Goal: Information Seeking & Learning: Check status

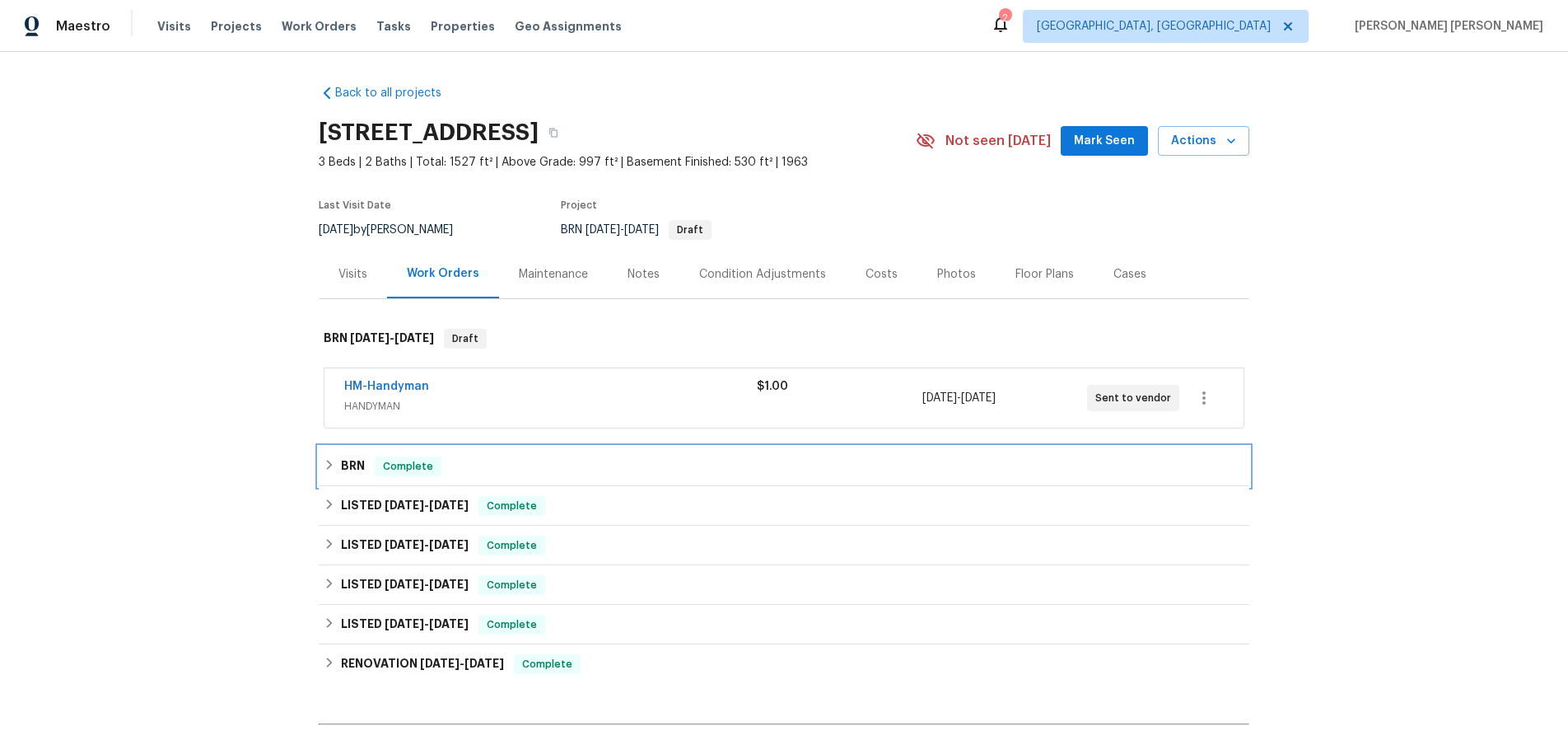
click at [334, 462] on icon at bounding box center [330, 465] width 12 height 12
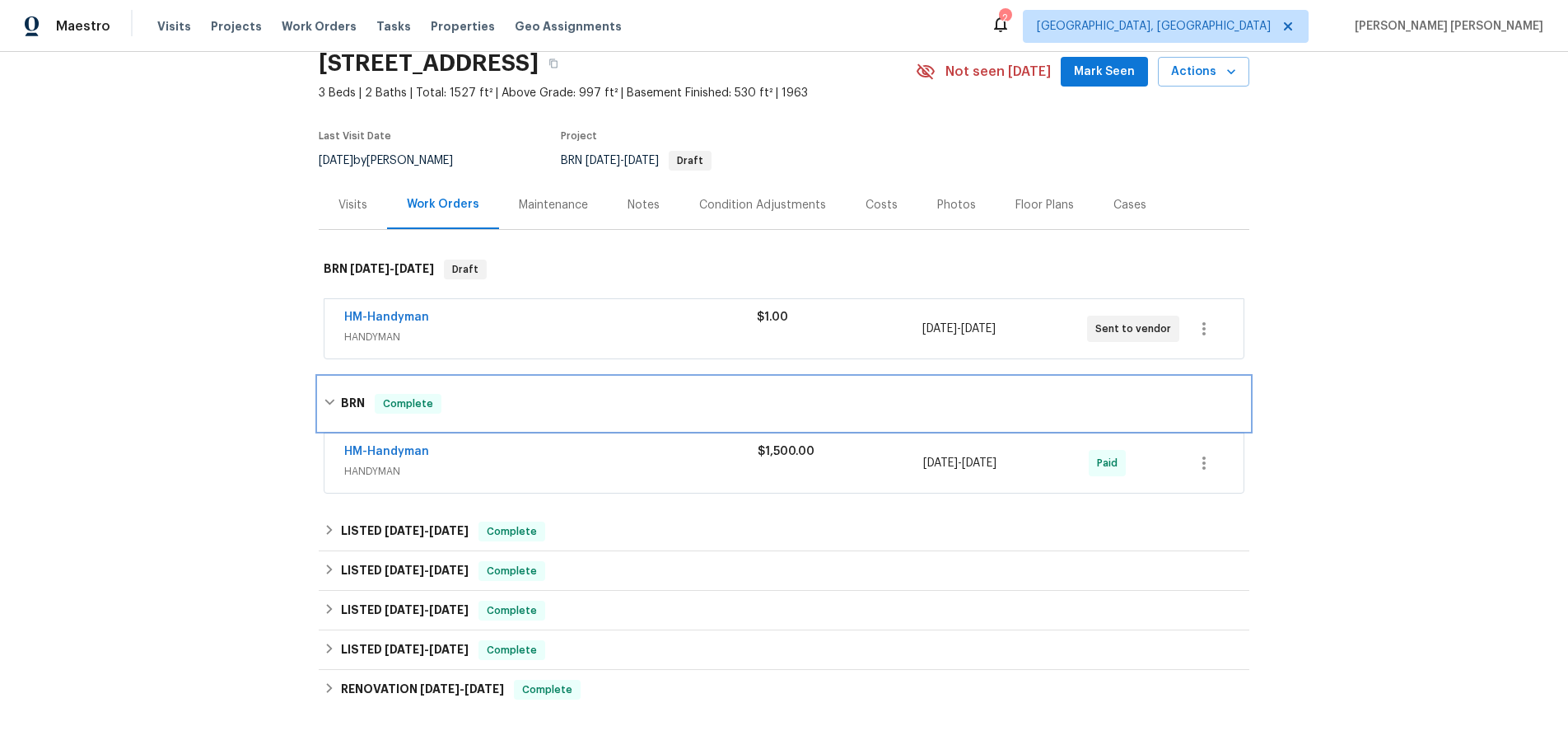
scroll to position [97, 0]
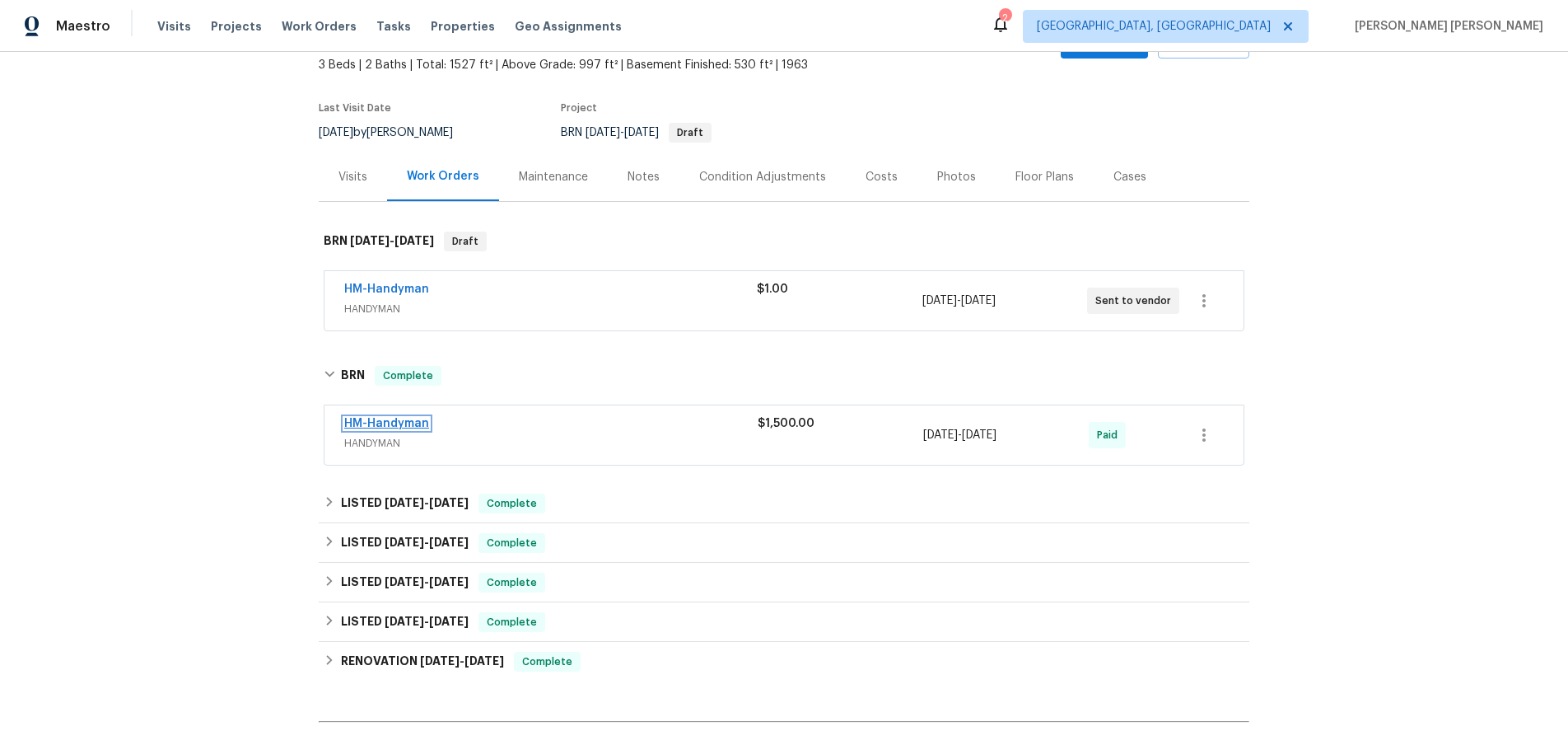
click at [408, 422] on link "HM-Handyman" at bounding box center [387, 424] width 85 height 12
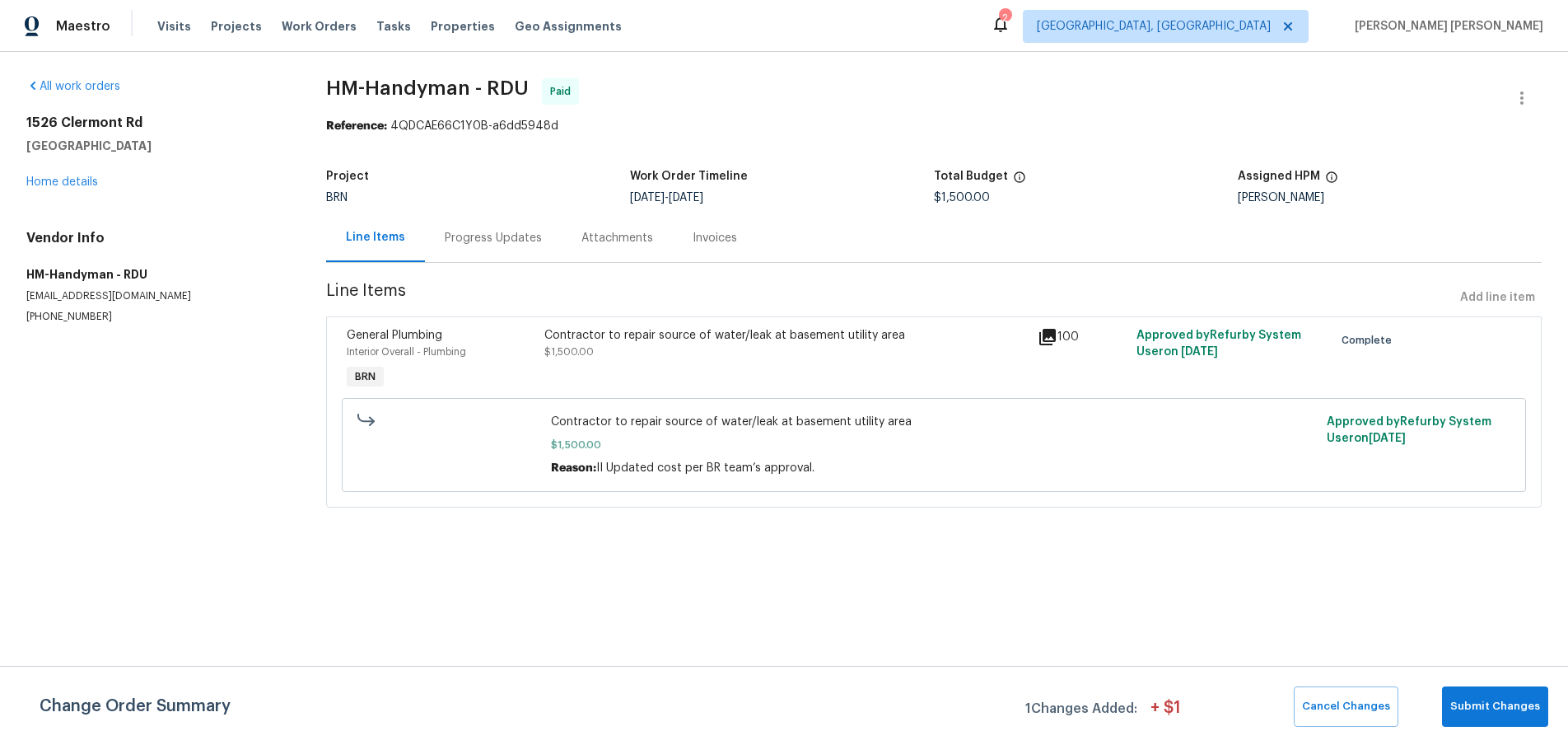
click at [1042, 336] on icon at bounding box center [1047, 337] width 17 height 17
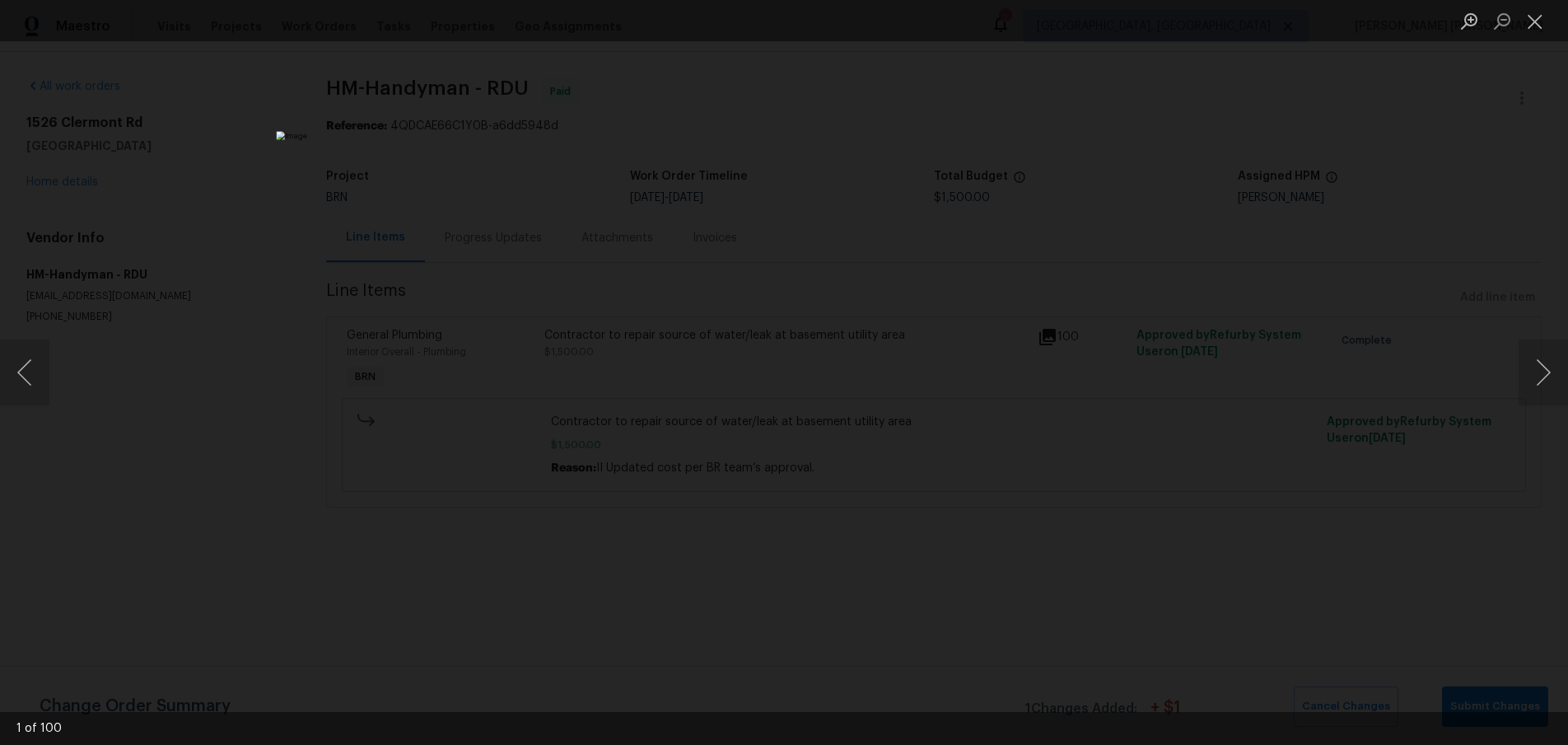
click at [1289, 446] on div "Lightbox" at bounding box center [784, 372] width 1568 height 745
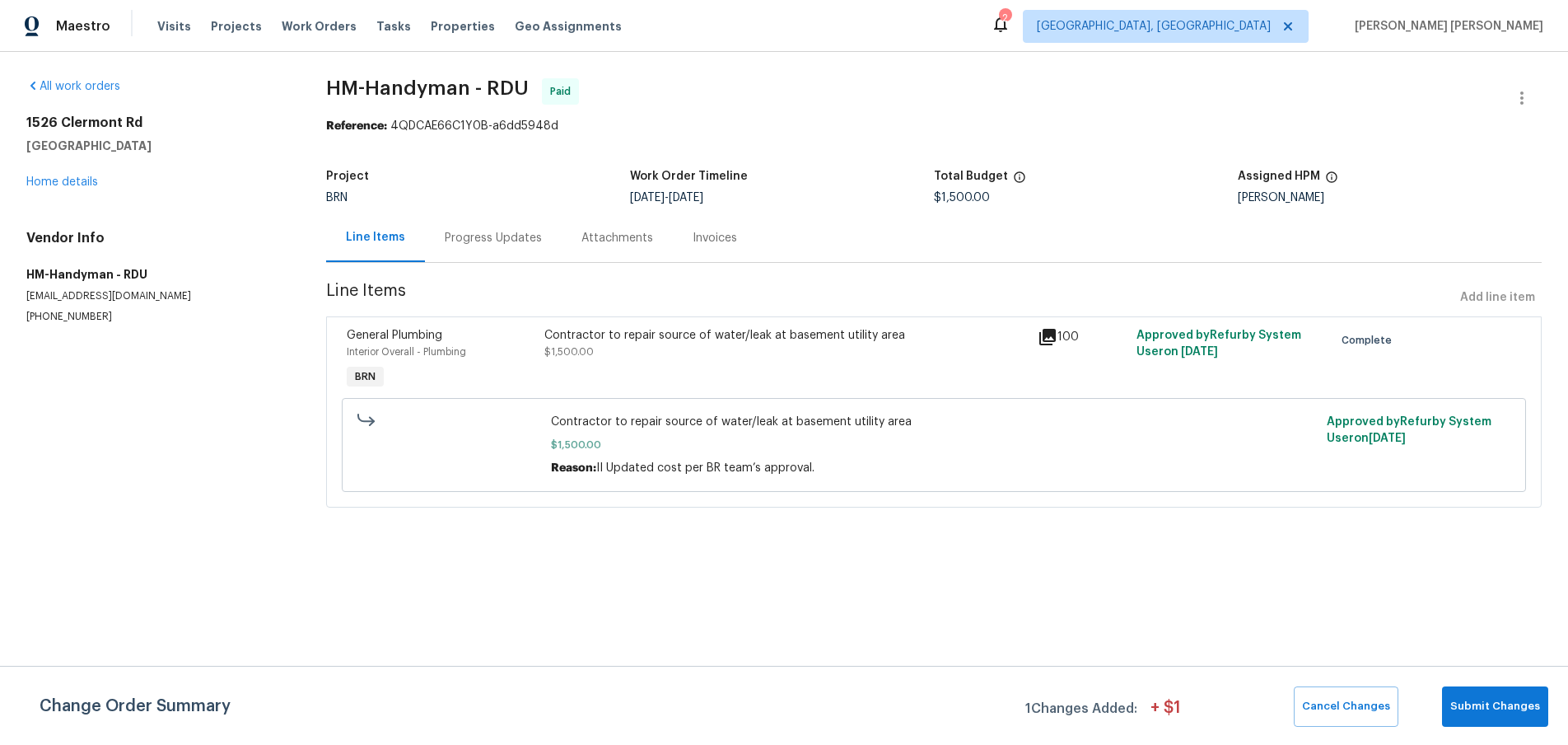
click at [1289, 446] on div "Lightbox" at bounding box center [784, 372] width 1568 height 745
click at [1048, 334] on icon at bounding box center [1047, 337] width 17 height 17
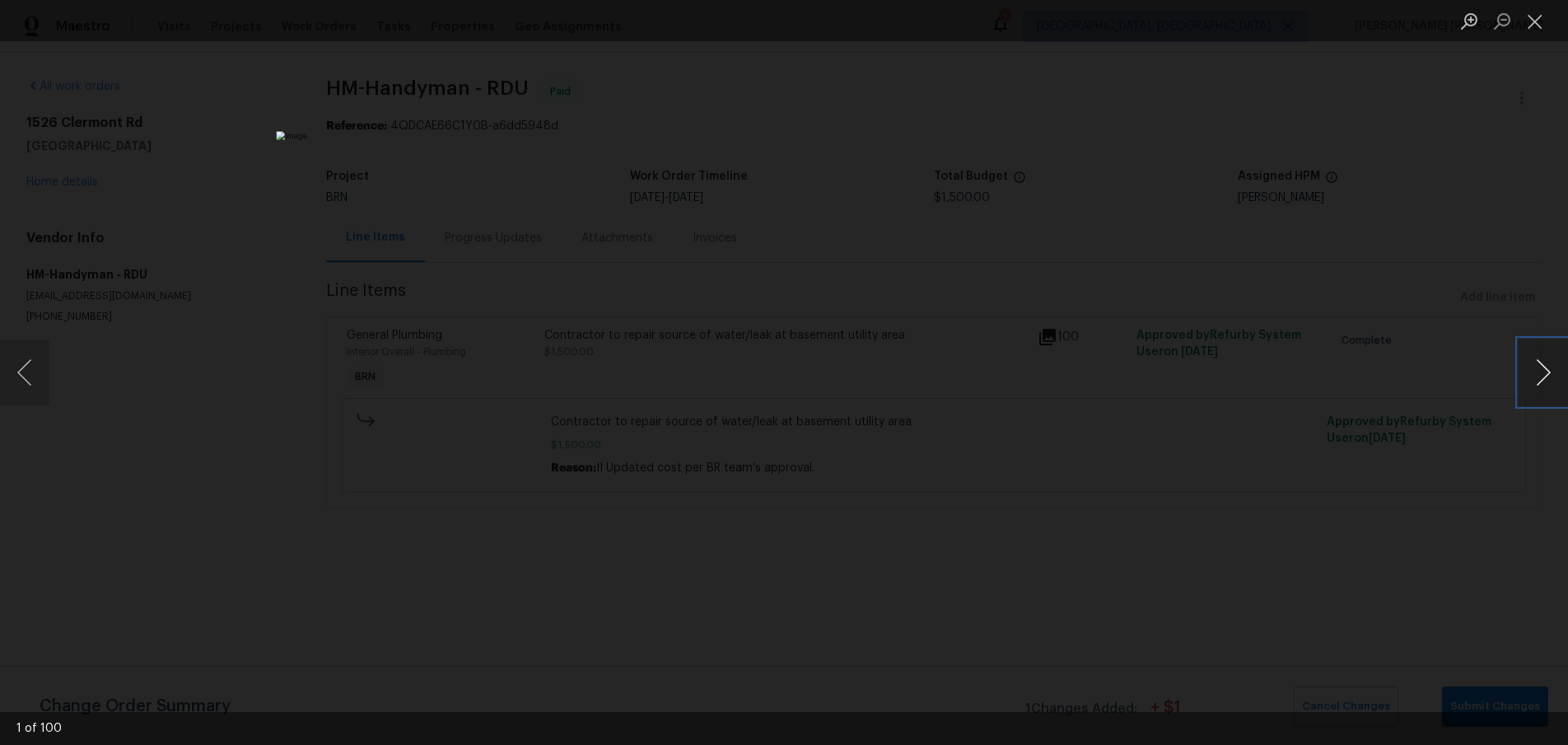
click at [1531, 377] on button "Next image" at bounding box center [1544, 372] width 49 height 66
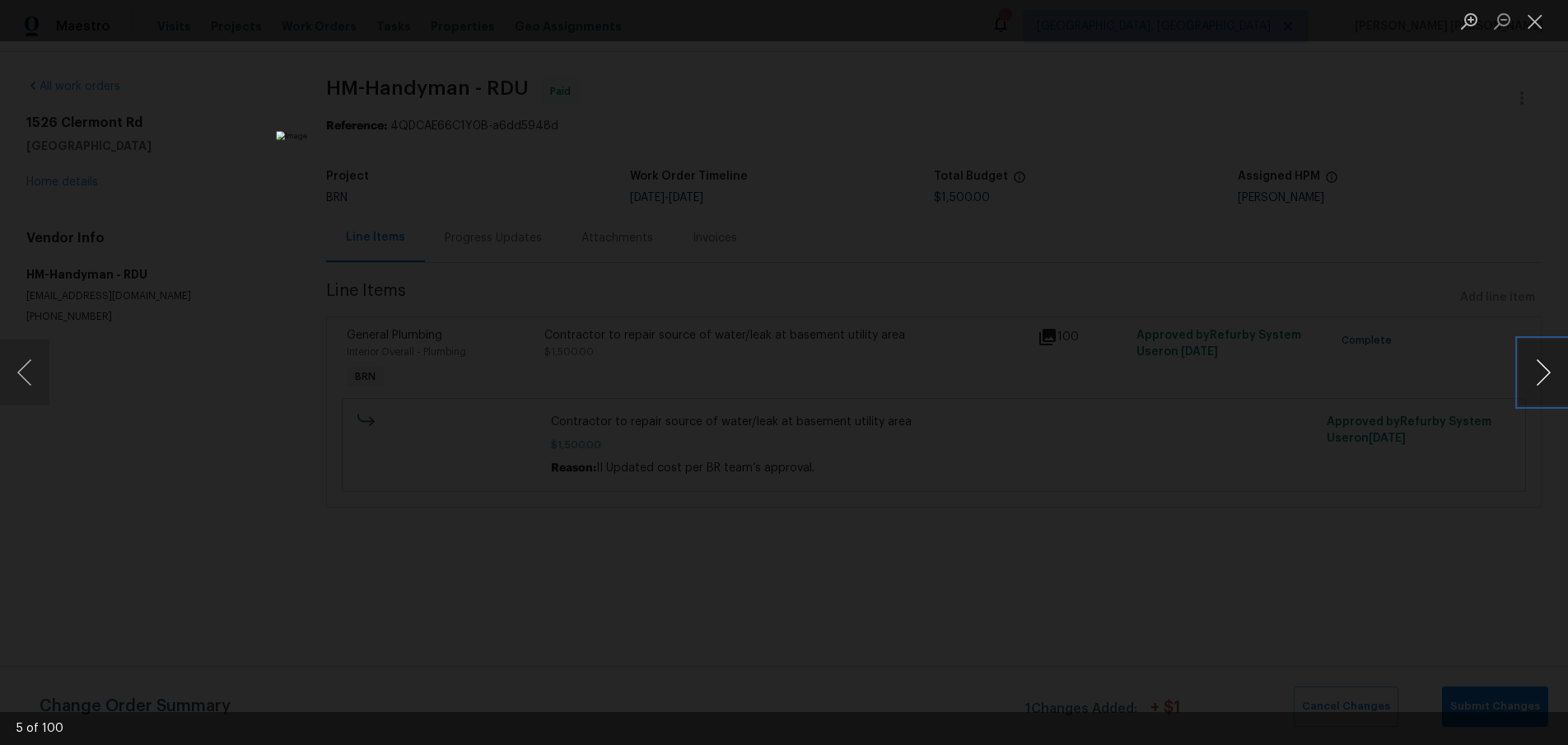
click at [1531, 377] on button "Next image" at bounding box center [1544, 372] width 49 height 66
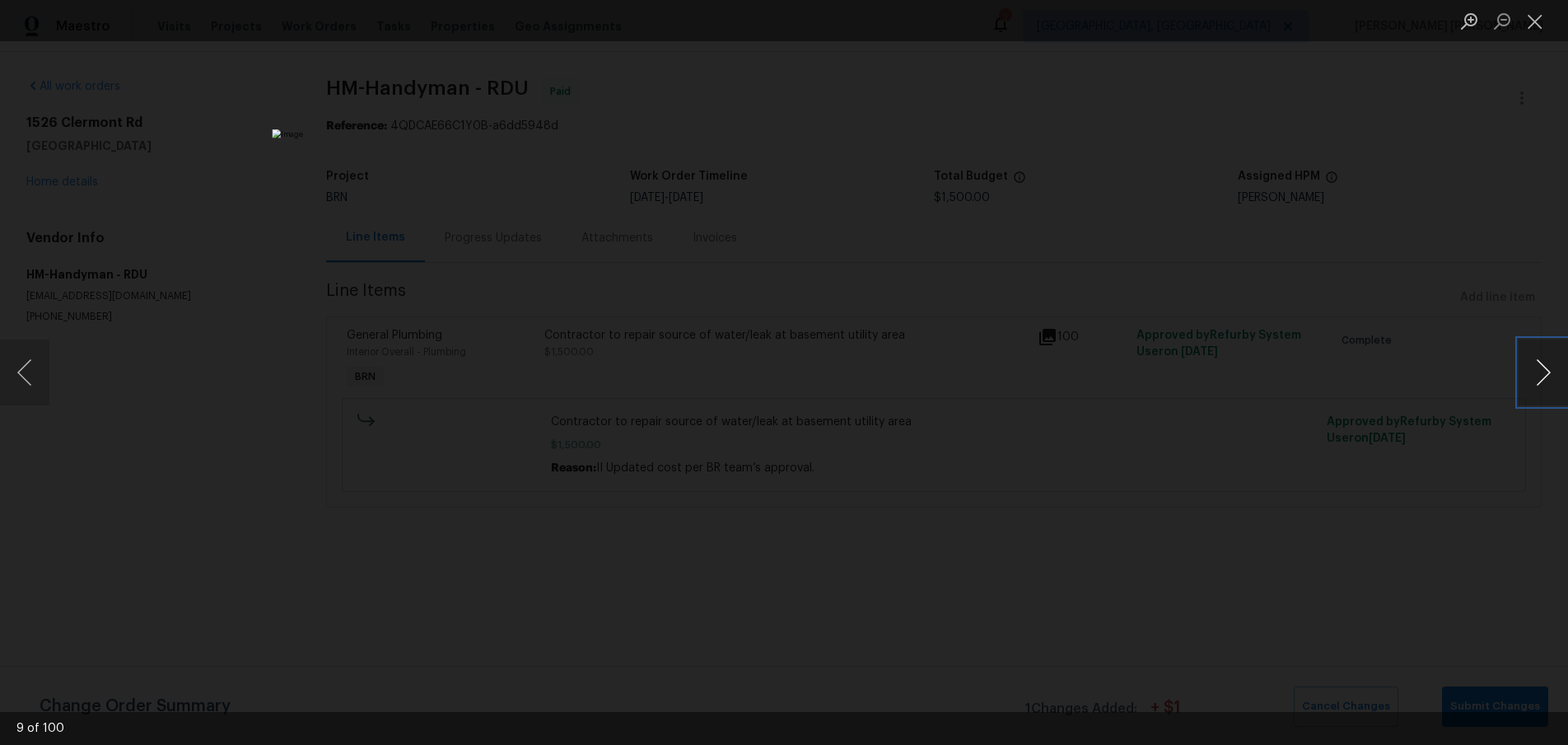
click at [1531, 377] on button "Next image" at bounding box center [1544, 372] width 49 height 66
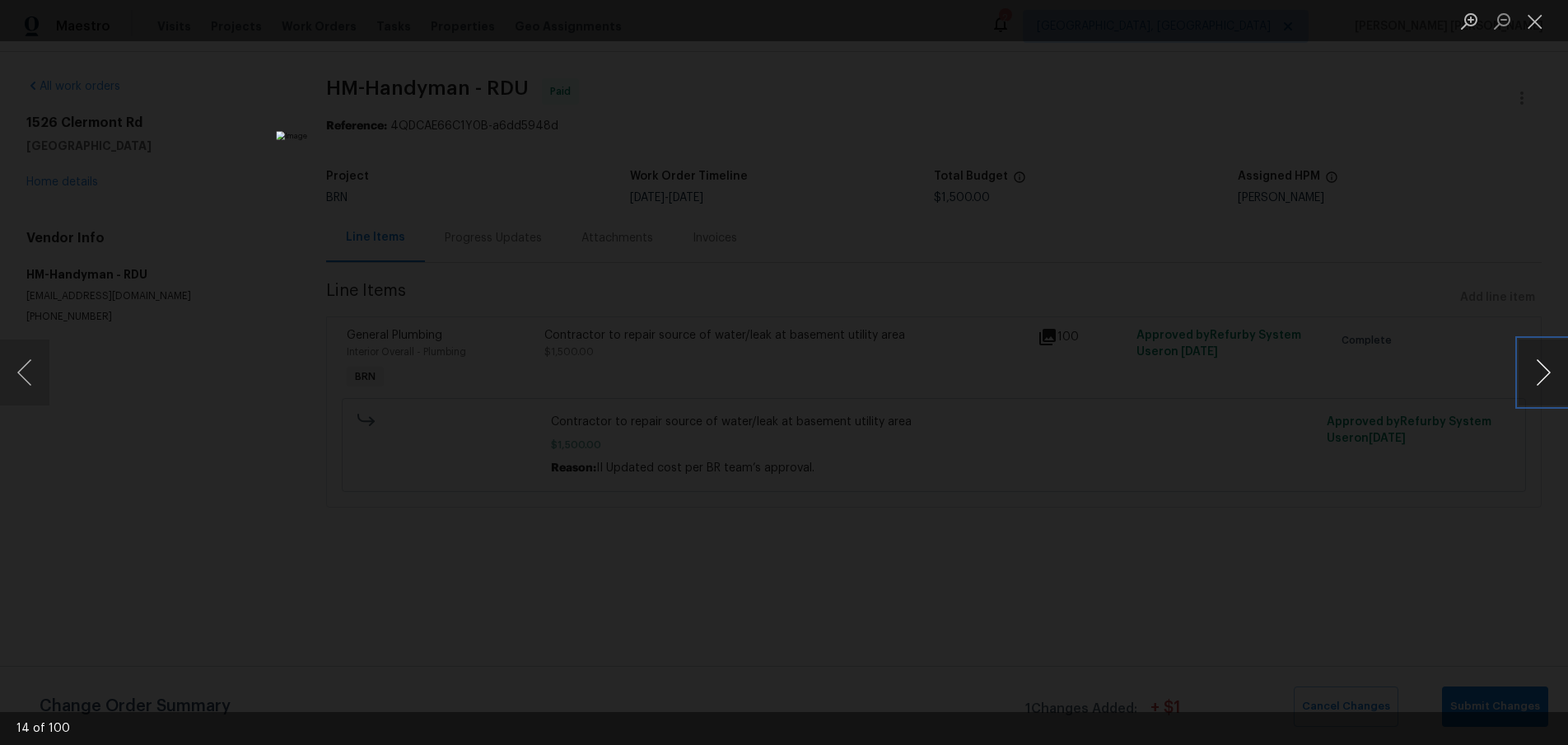
click at [1531, 377] on button "Next image" at bounding box center [1544, 372] width 49 height 66
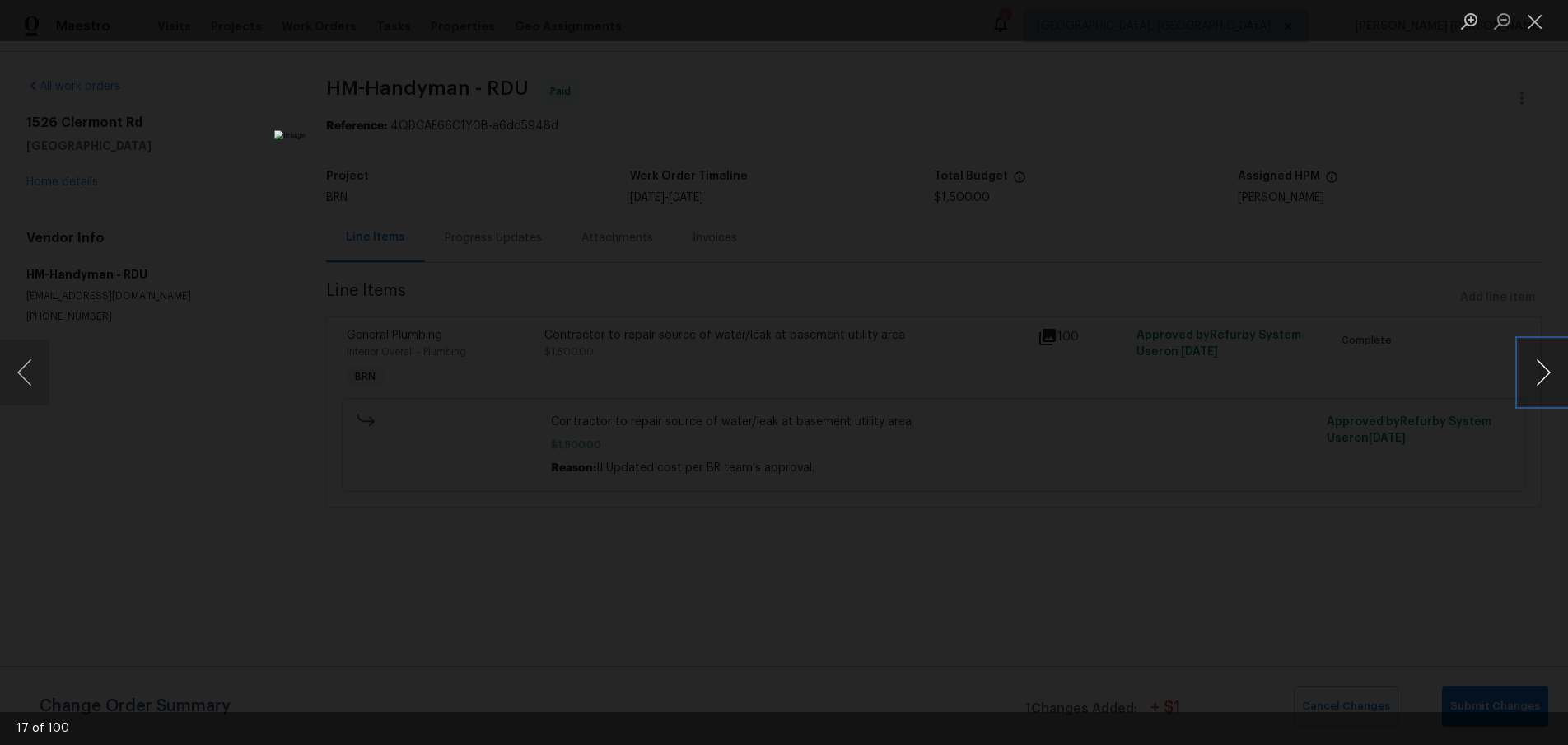
click at [1531, 377] on button "Next image" at bounding box center [1544, 372] width 49 height 66
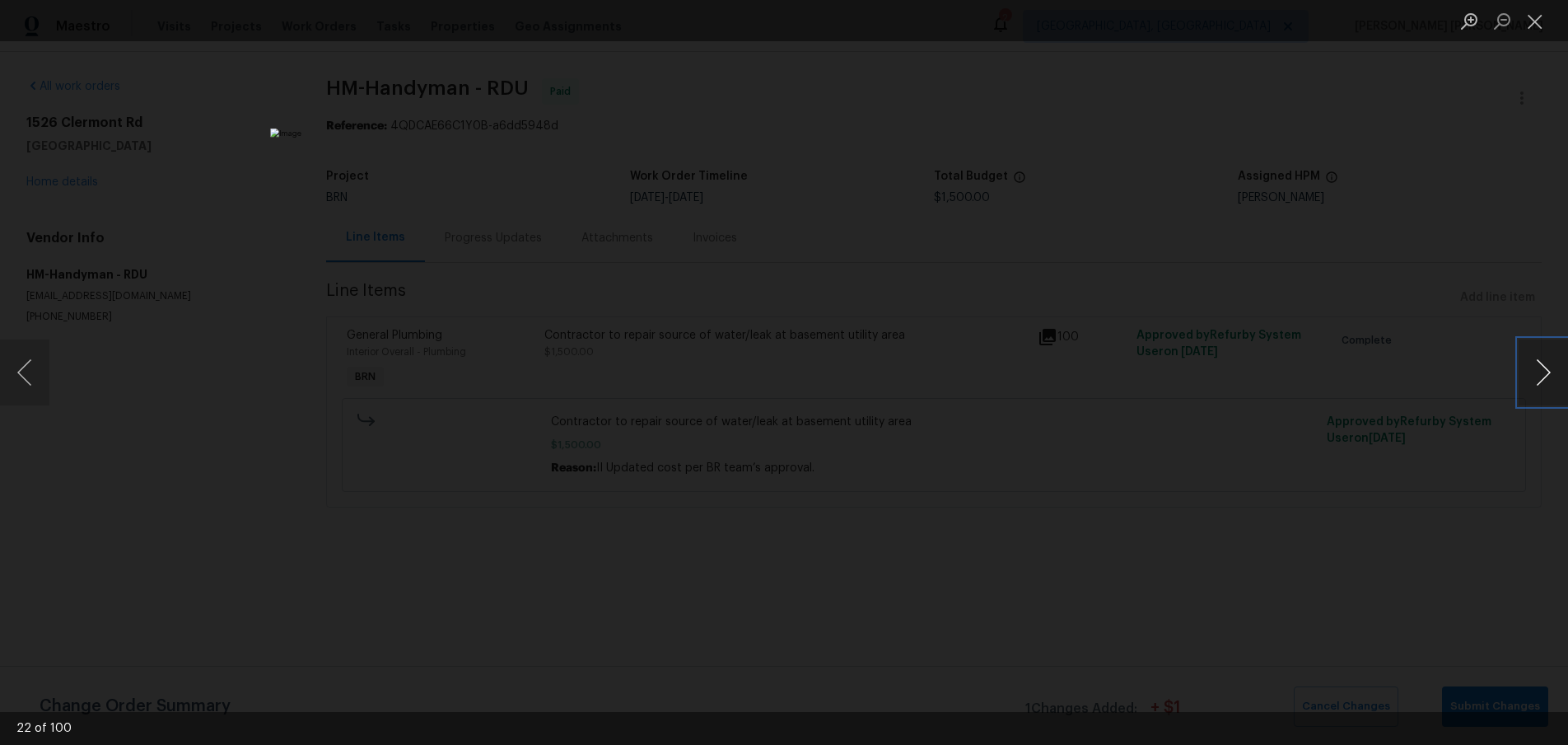
click at [1530, 377] on button "Next image" at bounding box center [1544, 372] width 49 height 66
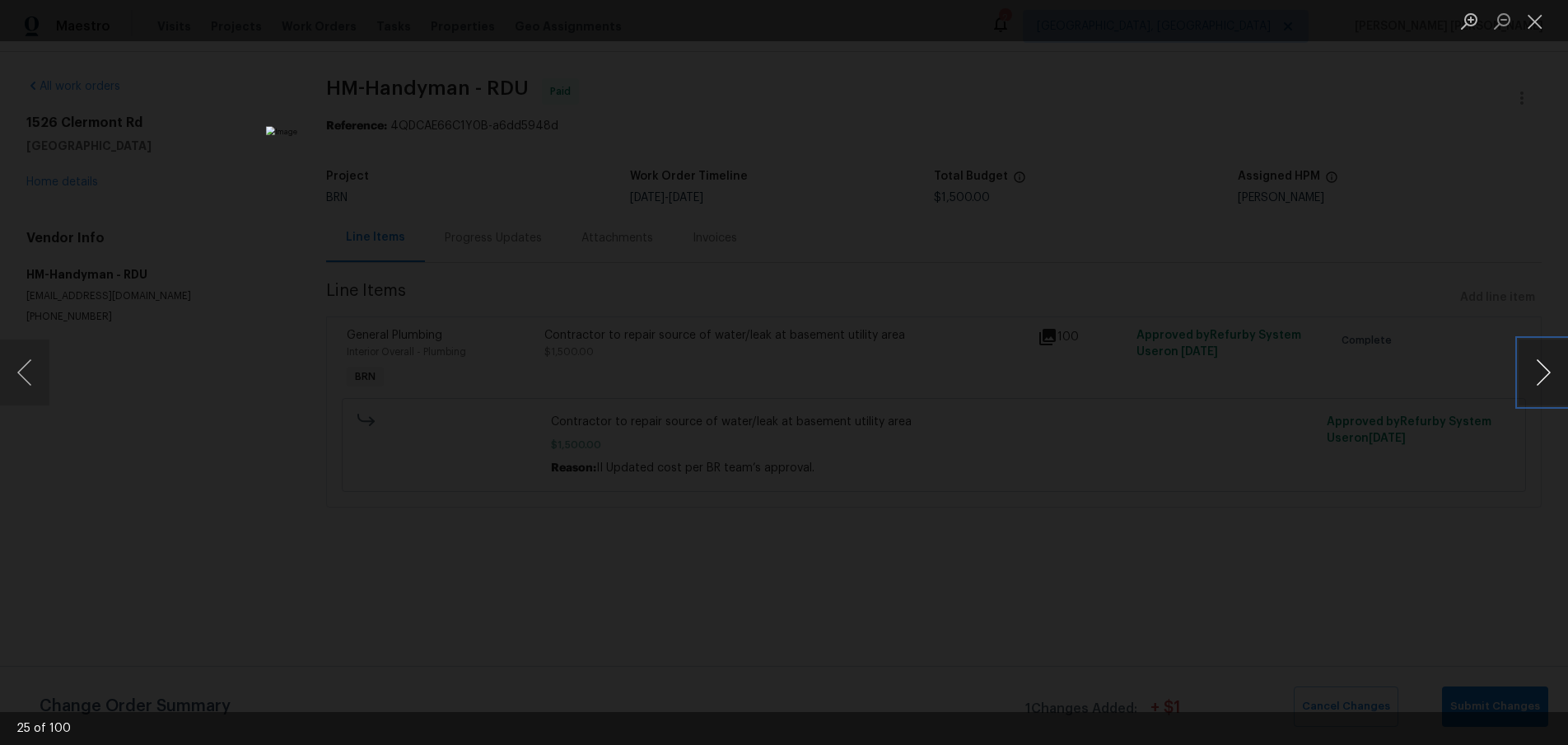
click at [1530, 377] on button "Next image" at bounding box center [1544, 372] width 49 height 66
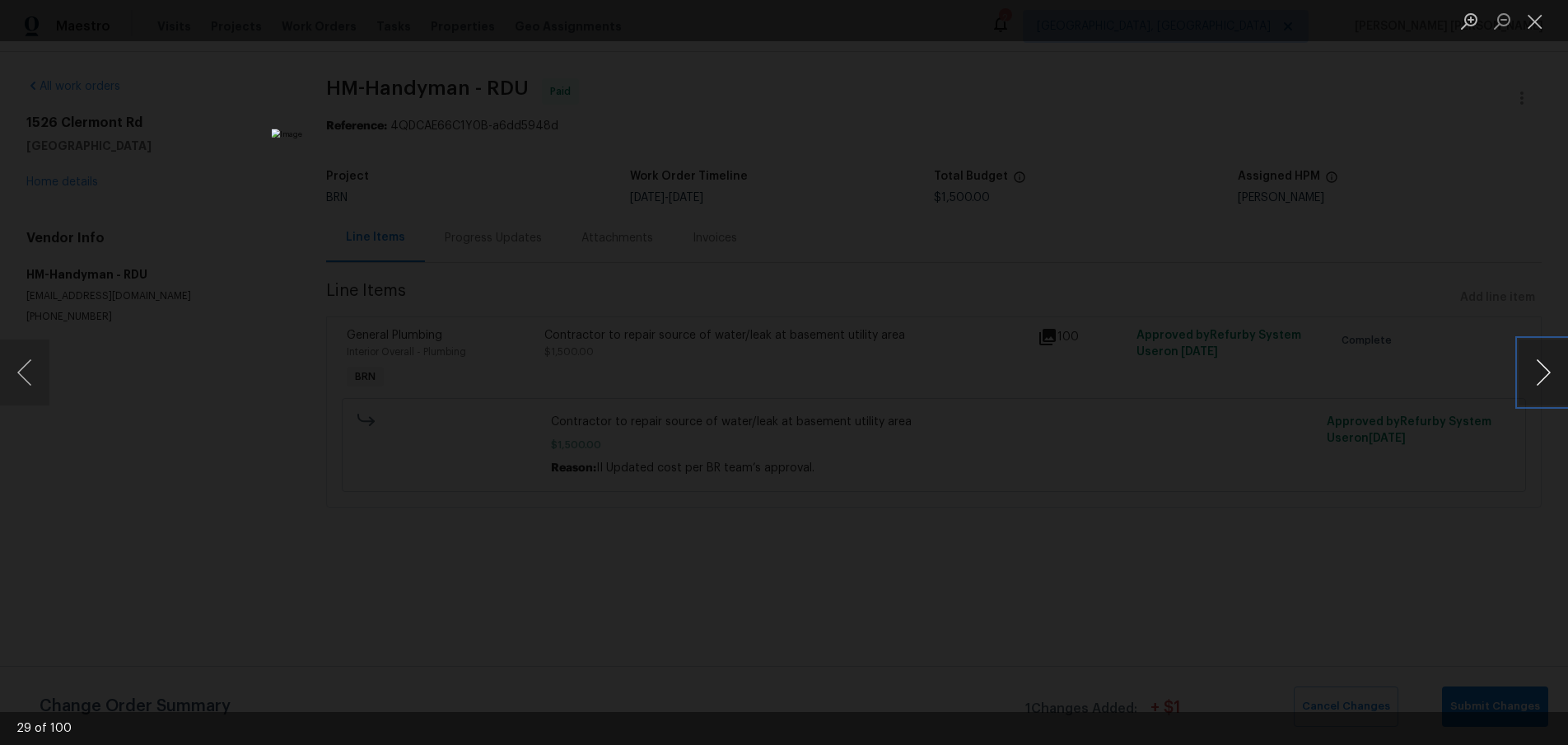
click at [1530, 377] on button "Next image" at bounding box center [1544, 372] width 49 height 66
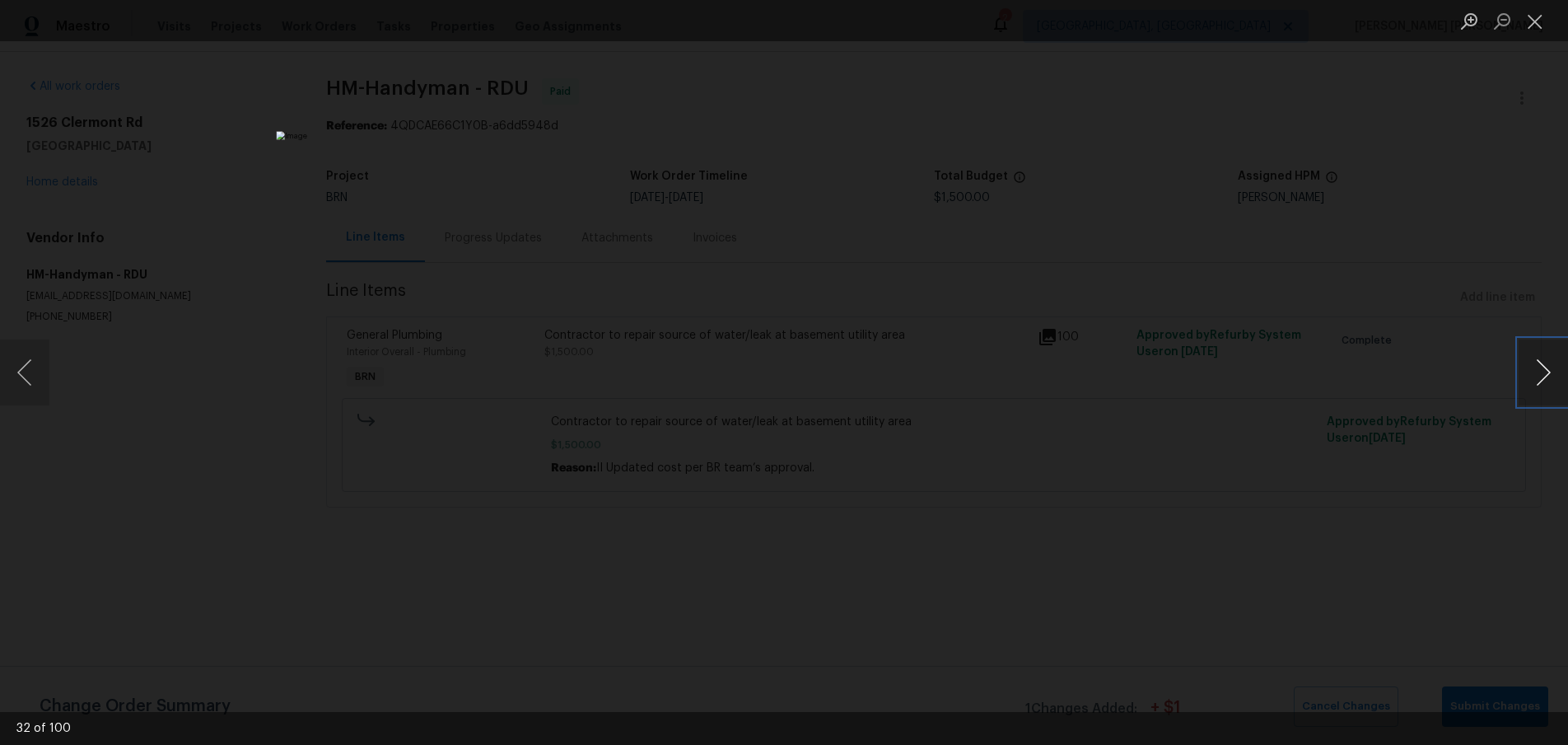
click at [1530, 377] on button "Next image" at bounding box center [1544, 372] width 49 height 66
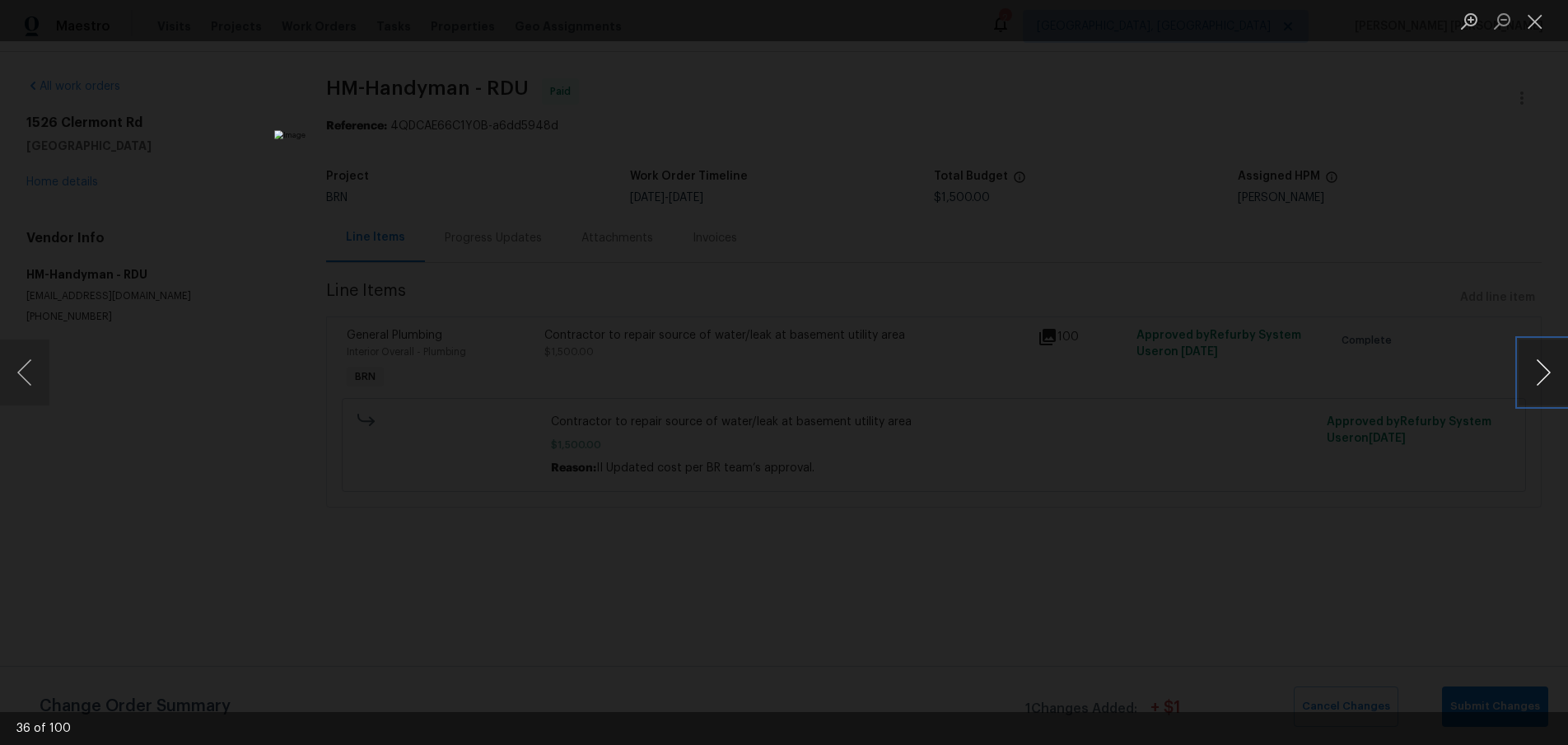
click at [1530, 377] on button "Next image" at bounding box center [1544, 372] width 49 height 66
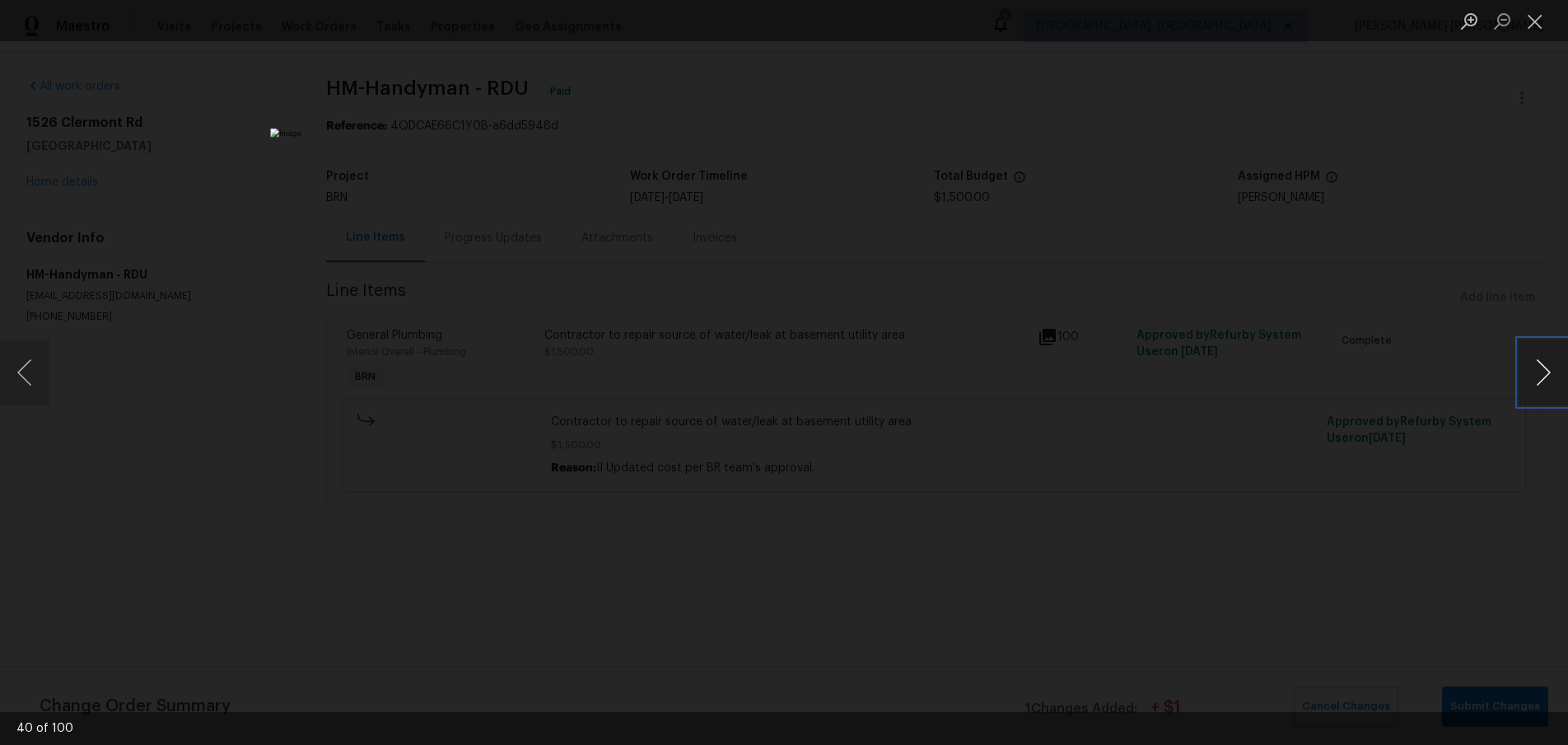
click at [1530, 377] on button "Next image" at bounding box center [1544, 372] width 49 height 66
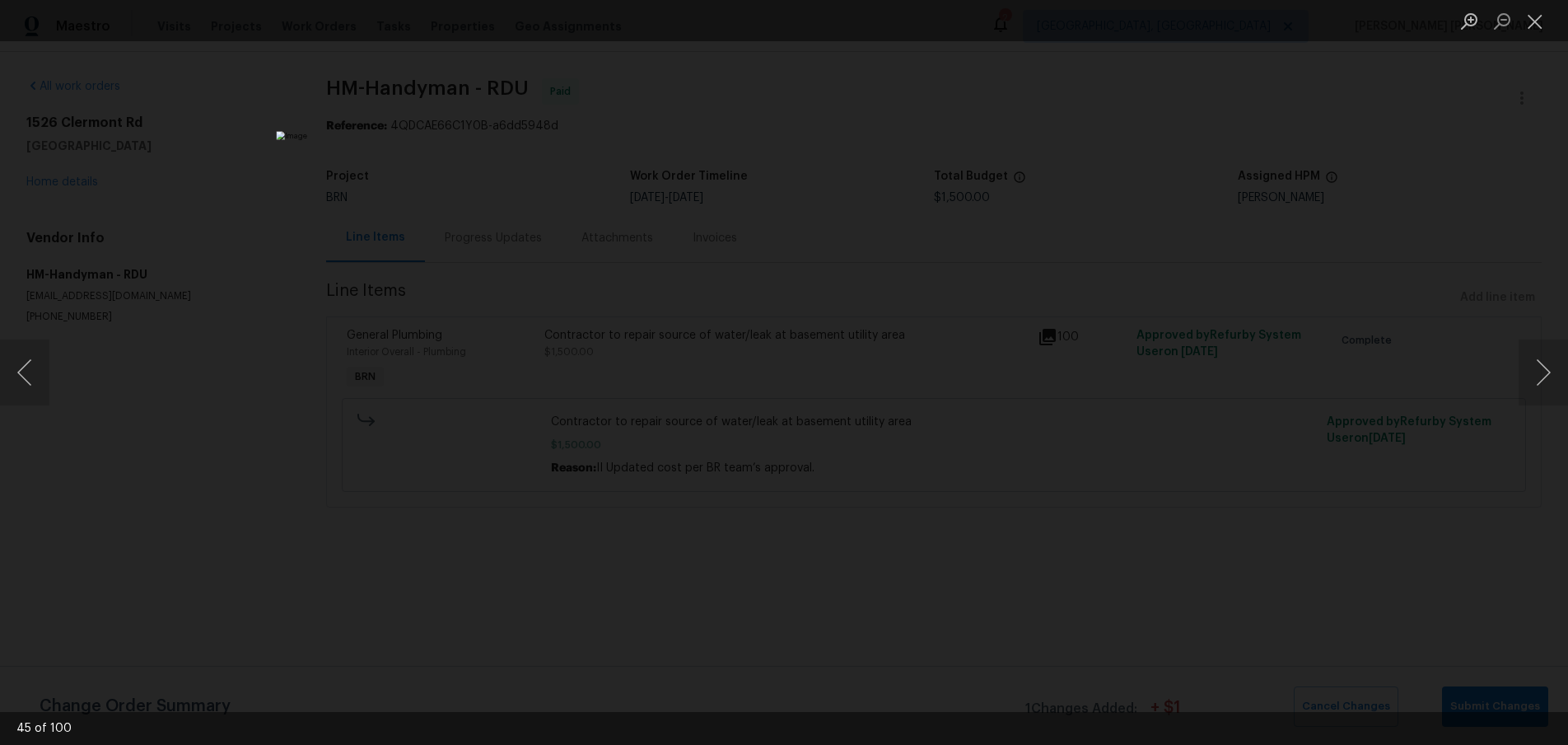
drag, startPoint x: 1306, startPoint y: 545, endPoint x: 1308, endPoint y: 535, distance: 10.2
click at [1304, 543] on div "Lightbox" at bounding box center [784, 372] width 1568 height 745
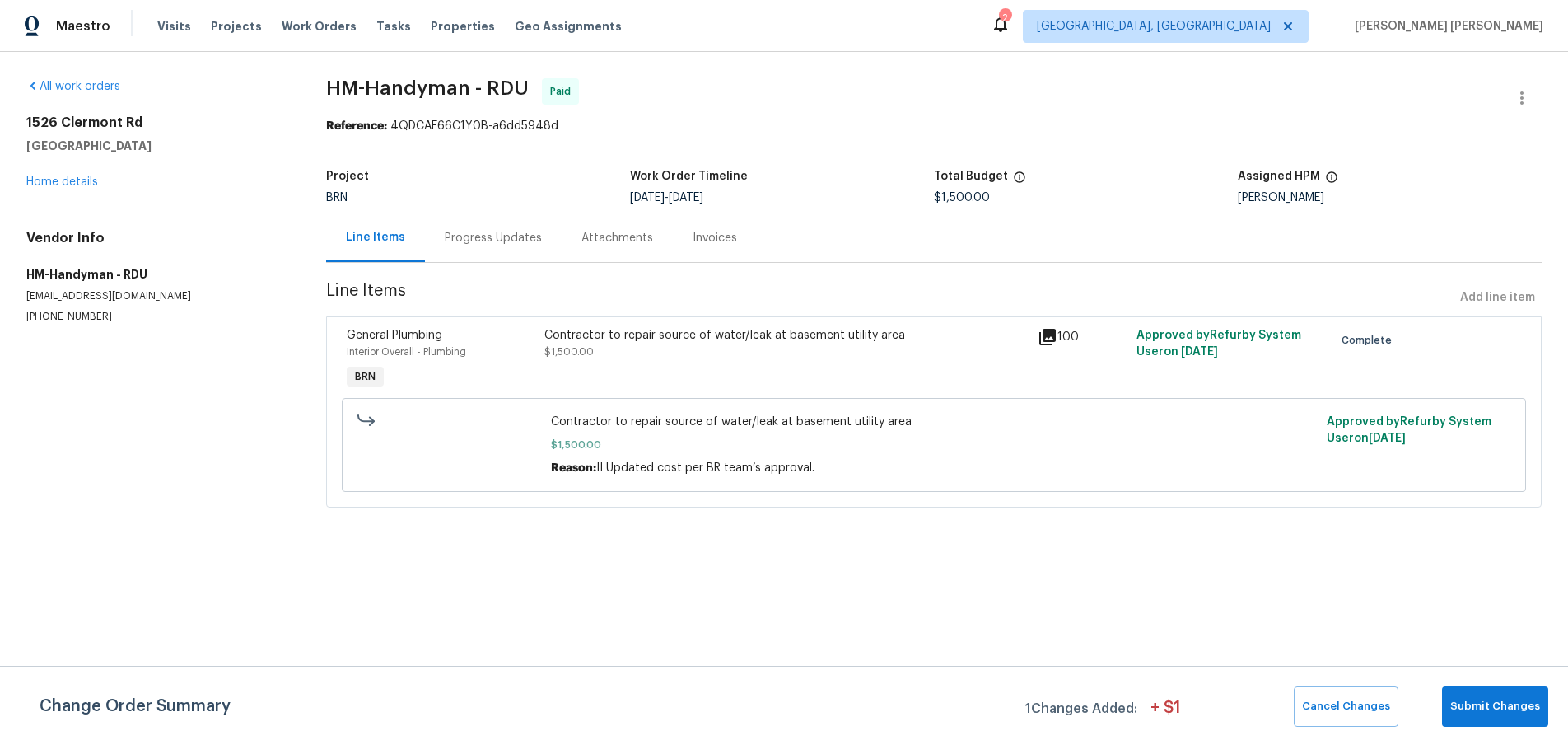
click at [458, 231] on div "Progress Updates" at bounding box center [492, 238] width 97 height 17
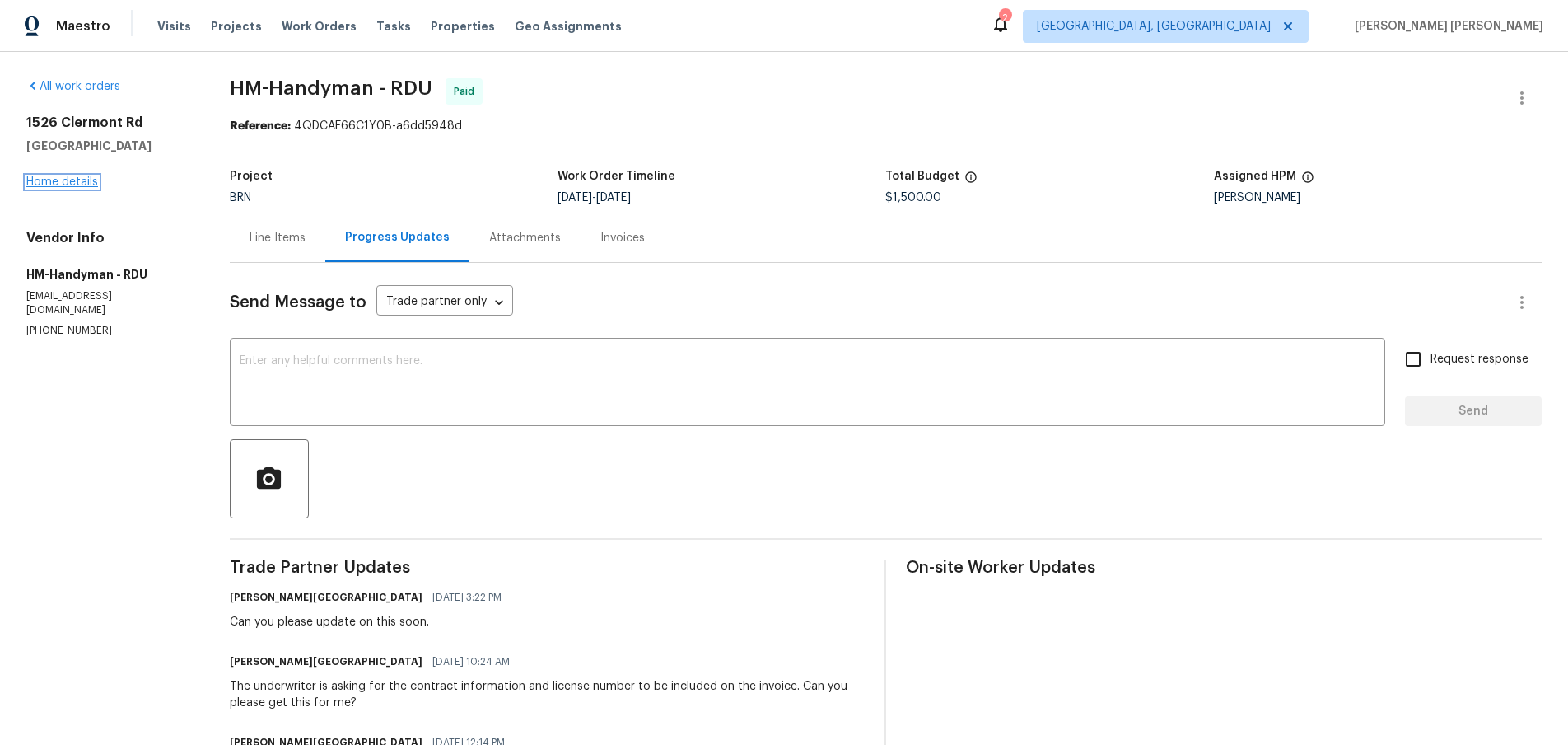
click at [62, 180] on link "Home details" at bounding box center [62, 182] width 71 height 12
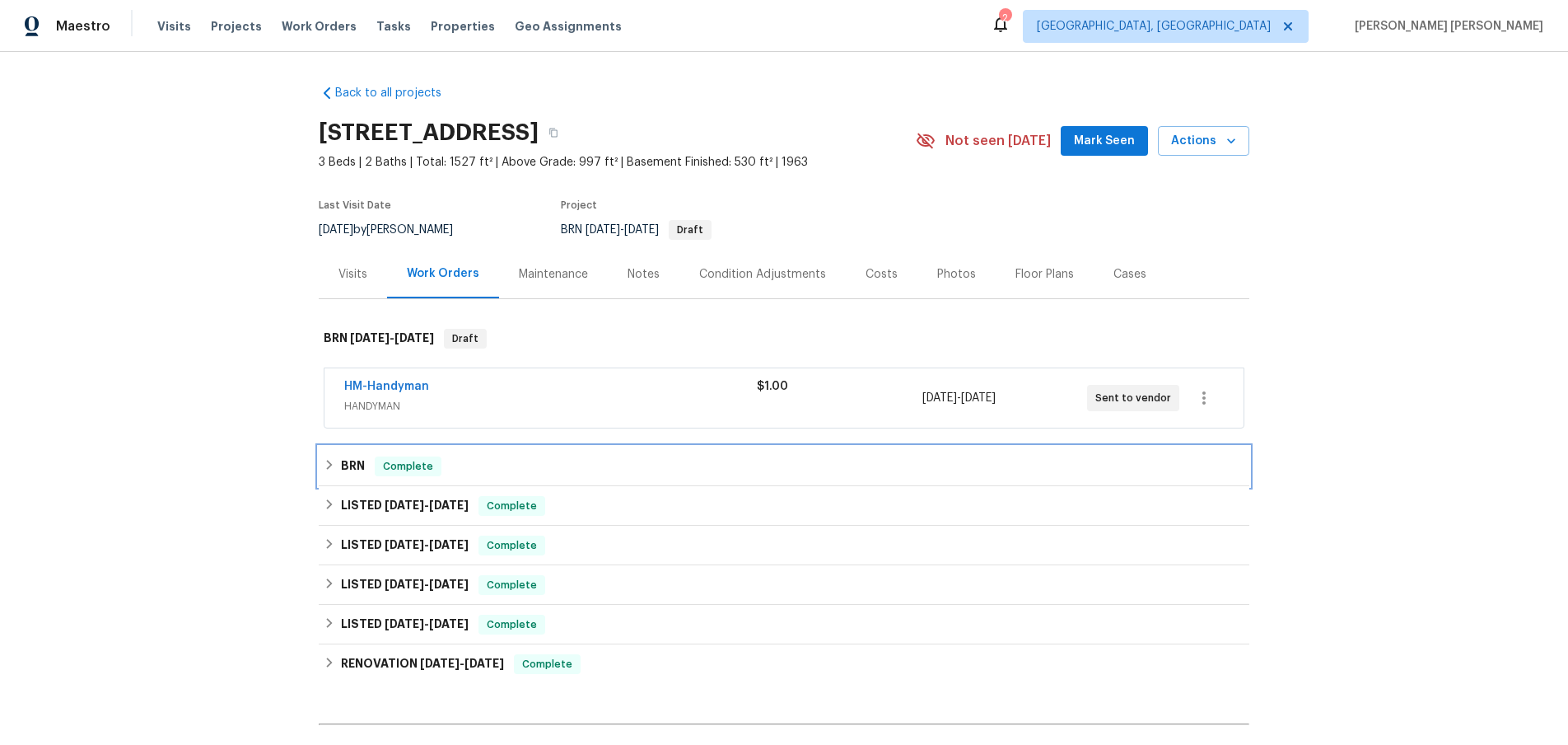
drag, startPoint x: 330, startPoint y: 470, endPoint x: 357, endPoint y: 468, distance: 27.1
click at [330, 470] on icon at bounding box center [330, 465] width 12 height 12
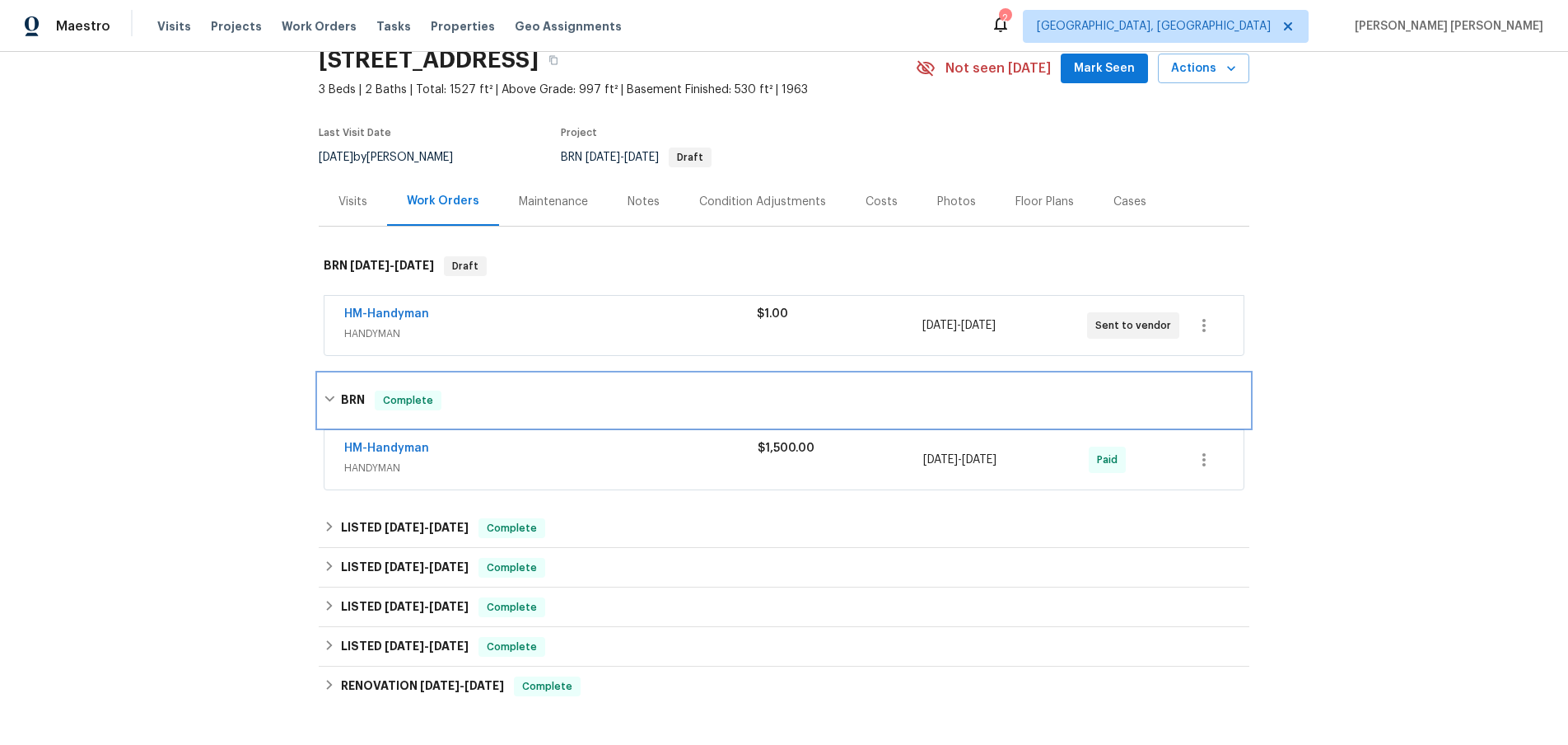
scroll to position [108, 0]
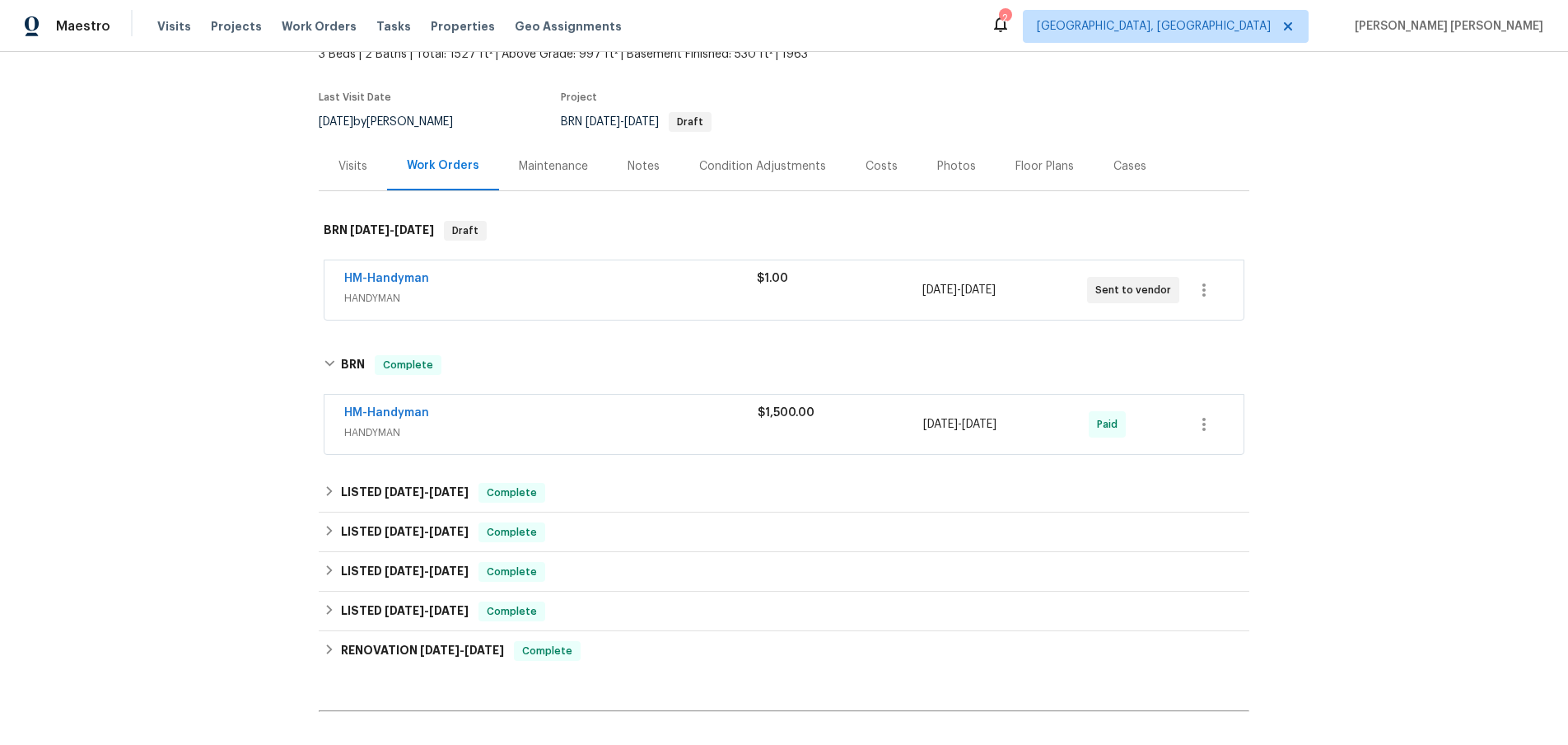
click at [512, 415] on div "HM-Handyman" at bounding box center [551, 414] width 413 height 20
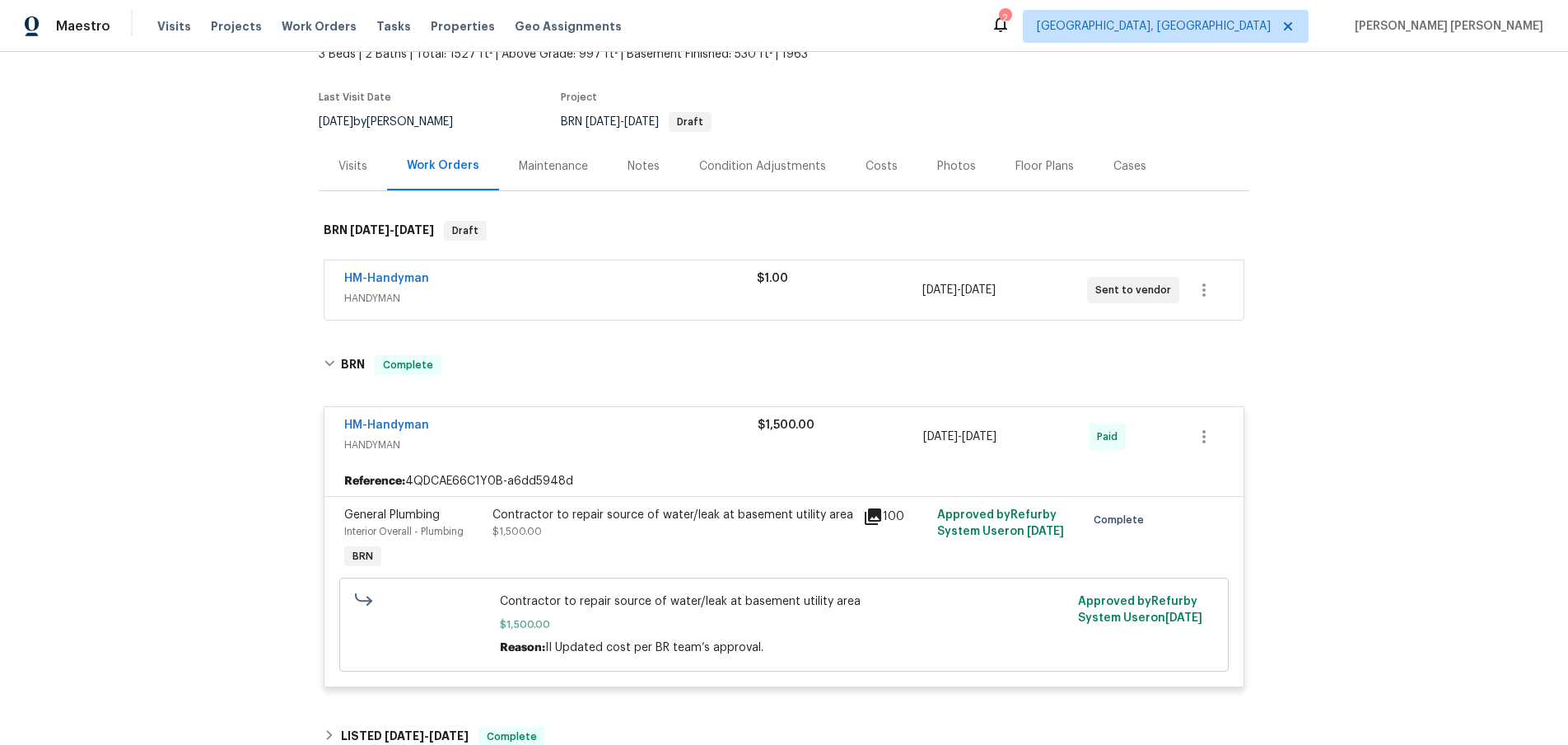
click at [873, 515] on icon at bounding box center [873, 516] width 17 height 17
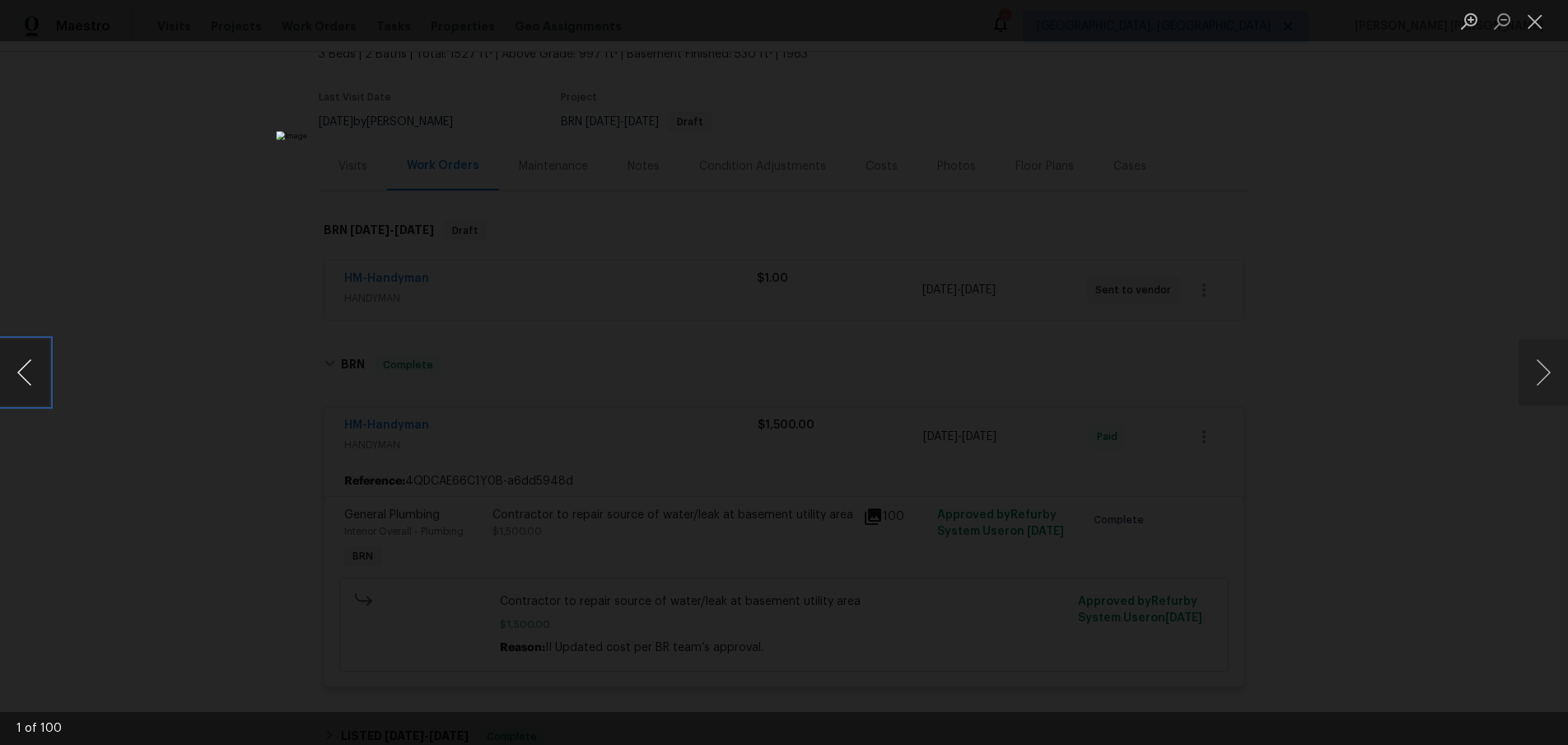
click at [33, 394] on button "Previous image" at bounding box center [24, 372] width 49 height 66
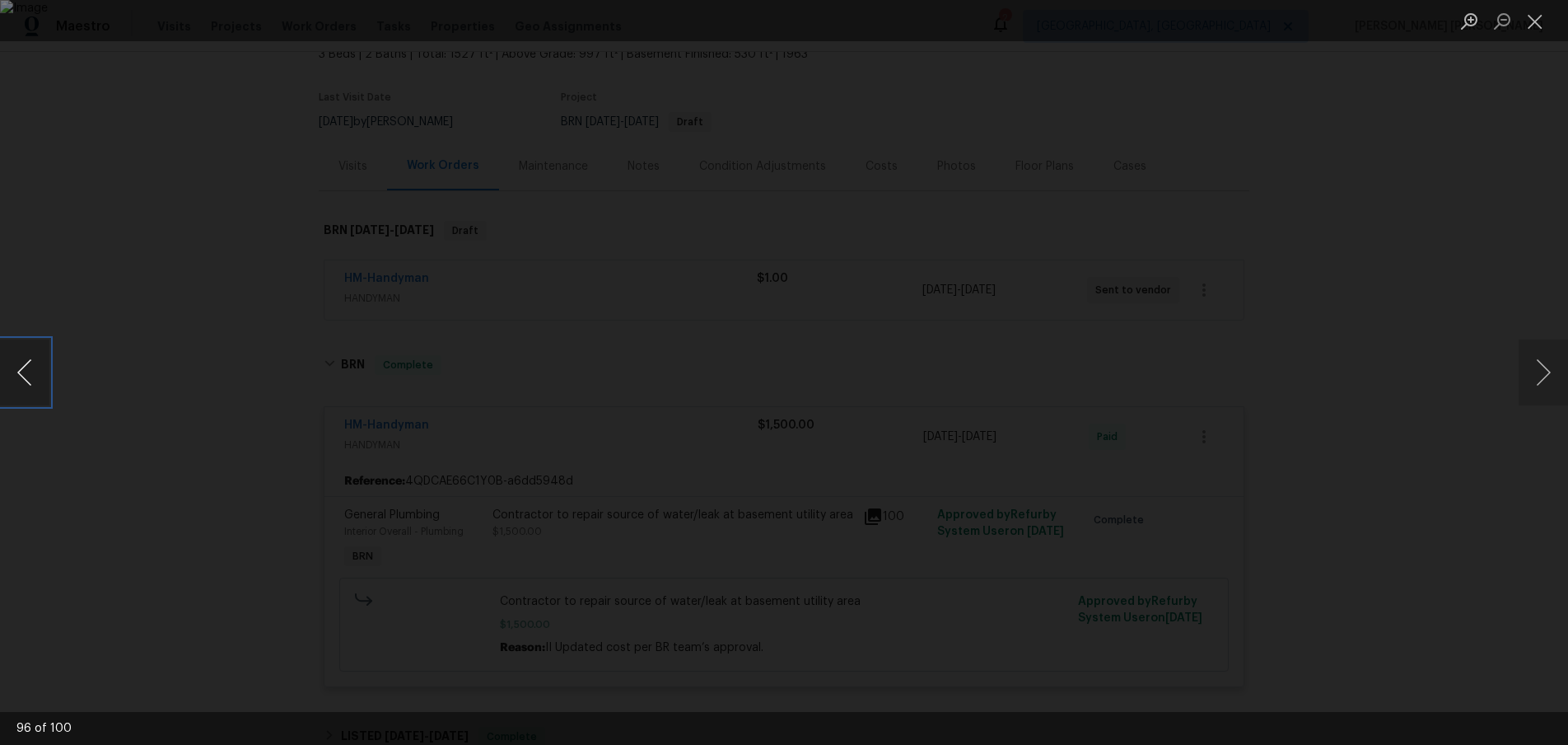
click at [33, 394] on button "Previous image" at bounding box center [24, 372] width 49 height 66
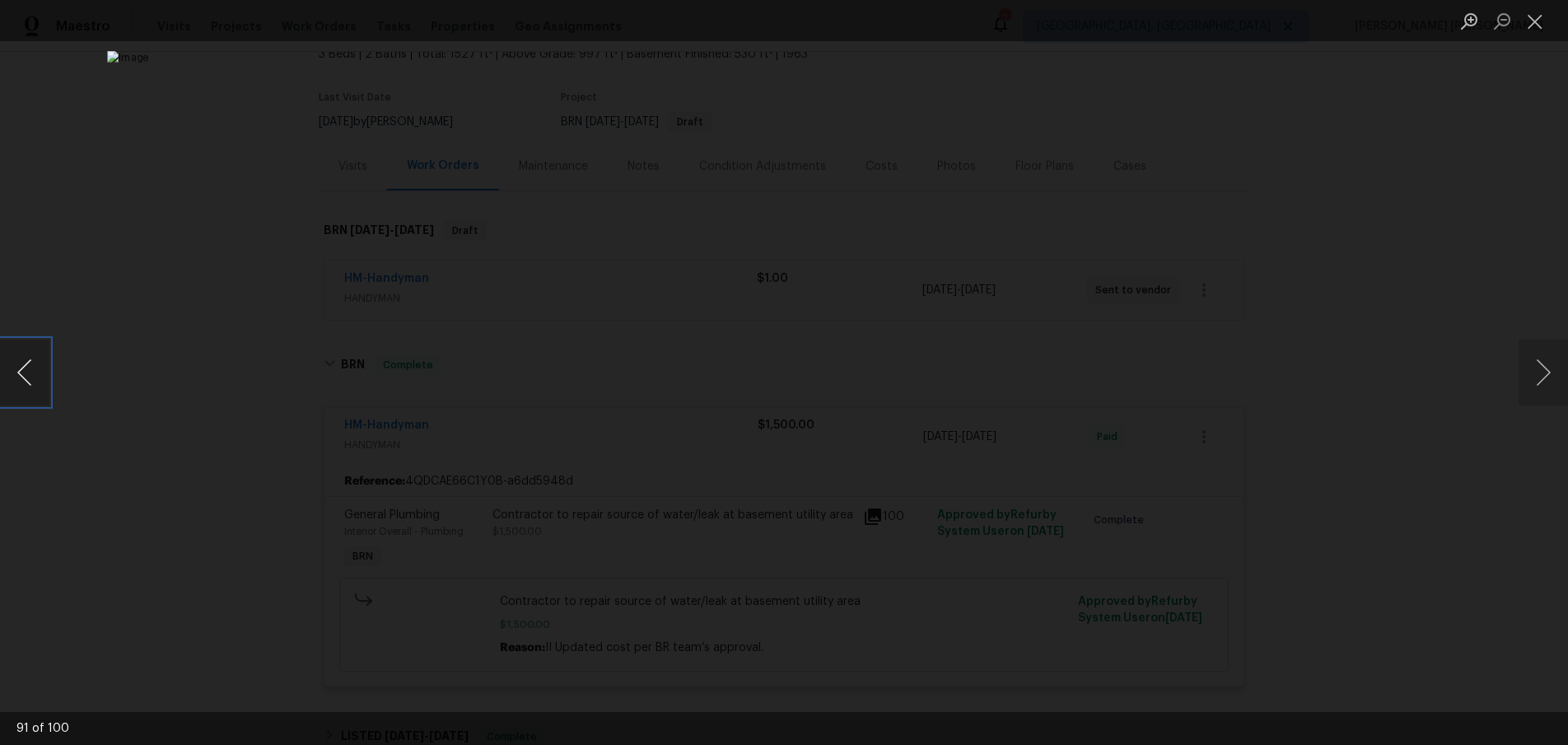
click at [33, 394] on button "Previous image" at bounding box center [24, 372] width 49 height 66
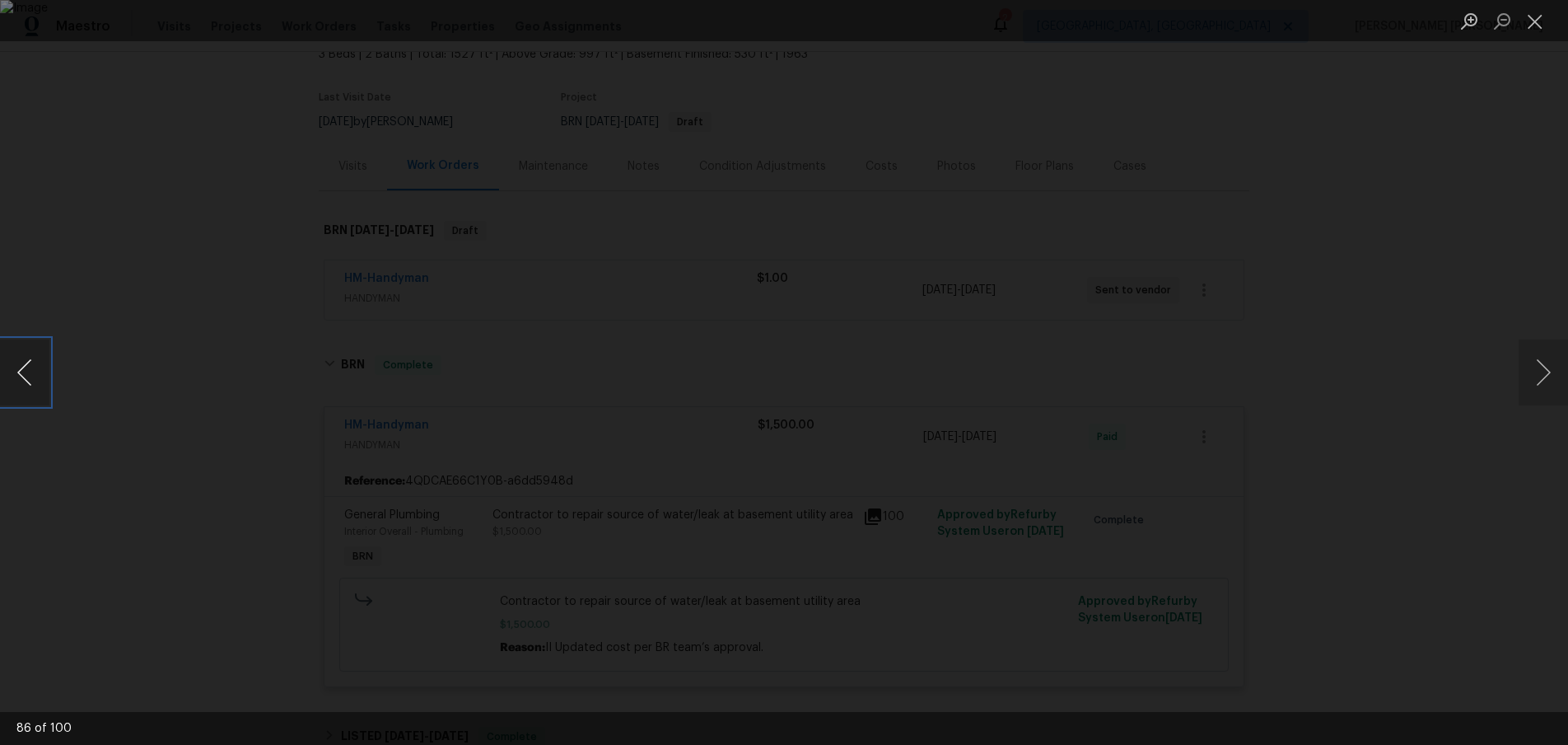
click at [33, 394] on button "Previous image" at bounding box center [24, 372] width 49 height 66
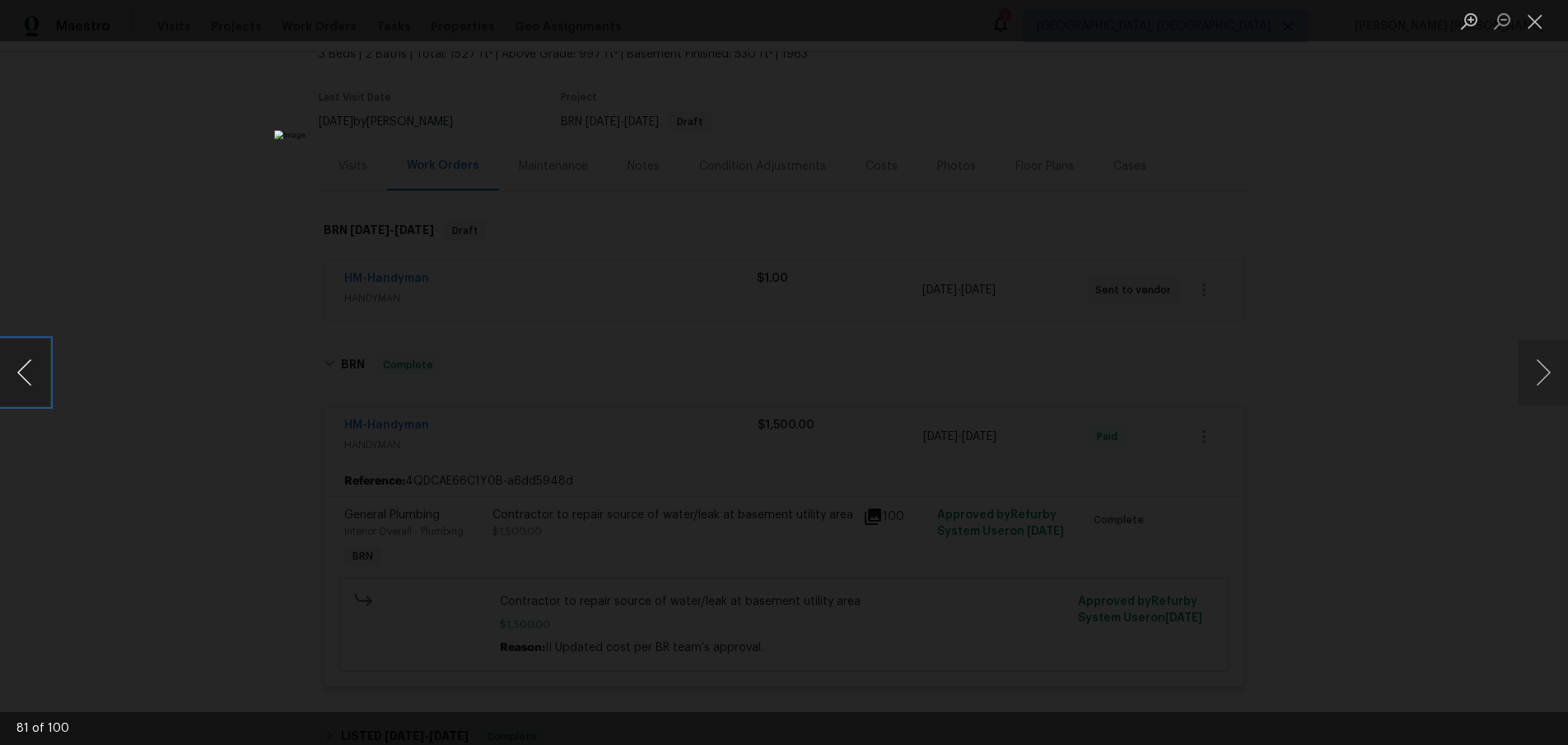
click at [33, 394] on button "Previous image" at bounding box center [24, 372] width 49 height 66
click at [1537, 387] on button "Next image" at bounding box center [1544, 372] width 49 height 66
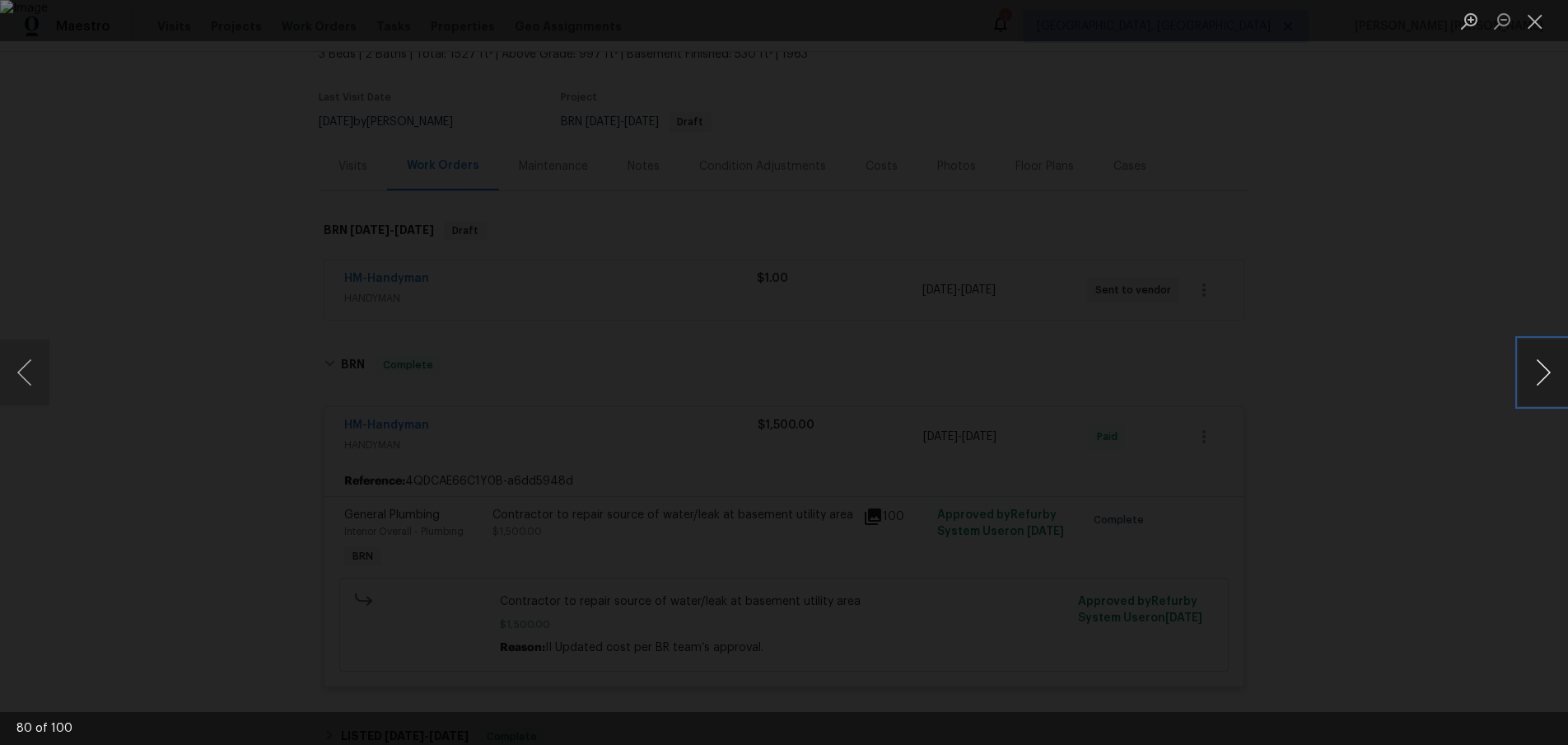
click at [1537, 387] on button "Next image" at bounding box center [1544, 372] width 49 height 66
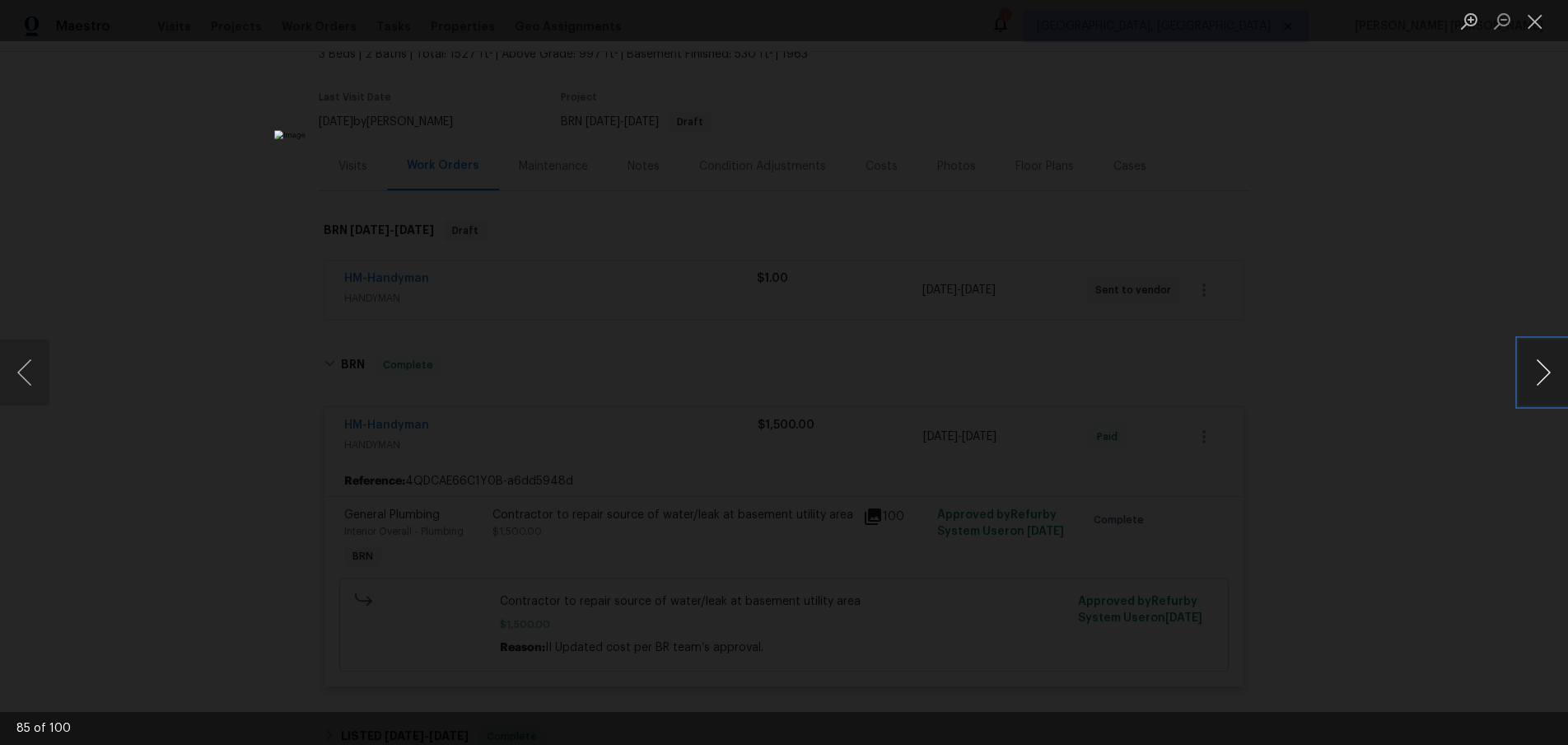
click at [1537, 387] on button "Next image" at bounding box center [1544, 372] width 49 height 66
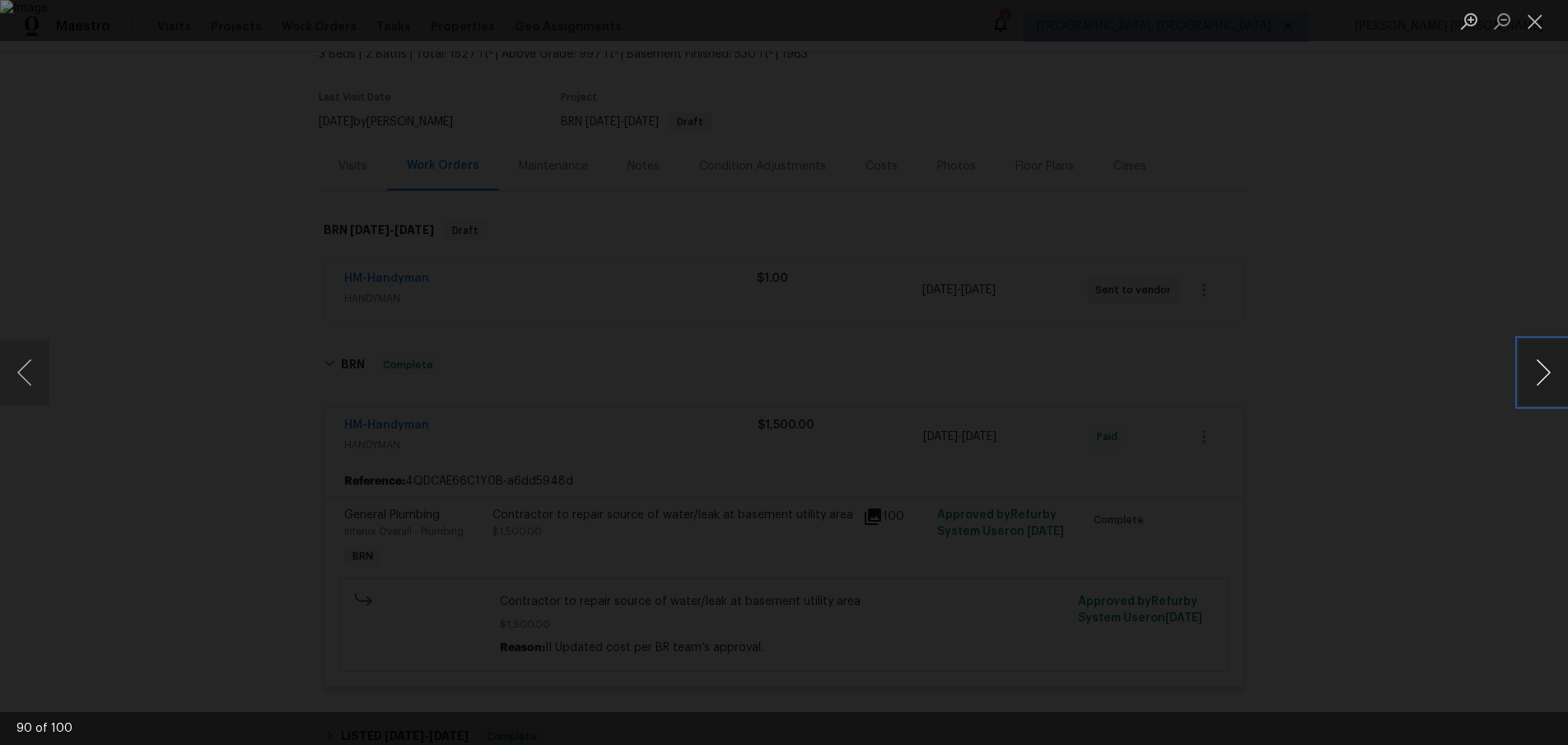
click at [1535, 380] on button "Next image" at bounding box center [1544, 372] width 49 height 66
click at [1536, 380] on button "Next image" at bounding box center [1544, 372] width 49 height 66
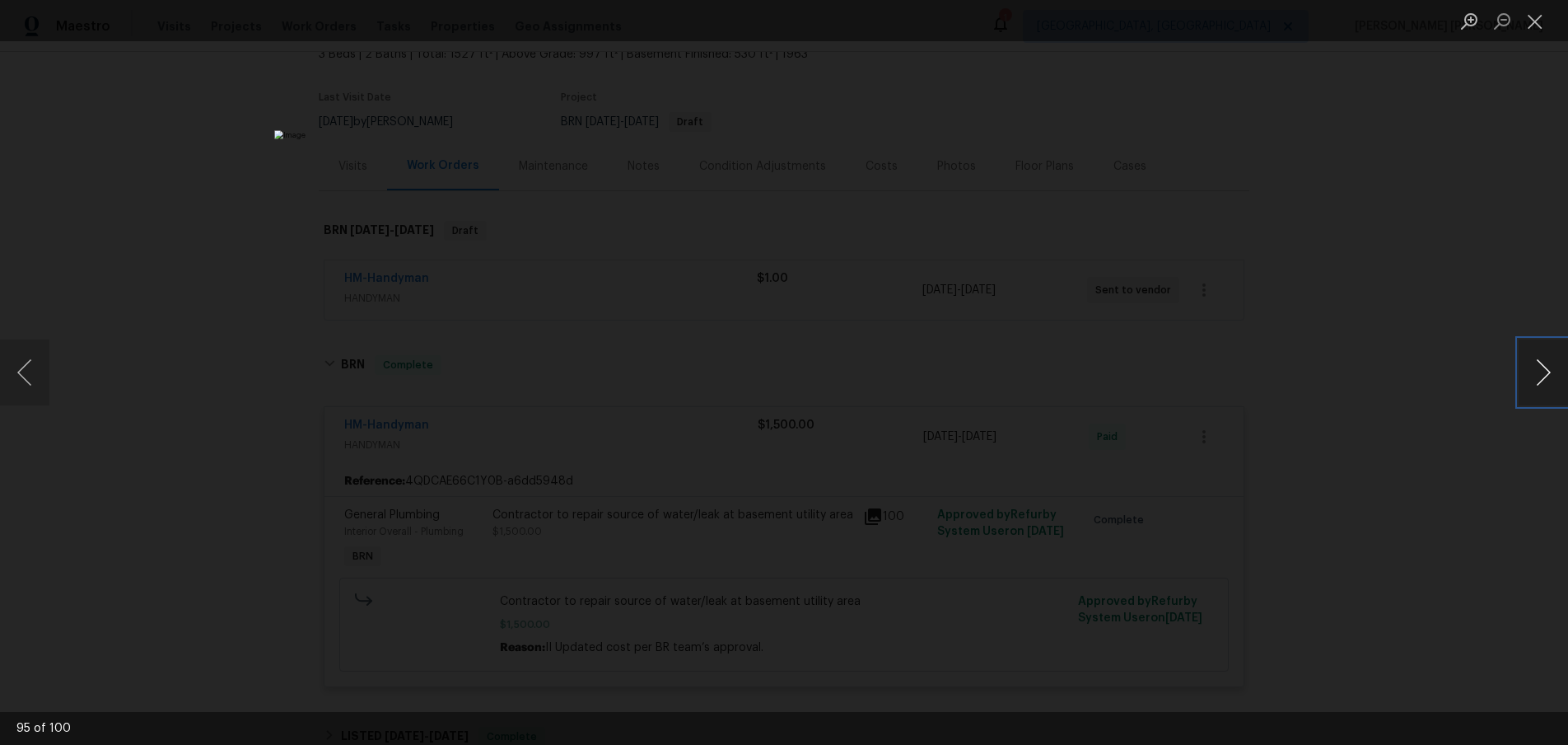
click at [1536, 380] on button "Next image" at bounding box center [1544, 372] width 49 height 66
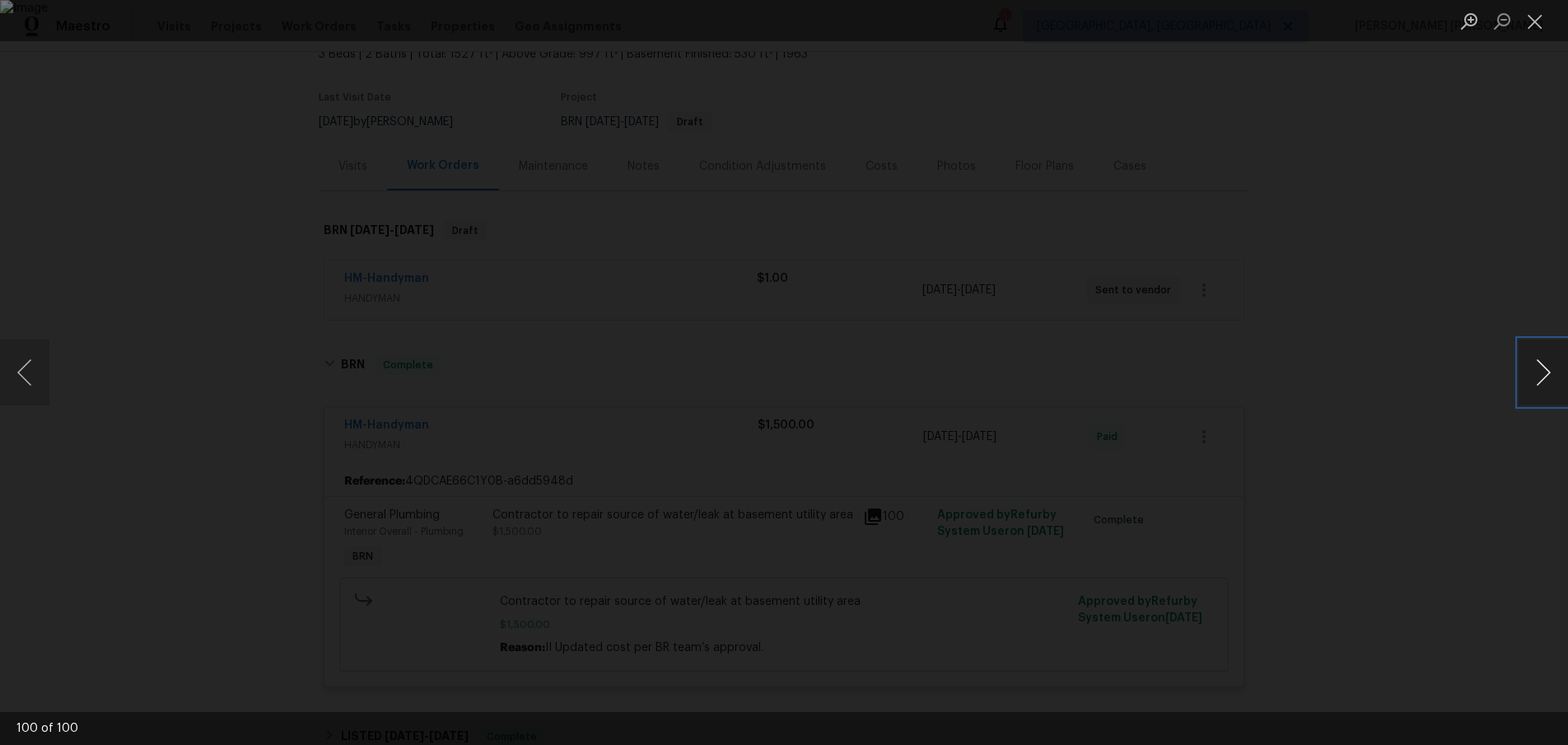
click at [1536, 380] on button "Next image" at bounding box center [1544, 372] width 49 height 66
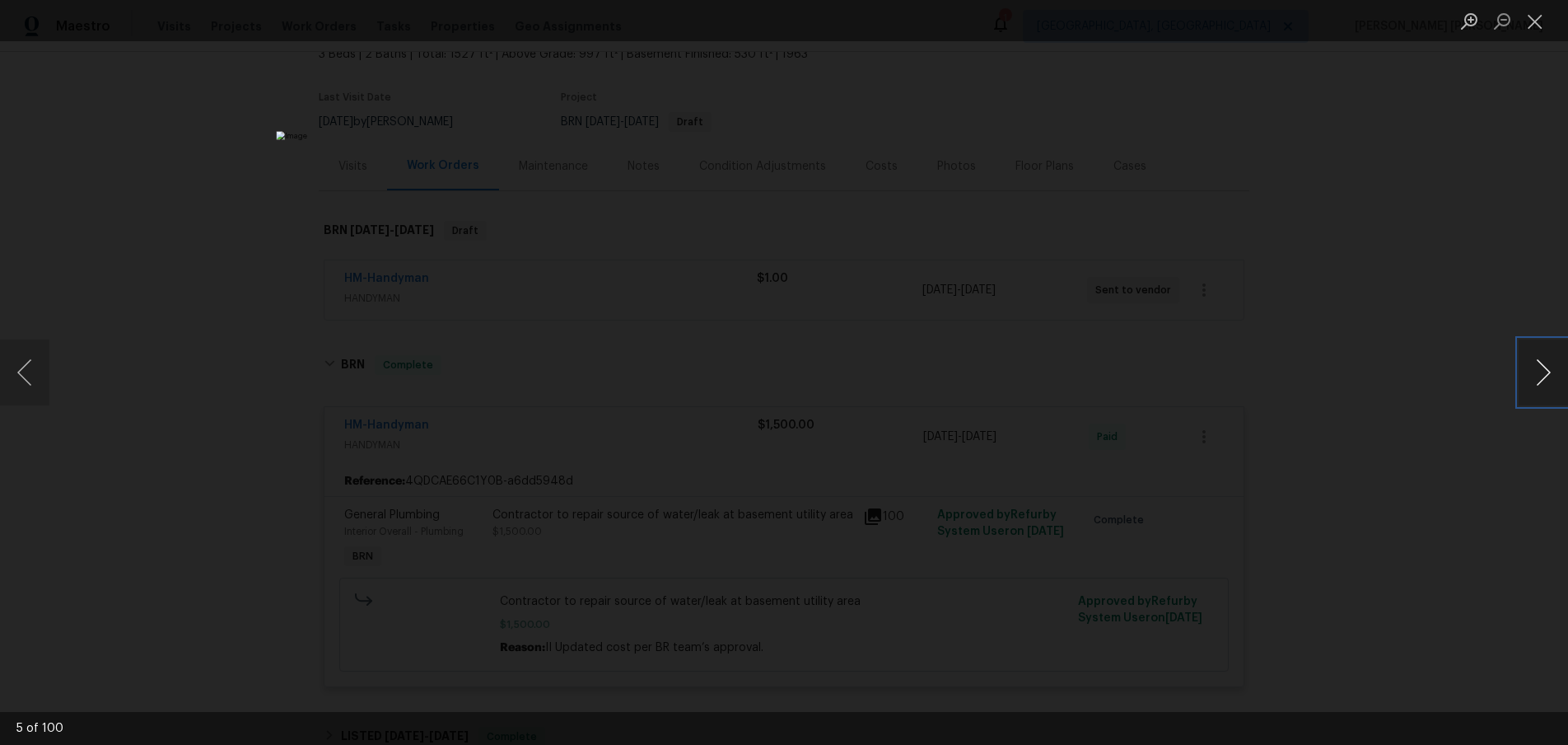
click at [1536, 380] on button "Next image" at bounding box center [1544, 372] width 49 height 66
click at [1528, 396] on button "Next image" at bounding box center [1544, 372] width 49 height 66
click at [1342, 535] on div "Lightbox" at bounding box center [784, 372] width 1568 height 745
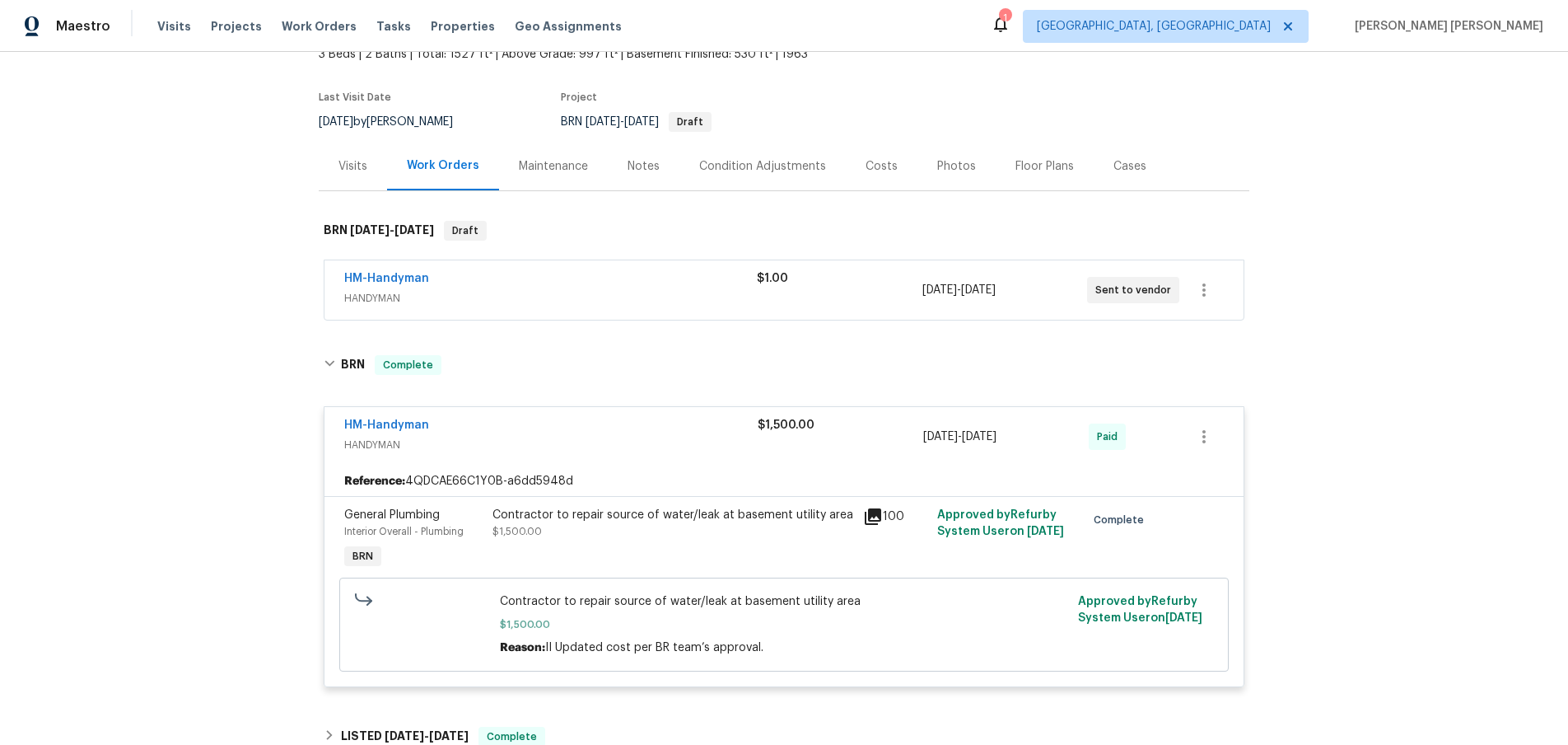
click at [1342, 535] on div "Lightbox" at bounding box center [784, 372] width 1568 height 745
click at [1016, 159] on div "Floor Plans" at bounding box center [1045, 166] width 59 height 17
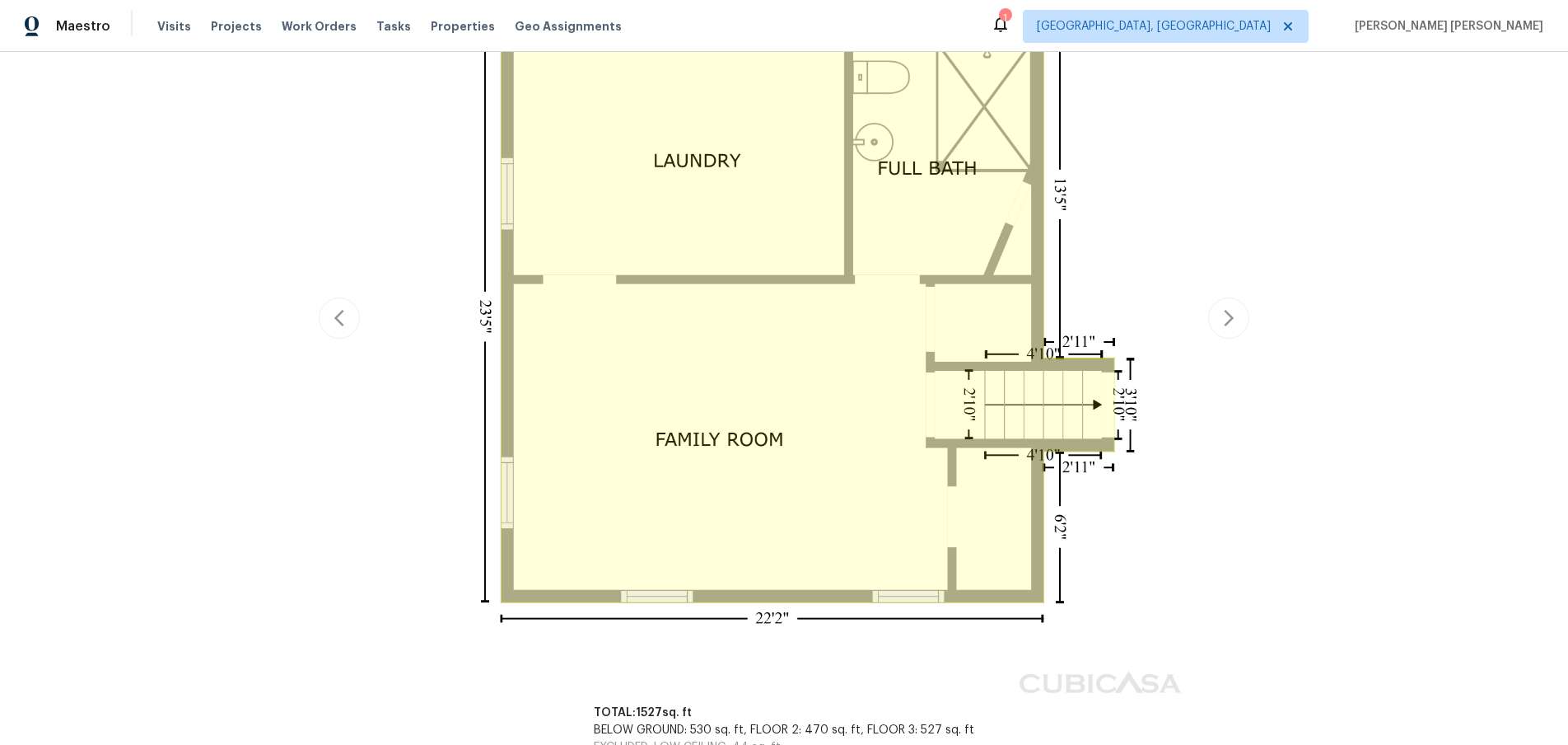
scroll to position [437, 0]
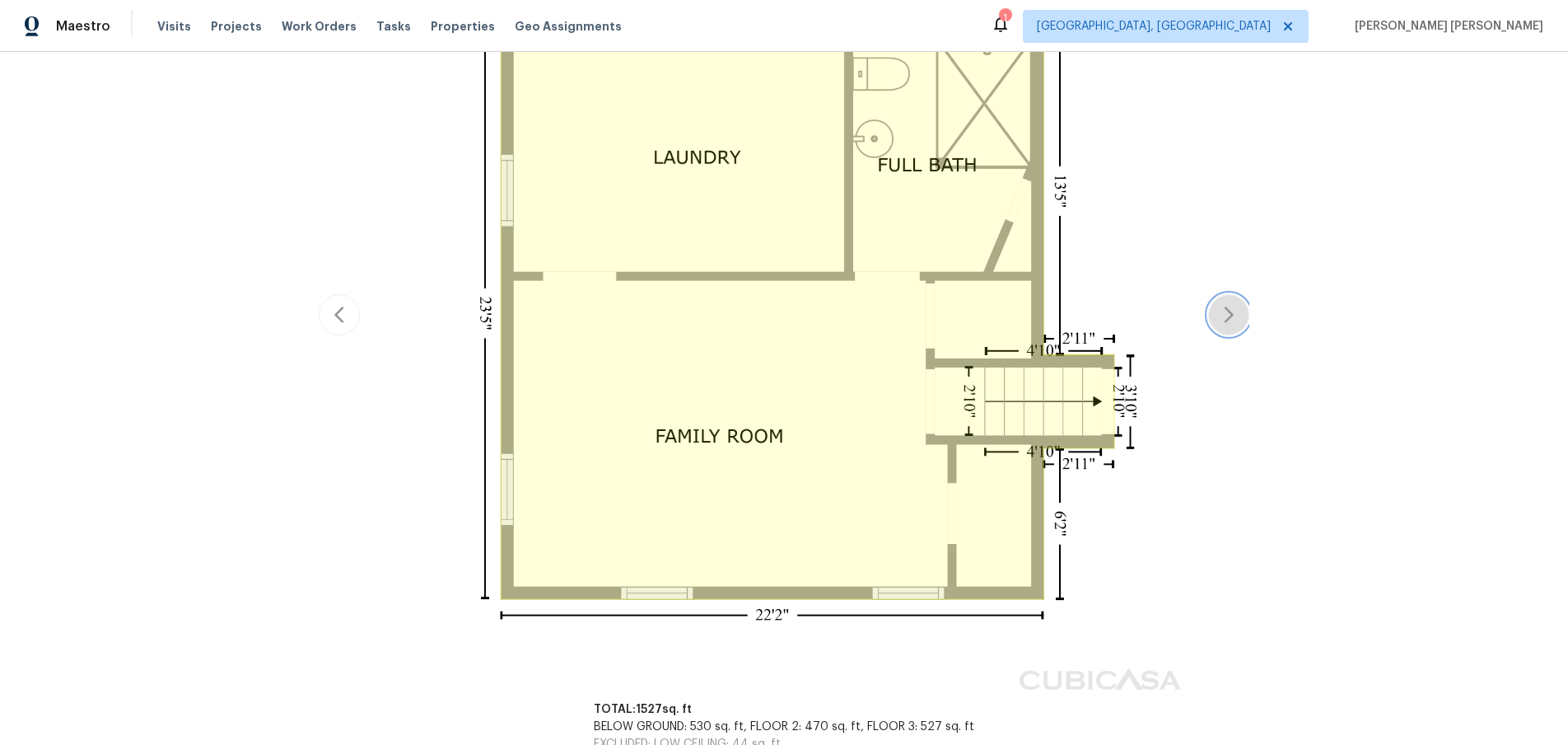
click at [1229, 314] on icon "button" at bounding box center [1229, 314] width 20 height 20
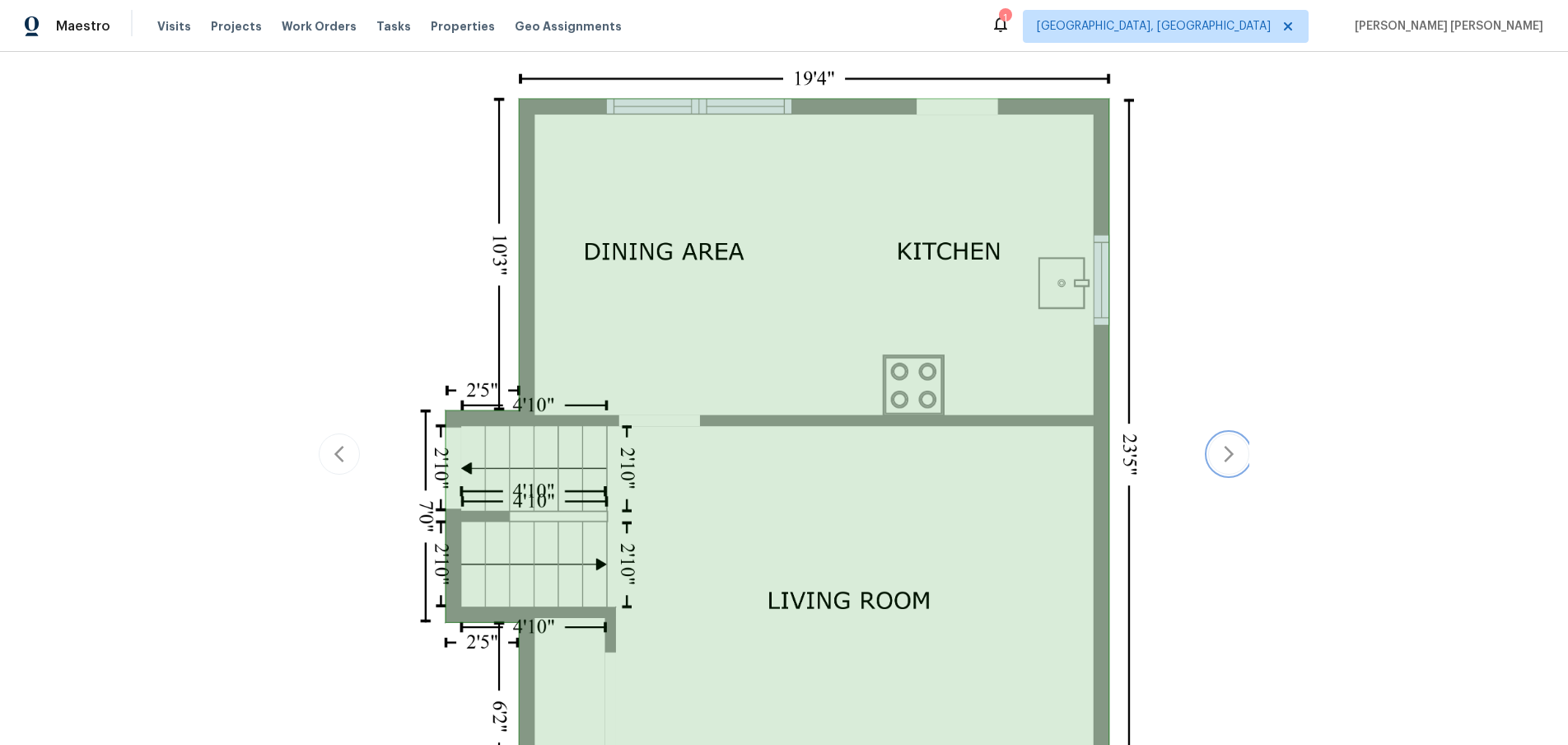
scroll to position [439, 0]
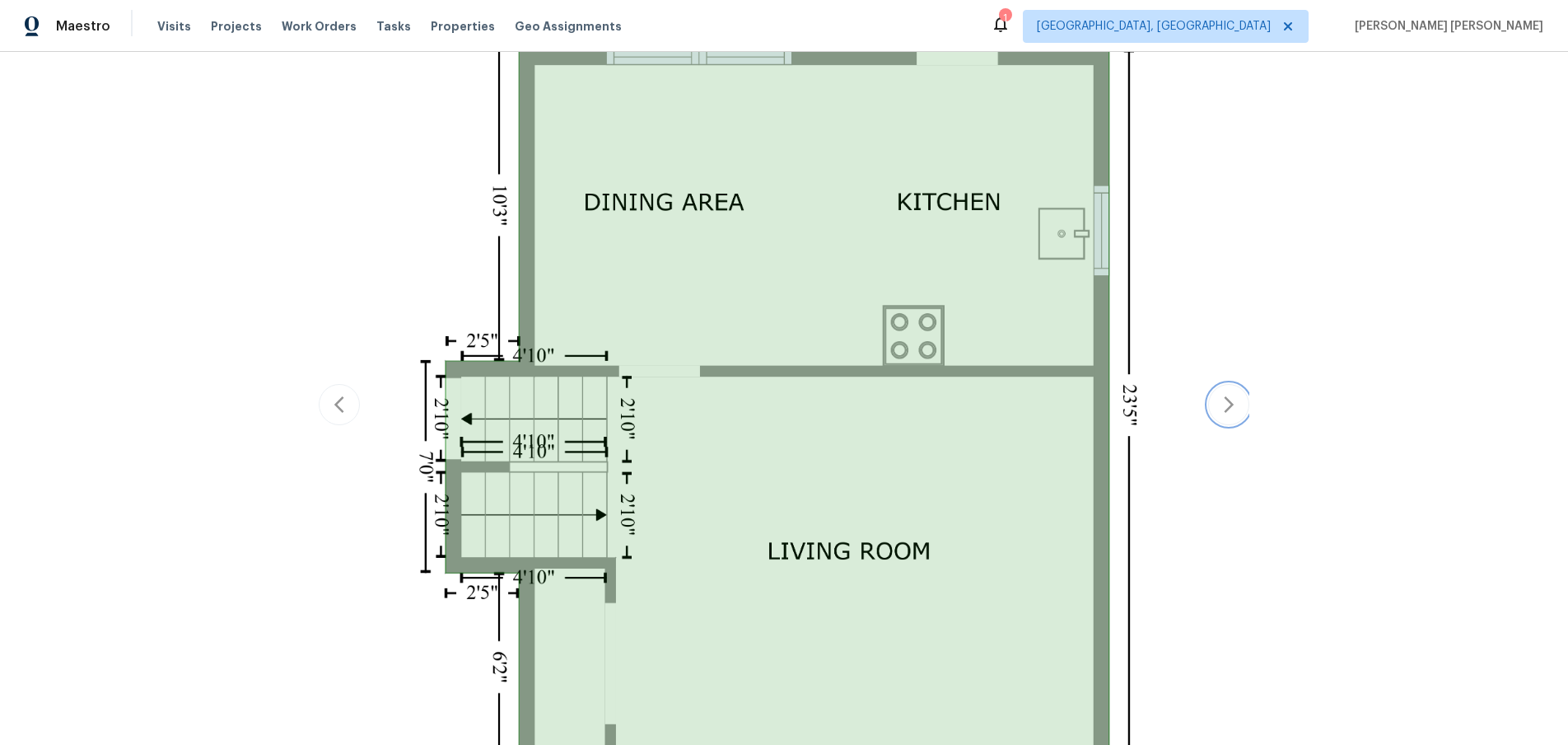
click at [1225, 404] on icon "button" at bounding box center [1229, 404] width 20 height 20
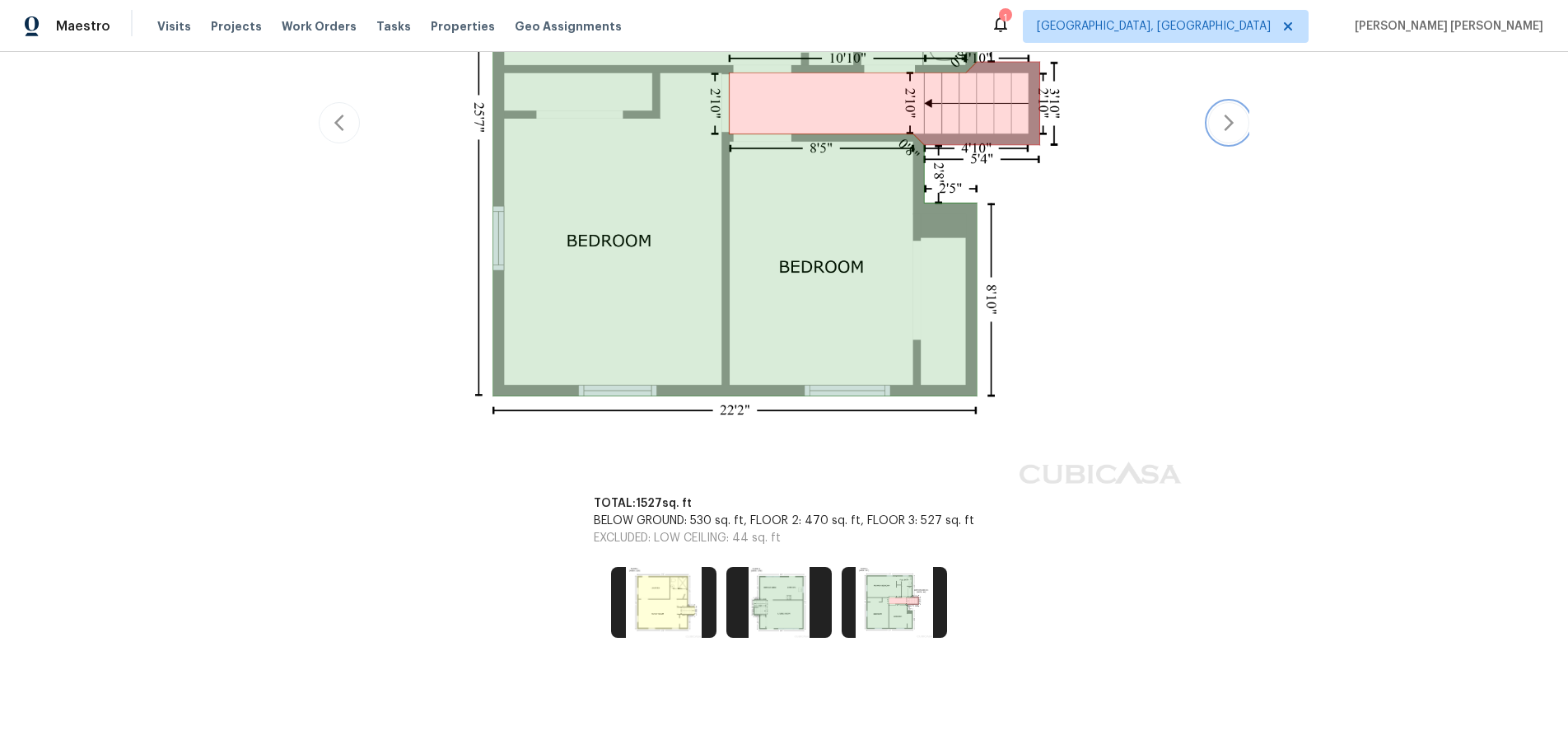
scroll to position [511, 0]
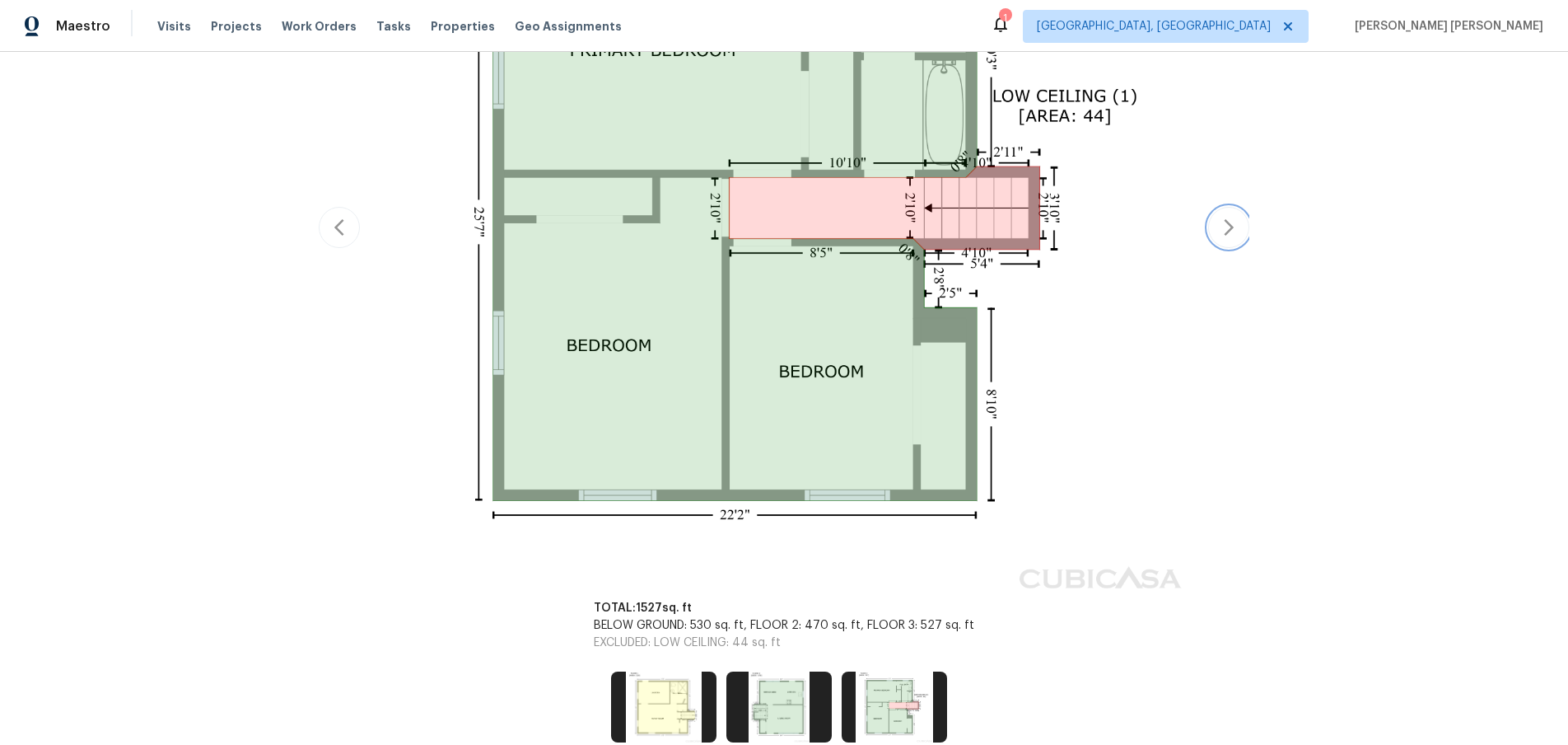
click at [1216, 226] on button "button" at bounding box center [1229, 227] width 41 height 41
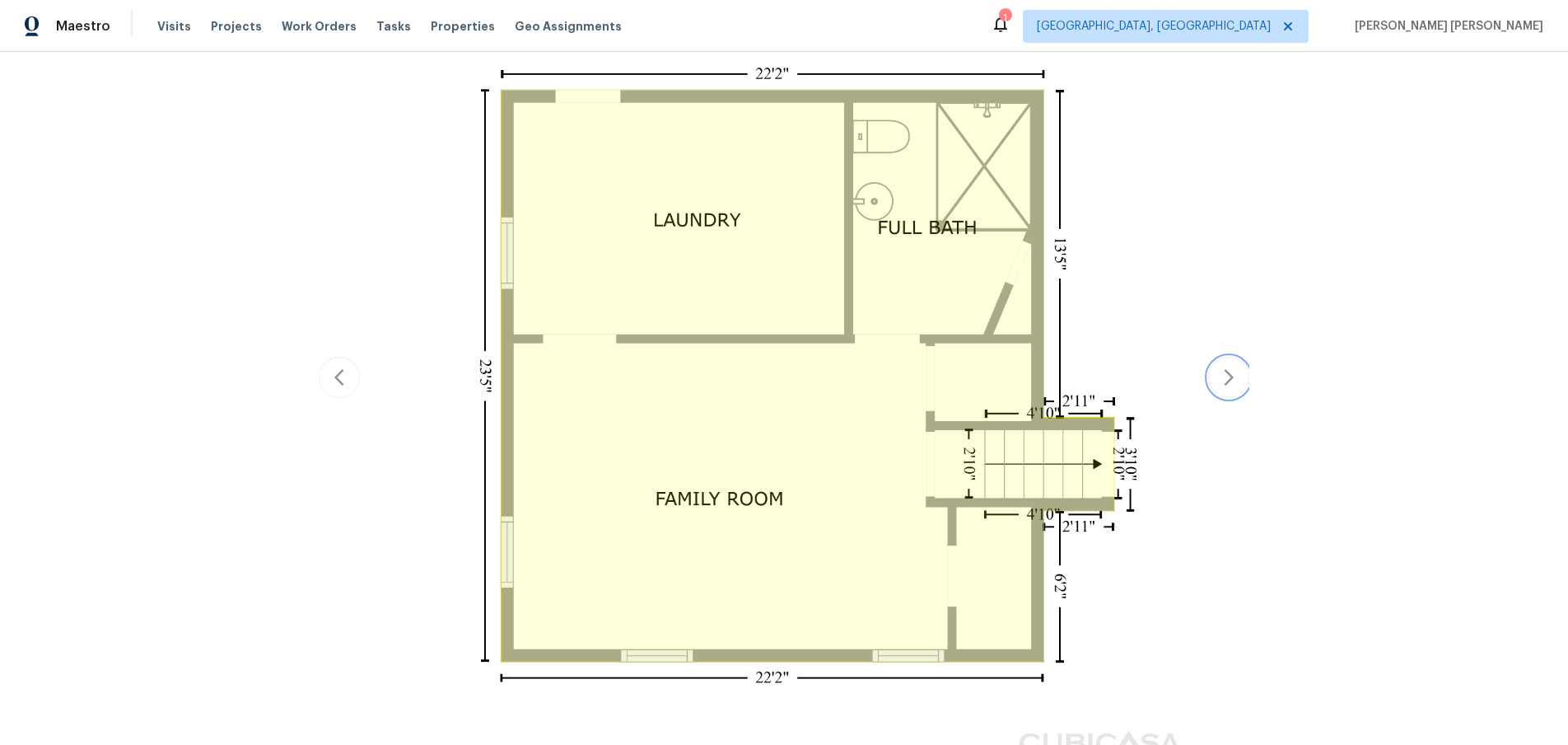
scroll to position [372, 0]
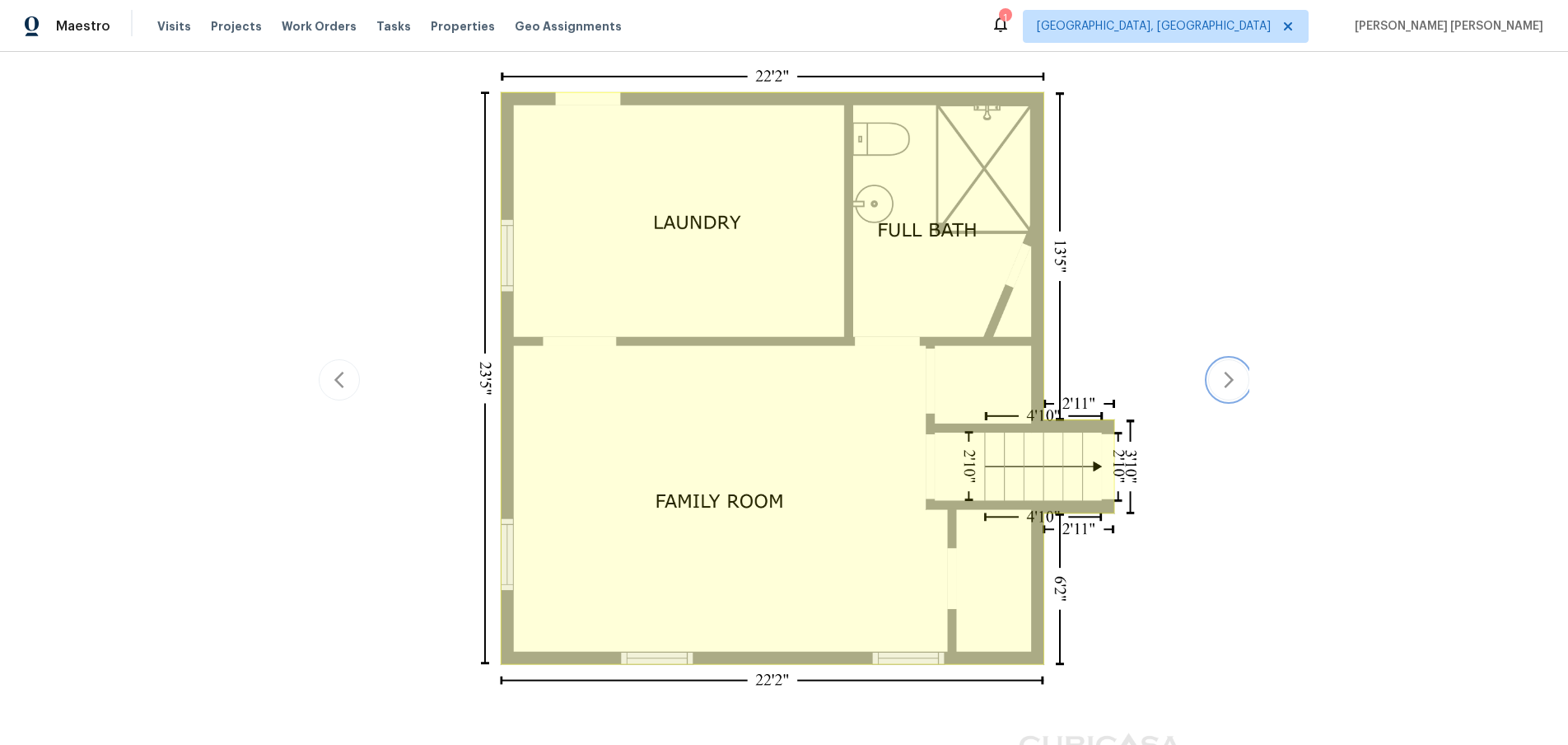
click at [1225, 378] on icon "button" at bounding box center [1229, 380] width 20 height 20
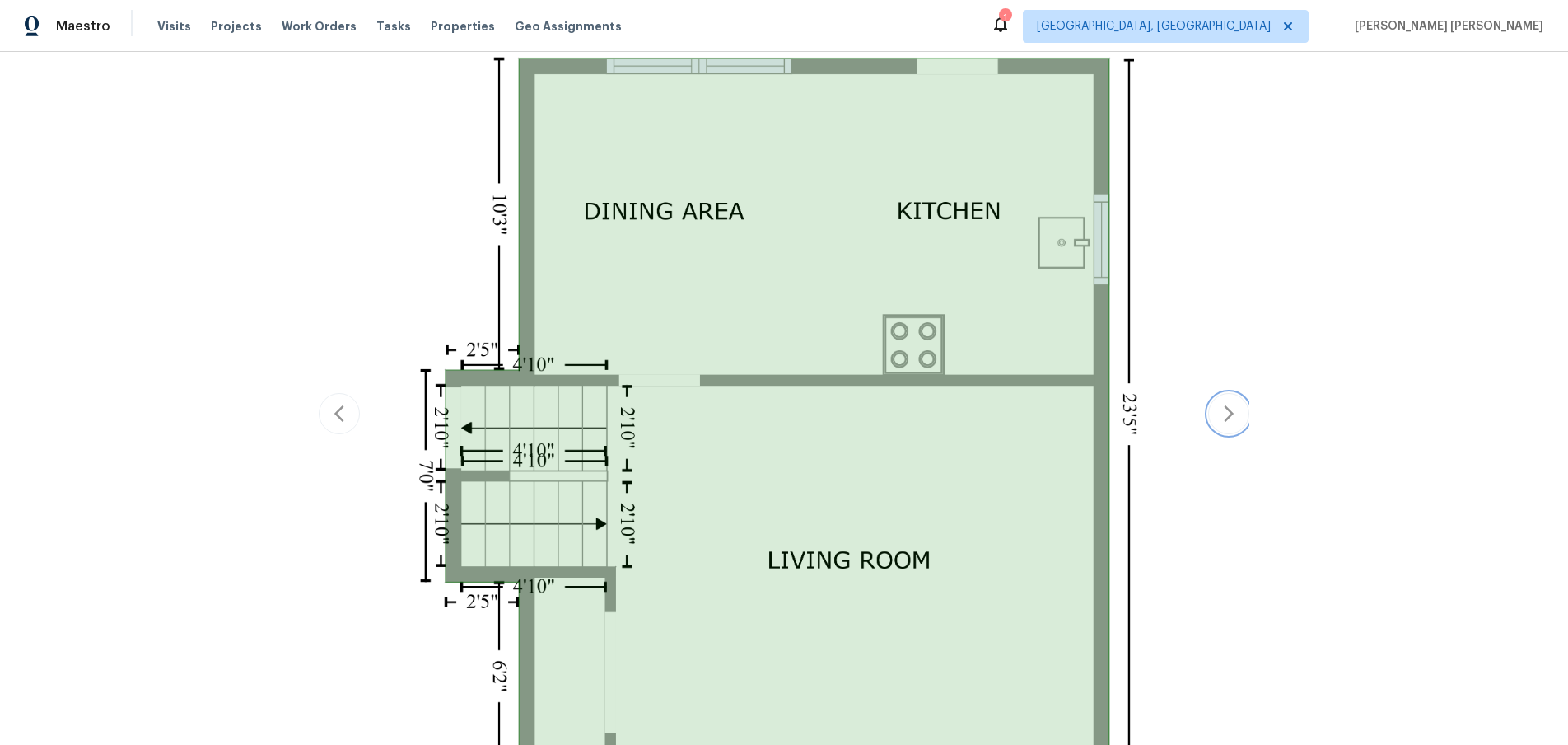
scroll to position [447, 0]
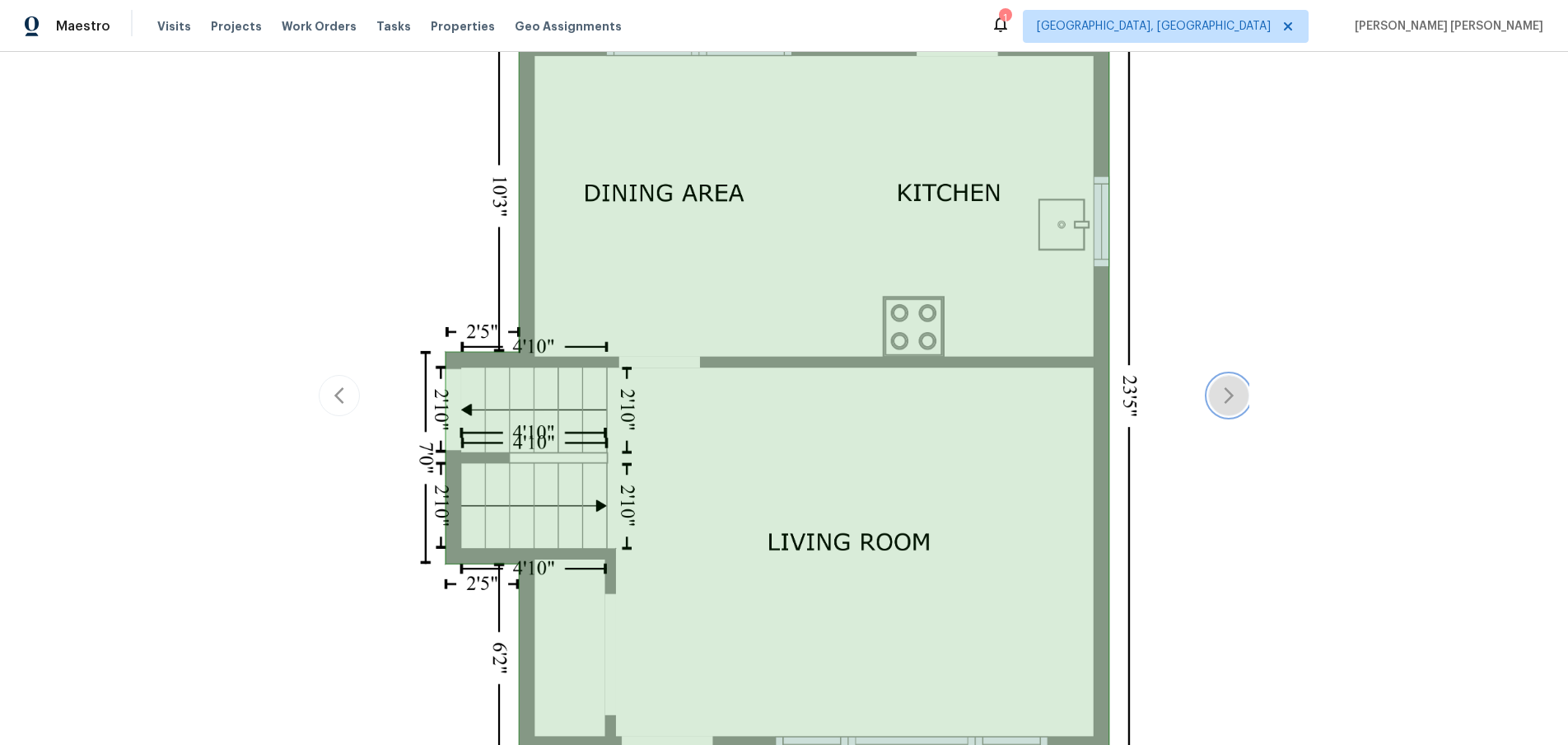
click at [1215, 396] on button "button" at bounding box center [1229, 396] width 41 height 41
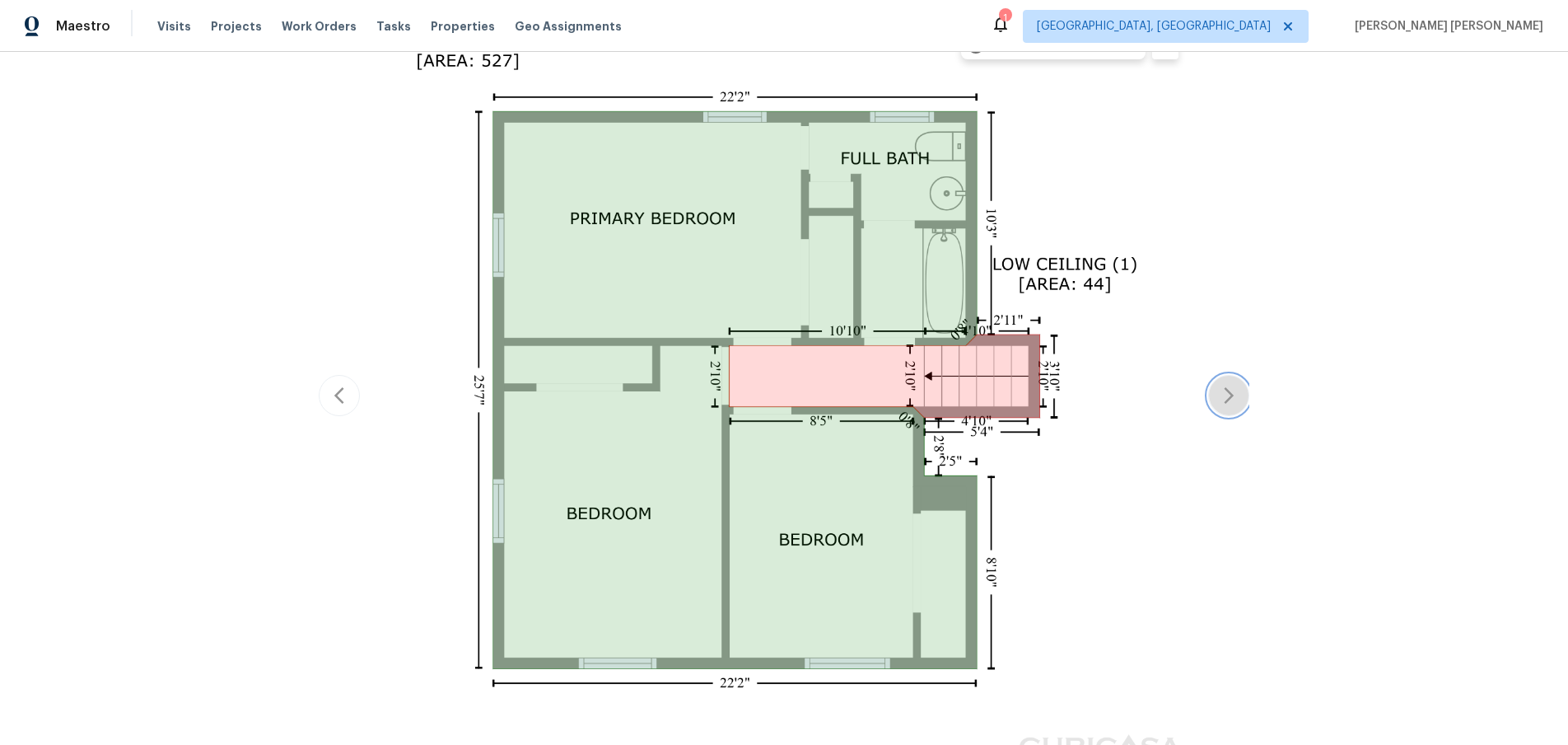
click at [1224, 391] on icon "button" at bounding box center [1229, 396] width 20 height 20
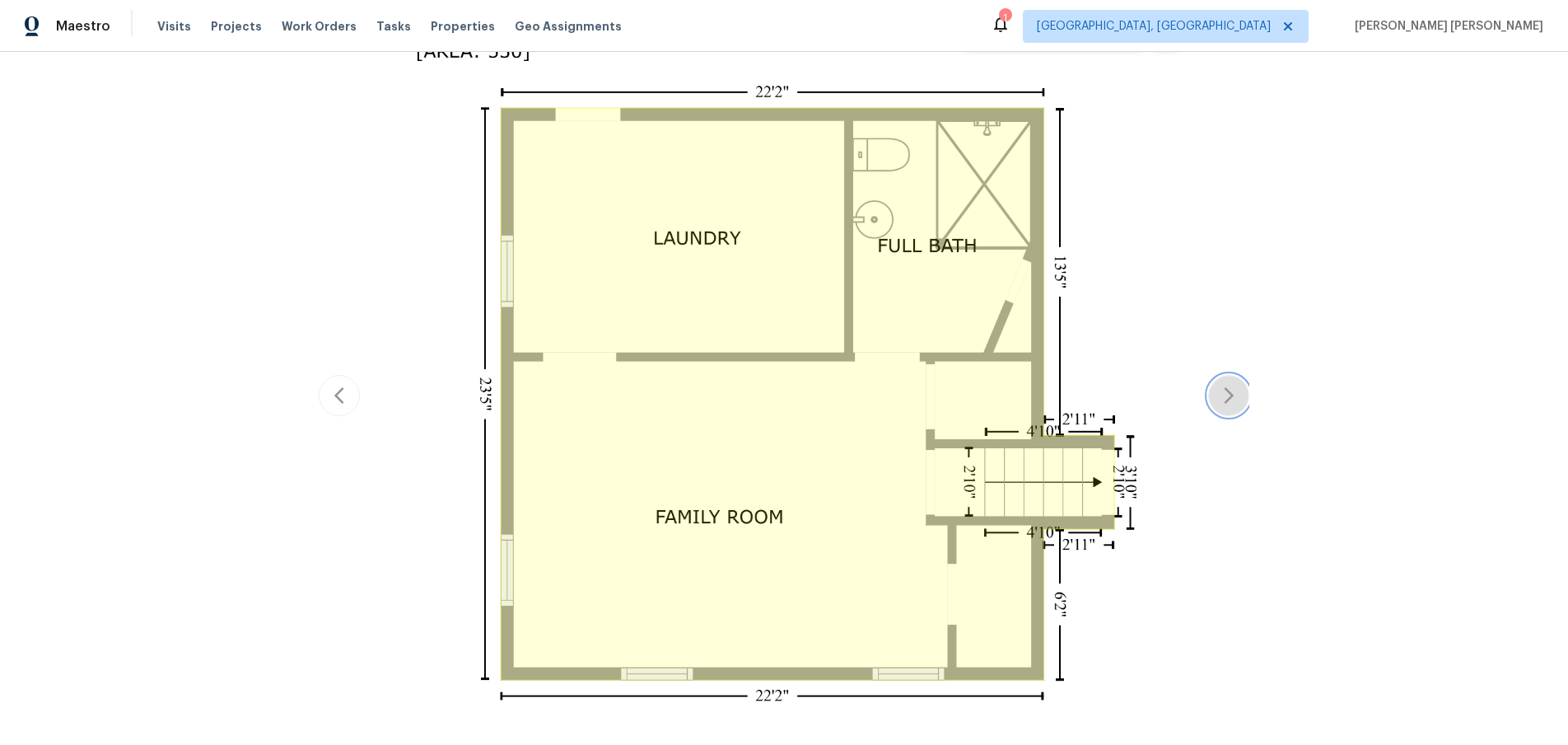
click at [1229, 388] on icon "button" at bounding box center [1229, 396] width 20 height 20
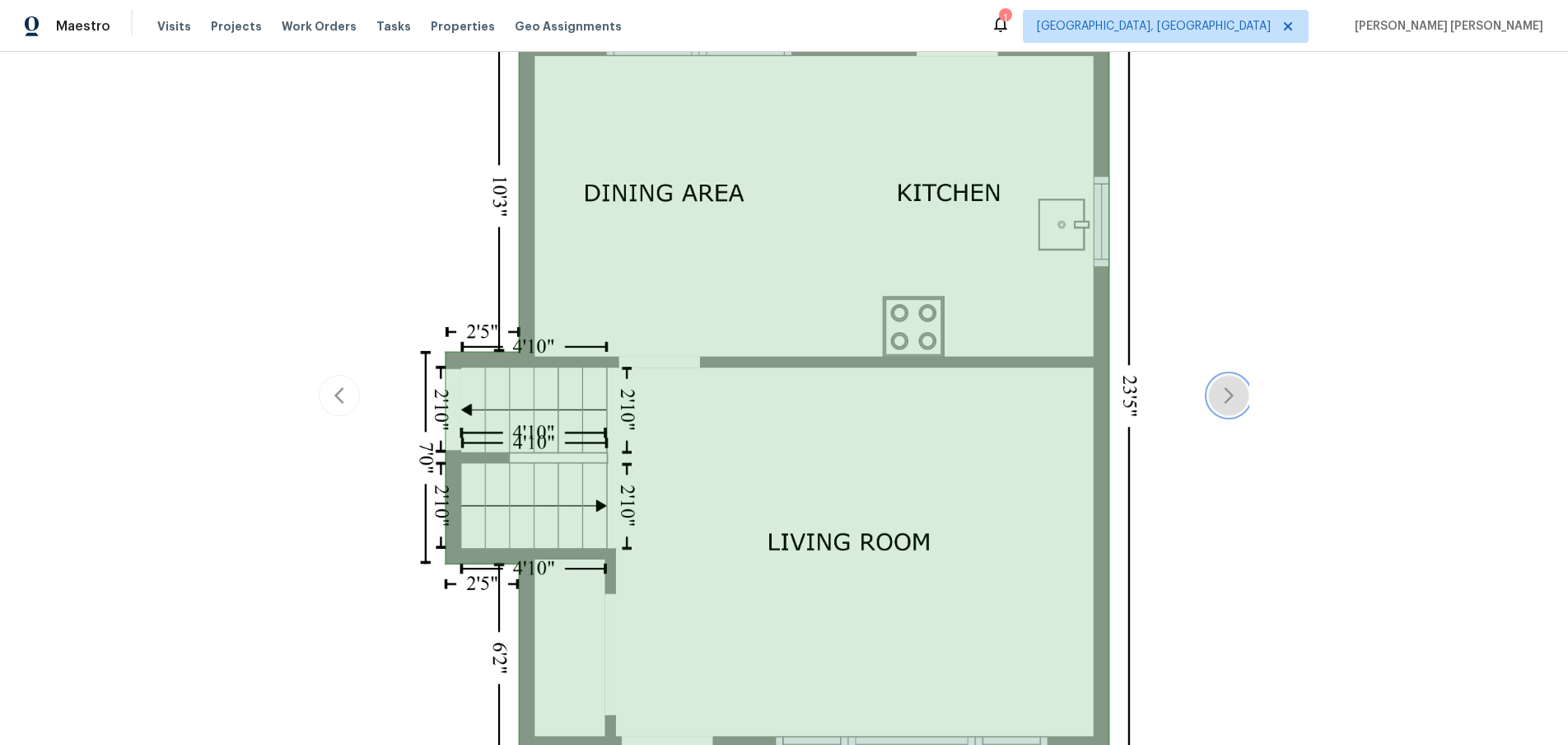
click at [1231, 392] on icon "button" at bounding box center [1229, 396] width 20 height 20
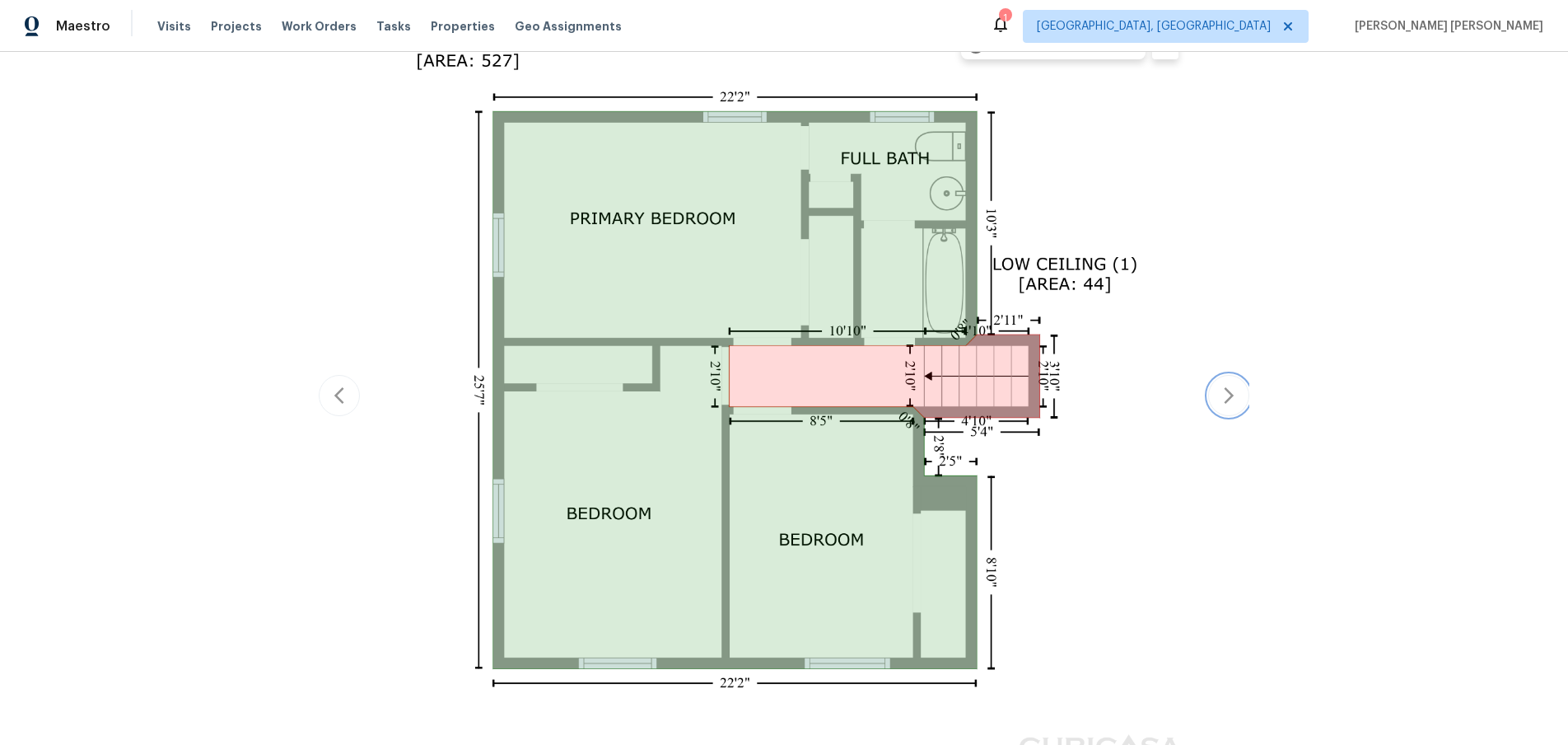
click at [1231, 392] on icon "button" at bounding box center [1229, 396] width 20 height 20
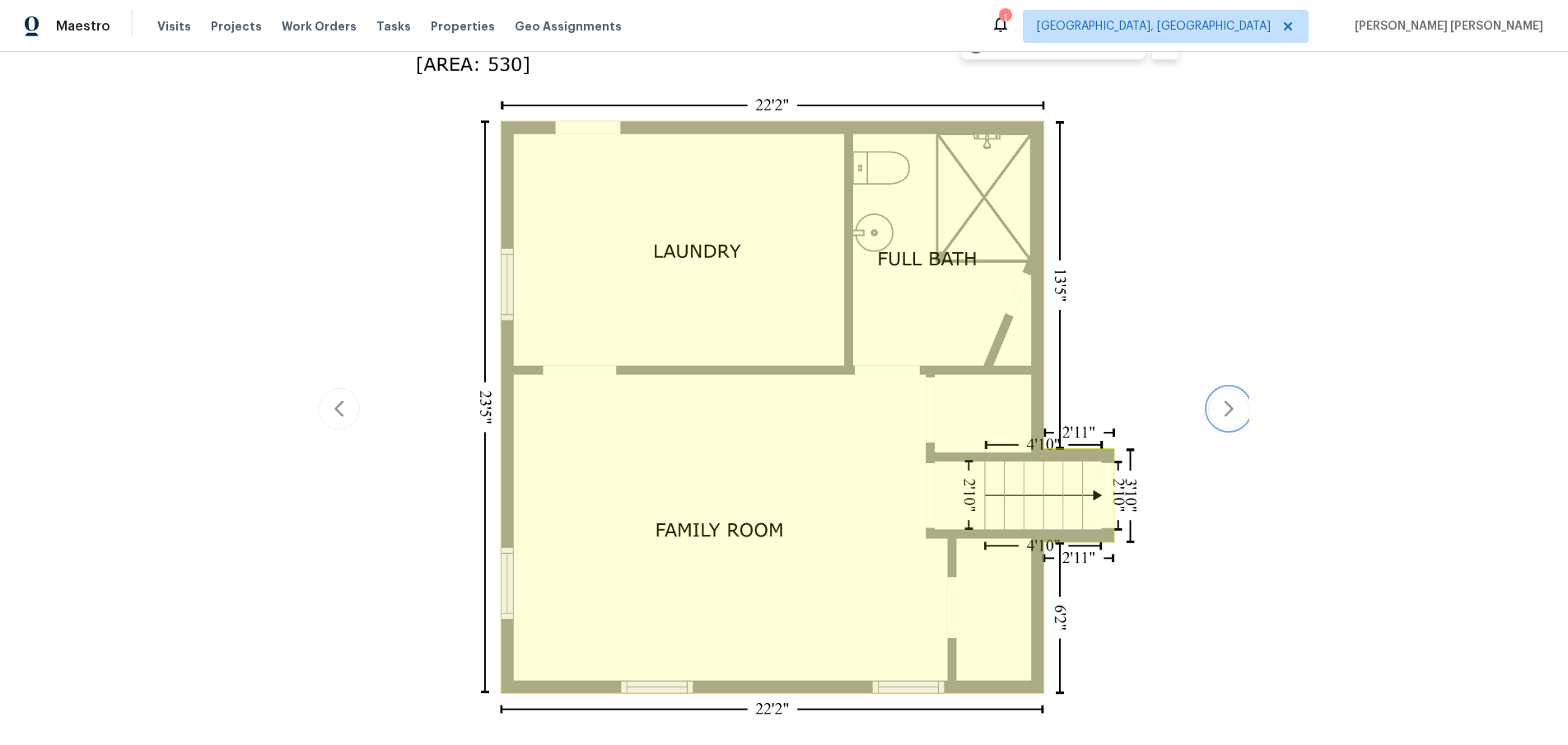
scroll to position [356, 0]
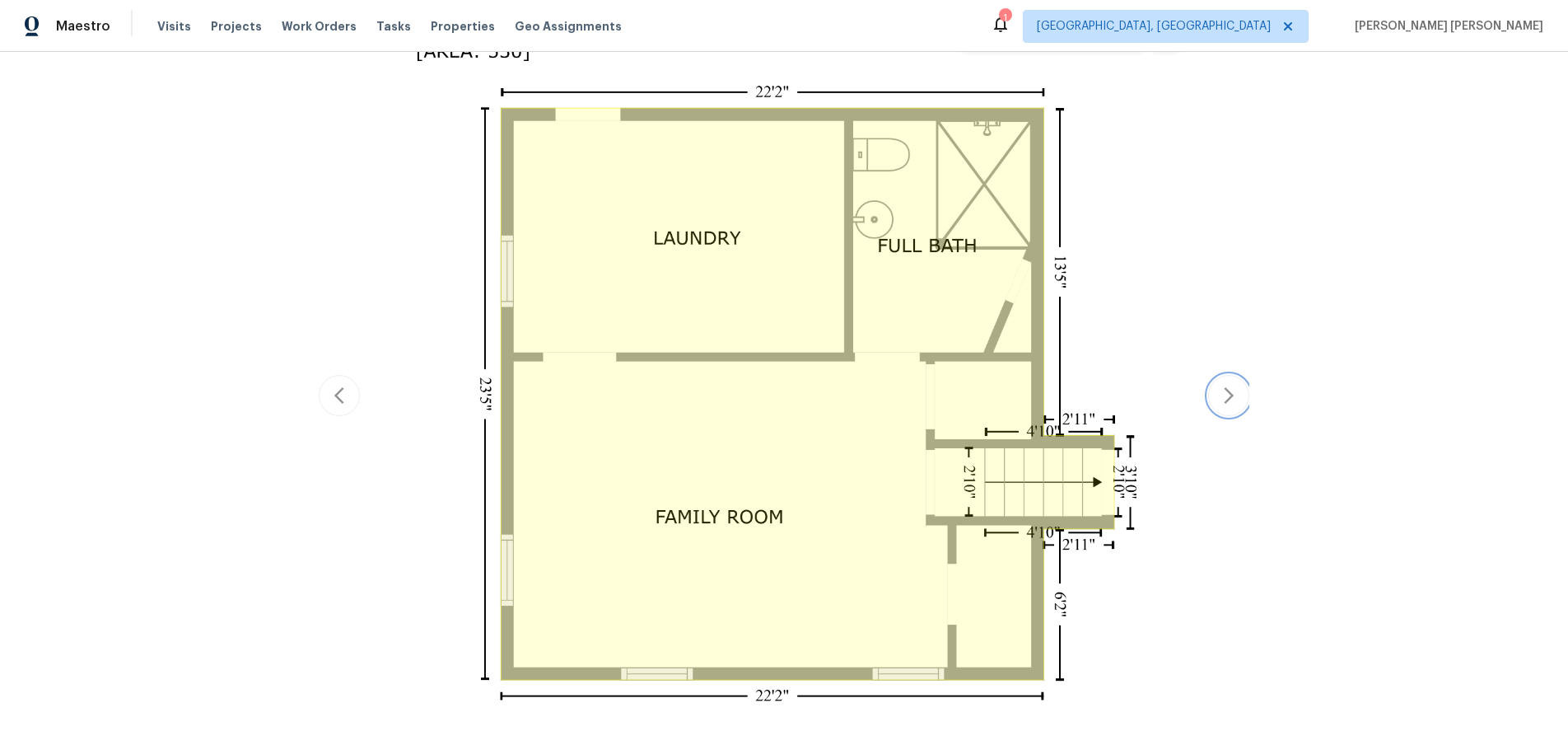
click at [1222, 393] on icon "button" at bounding box center [1229, 396] width 20 height 20
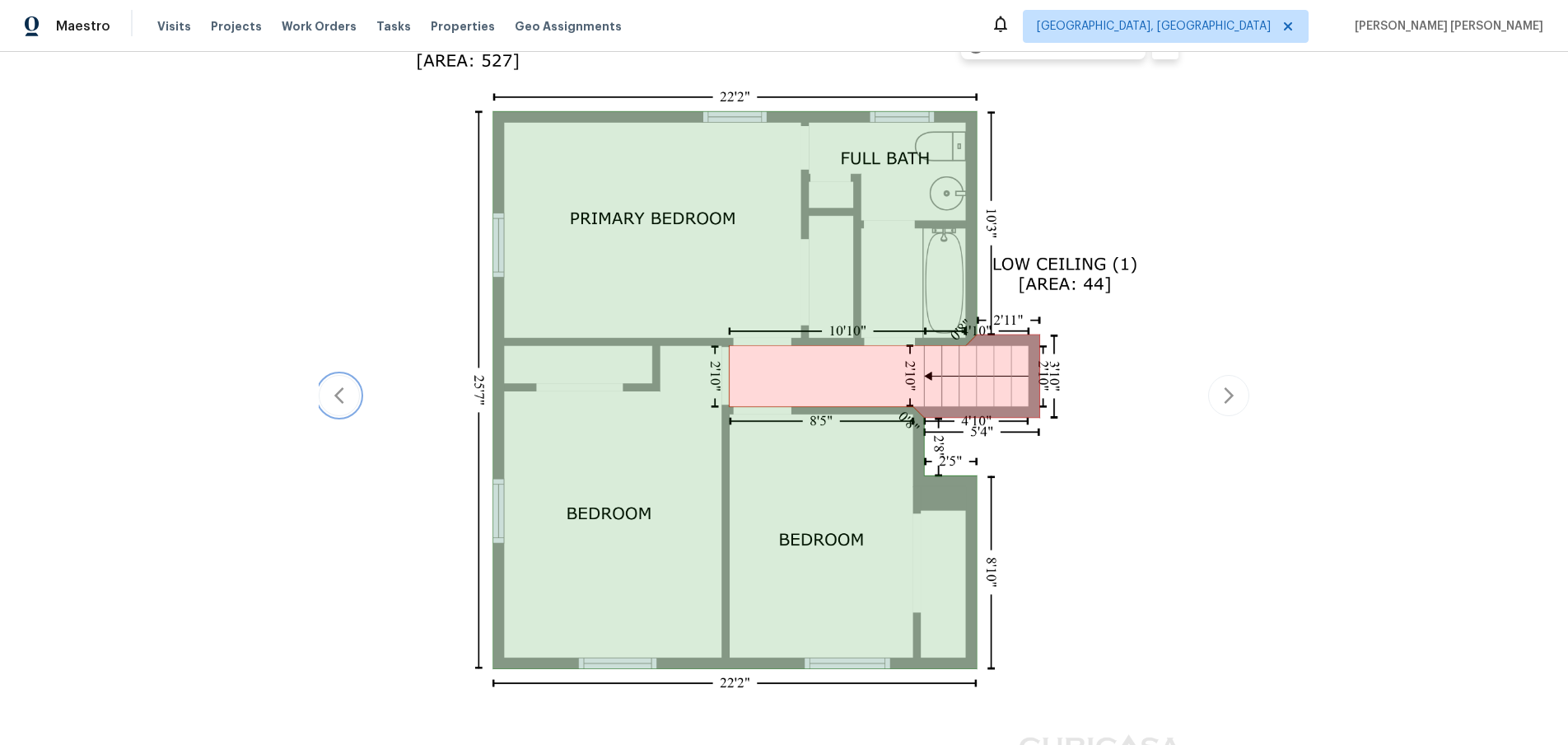
click at [338, 397] on icon "button" at bounding box center [340, 396] width 10 height 17
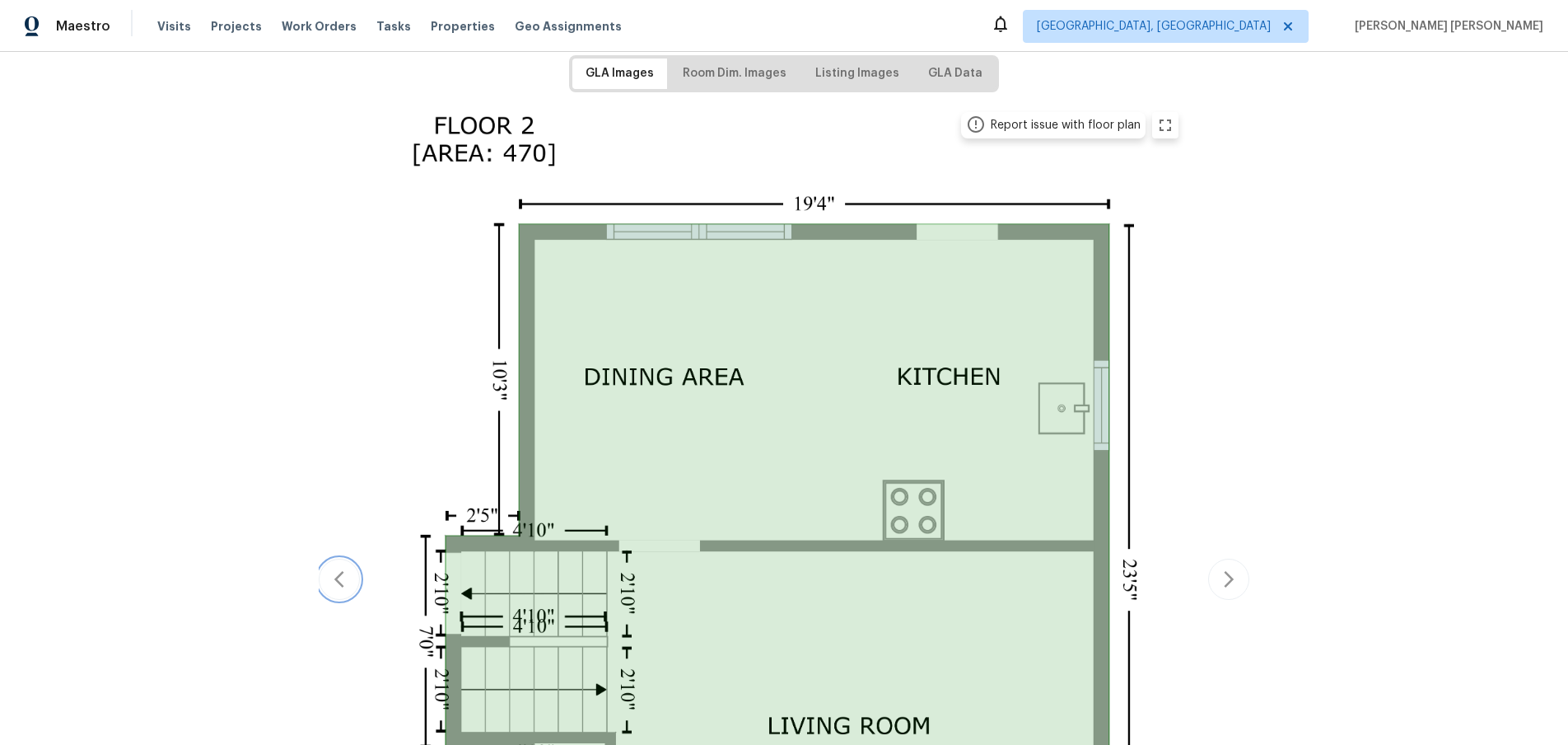
scroll to position [266, 0]
click at [1225, 580] on icon "button" at bounding box center [1229, 577] width 20 height 20
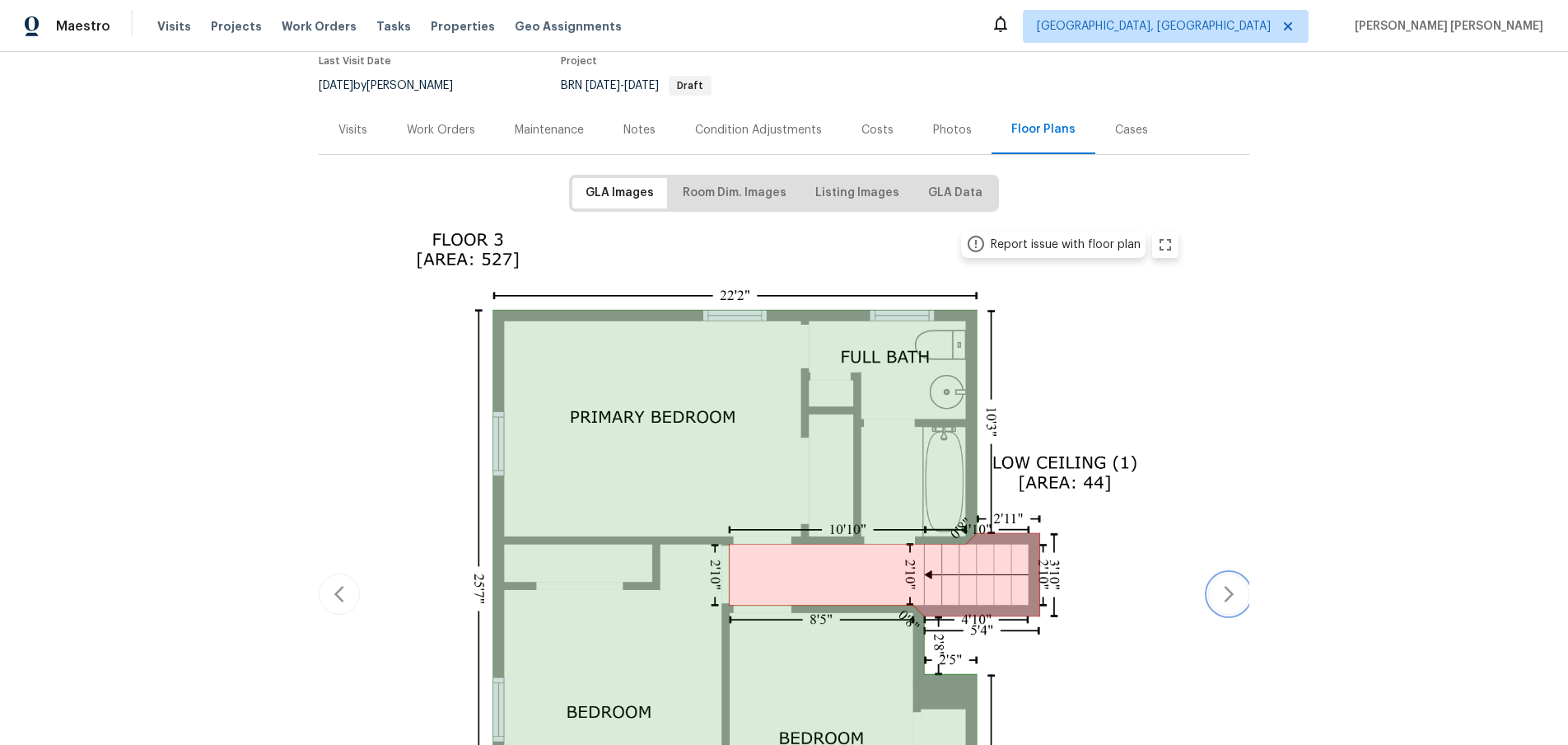
scroll to position [0, 0]
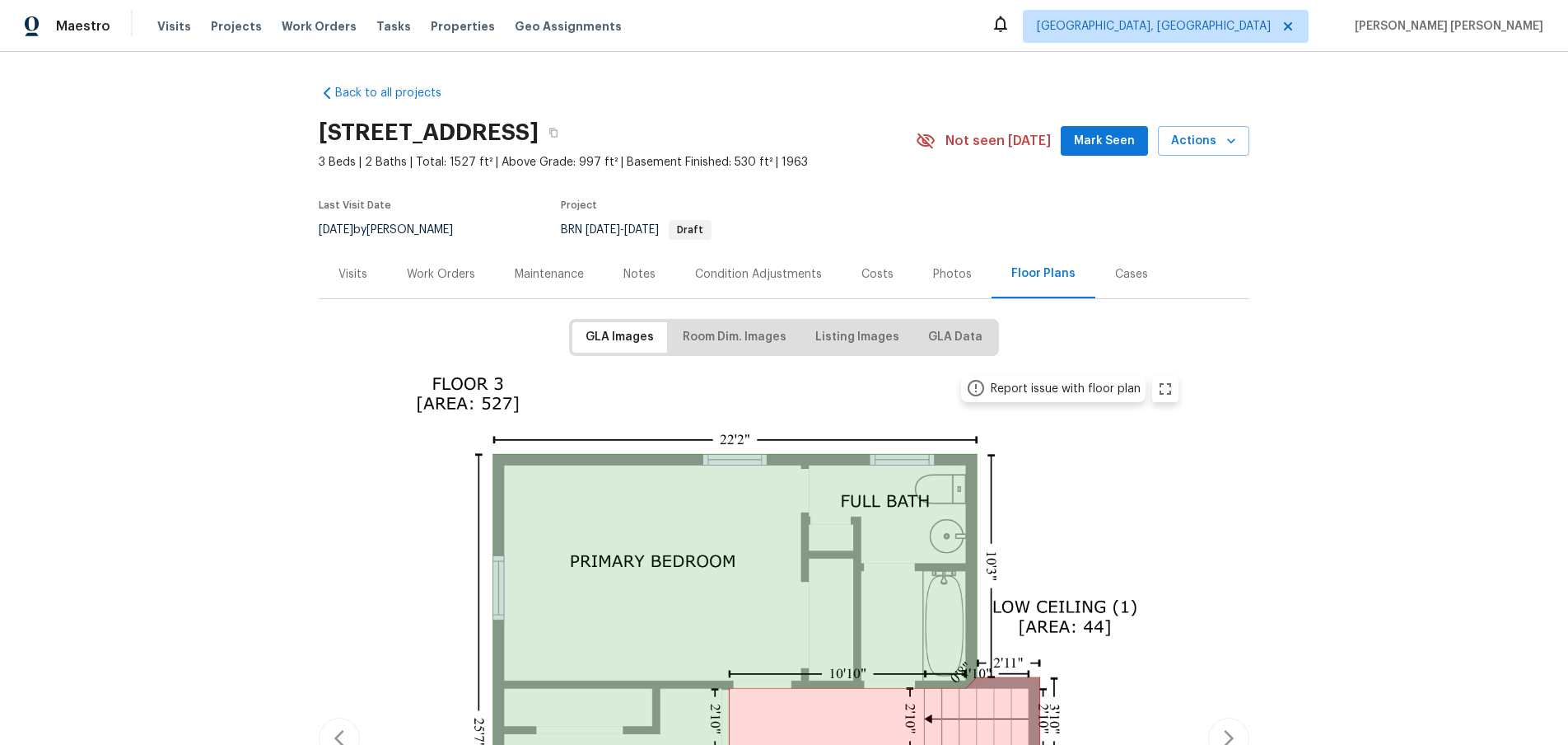
click at [439, 271] on div "Work Orders" at bounding box center [441, 274] width 69 height 17
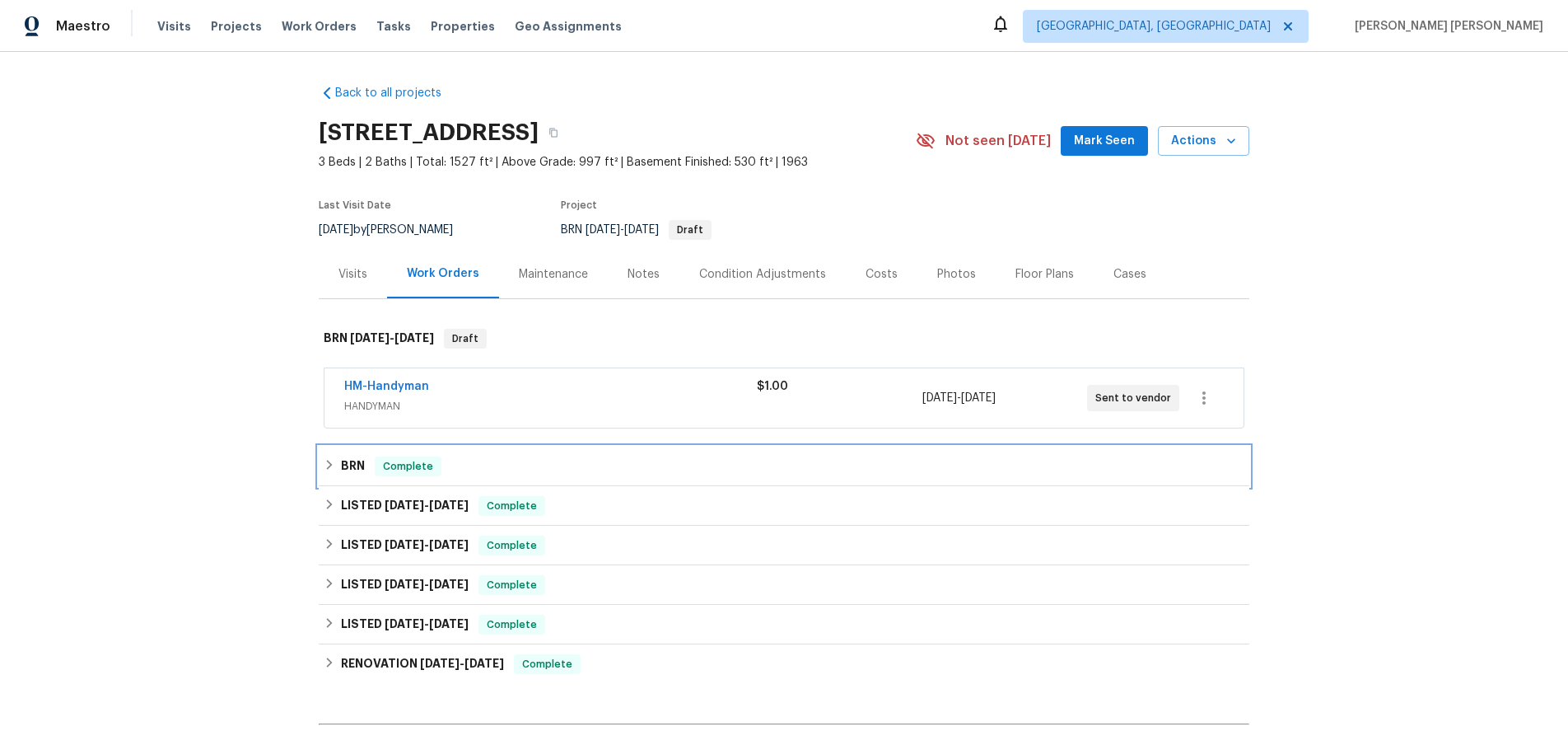
click at [330, 469] on icon at bounding box center [330, 465] width 12 height 12
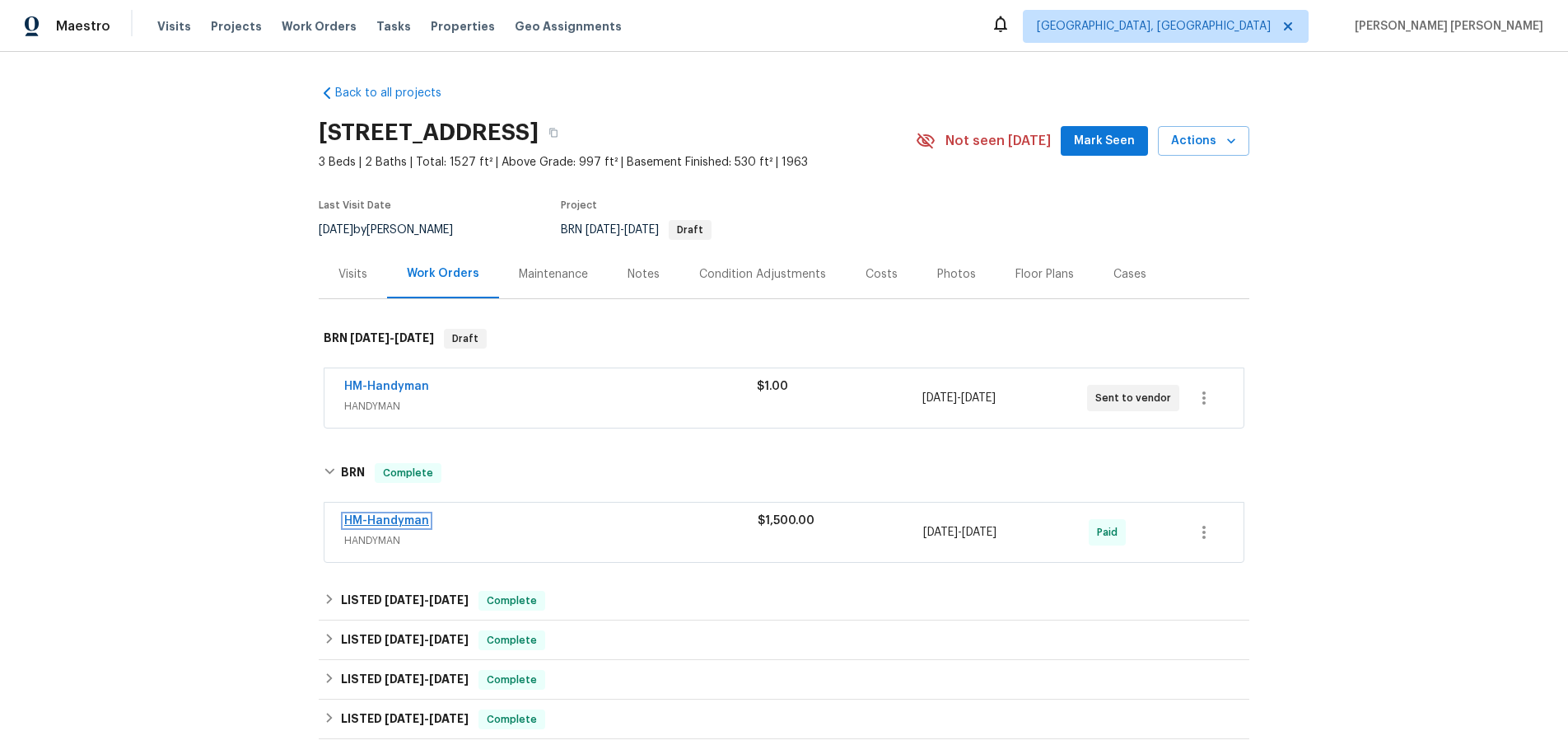
click at [414, 518] on link "HM-Handyman" at bounding box center [387, 521] width 85 height 12
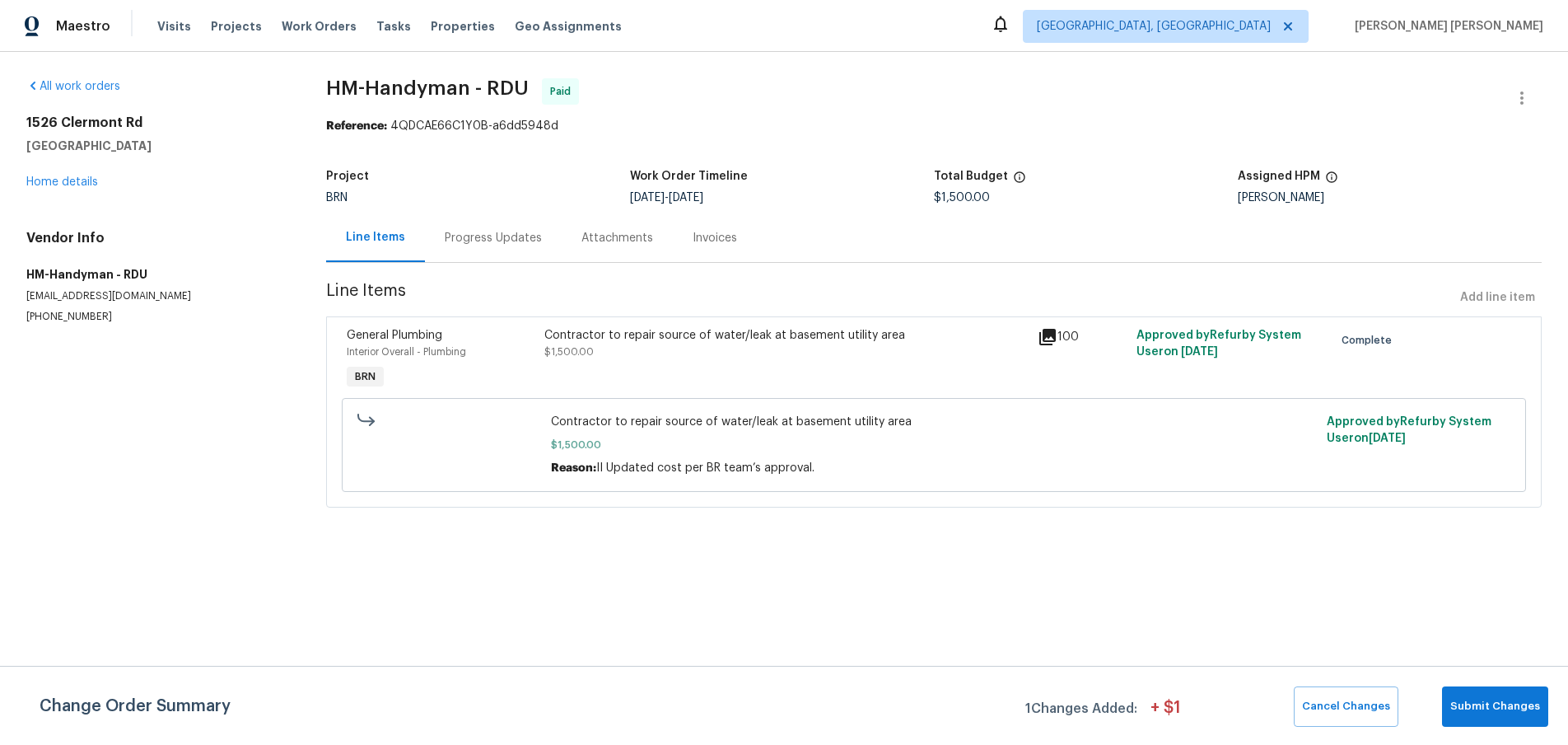
click at [507, 243] on div "Progress Updates" at bounding box center [492, 238] width 97 height 17
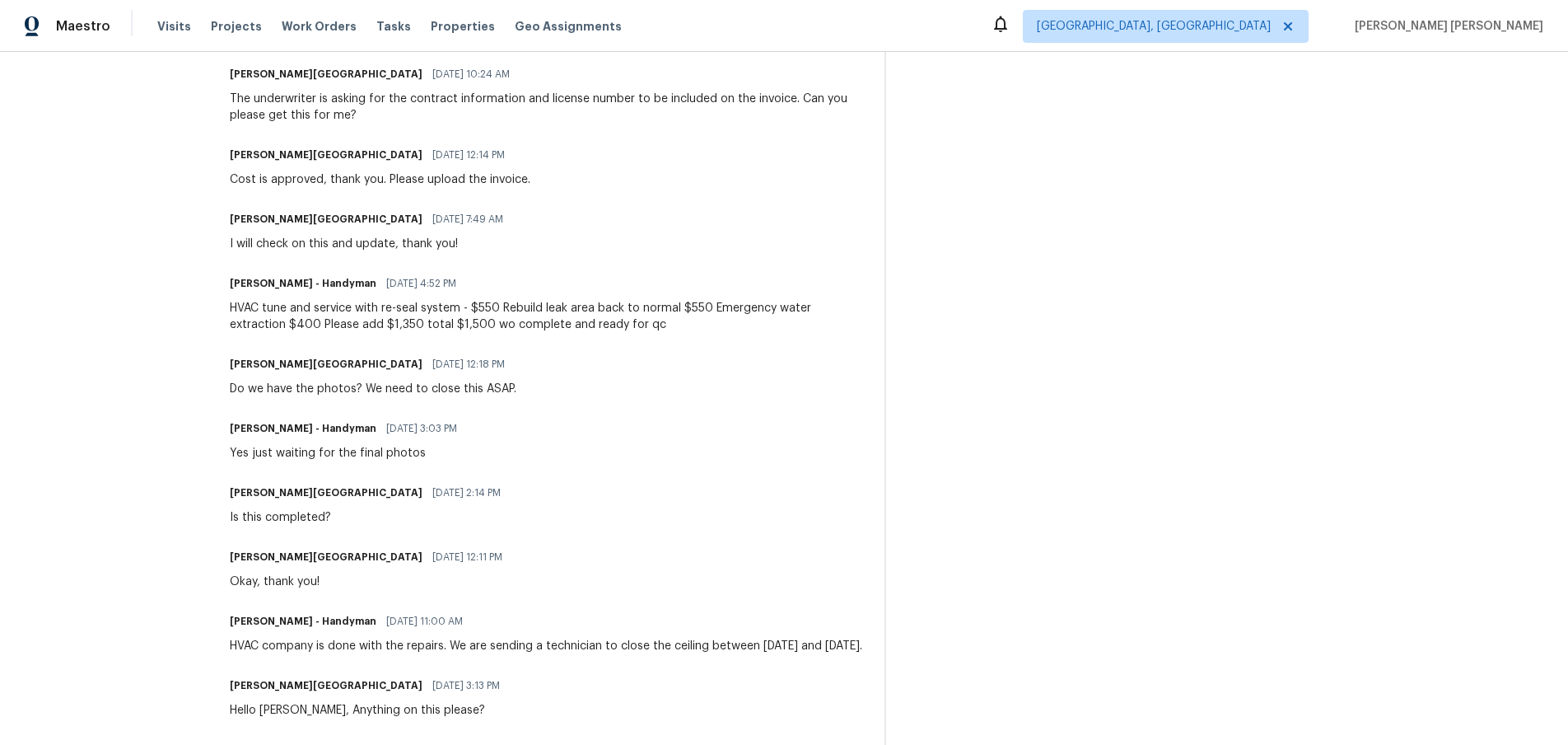
scroll to position [489, 0]
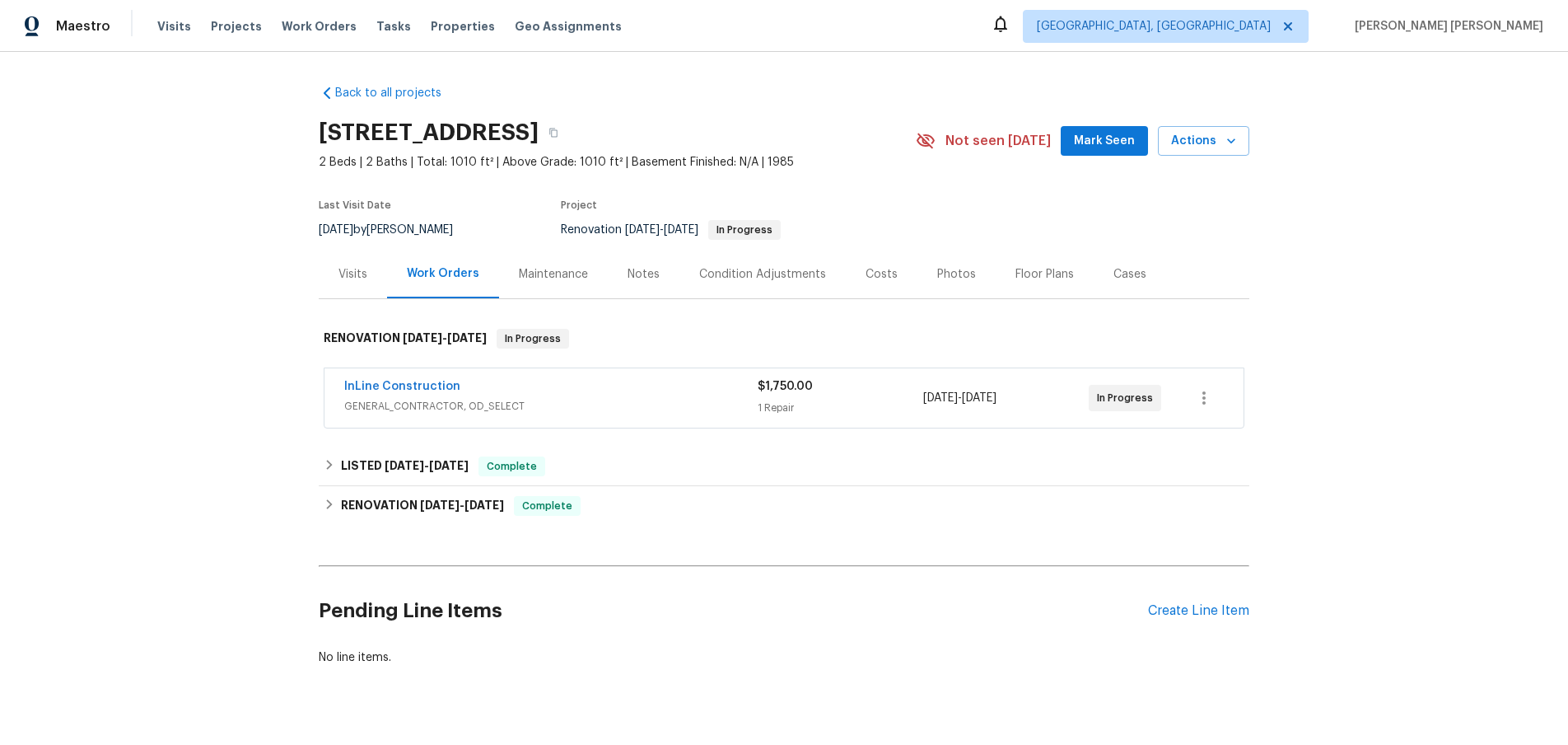
click at [580, 397] on div "InLine Construction" at bounding box center [551, 388] width 413 height 20
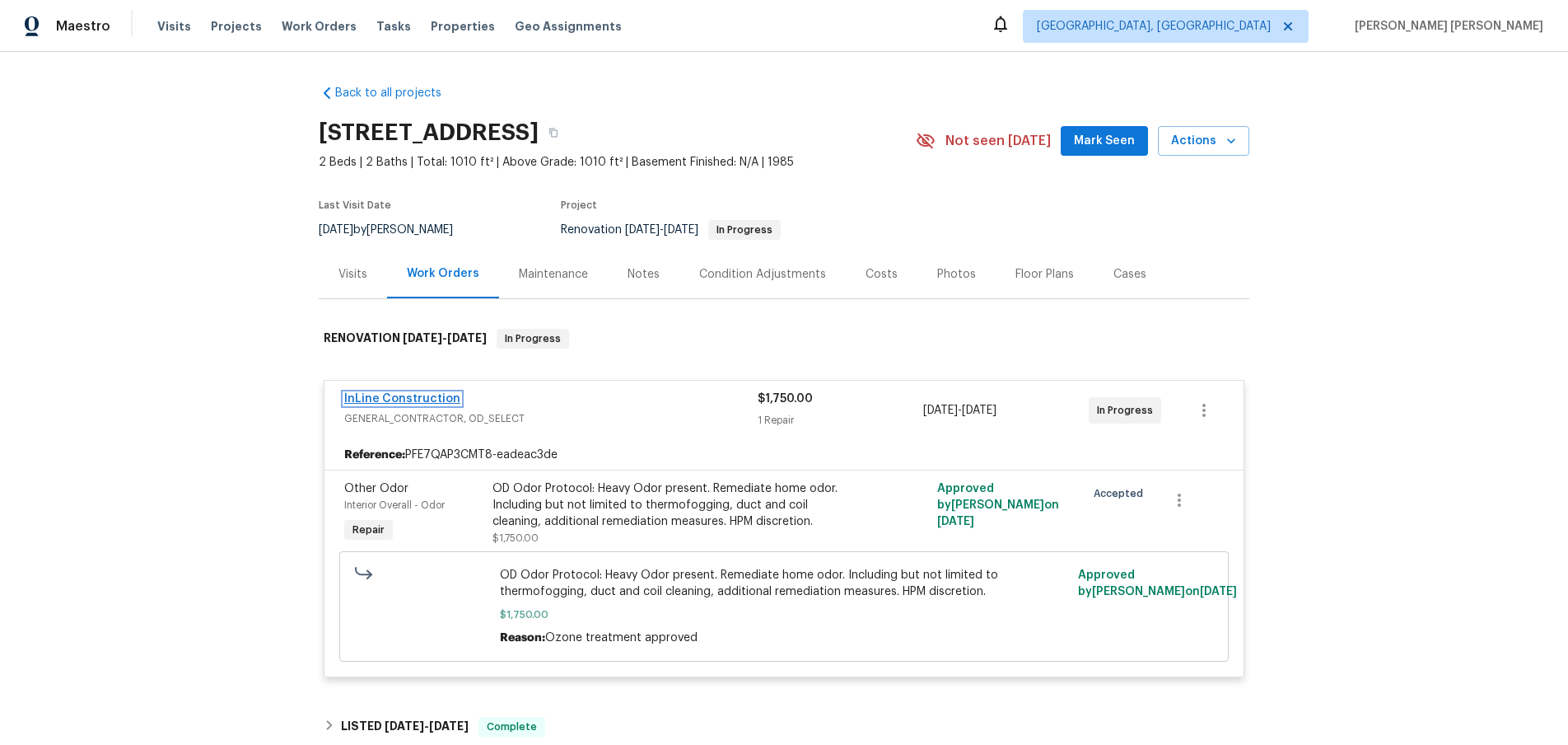
click at [396, 404] on link "InLine Construction" at bounding box center [402, 398] width 116 height 12
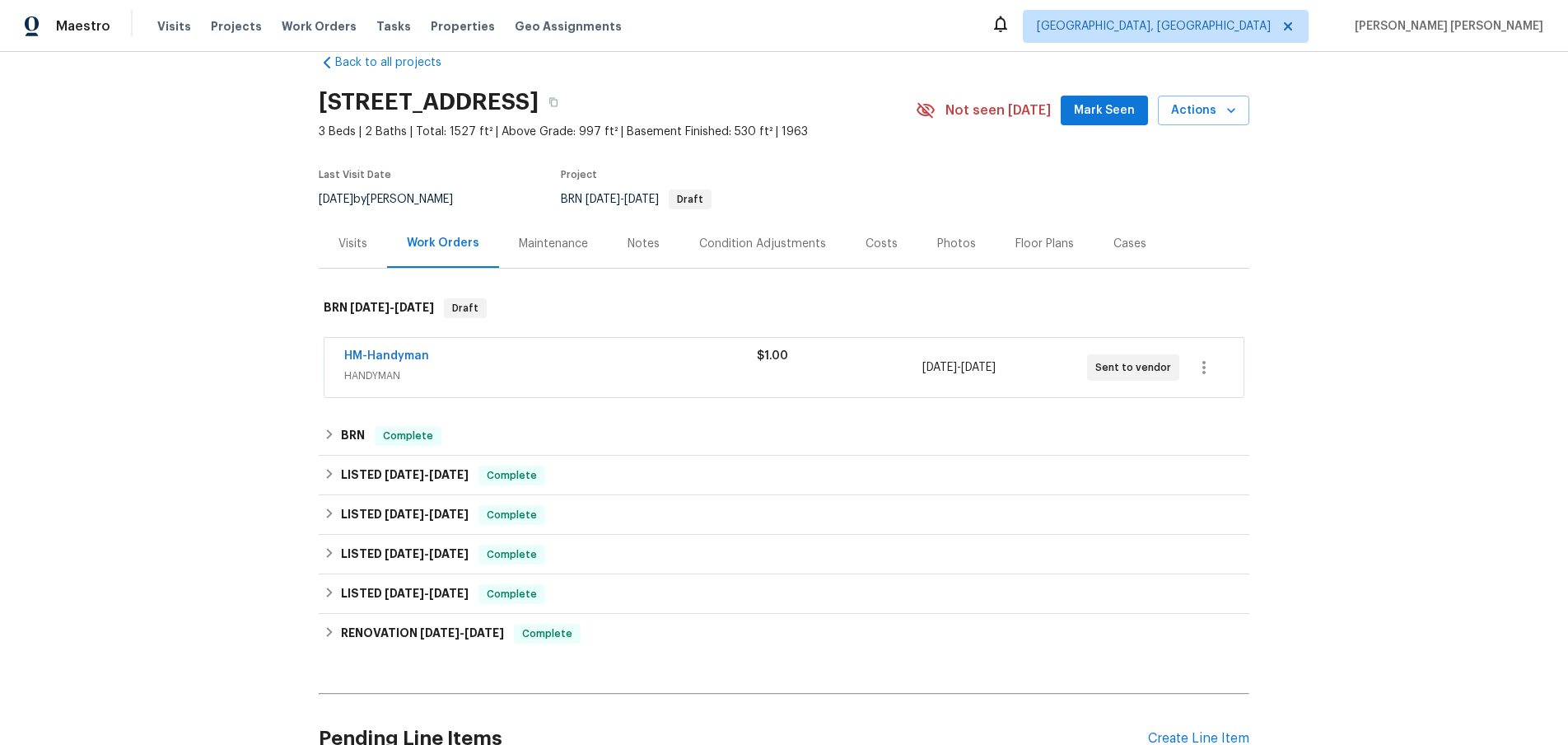
scroll to position [31, 0]
click at [324, 471] on icon at bounding box center [330, 473] width 12 height 12
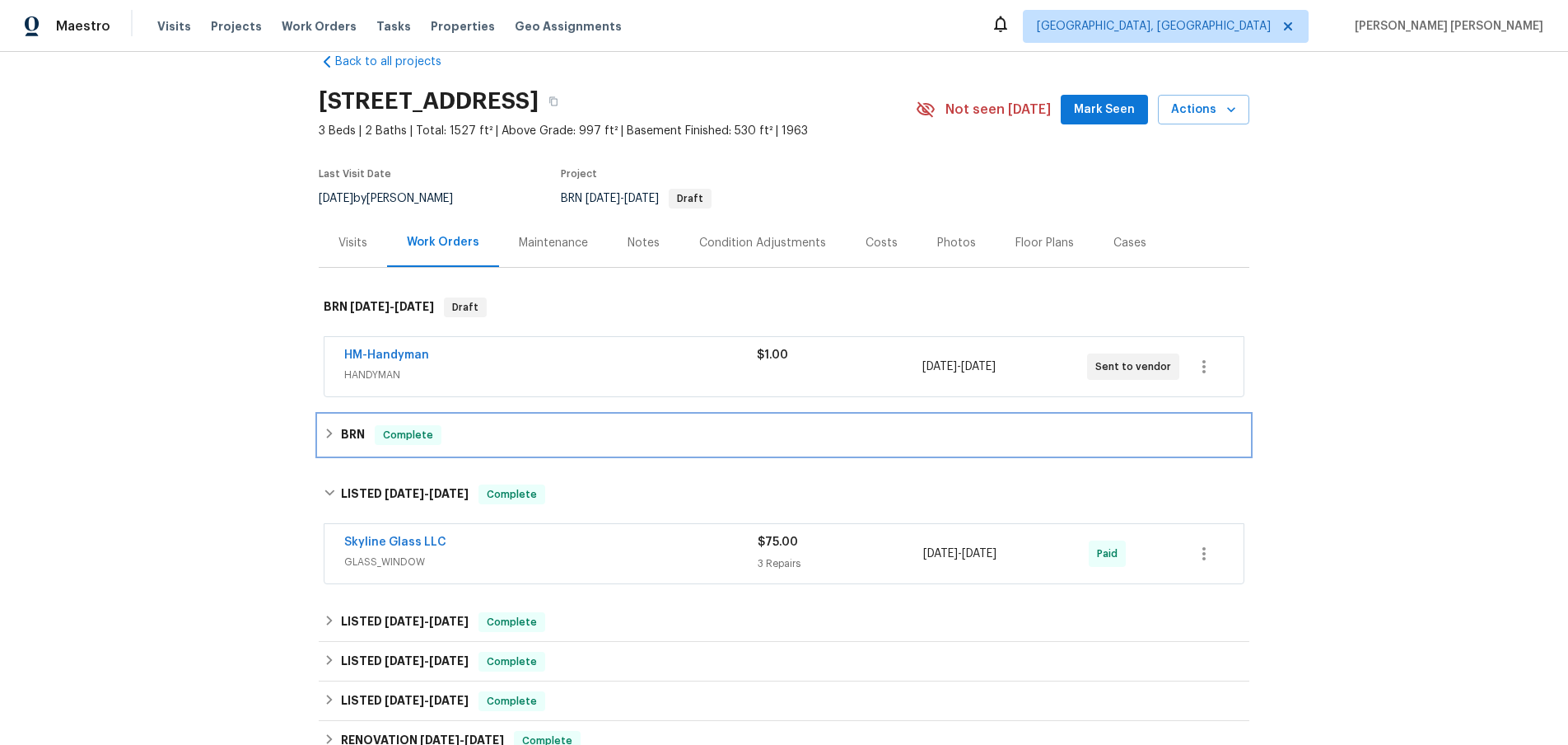
click at [329, 428] on icon at bounding box center [330, 434] width 12 height 12
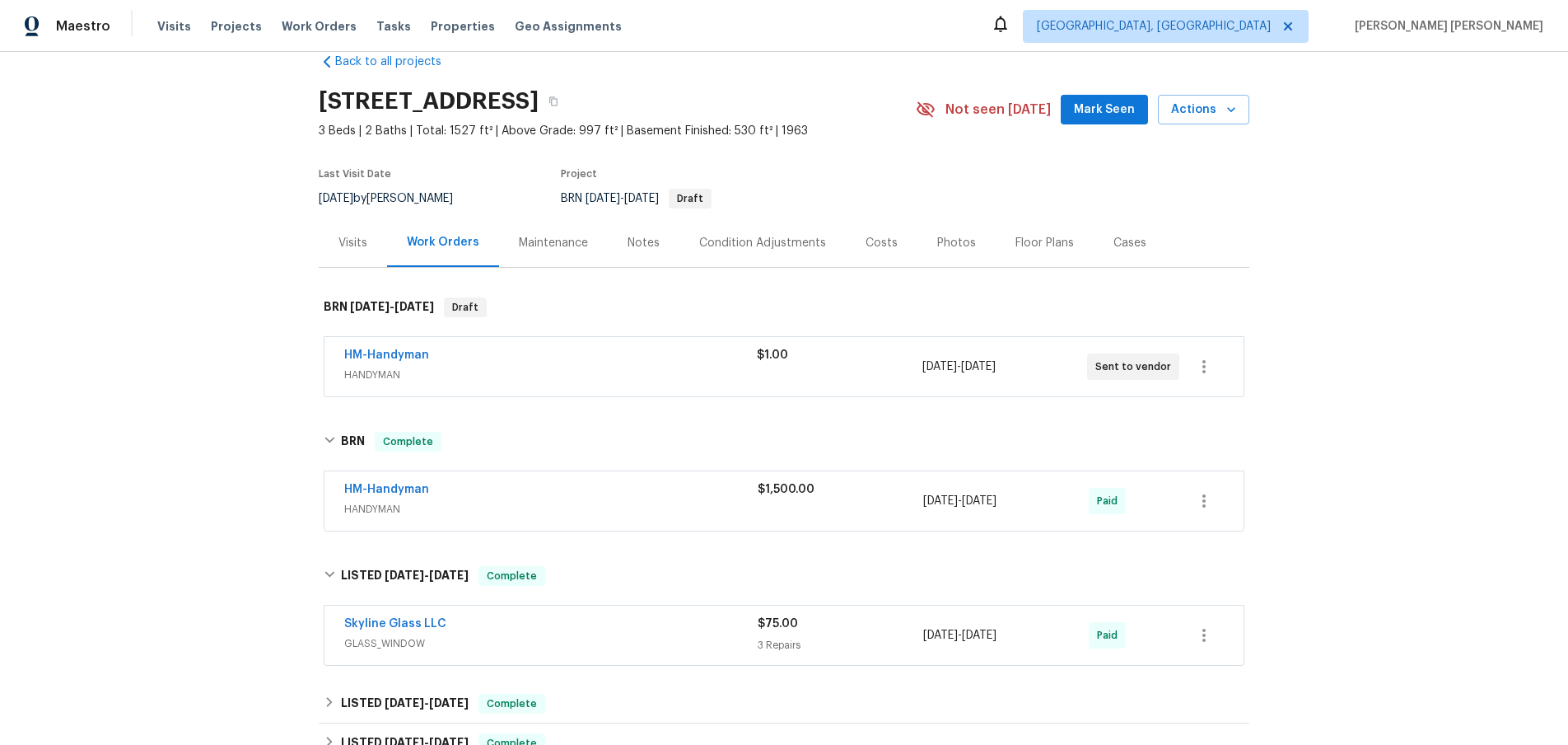
drag, startPoint x: 642, startPoint y: 510, endPoint x: 677, endPoint y: 518, distance: 35.9
click at [642, 509] on span "HANDYMAN" at bounding box center [551, 509] width 413 height 17
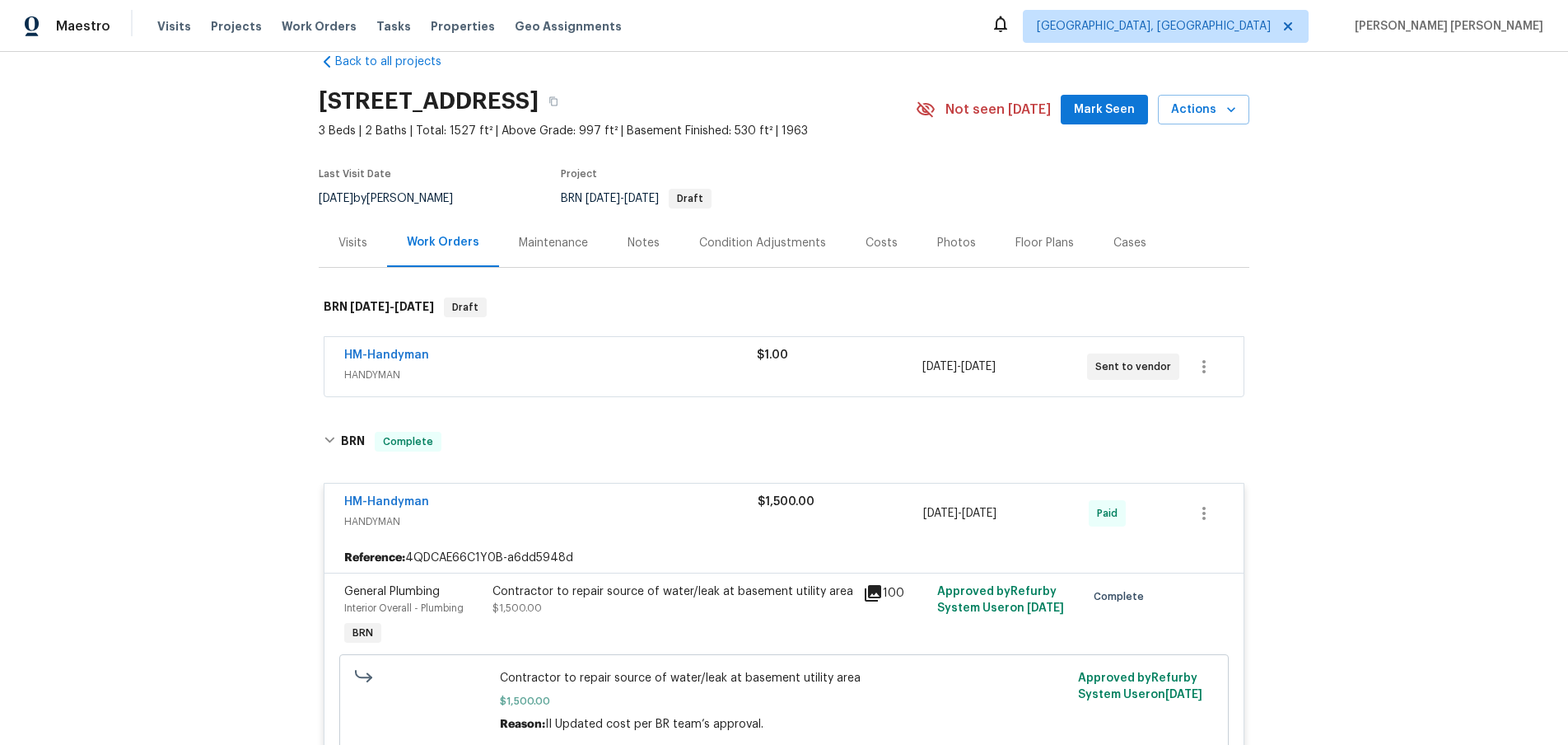
click at [880, 590] on icon at bounding box center [873, 593] width 17 height 17
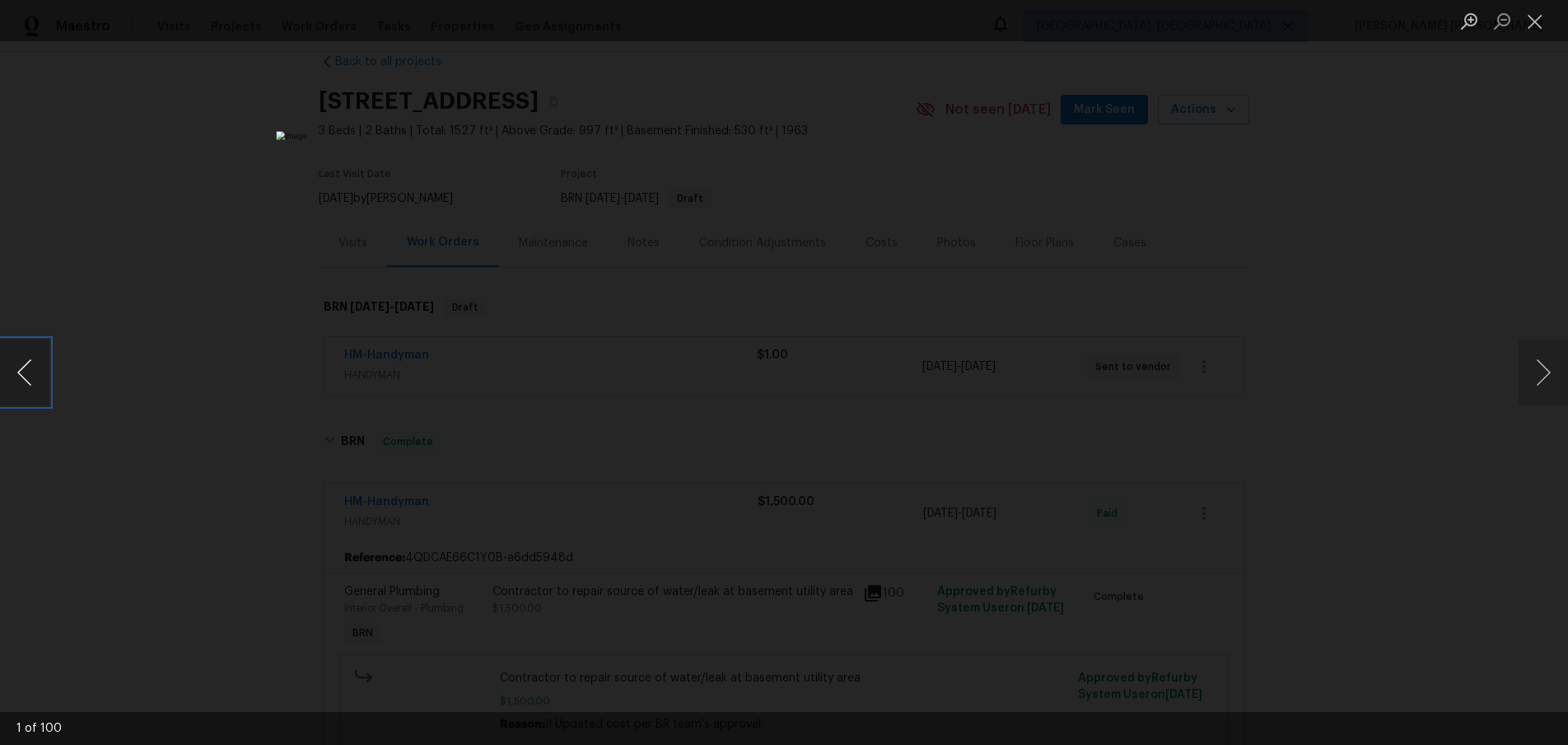
click at [33, 393] on button "Previous image" at bounding box center [24, 372] width 49 height 66
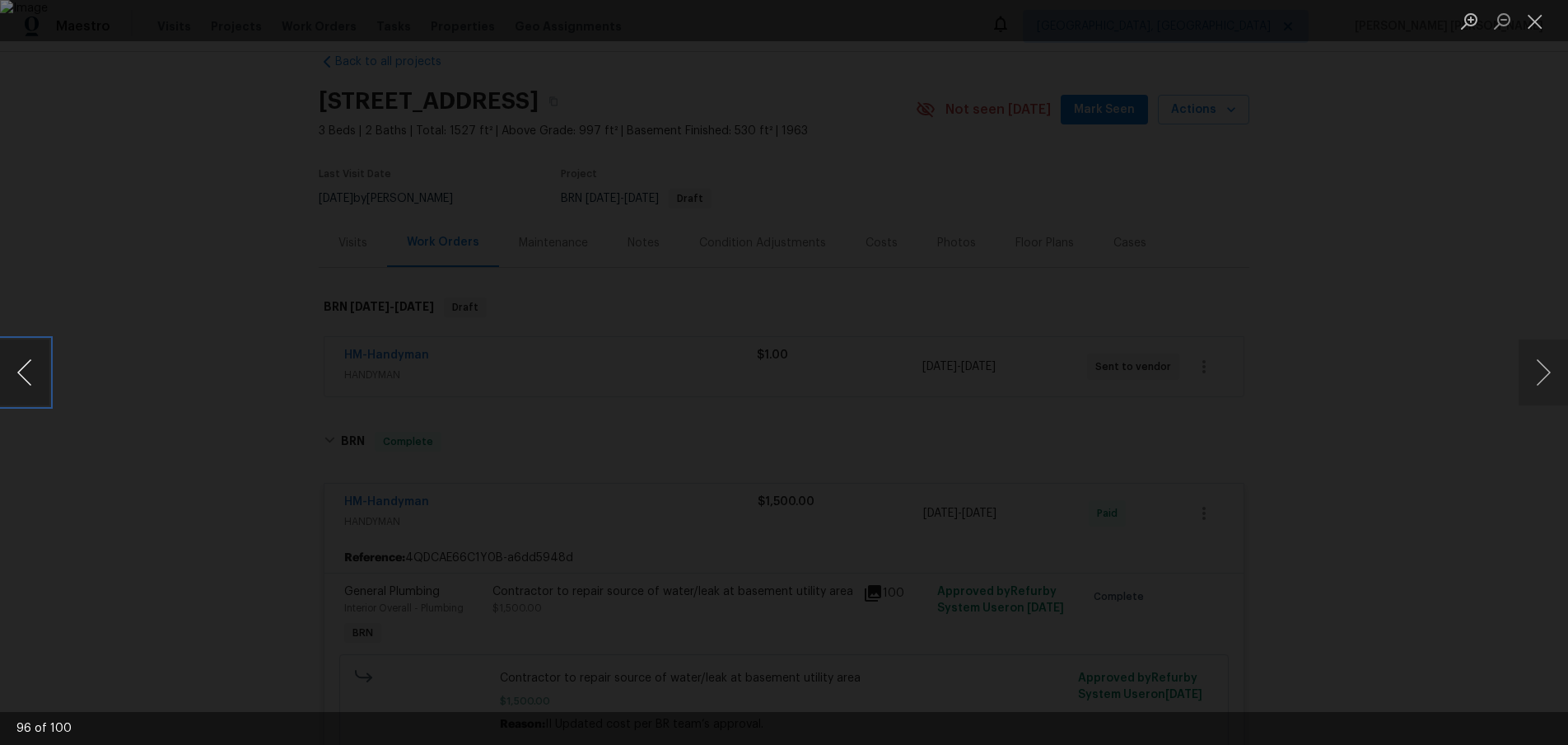
click at [33, 393] on button "Previous image" at bounding box center [24, 372] width 49 height 66
click at [1390, 465] on div "Lightbox" at bounding box center [784, 372] width 1568 height 745
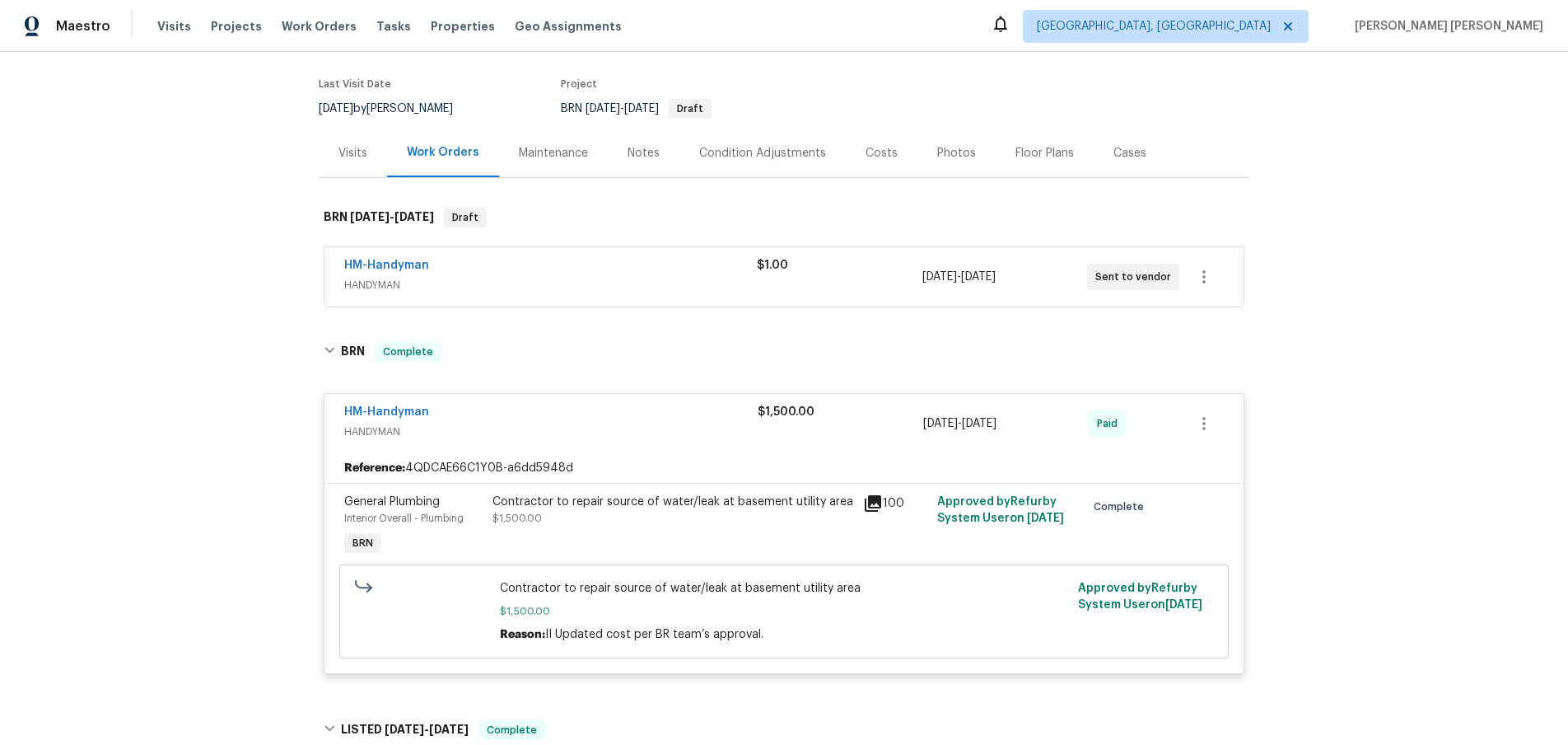
scroll to position [128, 0]
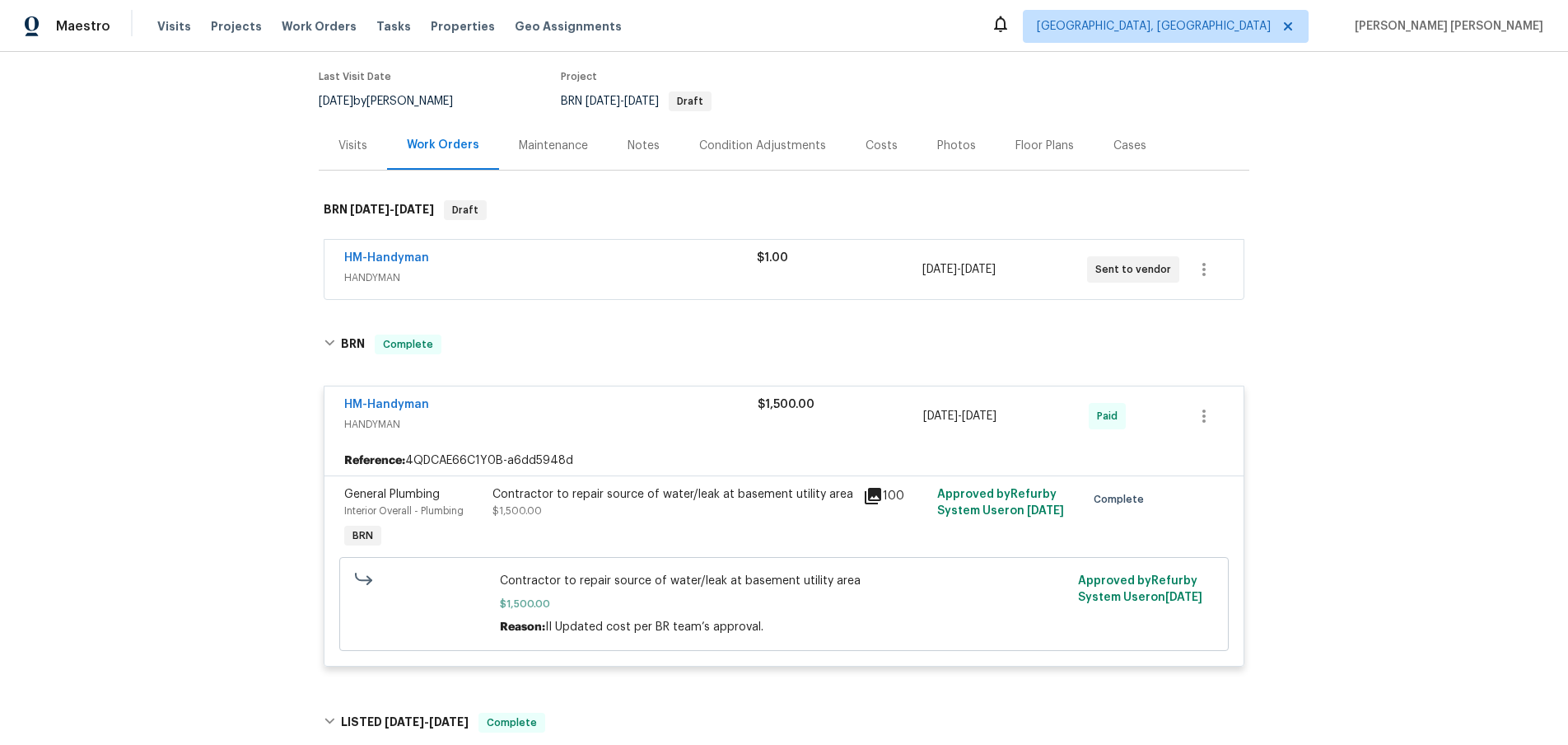
click at [874, 493] on icon at bounding box center [873, 495] width 17 height 17
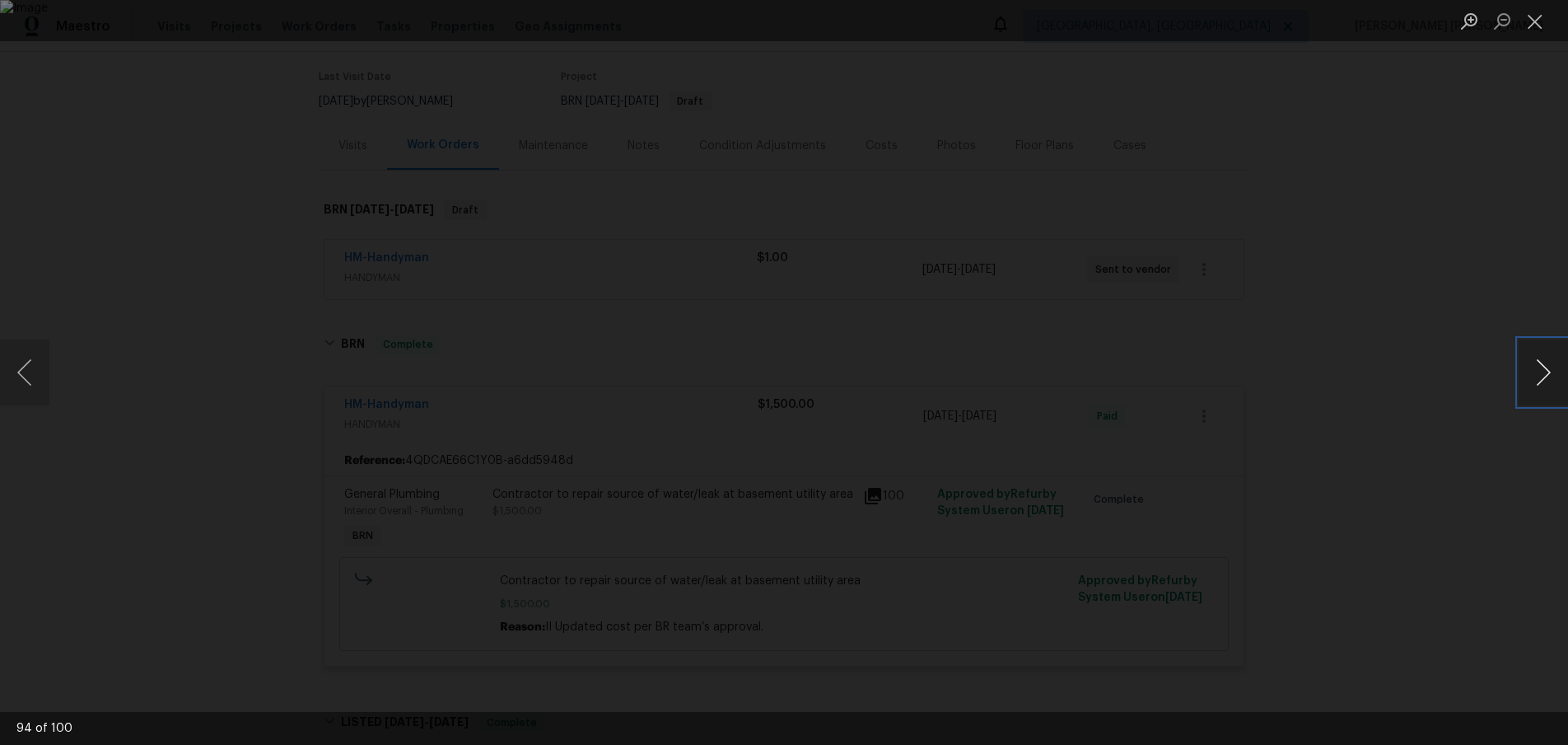
click at [1541, 384] on button "Next image" at bounding box center [1544, 372] width 49 height 66
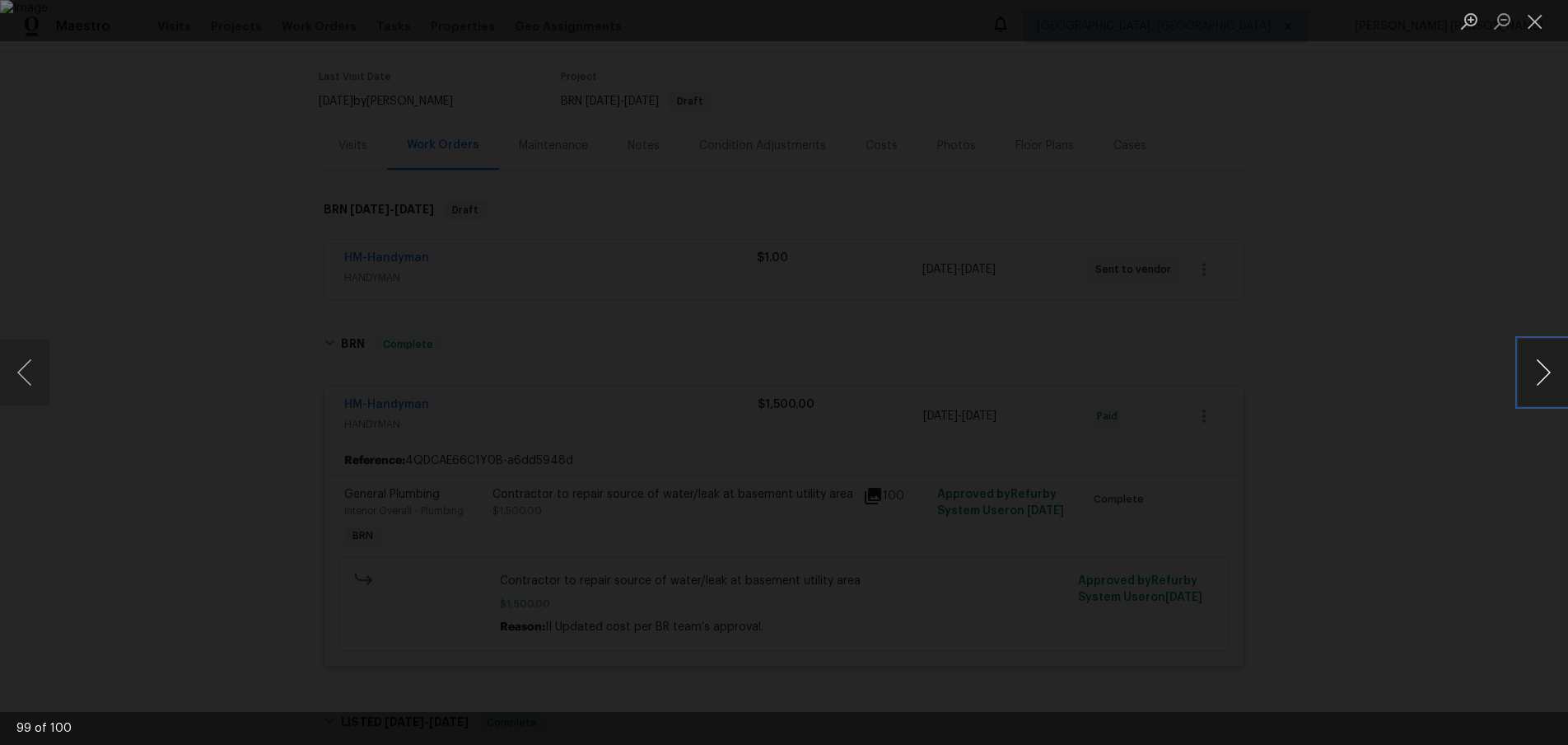
click at [1541, 384] on button "Next image" at bounding box center [1544, 372] width 49 height 66
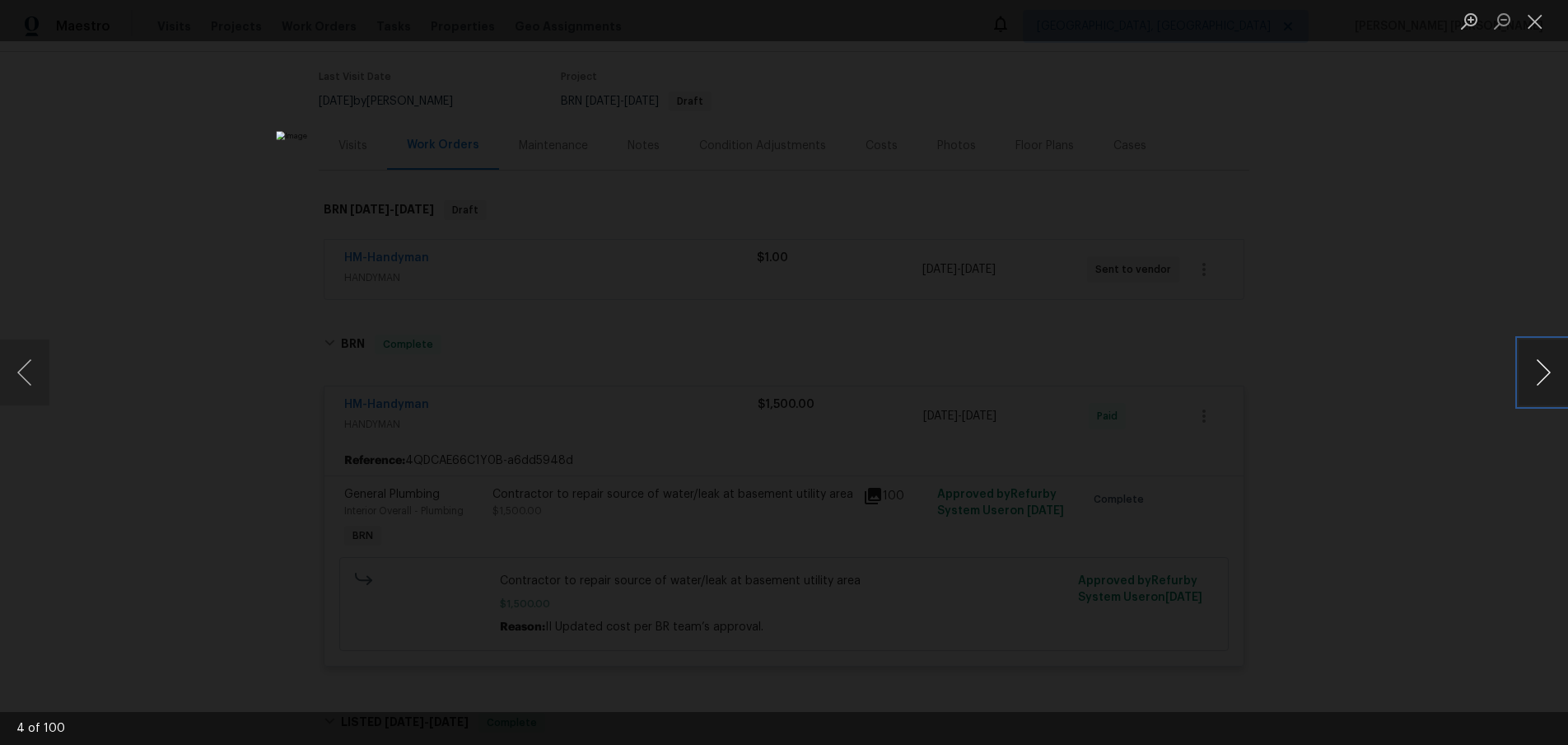
click at [1541, 384] on button "Next image" at bounding box center [1544, 372] width 49 height 66
click at [1551, 384] on button "Next image" at bounding box center [1544, 372] width 49 height 66
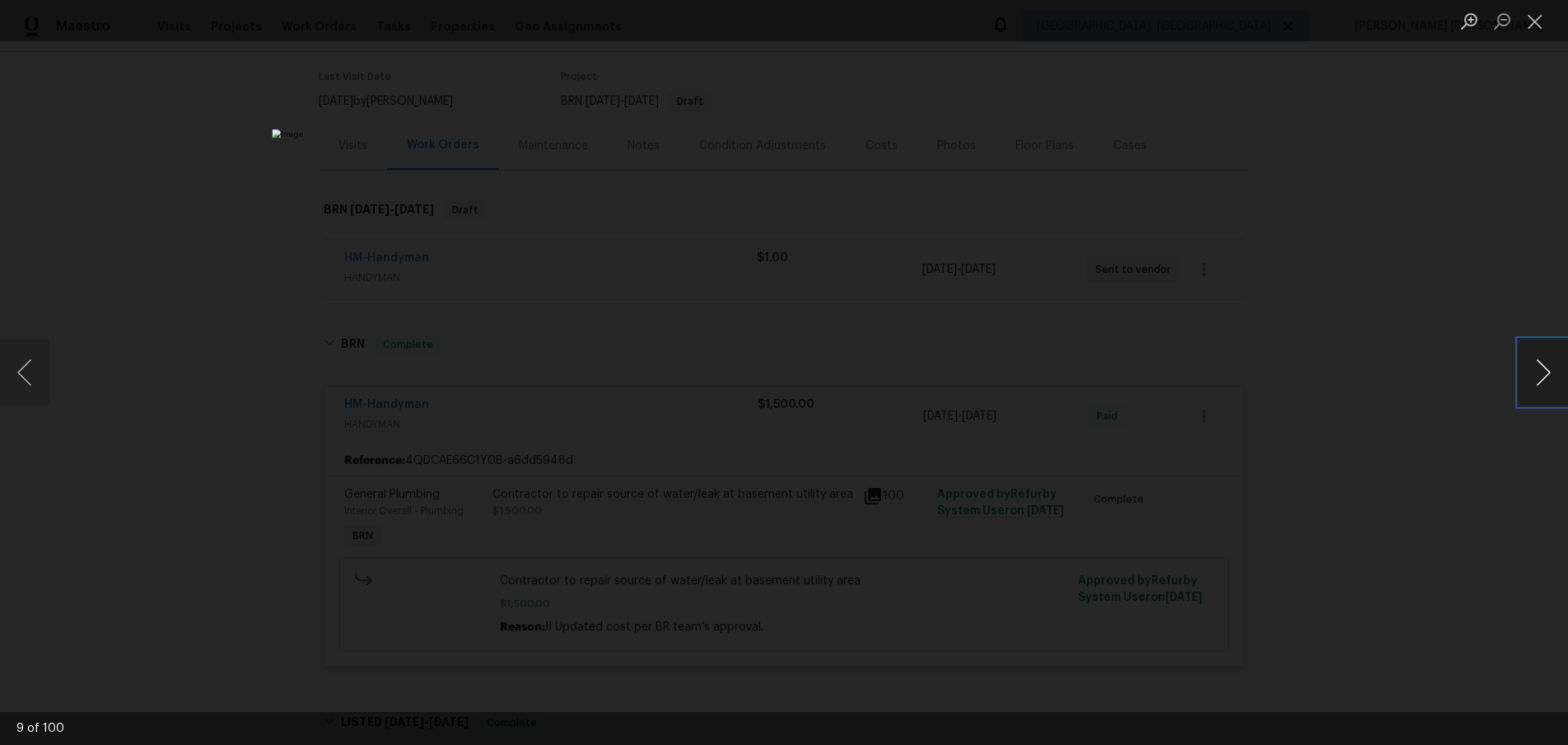
click at [1549, 384] on button "Next image" at bounding box center [1544, 372] width 49 height 66
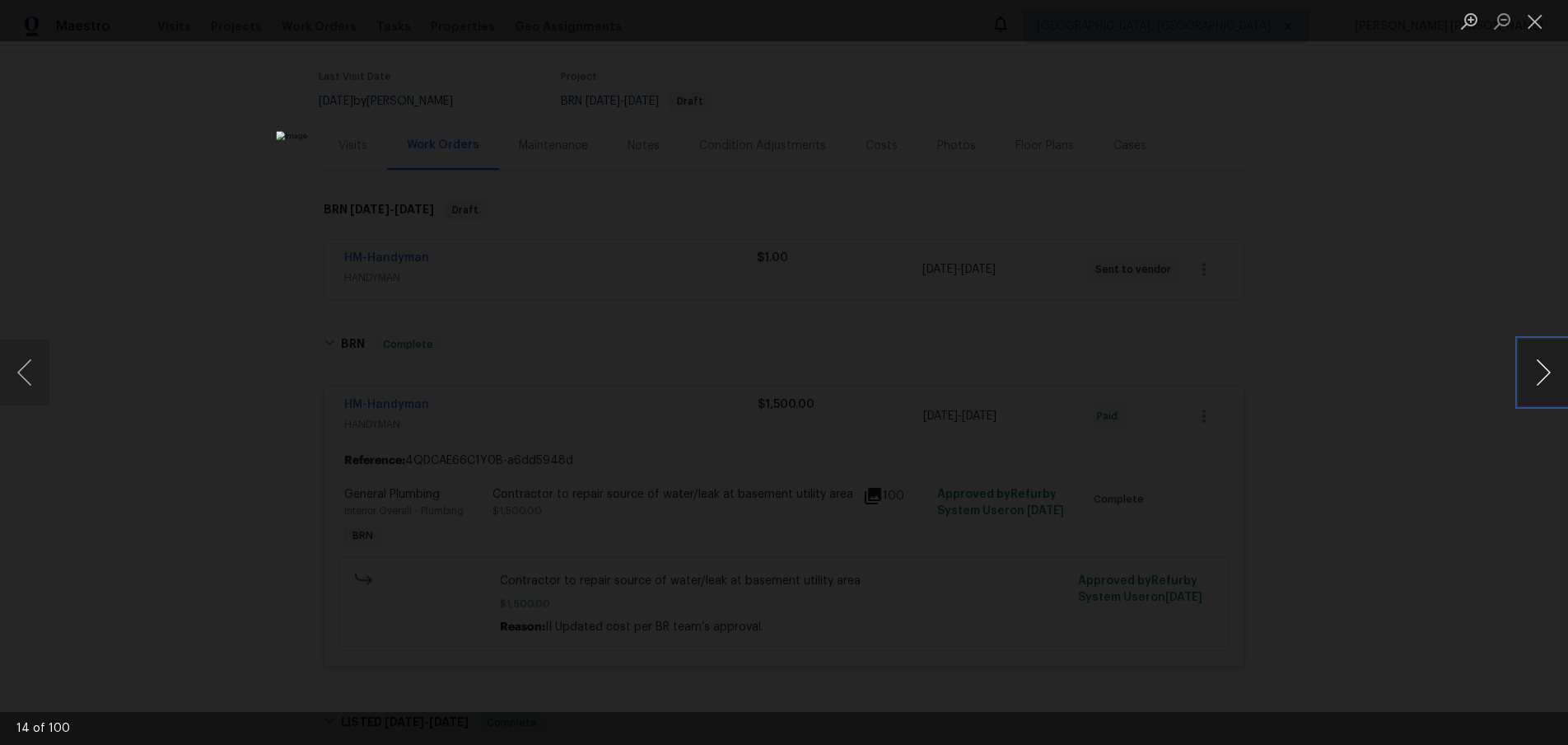
click at [1549, 384] on button "Next image" at bounding box center [1544, 372] width 49 height 66
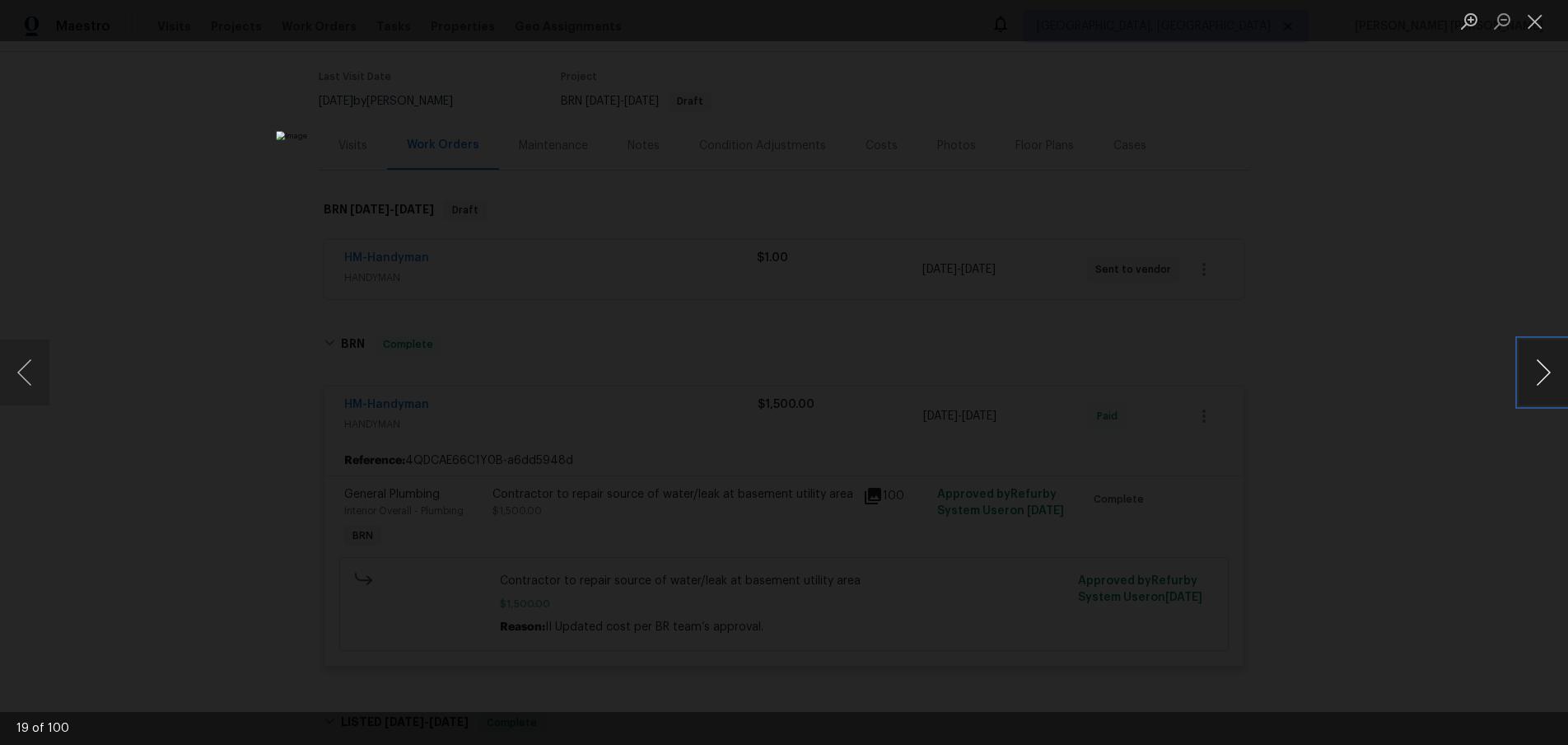
click at [1549, 384] on button "Next image" at bounding box center [1544, 372] width 49 height 66
click at [47, 378] on button "Previous image" at bounding box center [24, 372] width 49 height 66
click at [1535, 382] on button "Next image" at bounding box center [1544, 372] width 49 height 66
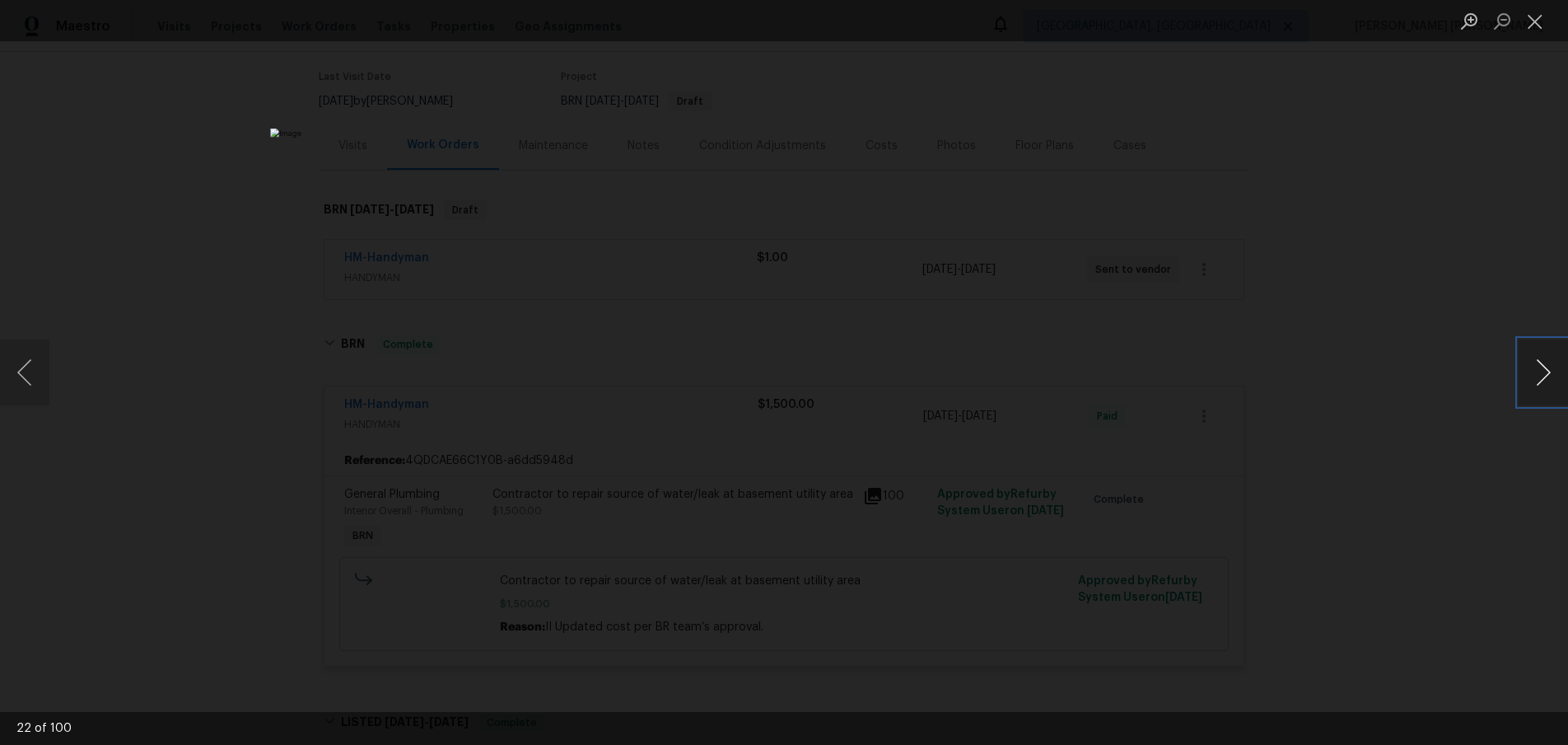
click at [1535, 382] on button "Next image" at bounding box center [1544, 372] width 49 height 66
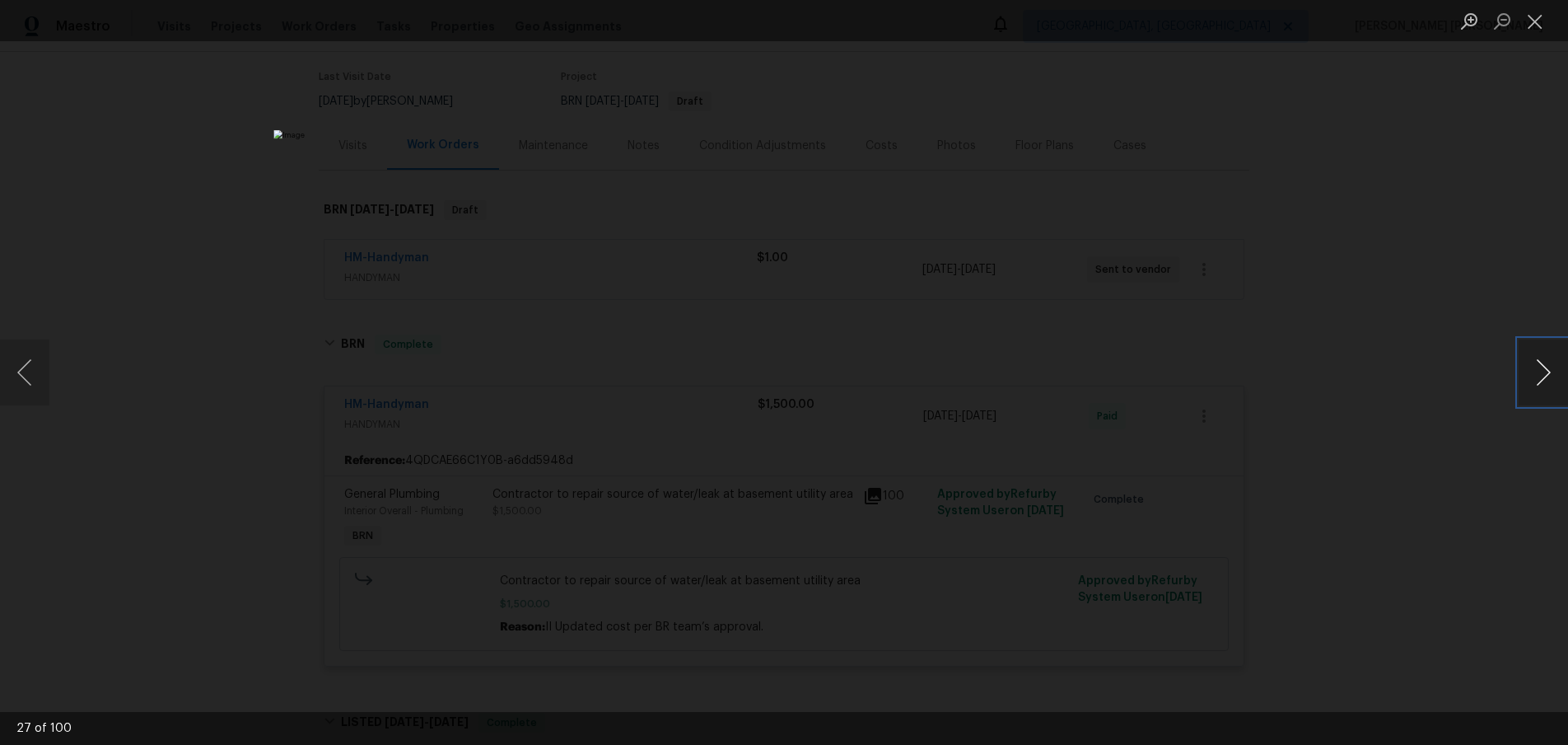
click at [1535, 382] on button "Next image" at bounding box center [1544, 372] width 49 height 66
click at [1545, 381] on button "Next image" at bounding box center [1544, 372] width 49 height 66
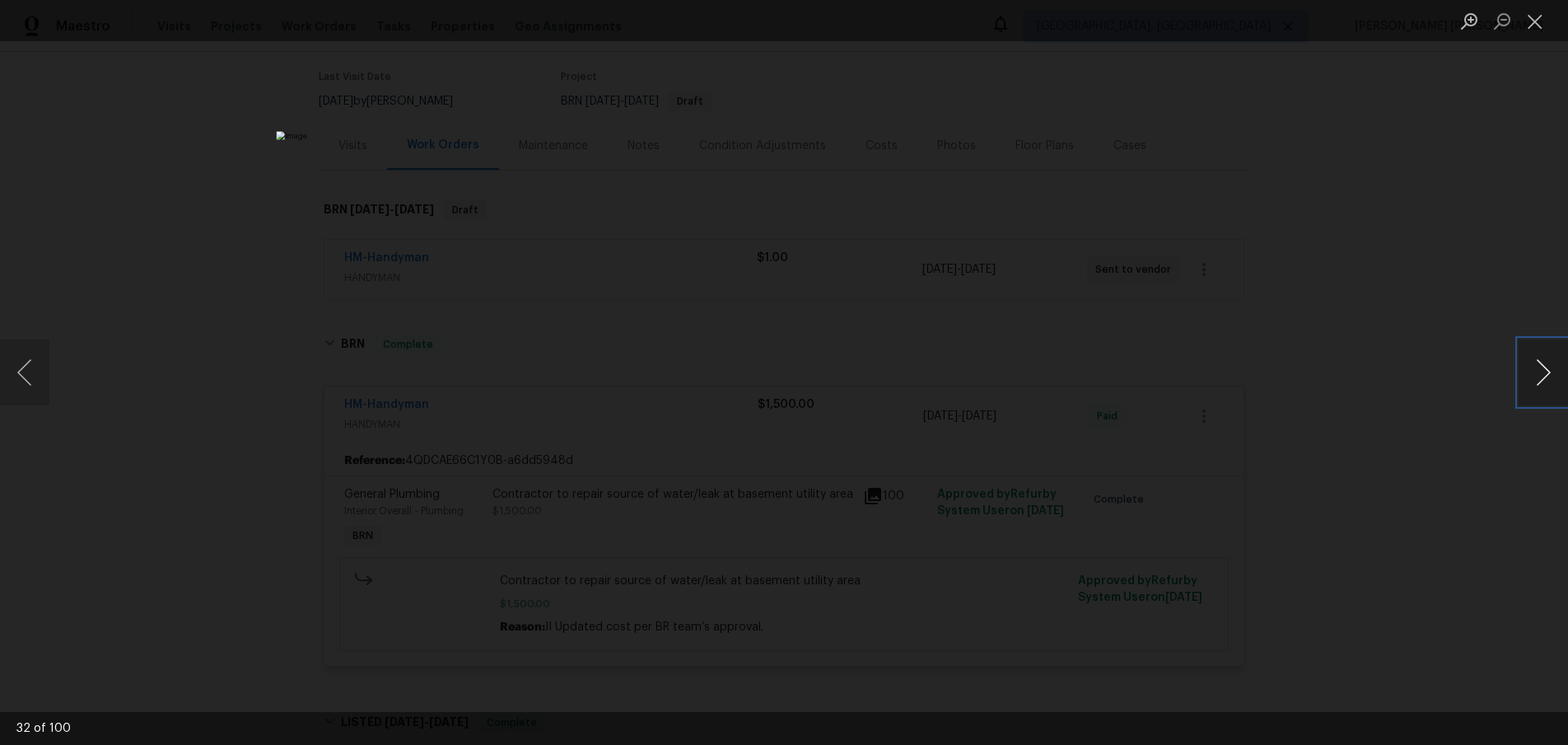
click at [1545, 381] on button "Next image" at bounding box center [1544, 372] width 49 height 66
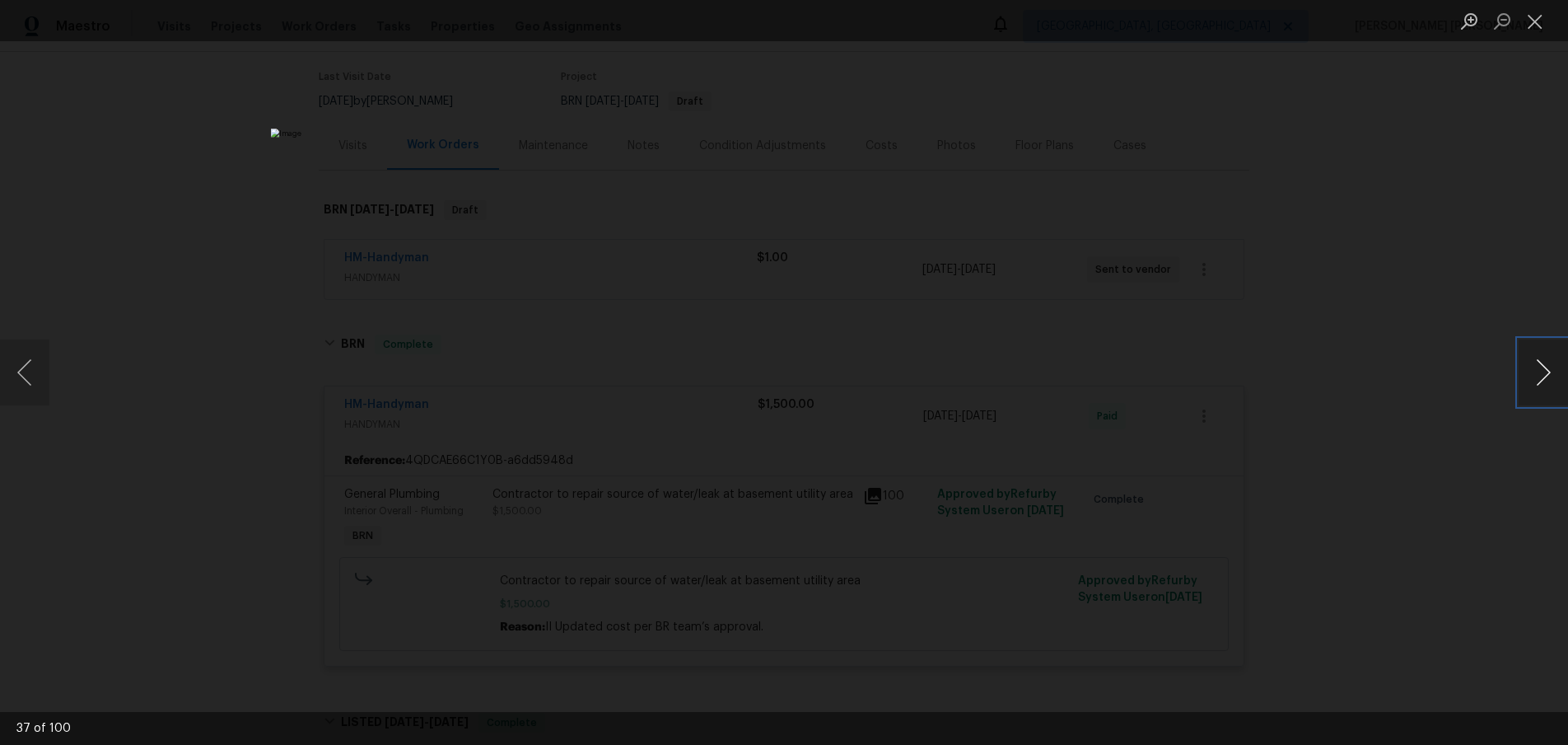
click at [1545, 381] on button "Next image" at bounding box center [1544, 372] width 49 height 66
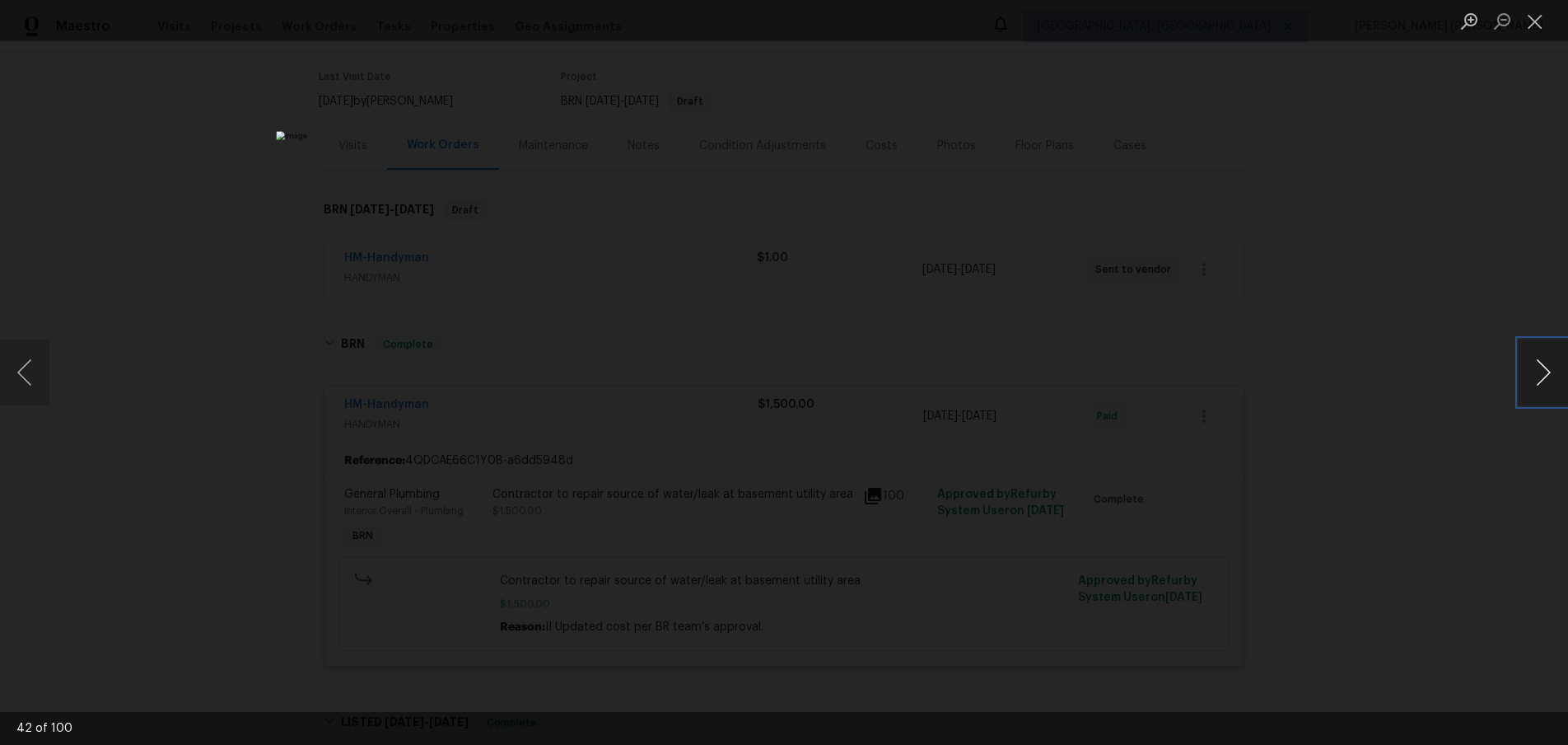
click at [1545, 381] on button "Next image" at bounding box center [1544, 372] width 49 height 66
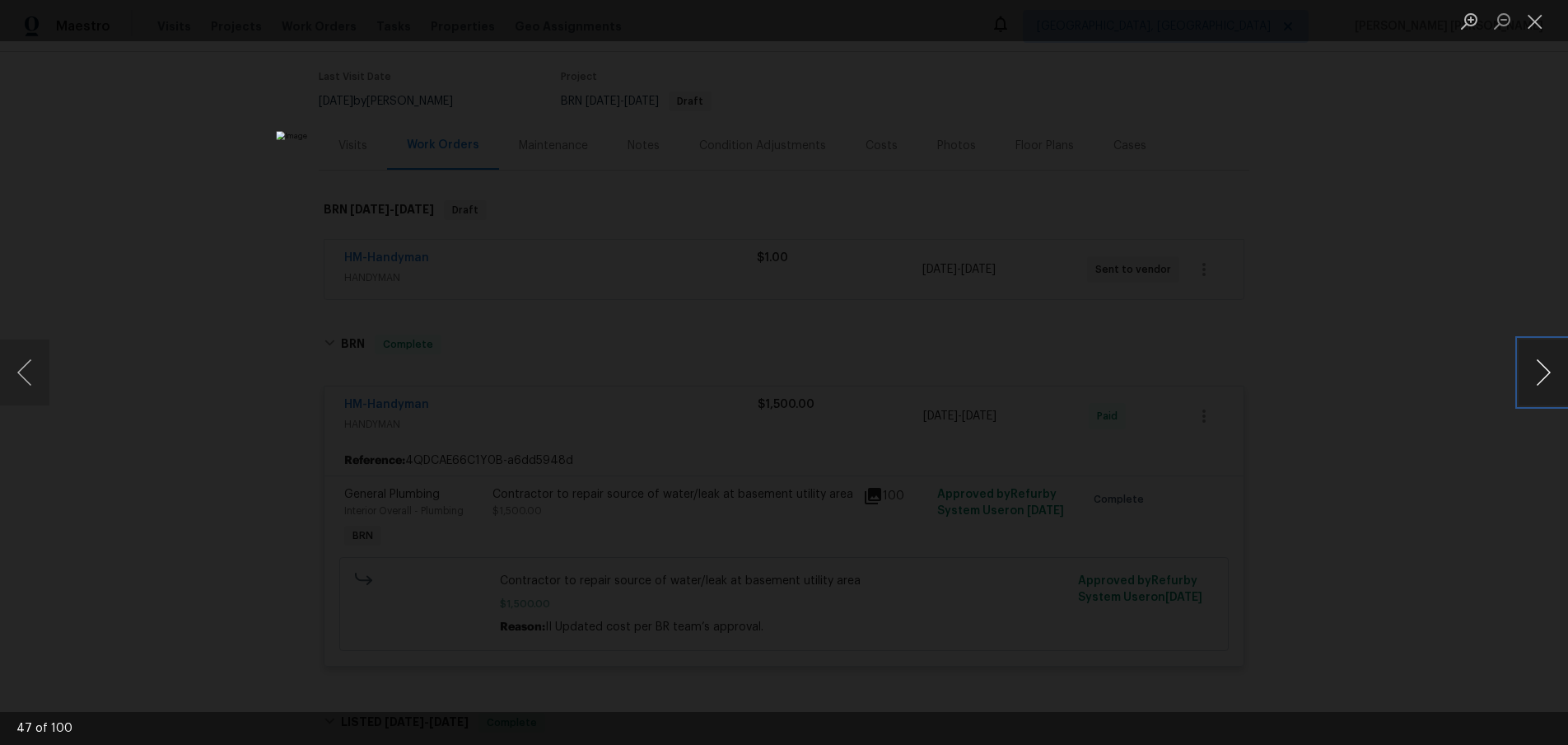
click at [1545, 381] on button "Next image" at bounding box center [1544, 372] width 49 height 66
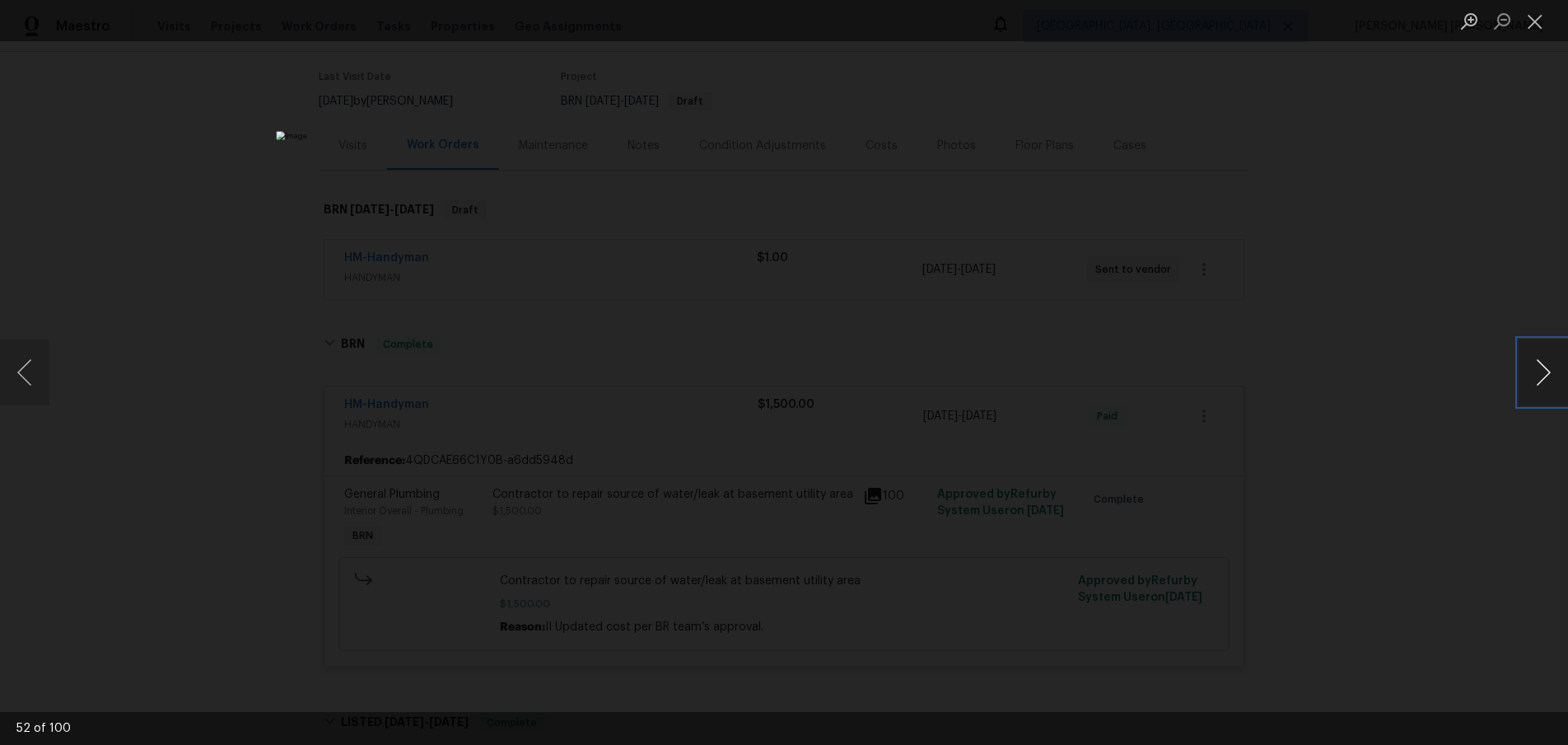
click at [1545, 381] on button "Next image" at bounding box center [1544, 372] width 49 height 66
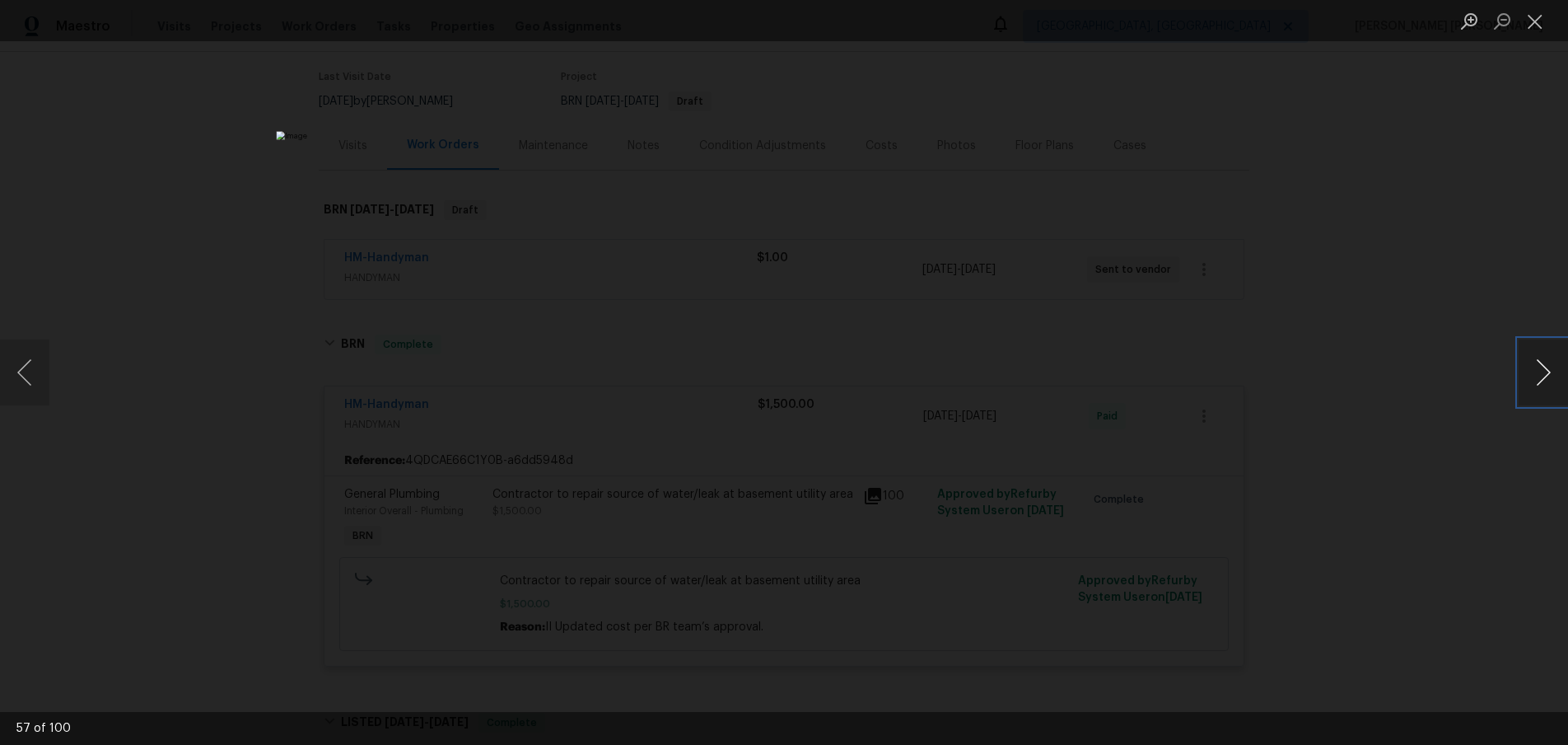
click at [1545, 381] on button "Next image" at bounding box center [1544, 372] width 49 height 66
drag, startPoint x: 29, startPoint y: 367, endPoint x: 730, endPoint y: 371, distance: 701.0
click at [36, 366] on button "Previous image" at bounding box center [24, 372] width 49 height 66
click at [23, 387] on button "Previous image" at bounding box center [24, 372] width 49 height 66
click at [1552, 381] on button "Next image" at bounding box center [1544, 372] width 49 height 66
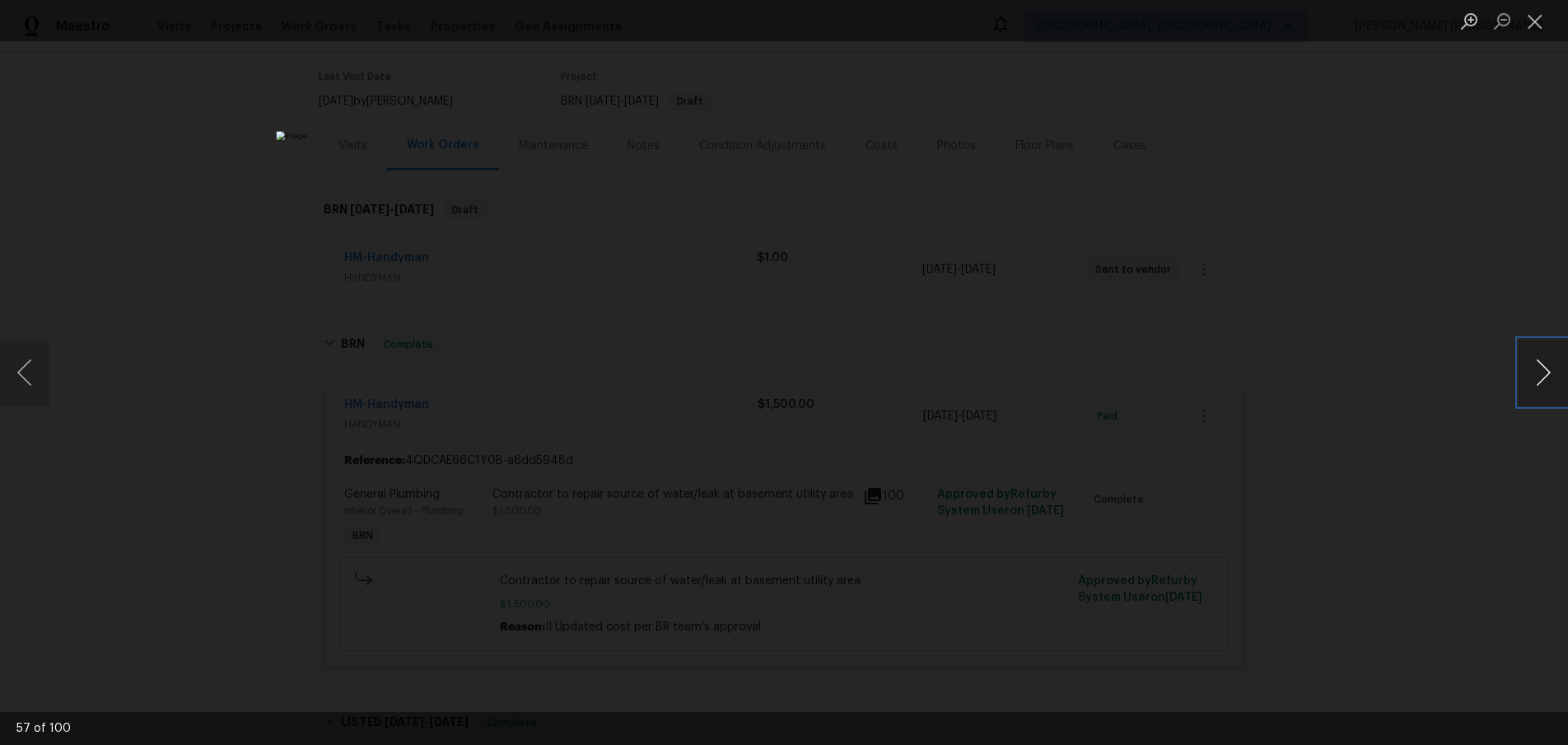
click at [1552, 381] on button "Next image" at bounding box center [1544, 372] width 49 height 66
click at [1551, 370] on button "Next image" at bounding box center [1544, 372] width 49 height 66
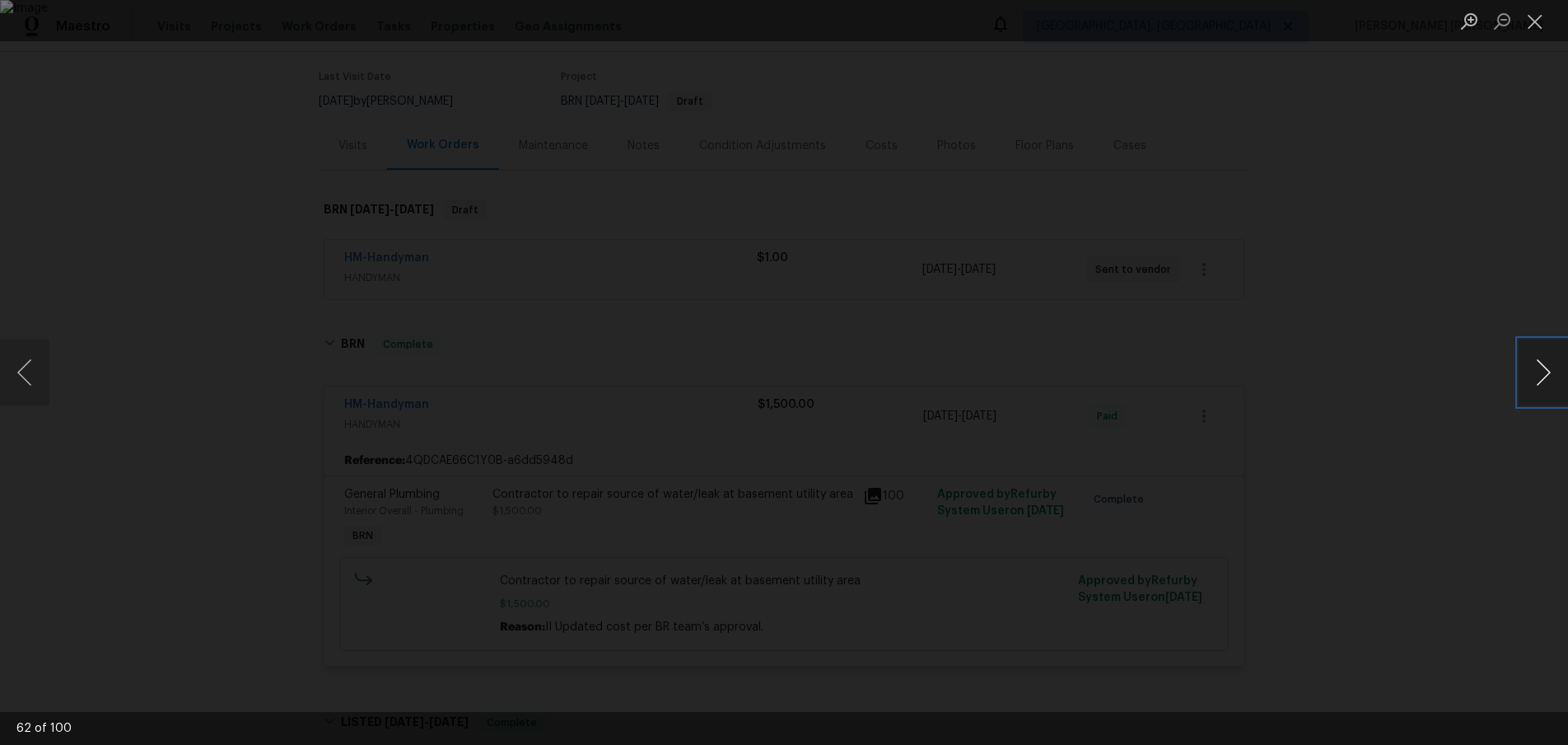
click at [1551, 370] on button "Next image" at bounding box center [1544, 372] width 49 height 66
click at [1525, 382] on button "Next image" at bounding box center [1544, 372] width 49 height 66
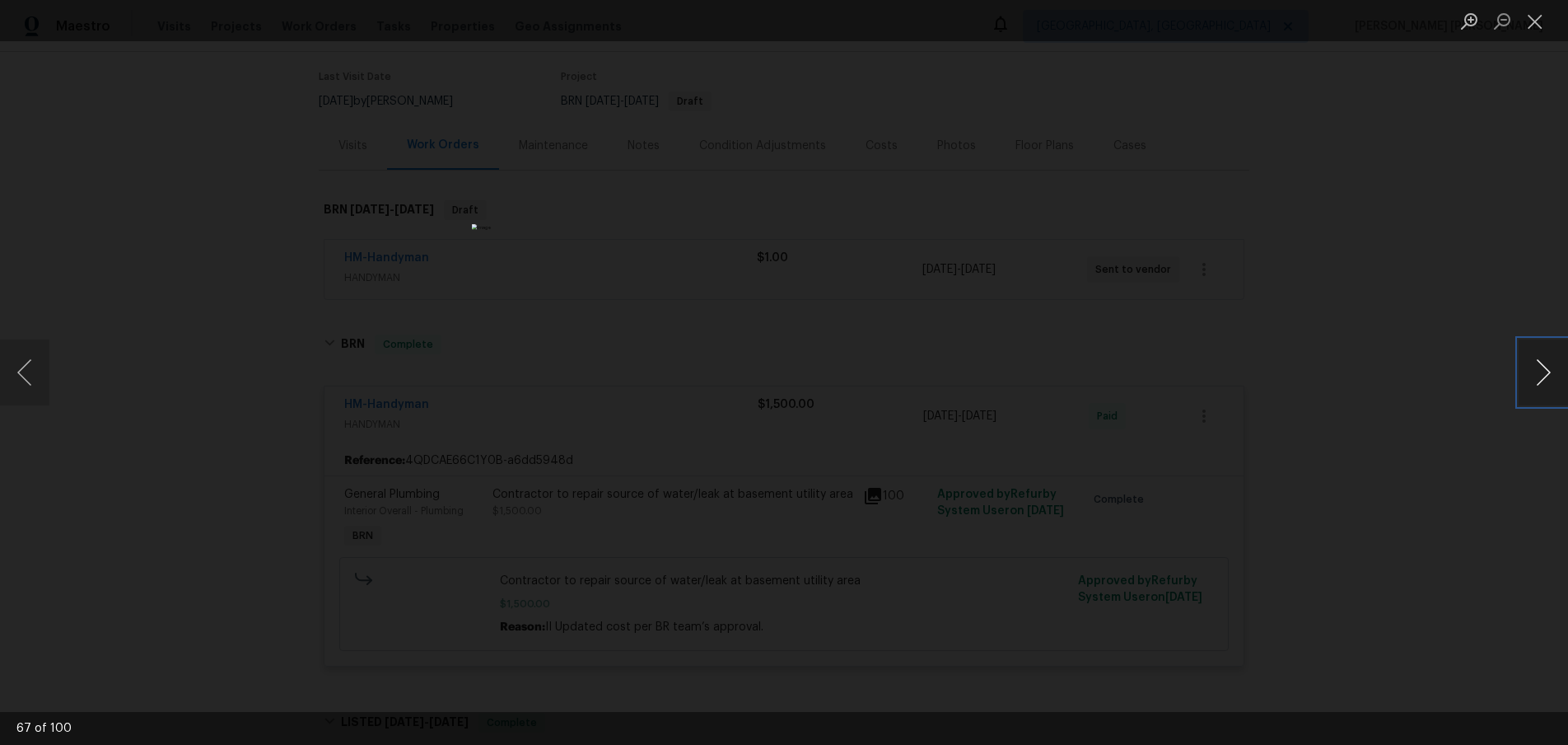
click at [1525, 382] on button "Next image" at bounding box center [1544, 372] width 49 height 66
drag, startPoint x: 23, startPoint y: 378, endPoint x: 408, endPoint y: 463, distance: 394.3
click at [23, 378] on button "Previous image" at bounding box center [24, 372] width 49 height 66
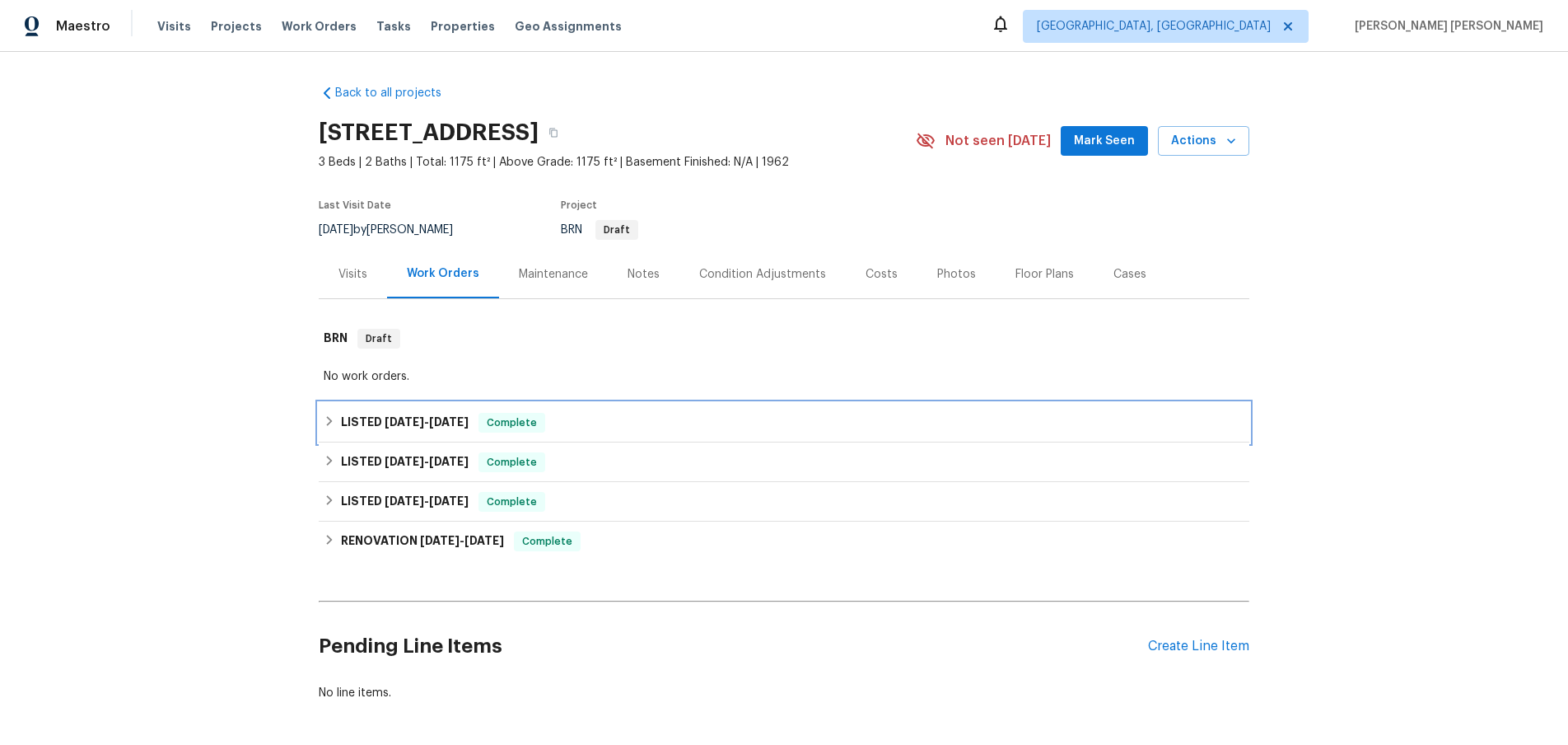
drag, startPoint x: 320, startPoint y: 428, endPoint x: 336, endPoint y: 428, distance: 16.0
click at [322, 428] on div "LISTED [DATE] - [DATE] Complete" at bounding box center [784, 423] width 931 height 39
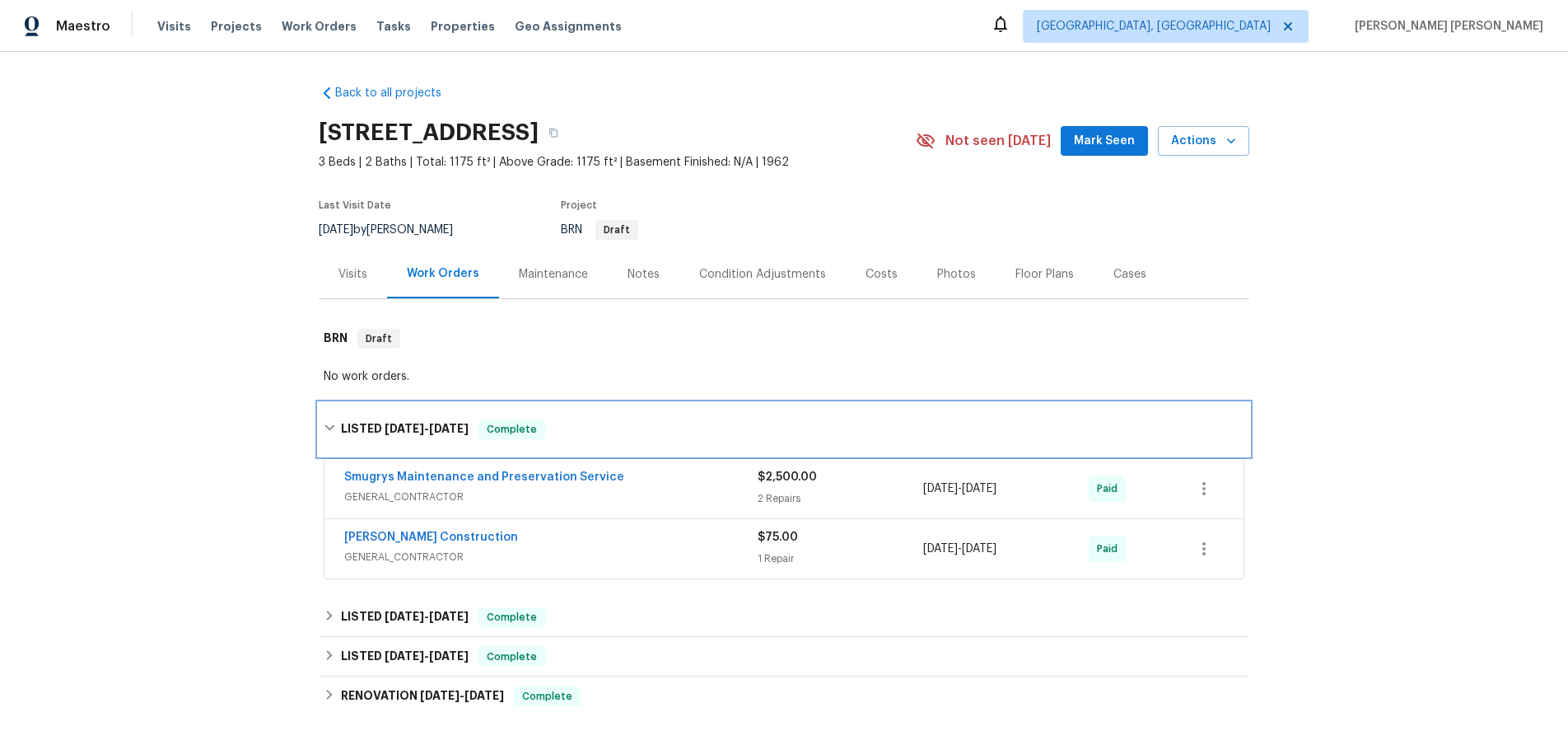
click at [336, 428] on icon at bounding box center [330, 428] width 12 height 12
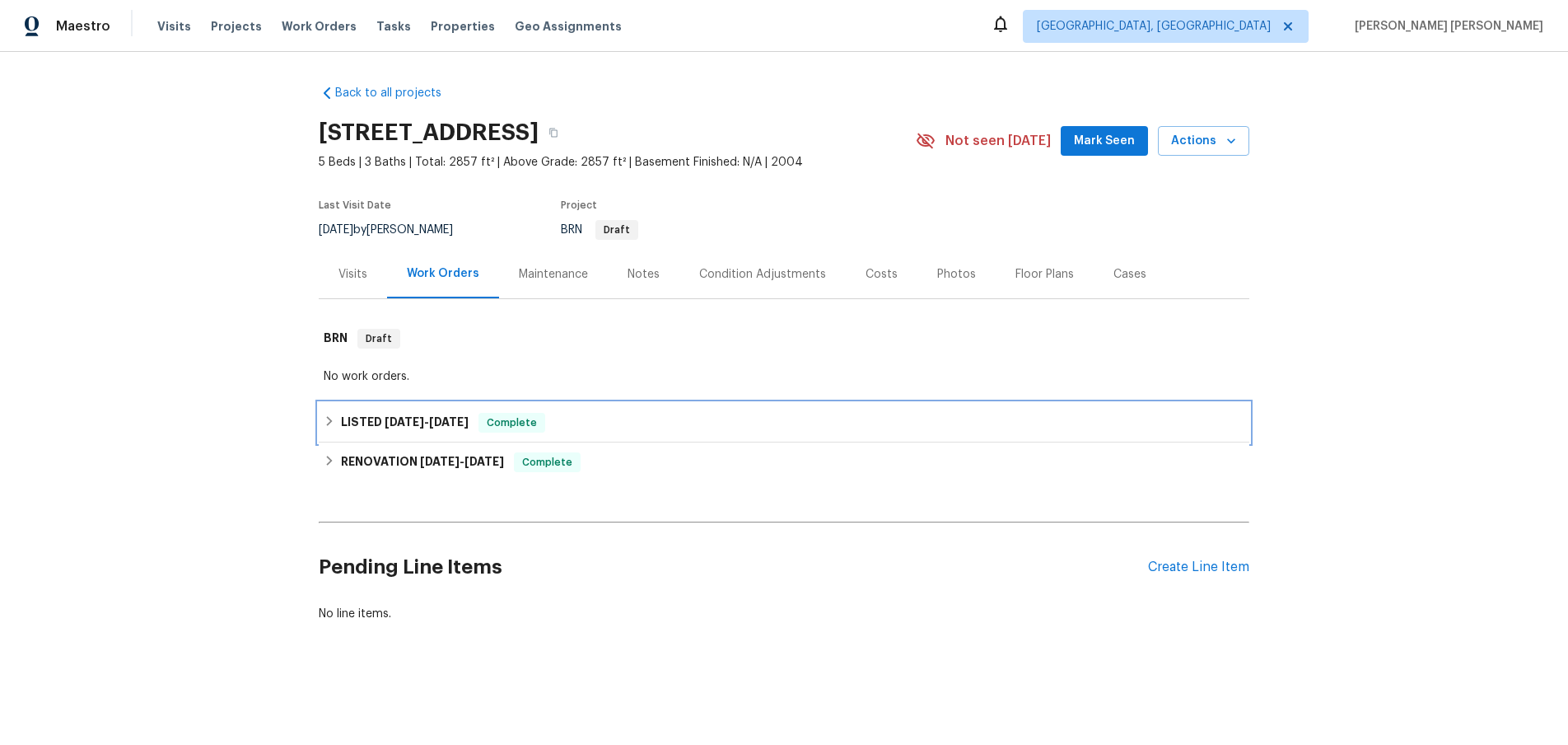
drag, startPoint x: 325, startPoint y: 423, endPoint x: 326, endPoint y: 438, distance: 15.0
click at [325, 425] on icon at bounding box center [330, 421] width 12 height 12
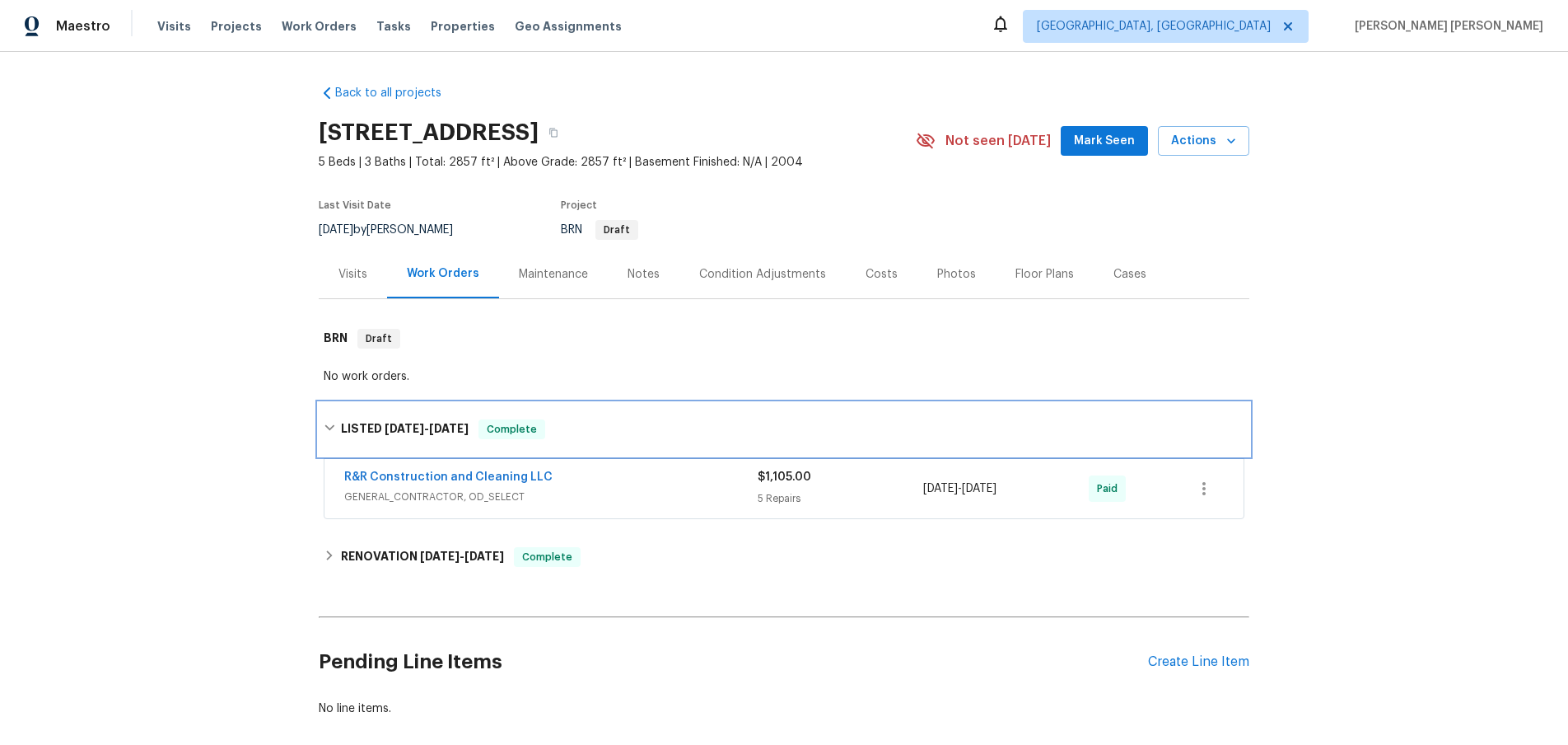
scroll to position [84, 0]
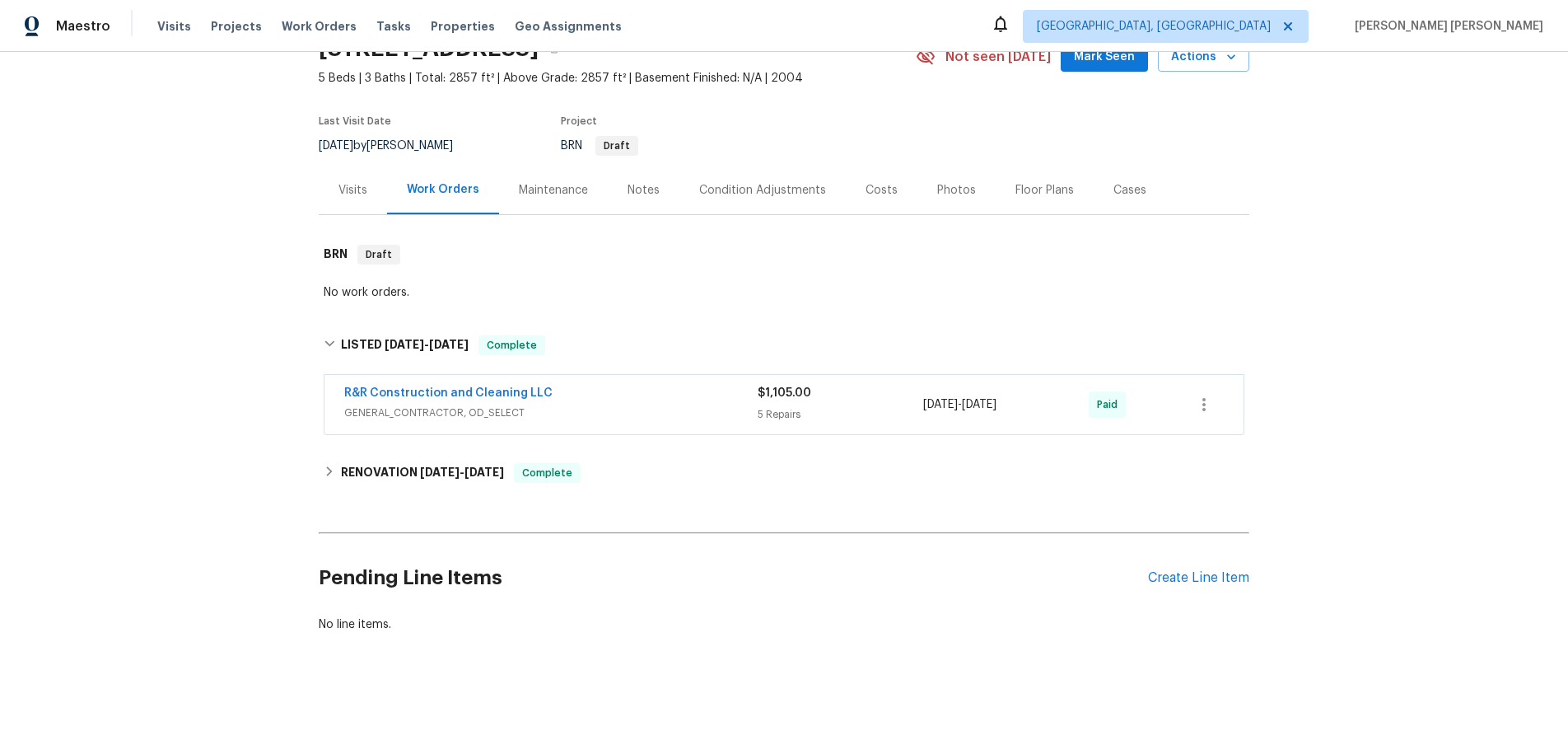
click at [673, 404] on span "GENERAL_CONTRACTOR, OD_SELECT" at bounding box center [551, 412] width 413 height 17
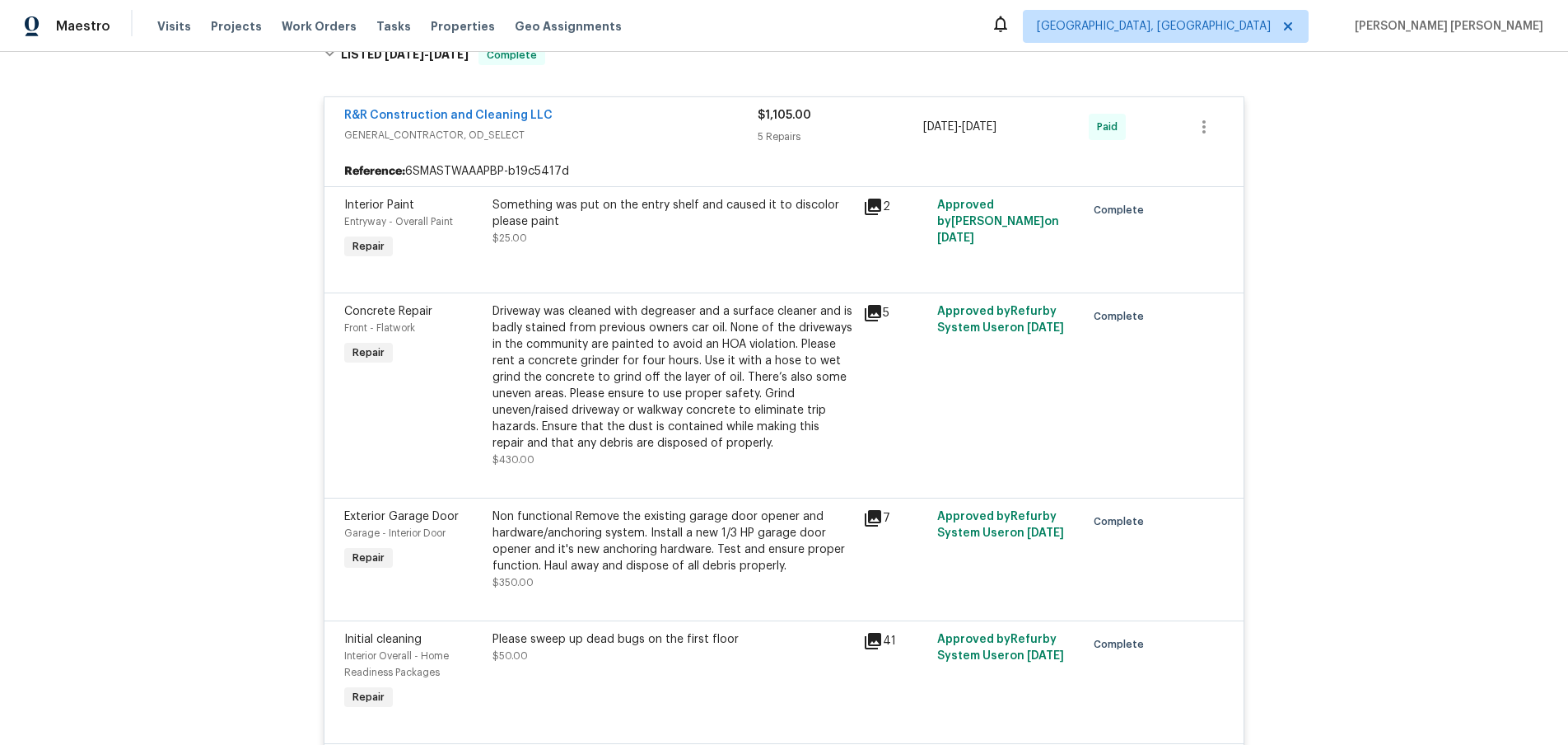
scroll to position [361, 0]
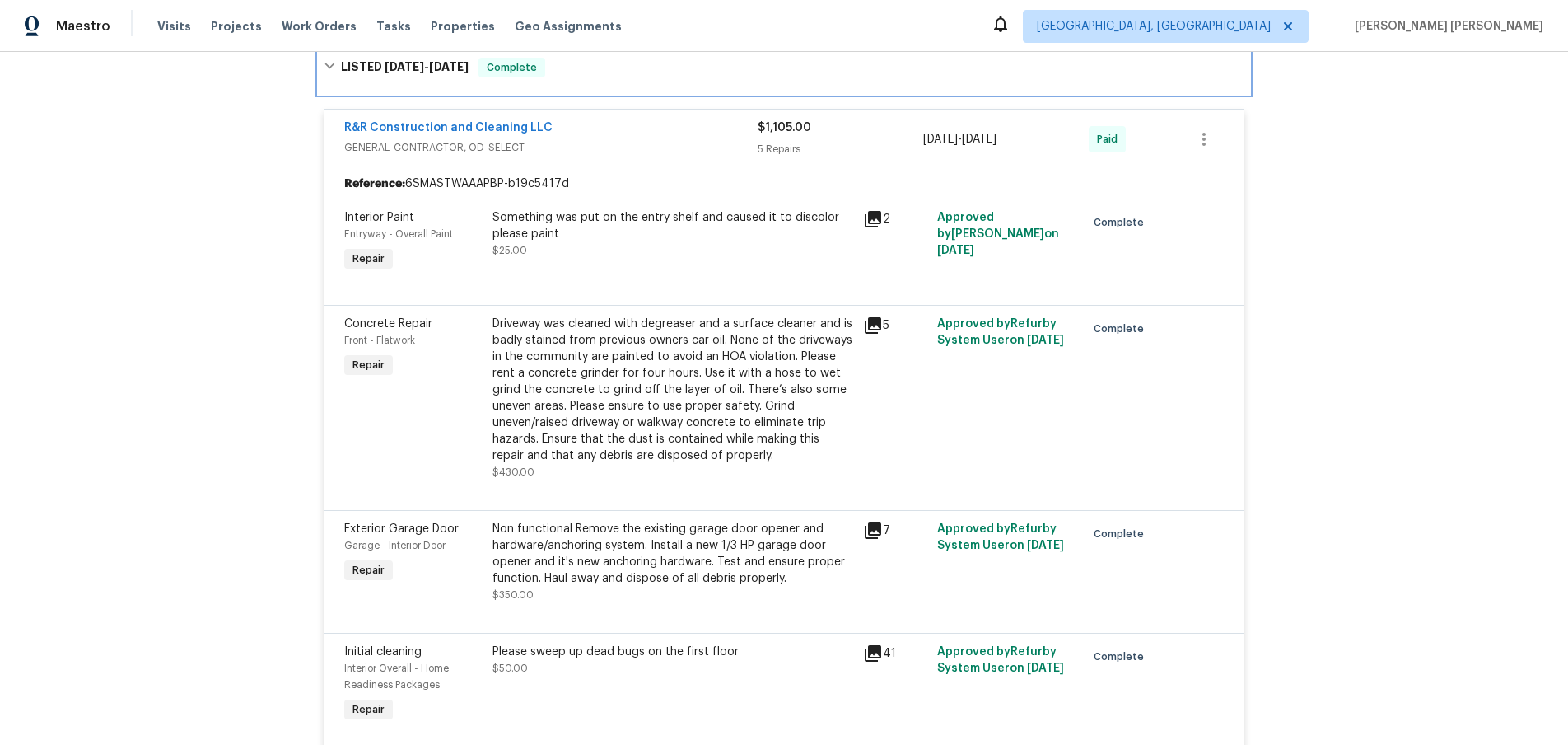
drag, startPoint x: 330, startPoint y: 66, endPoint x: 346, endPoint y: 101, distance: 38.5
click at [333, 71] on div "LISTED [DATE] - [DATE] Complete" at bounding box center [784, 68] width 921 height 20
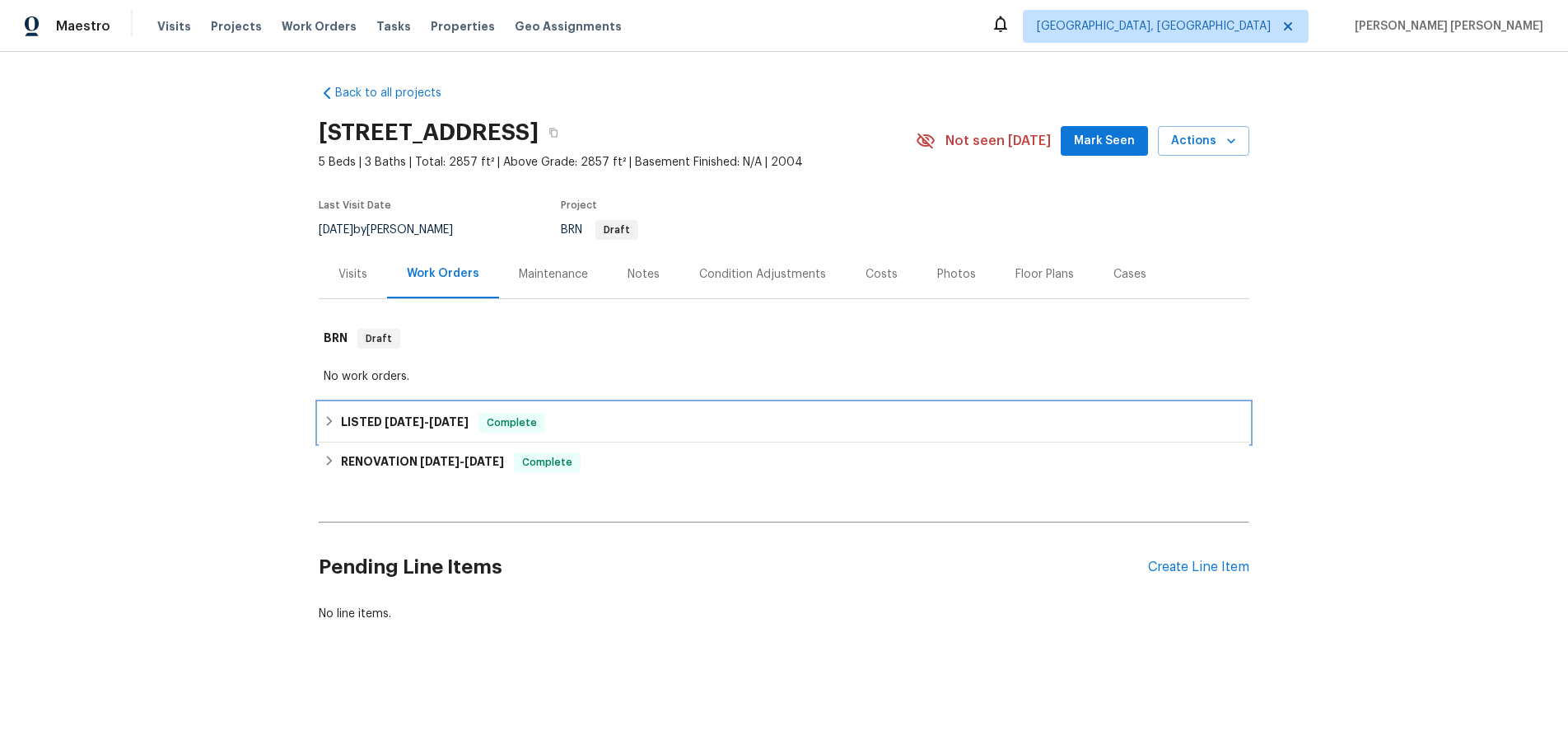
scroll to position [0, 0]
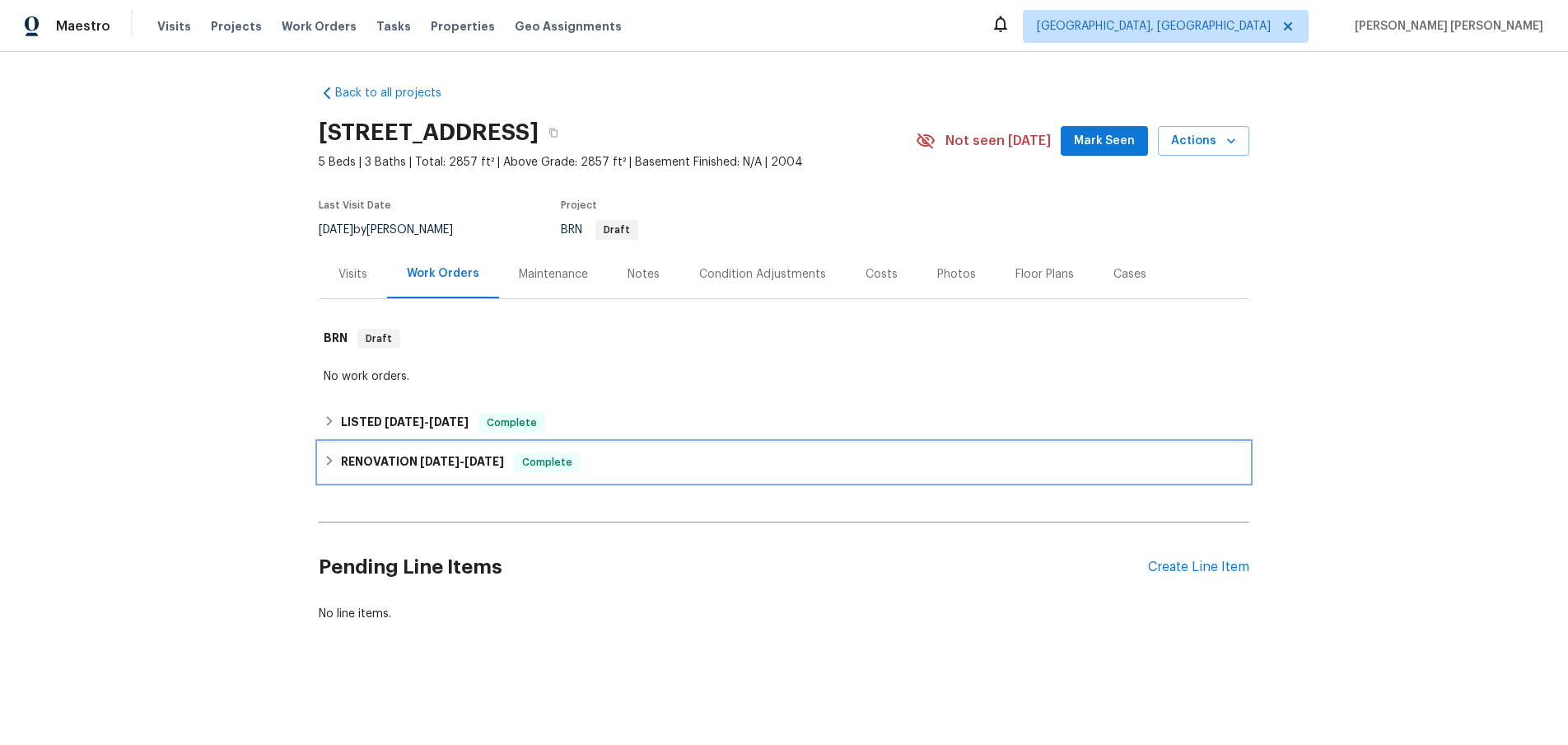
click at [325, 458] on icon at bounding box center [330, 461] width 12 height 12
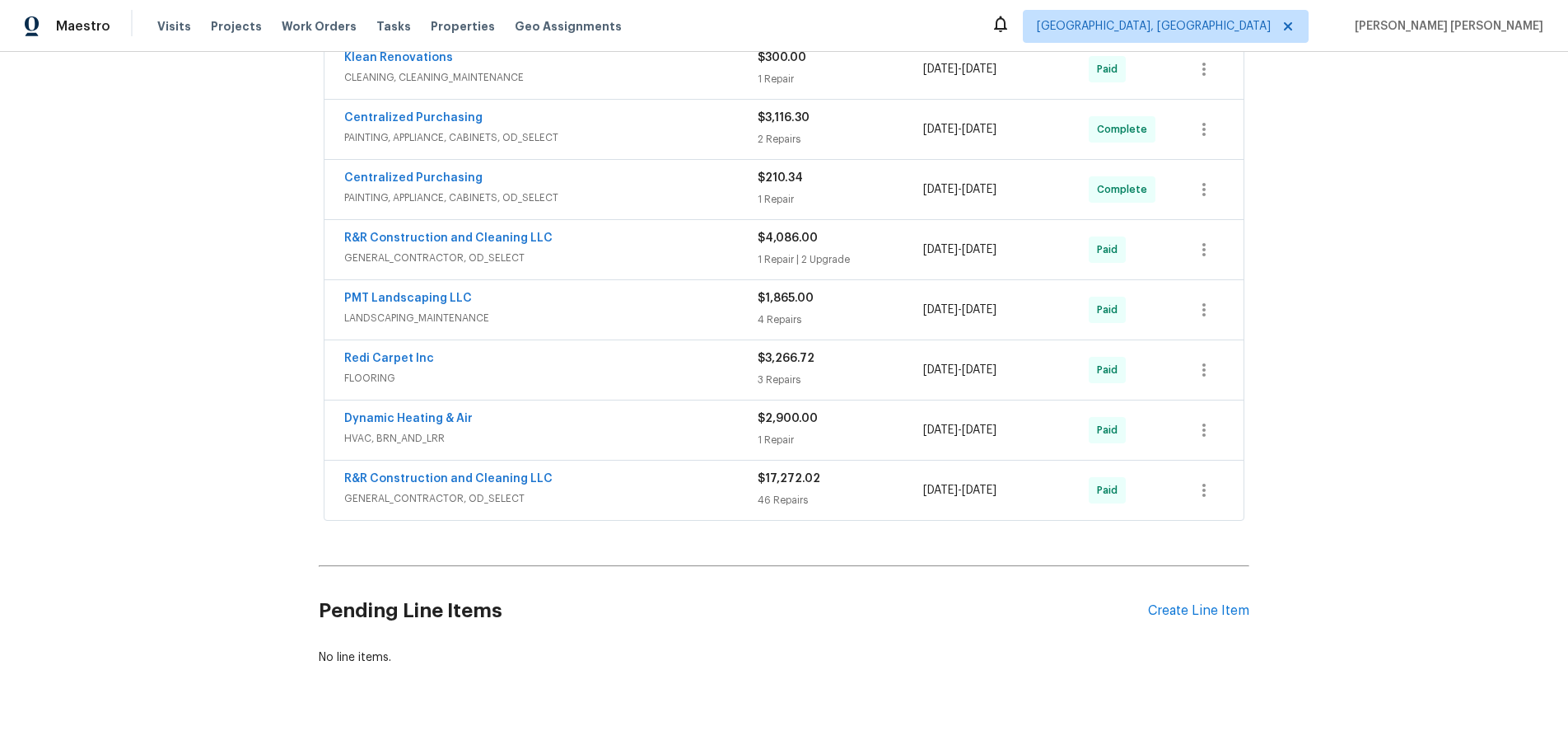
scroll to position [505, 0]
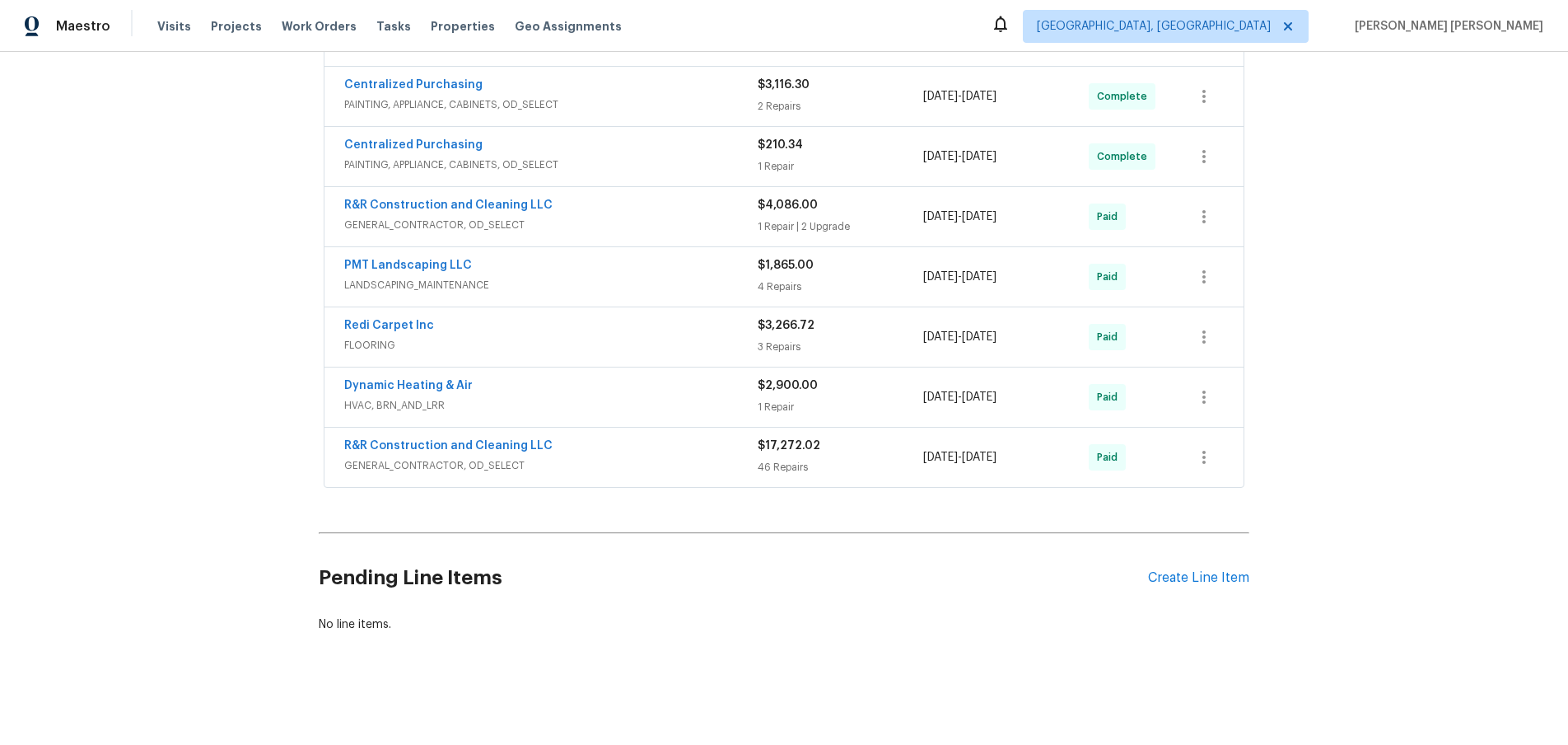
click at [717, 464] on span "GENERAL_CONTRACTOR, OD_SELECT" at bounding box center [551, 465] width 413 height 17
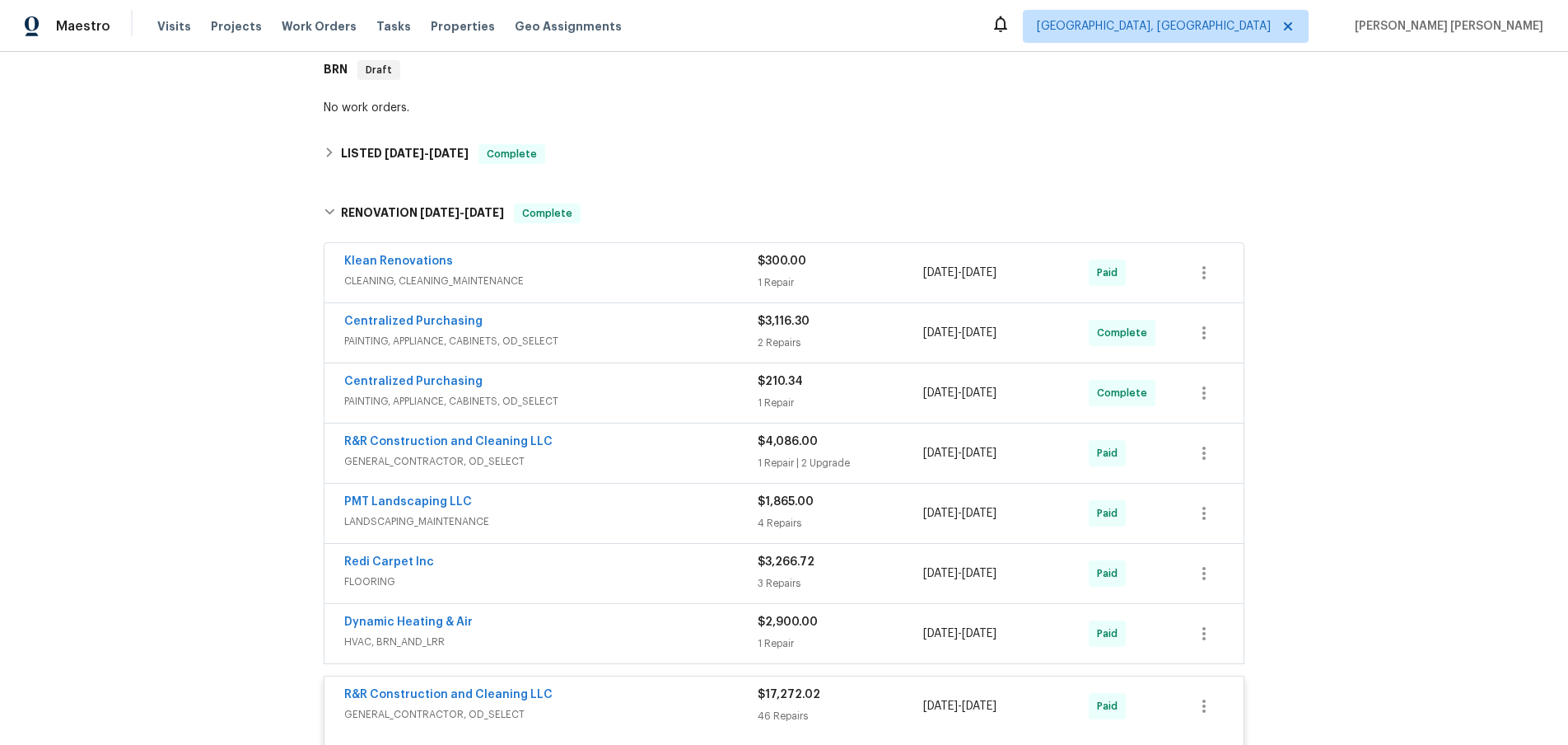
scroll to position [0, 0]
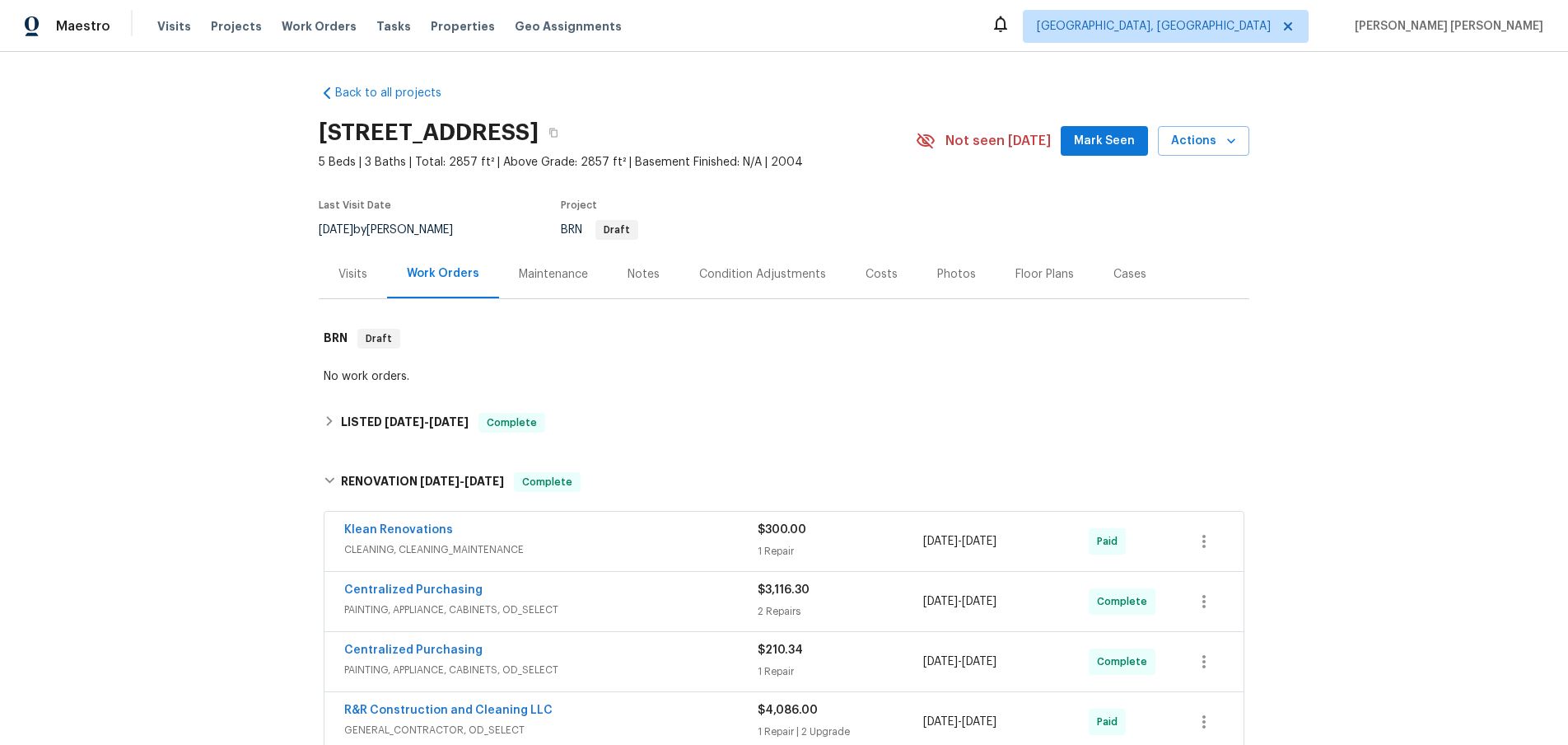
click at [894, 274] on div "Costs" at bounding box center [881, 274] width 71 height 49
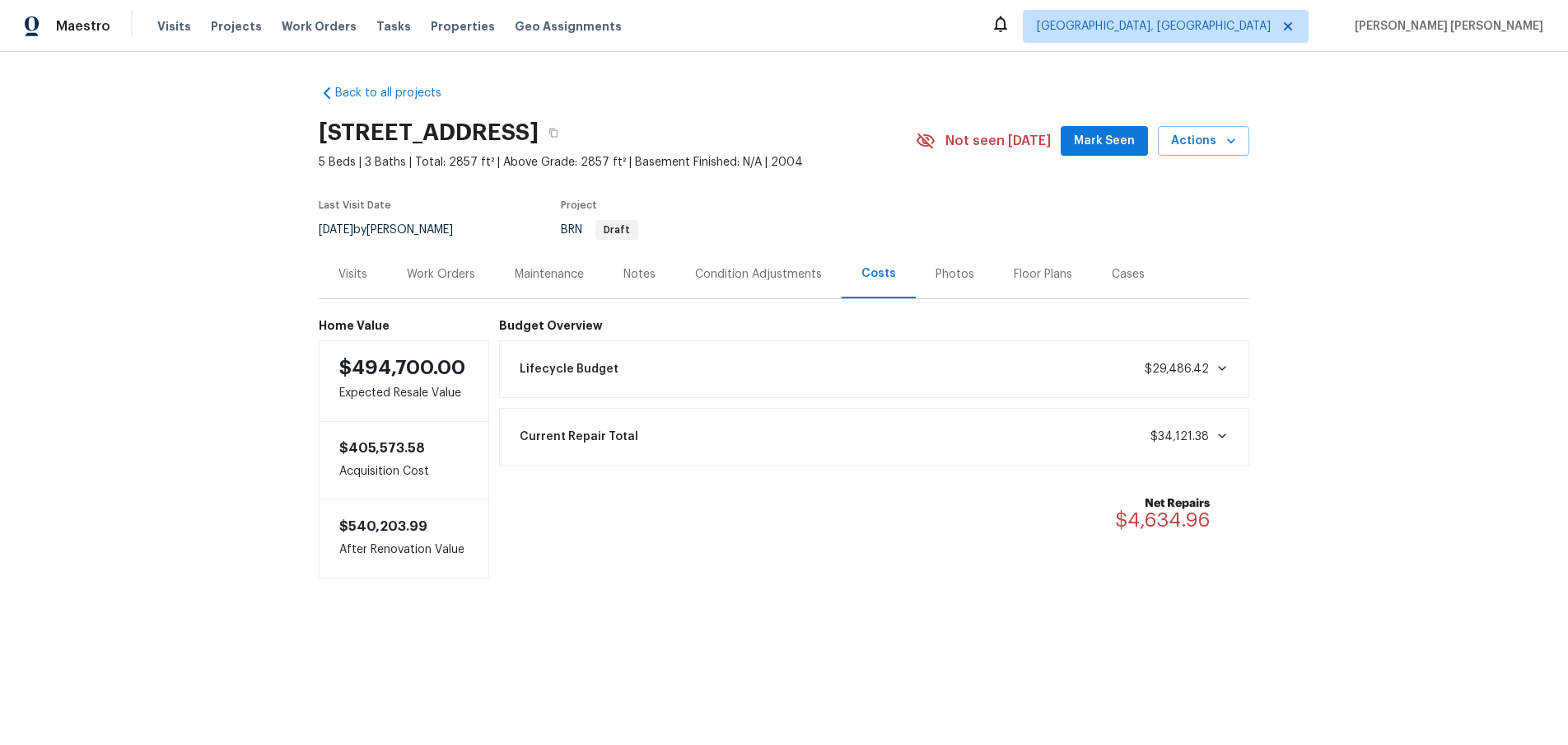
click at [448, 275] on div "Work Orders" at bounding box center [441, 274] width 69 height 17
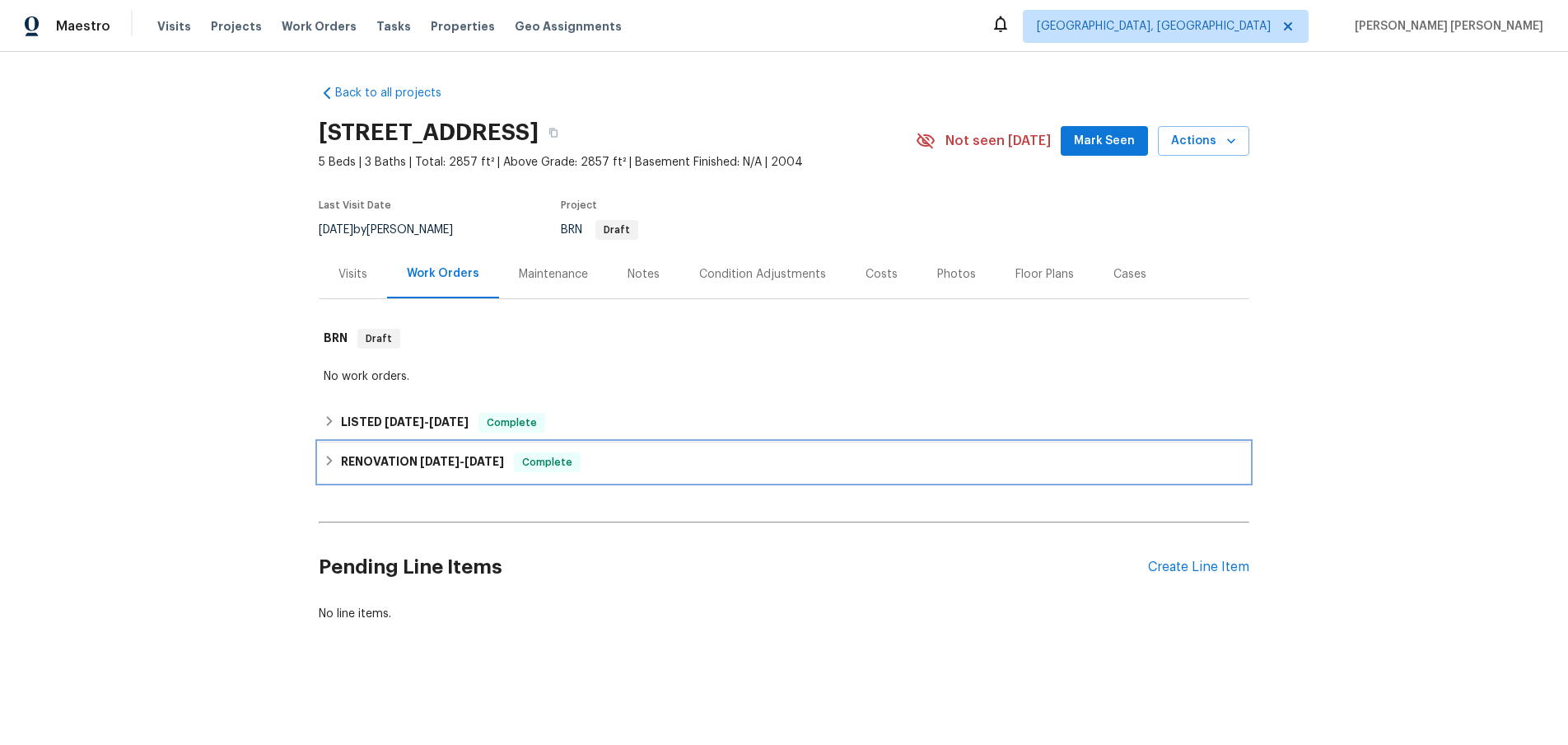
click at [330, 465] on icon at bounding box center [330, 461] width 12 height 12
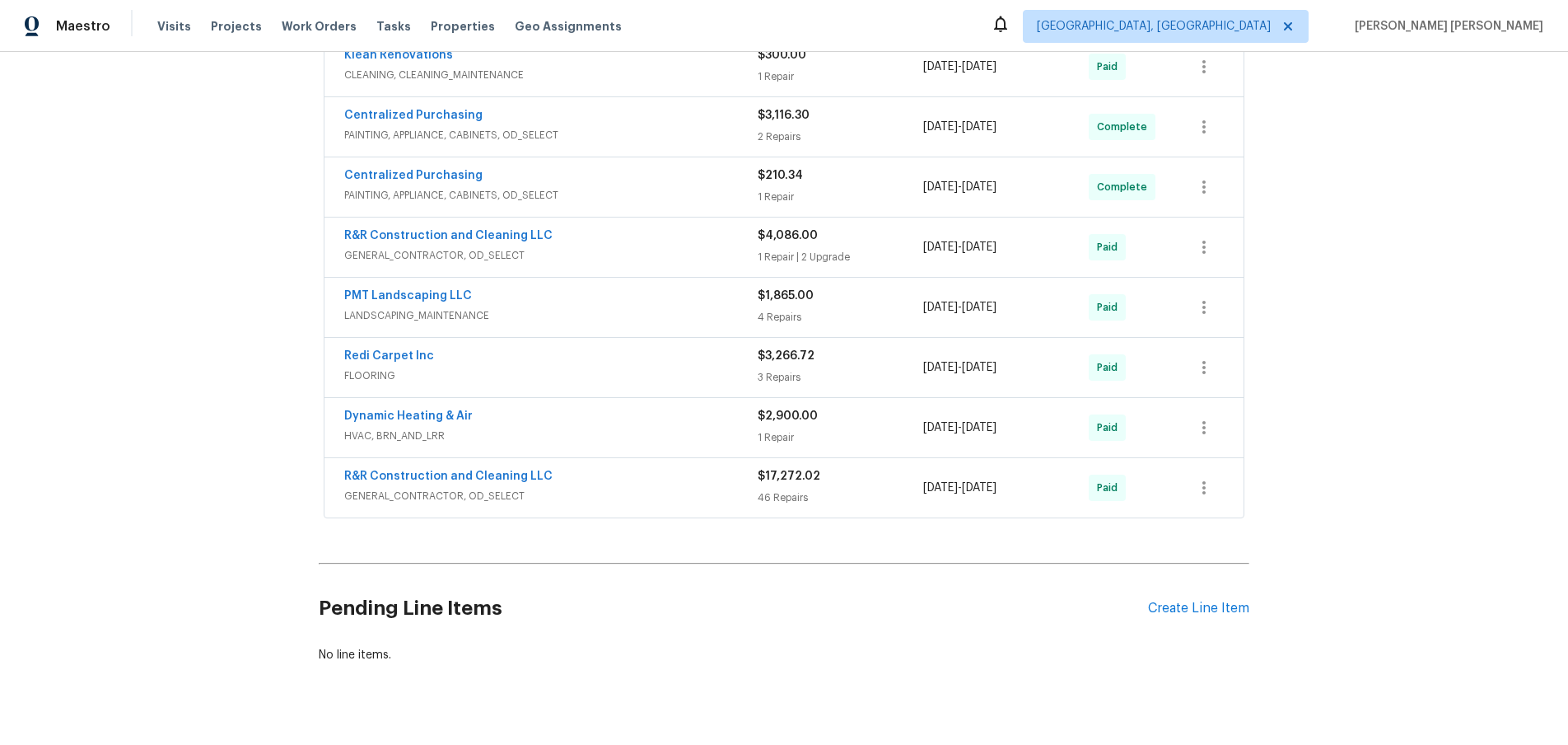
scroll to position [505, 0]
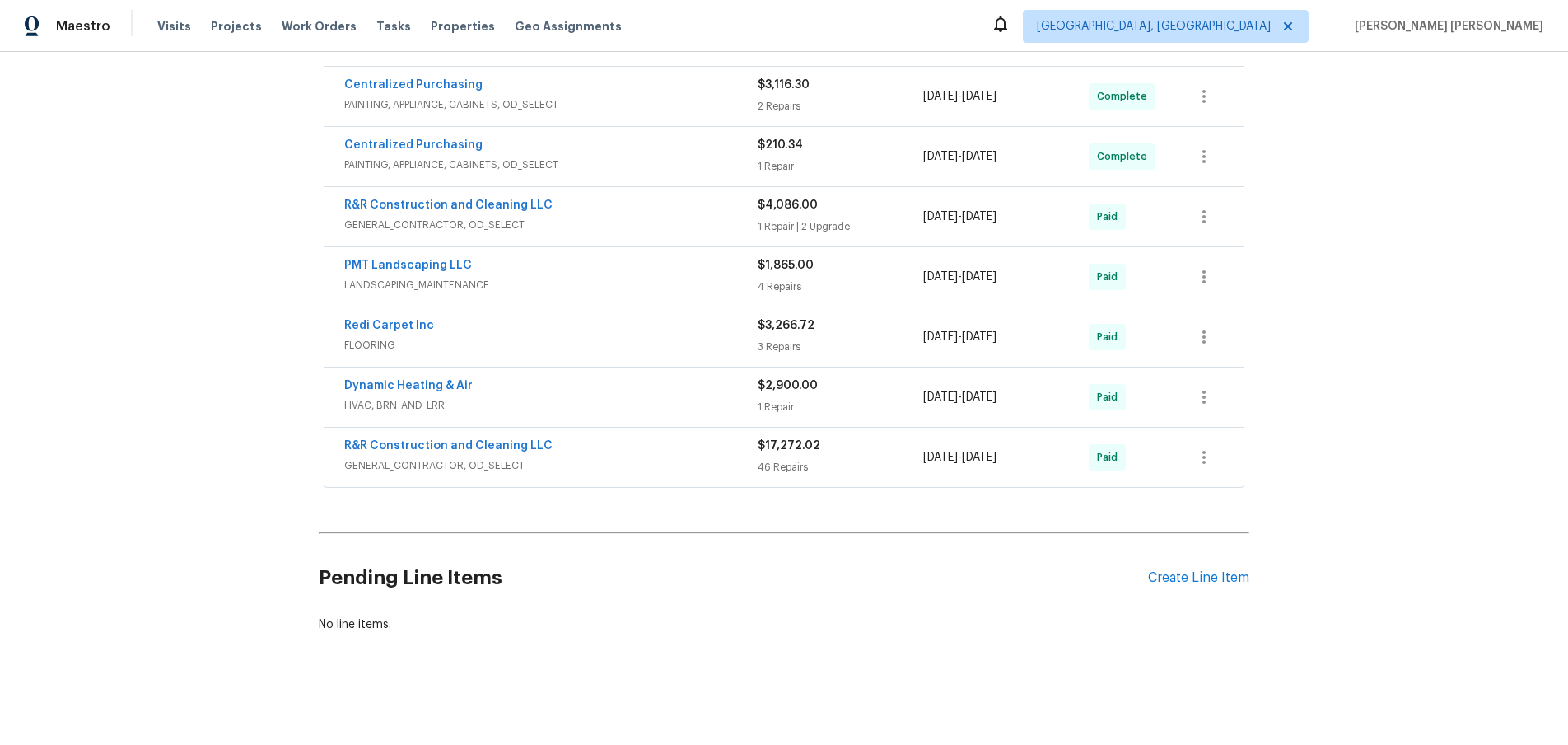
click at [625, 447] on div "R&R Construction and Cleaning LLC" at bounding box center [551, 447] width 413 height 20
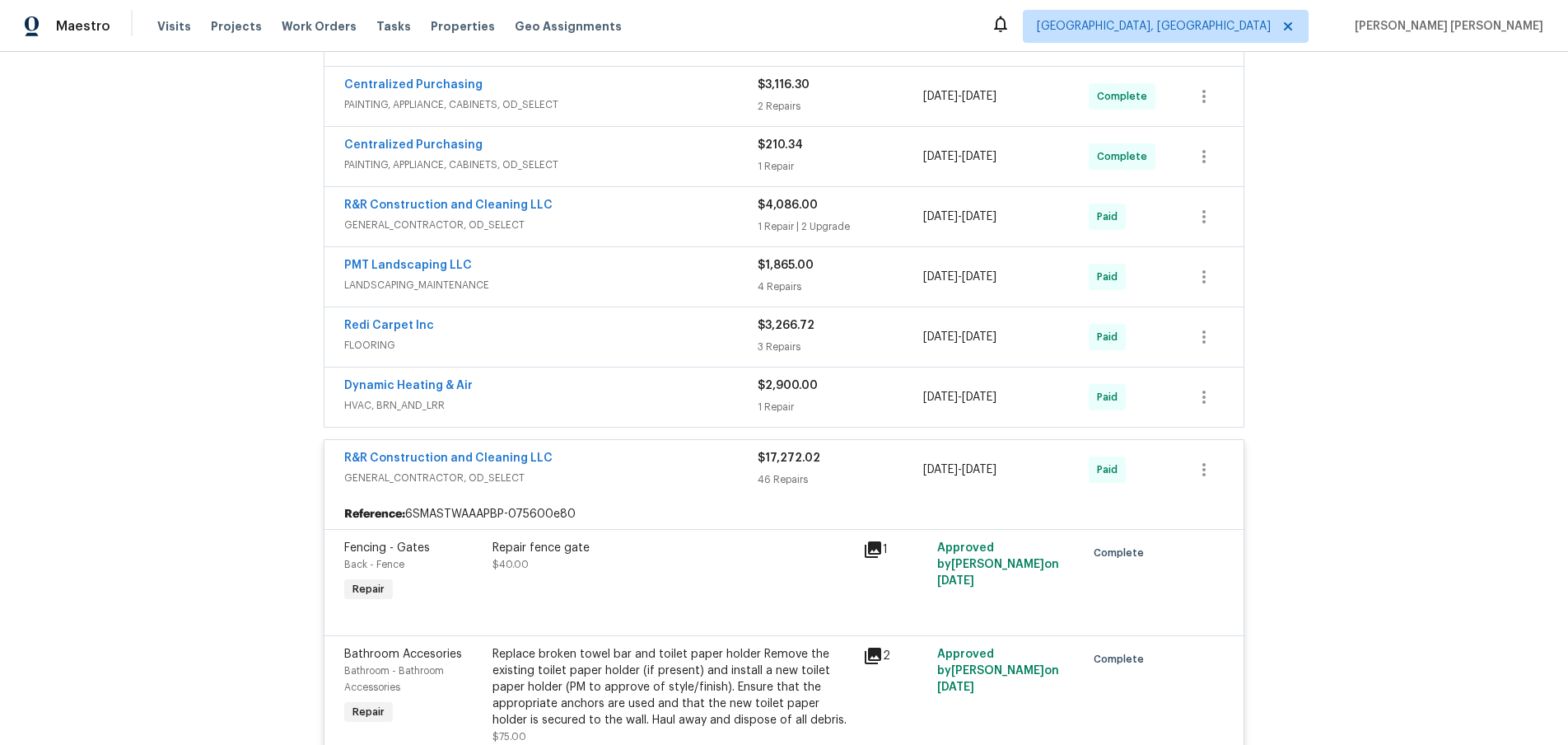
click at [637, 223] on span "GENERAL_CONTRACTOR, OD_SELECT" at bounding box center [551, 224] width 413 height 17
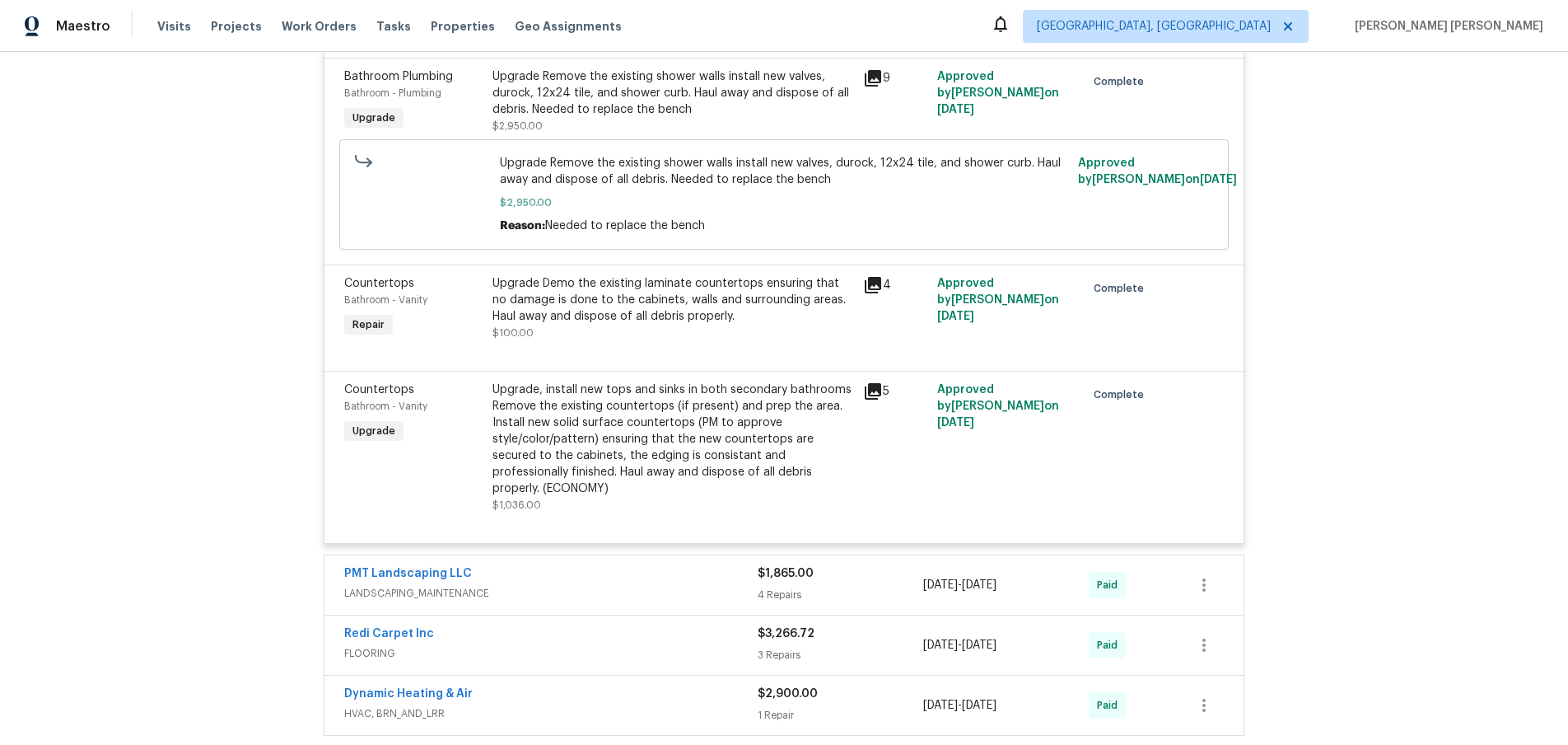
scroll to position [565, 0]
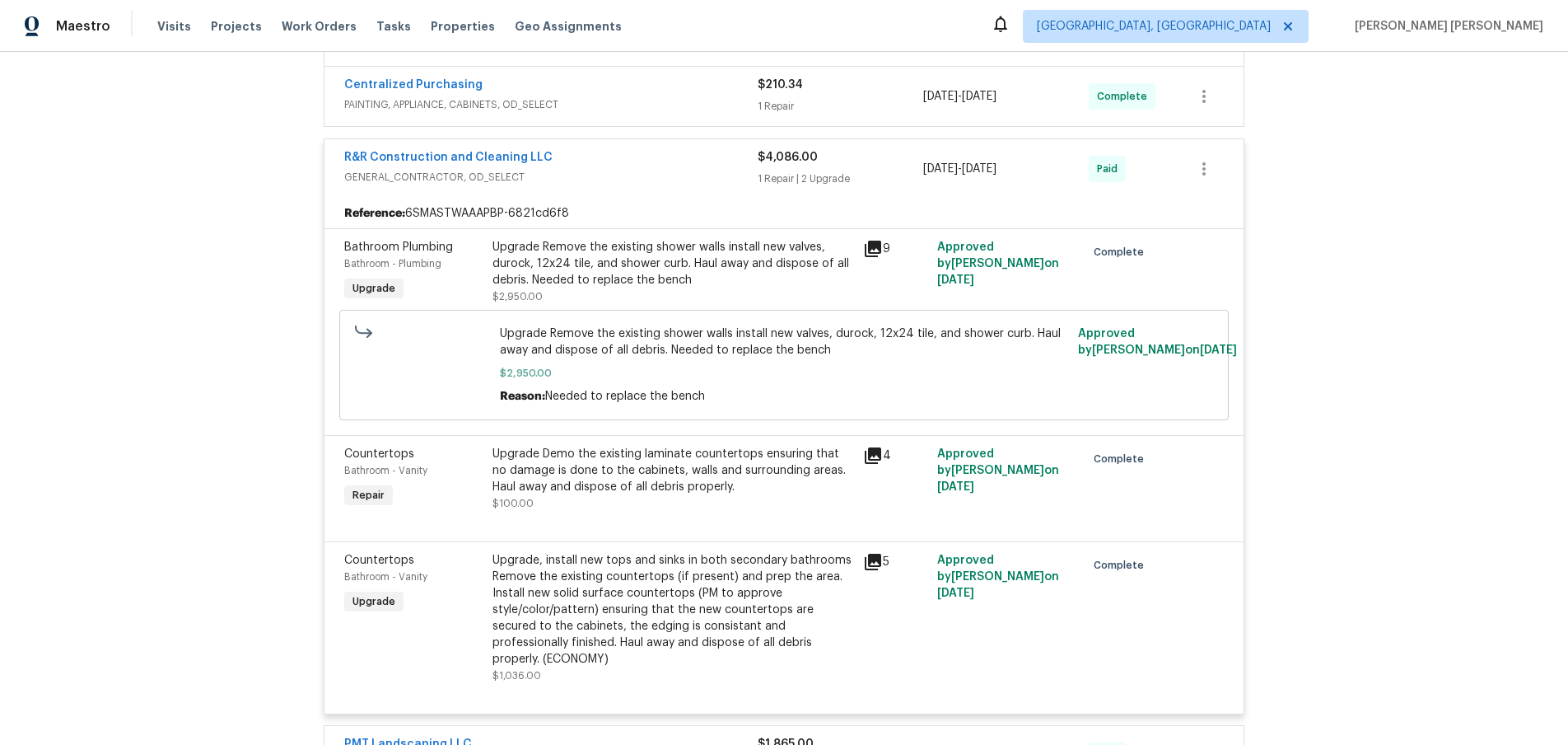
click at [668, 169] on span "GENERAL_CONTRACTOR, OD_SELECT" at bounding box center [551, 177] width 413 height 17
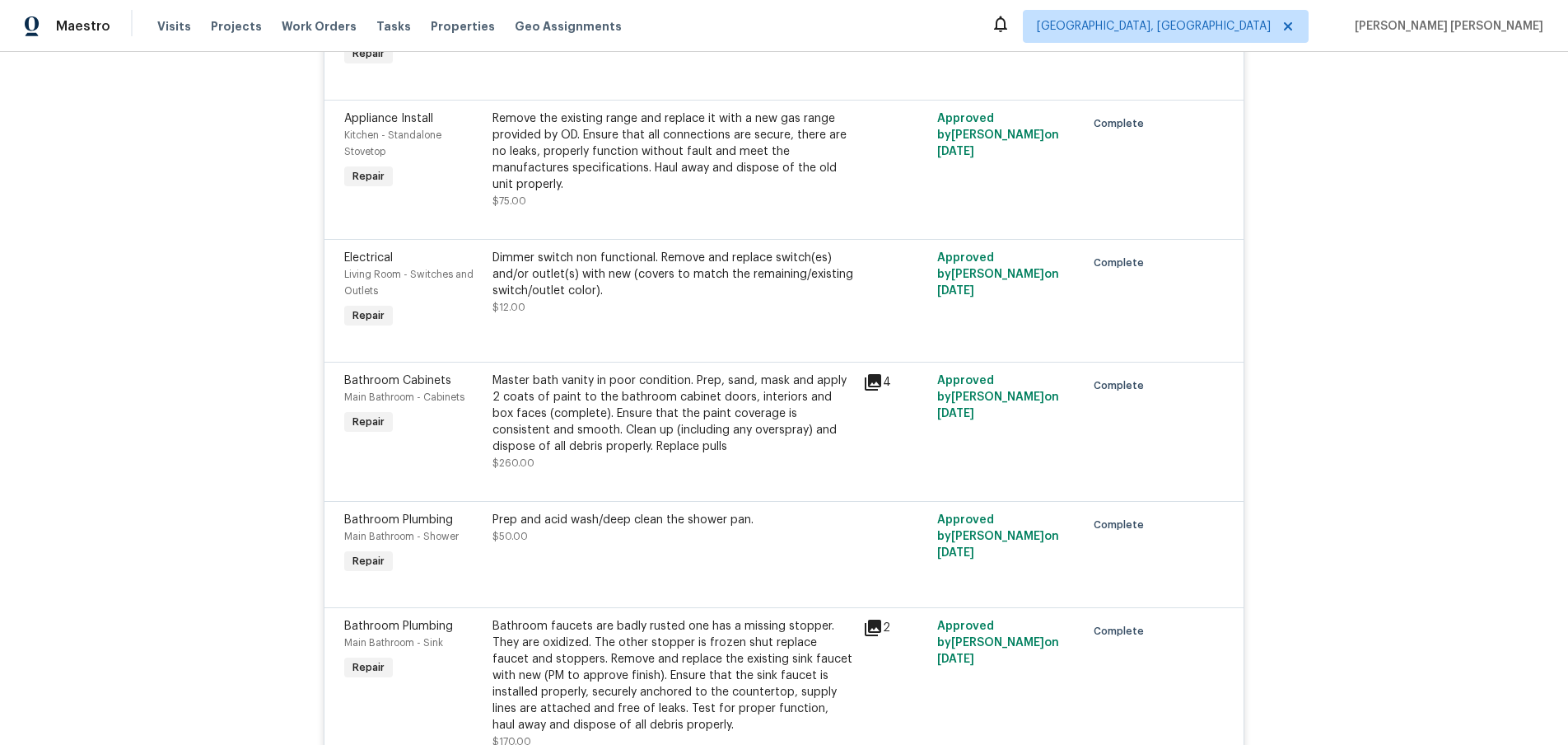
scroll to position [7004, 0]
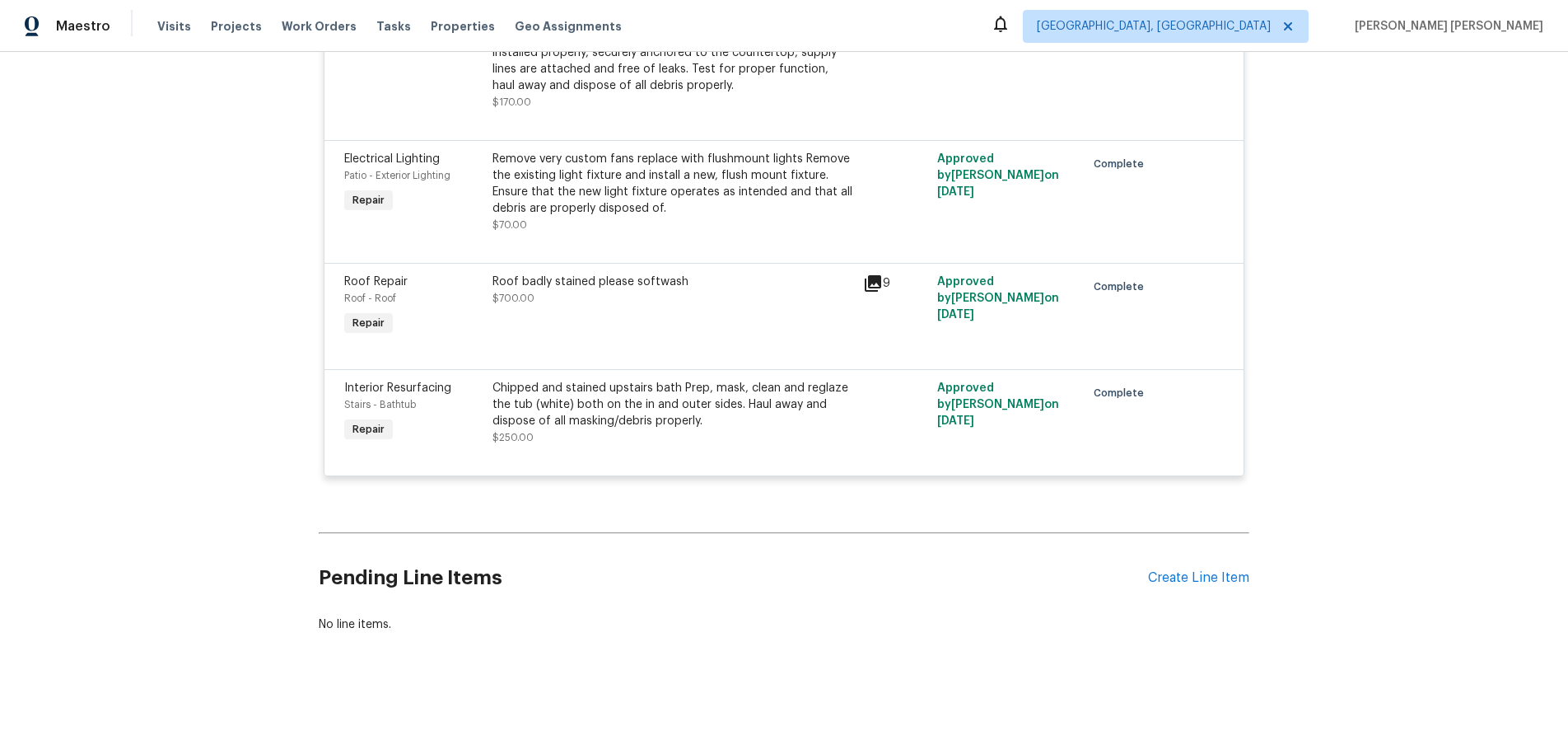
click at [871, 285] on icon at bounding box center [873, 283] width 20 height 20
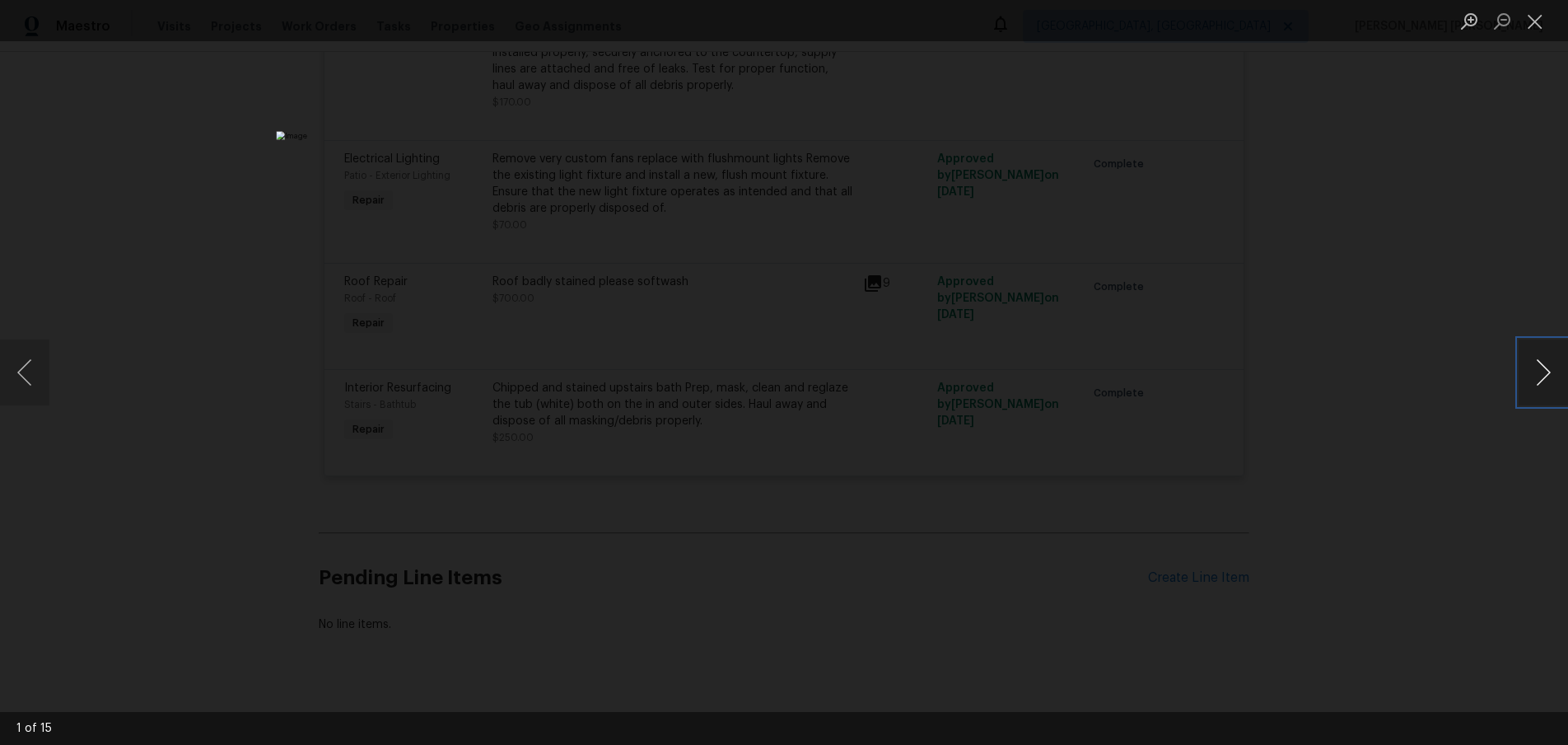
click at [1533, 388] on button "Next image" at bounding box center [1544, 372] width 49 height 66
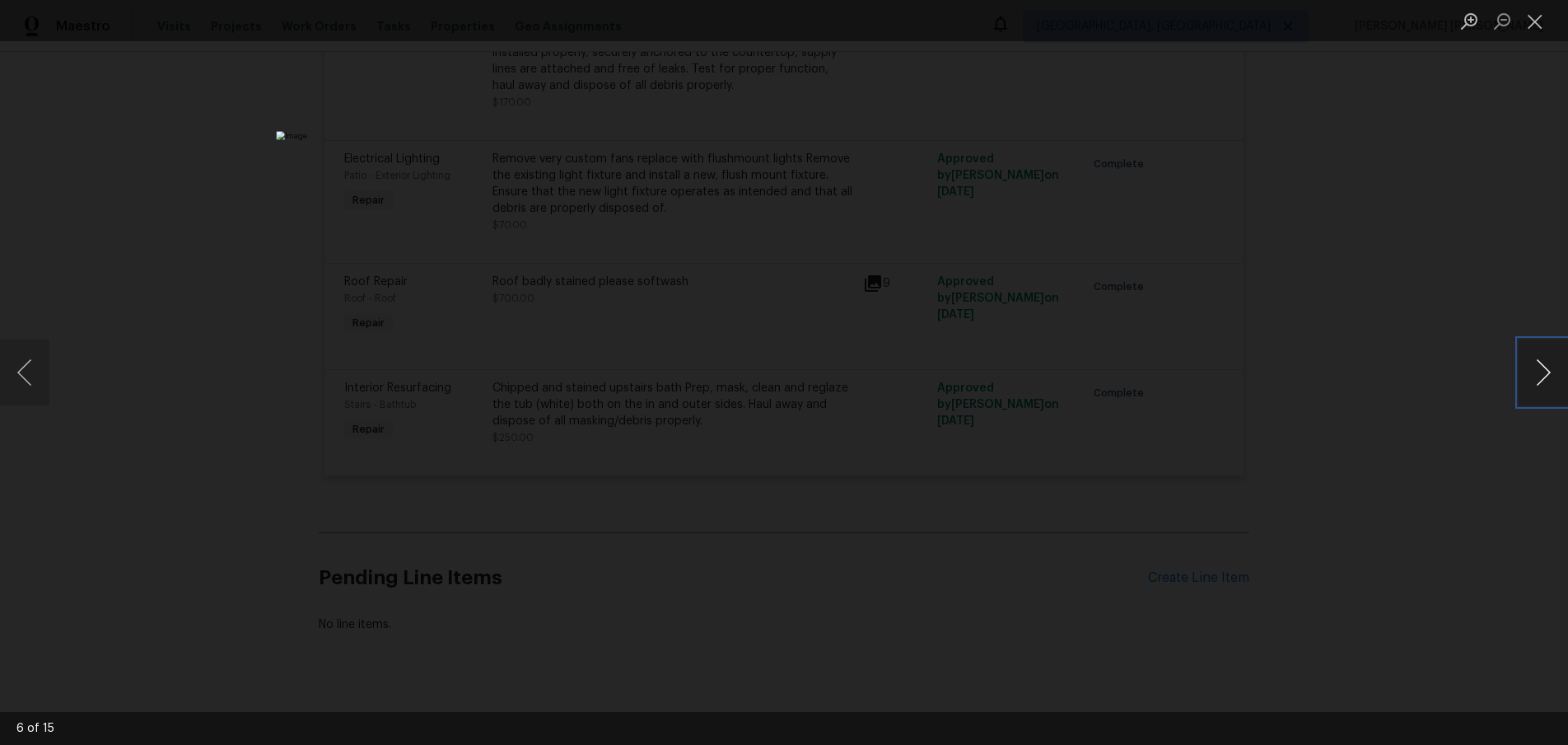
click at [1533, 388] on button "Next image" at bounding box center [1544, 372] width 49 height 66
click at [1529, 24] on button "Close lightbox" at bounding box center [1536, 21] width 33 height 28
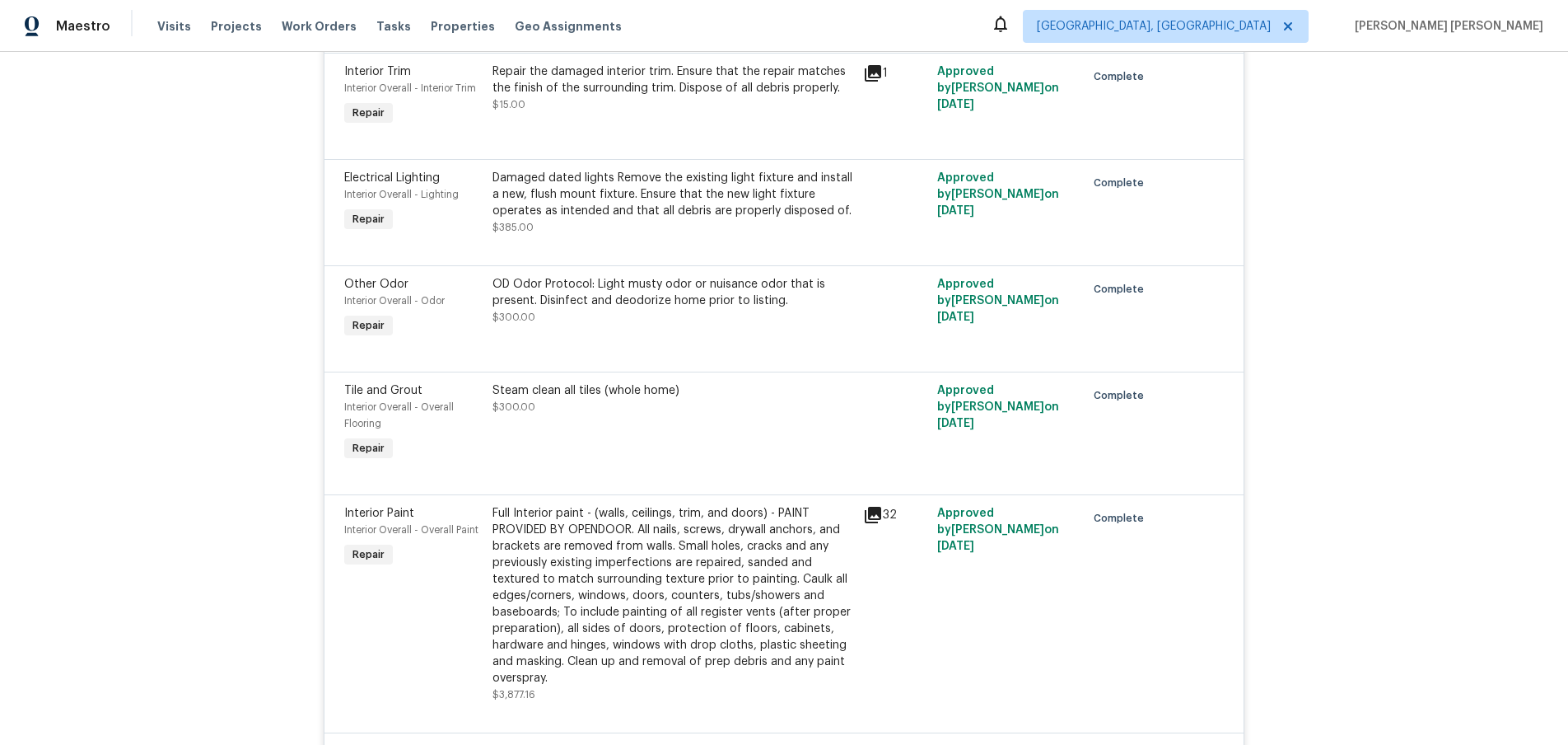
scroll to position [4398, 0]
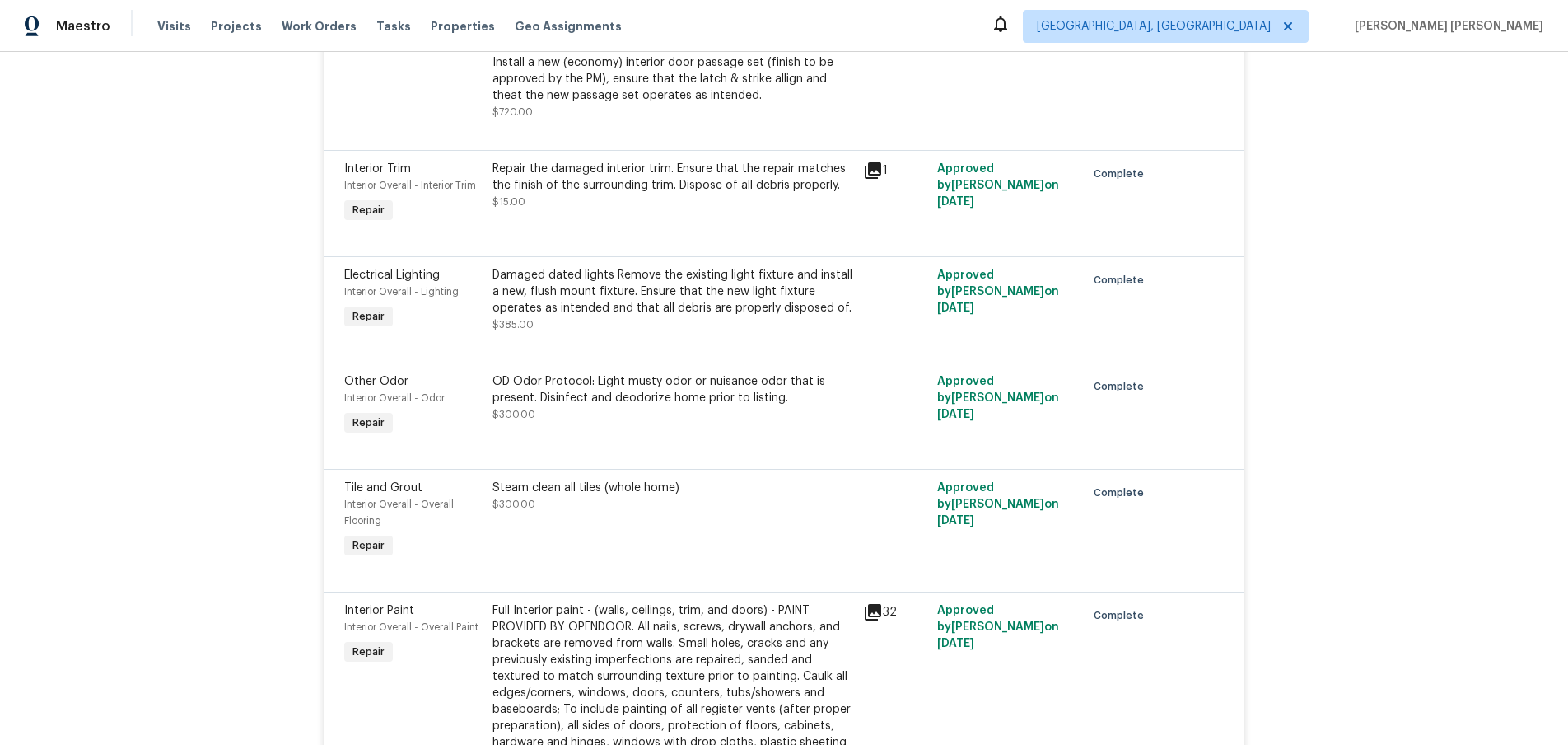
click at [876, 172] on icon at bounding box center [873, 170] width 20 height 20
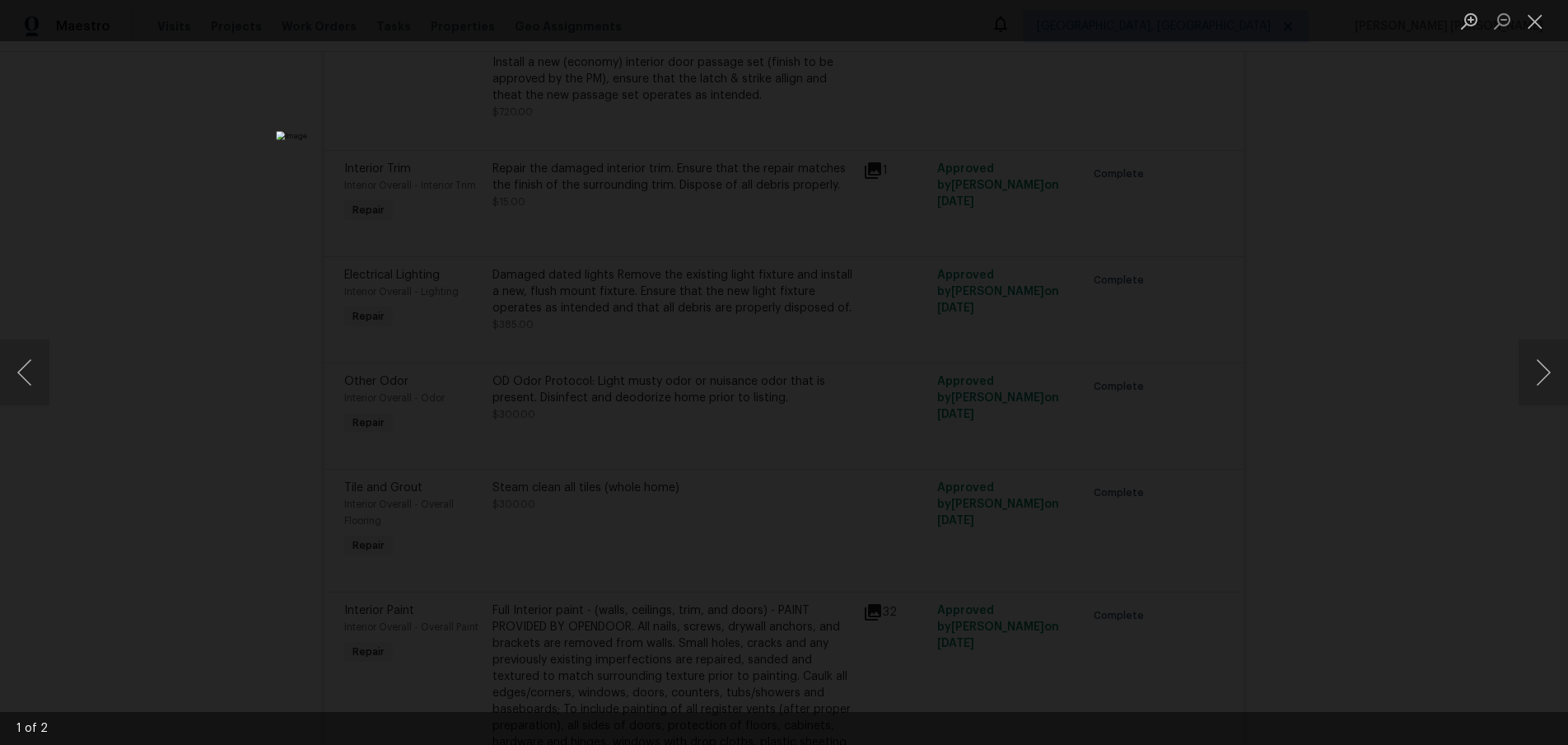
click at [1375, 429] on div "Lightbox" at bounding box center [784, 372] width 1568 height 745
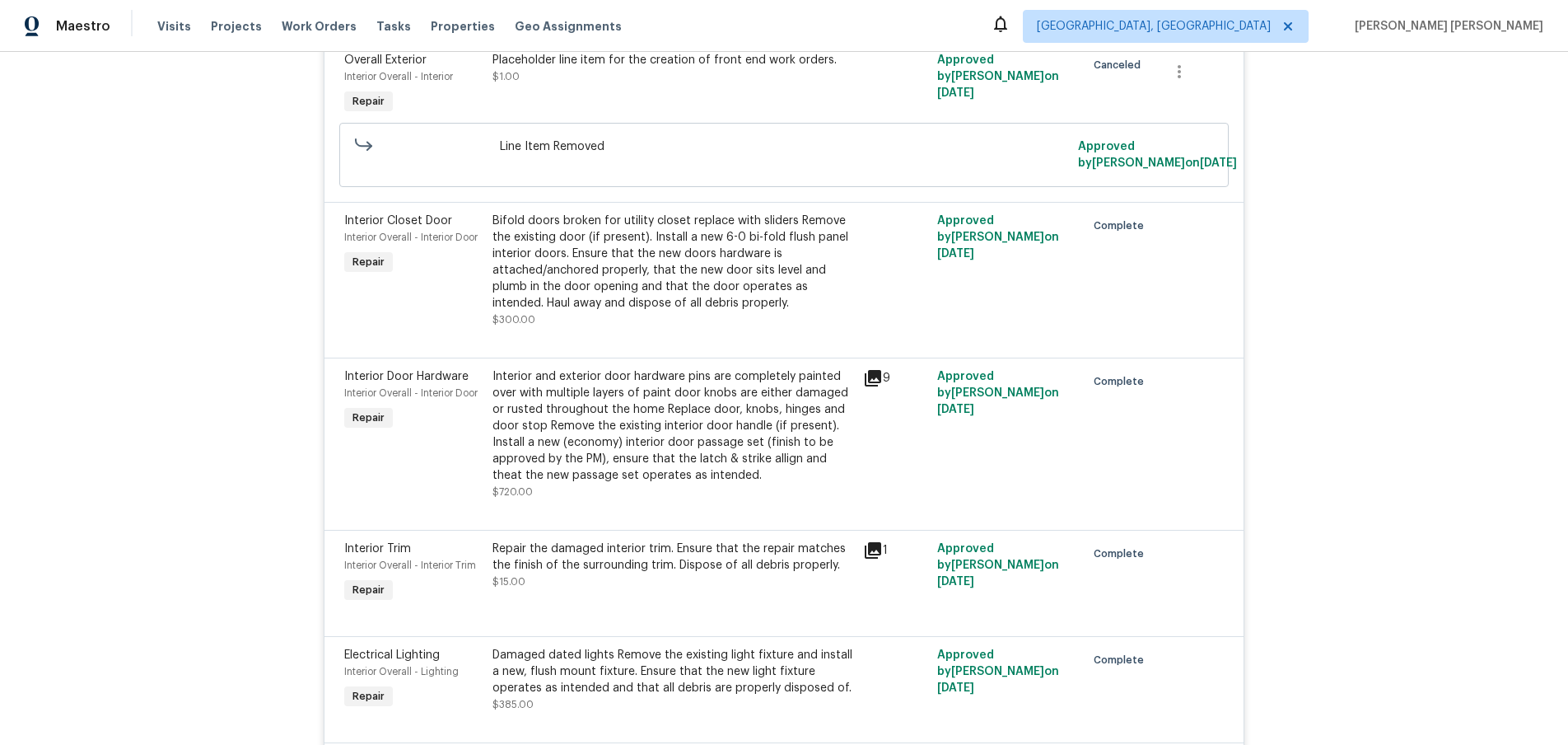
scroll to position [4006, 0]
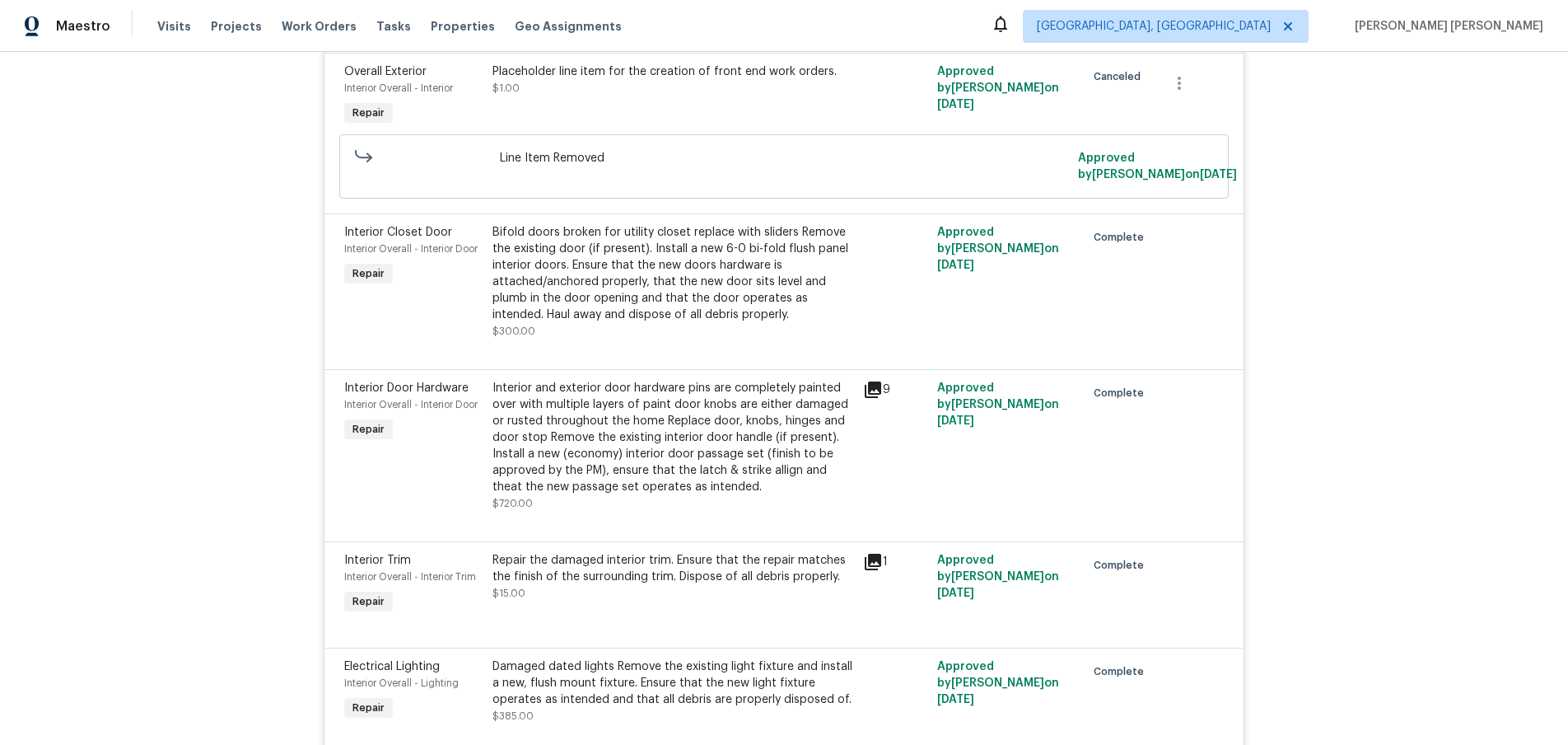
click at [878, 389] on icon at bounding box center [873, 390] width 17 height 17
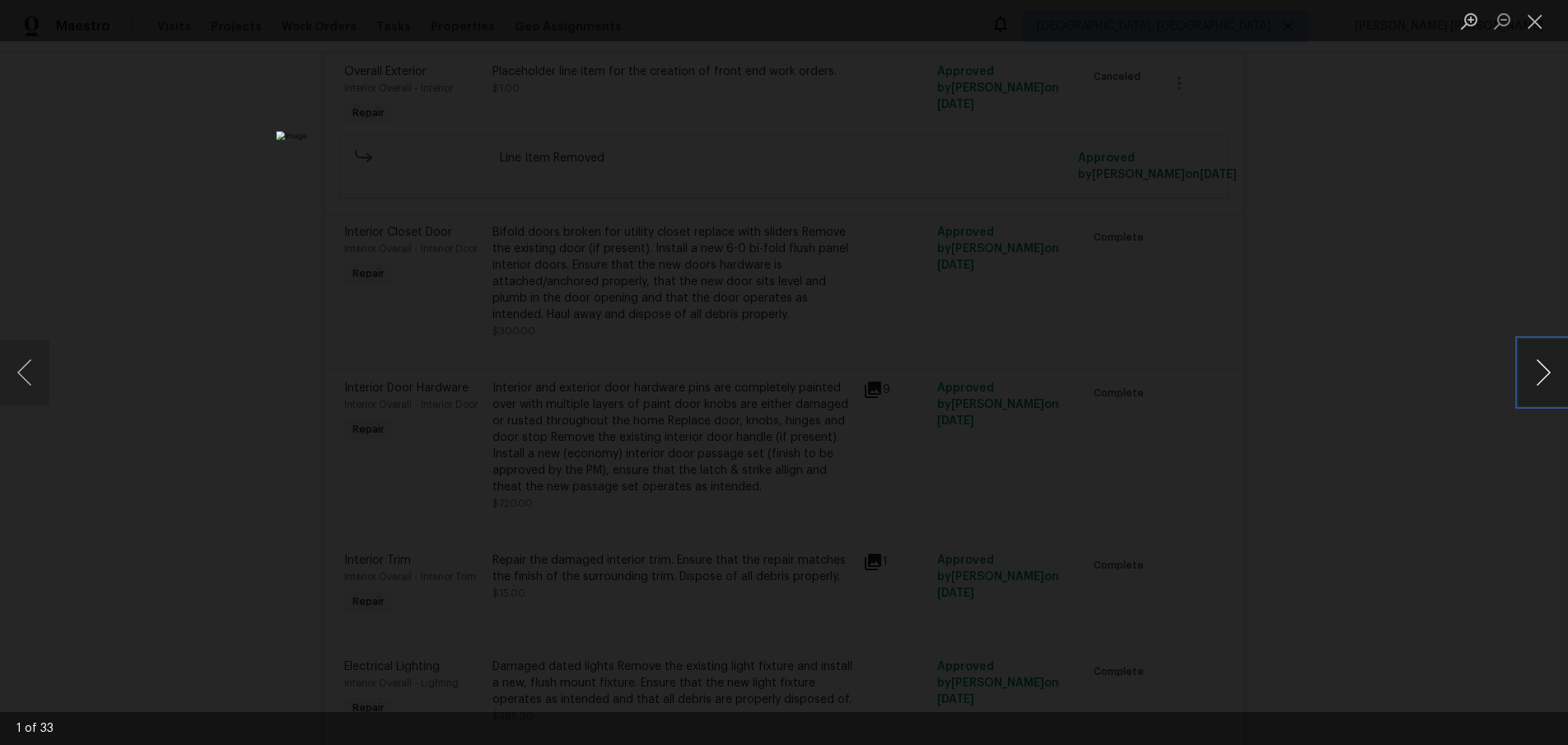
click at [1540, 382] on button "Next image" at bounding box center [1544, 372] width 49 height 66
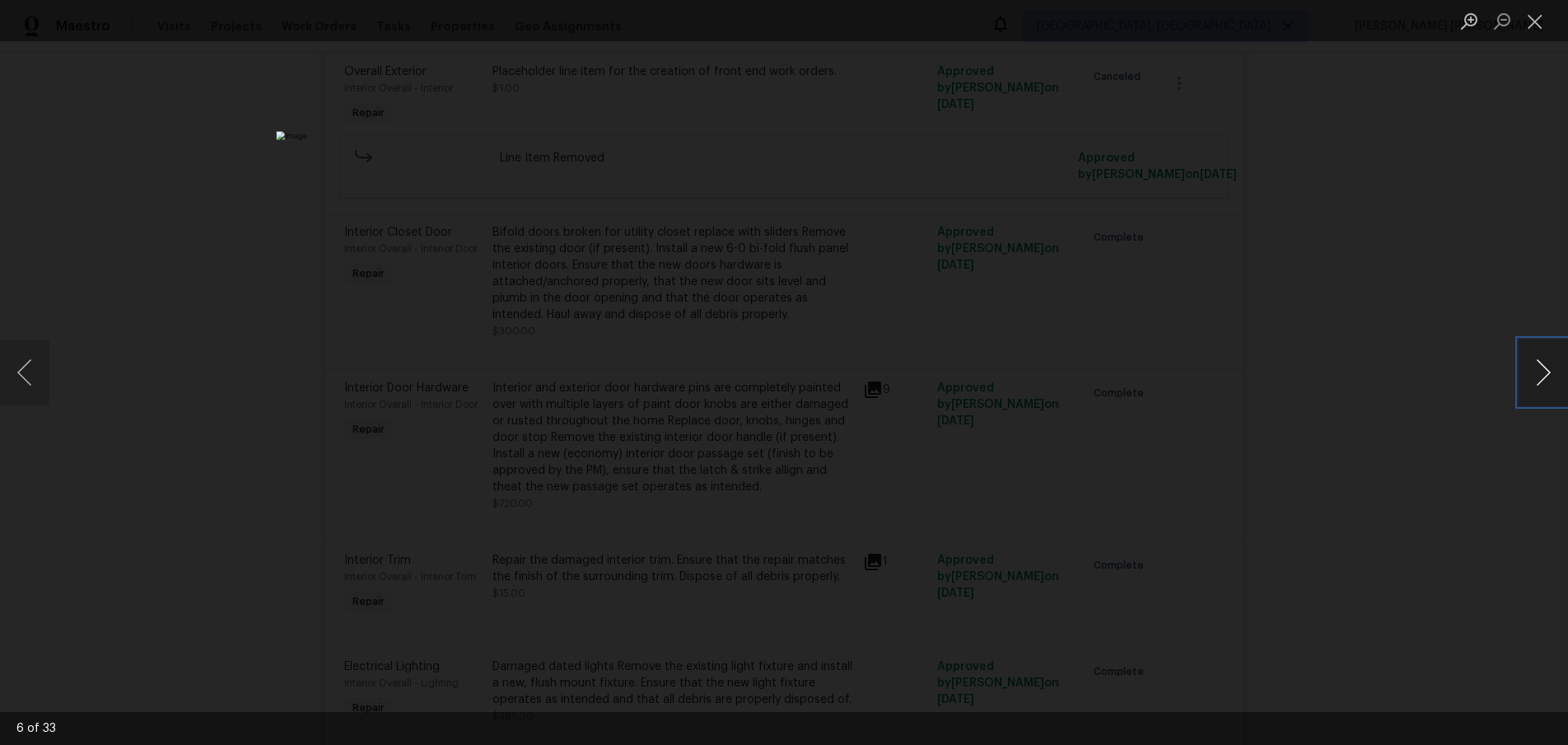
click at [1540, 382] on button "Next image" at bounding box center [1544, 372] width 49 height 66
click at [1446, 440] on div "Lightbox" at bounding box center [784, 372] width 1568 height 745
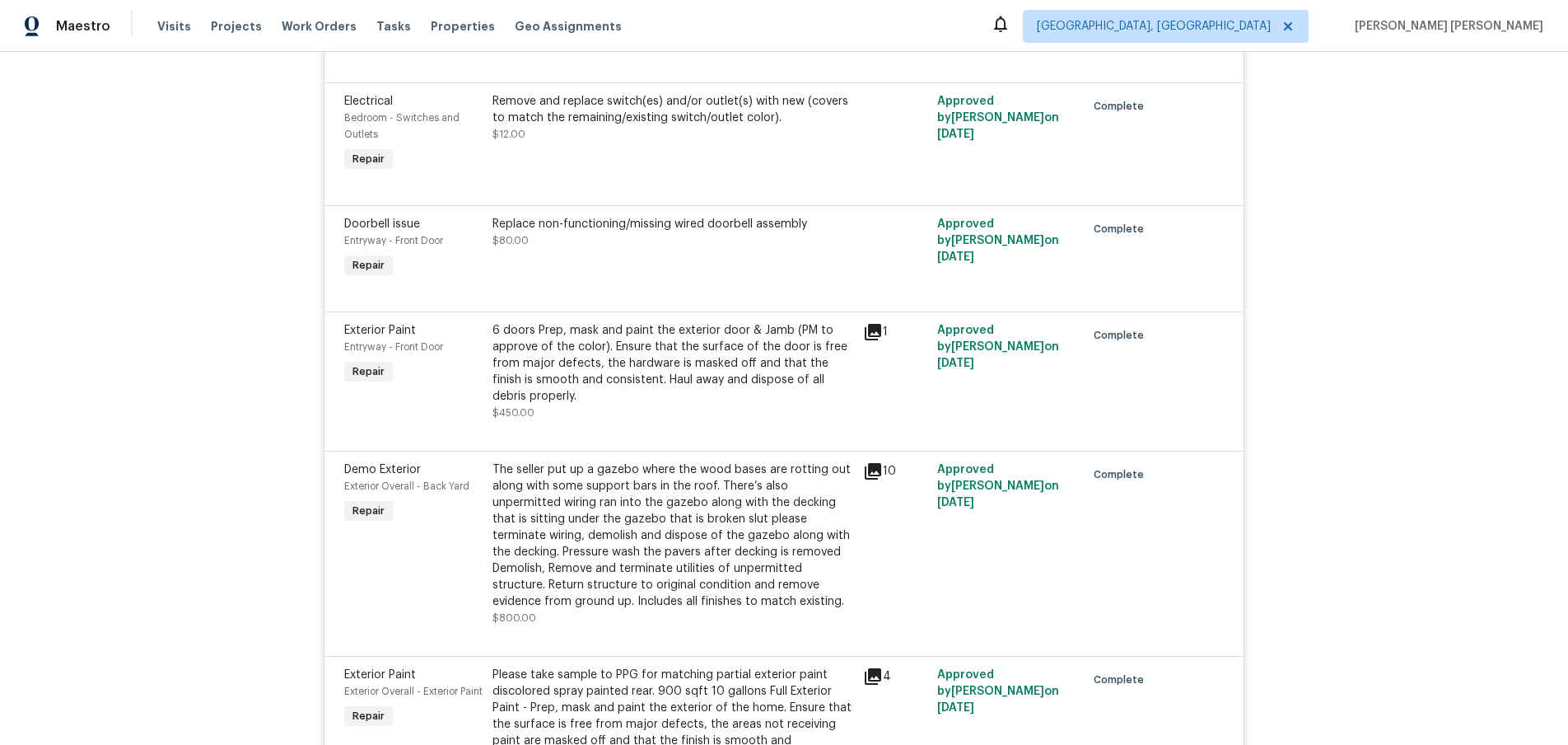
scroll to position [2446, 0]
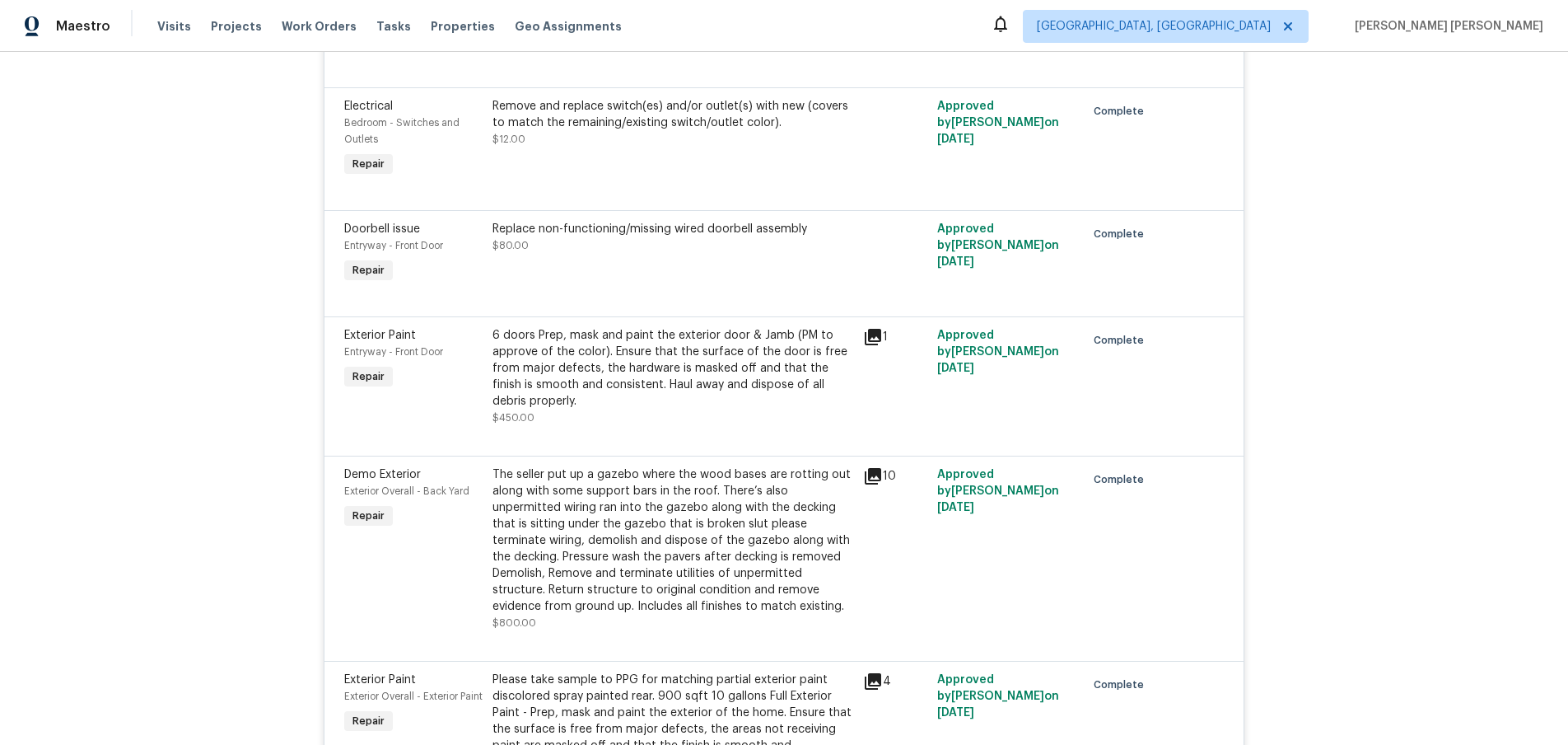
click at [879, 340] on icon at bounding box center [873, 337] width 17 height 17
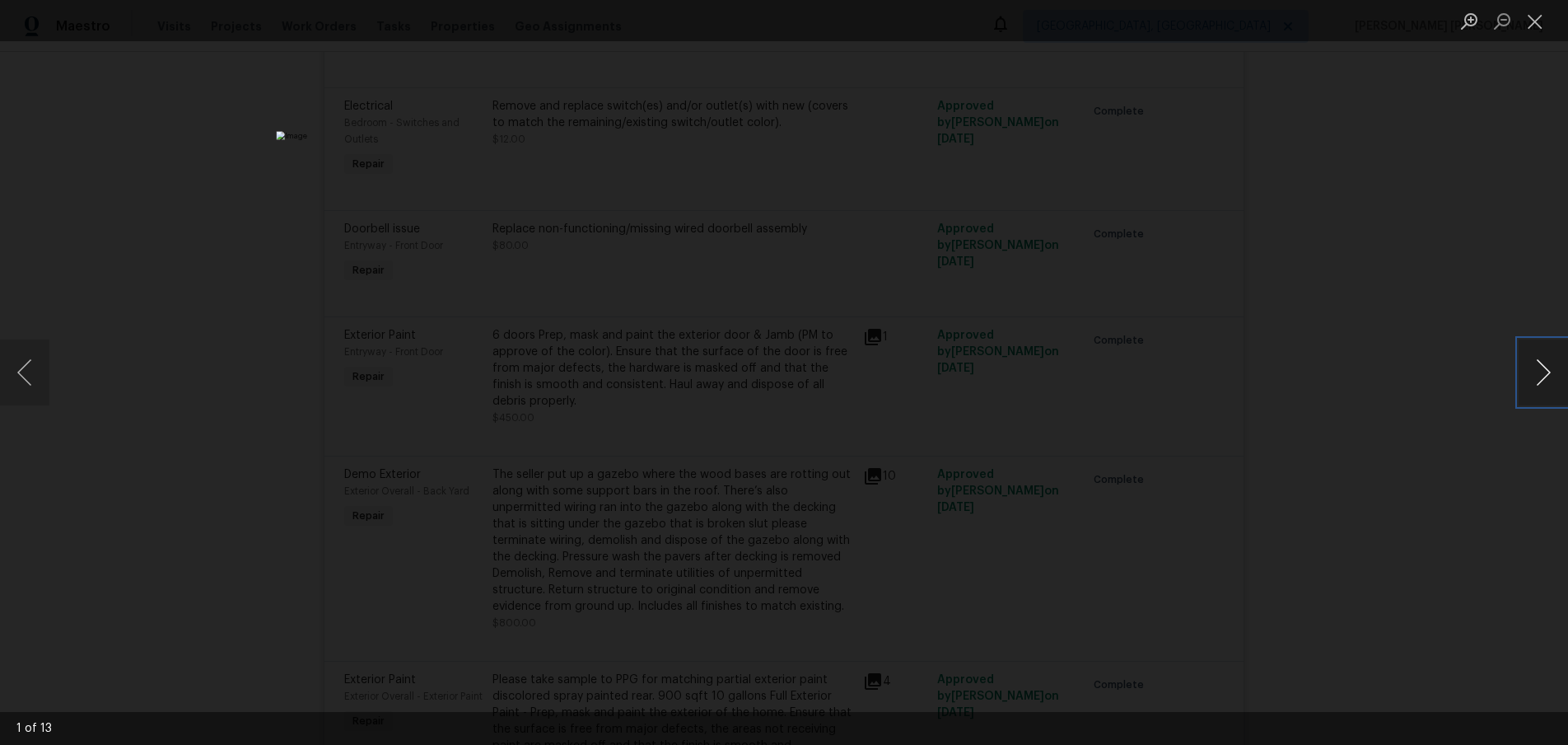
click at [1546, 365] on button "Next image" at bounding box center [1544, 372] width 49 height 66
click at [1534, 374] on button "Next image" at bounding box center [1544, 372] width 49 height 66
click at [1448, 403] on div "Lightbox" at bounding box center [784, 372] width 1568 height 745
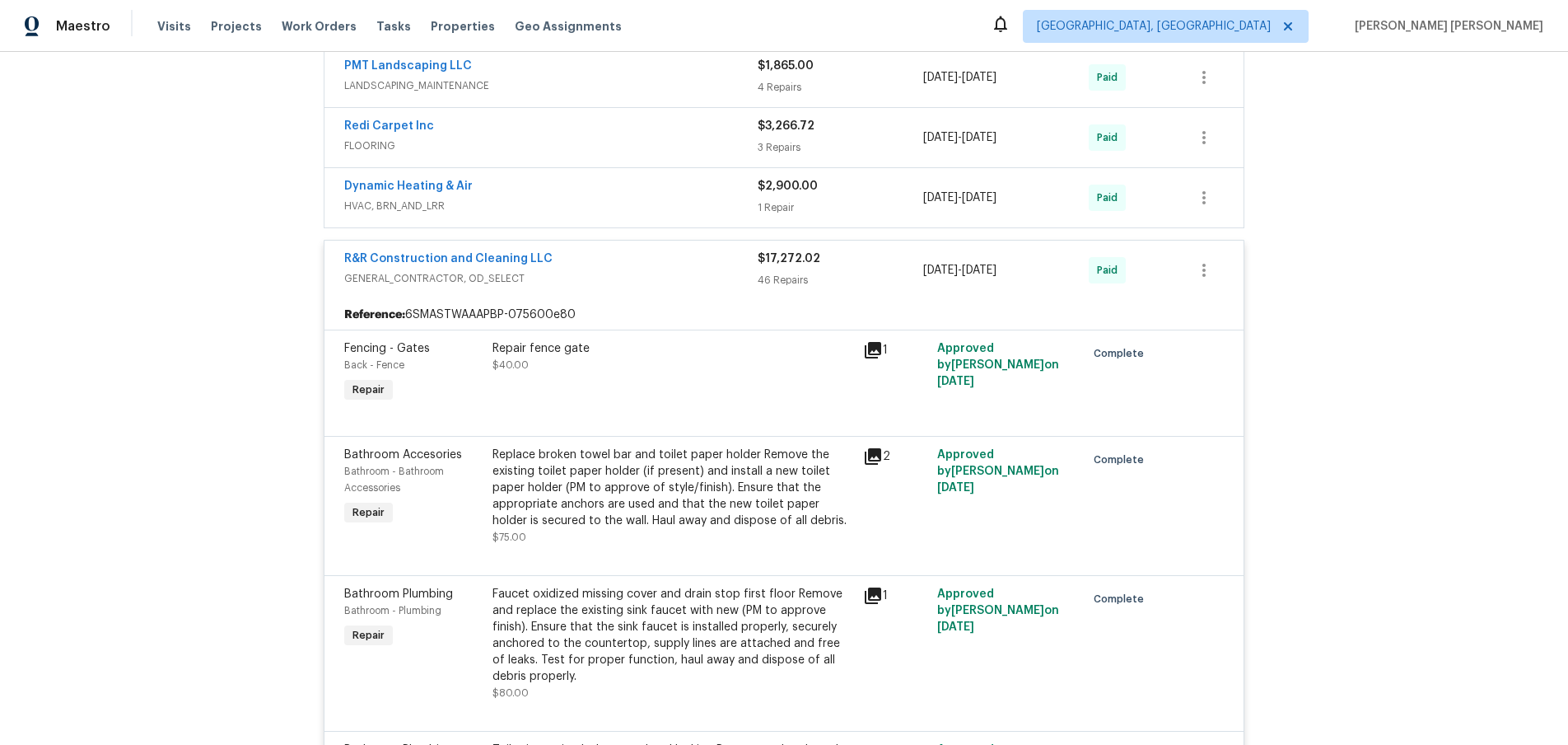
scroll to position [629, 0]
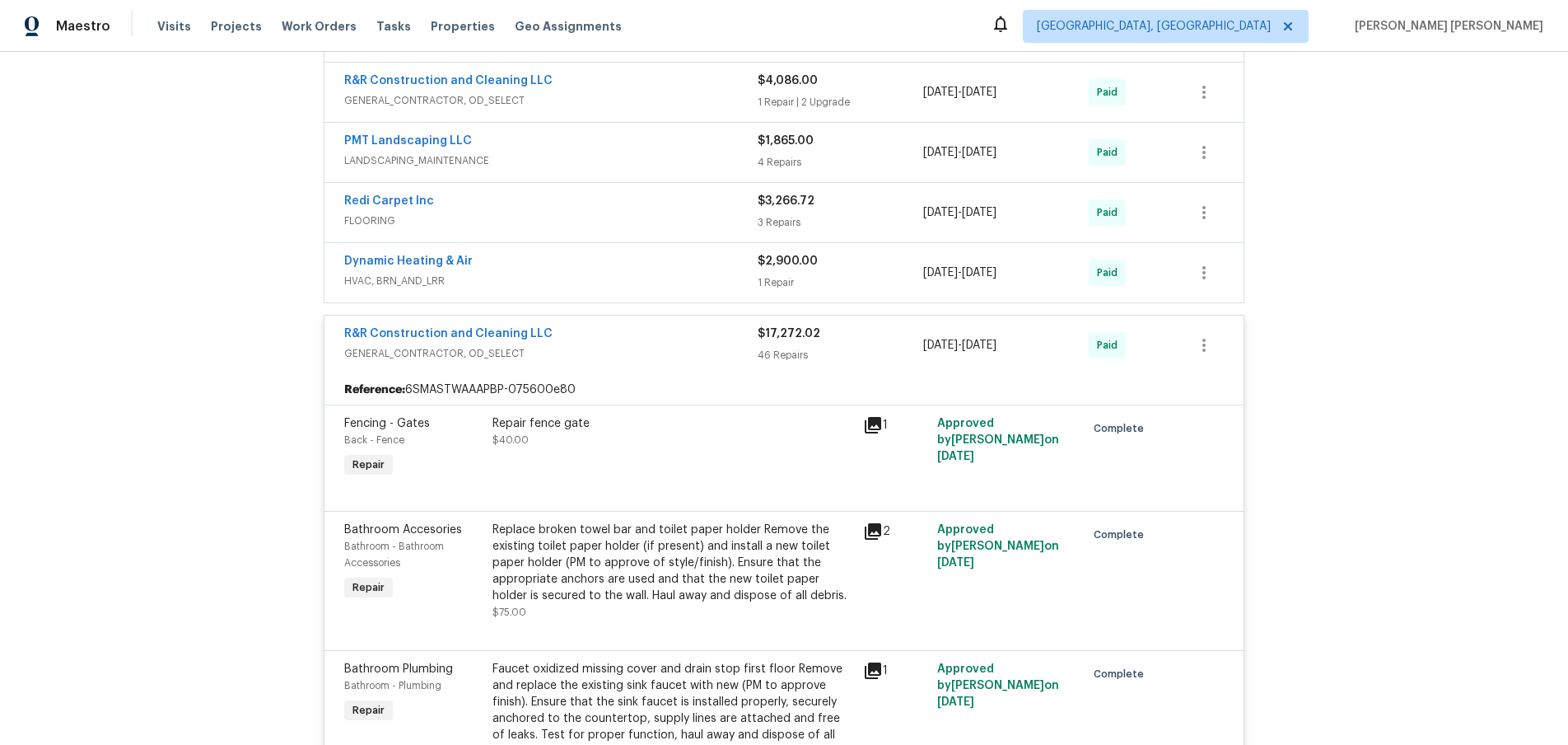
click at [706, 341] on div "R&R Construction and Cleaning LLC" at bounding box center [551, 335] width 413 height 20
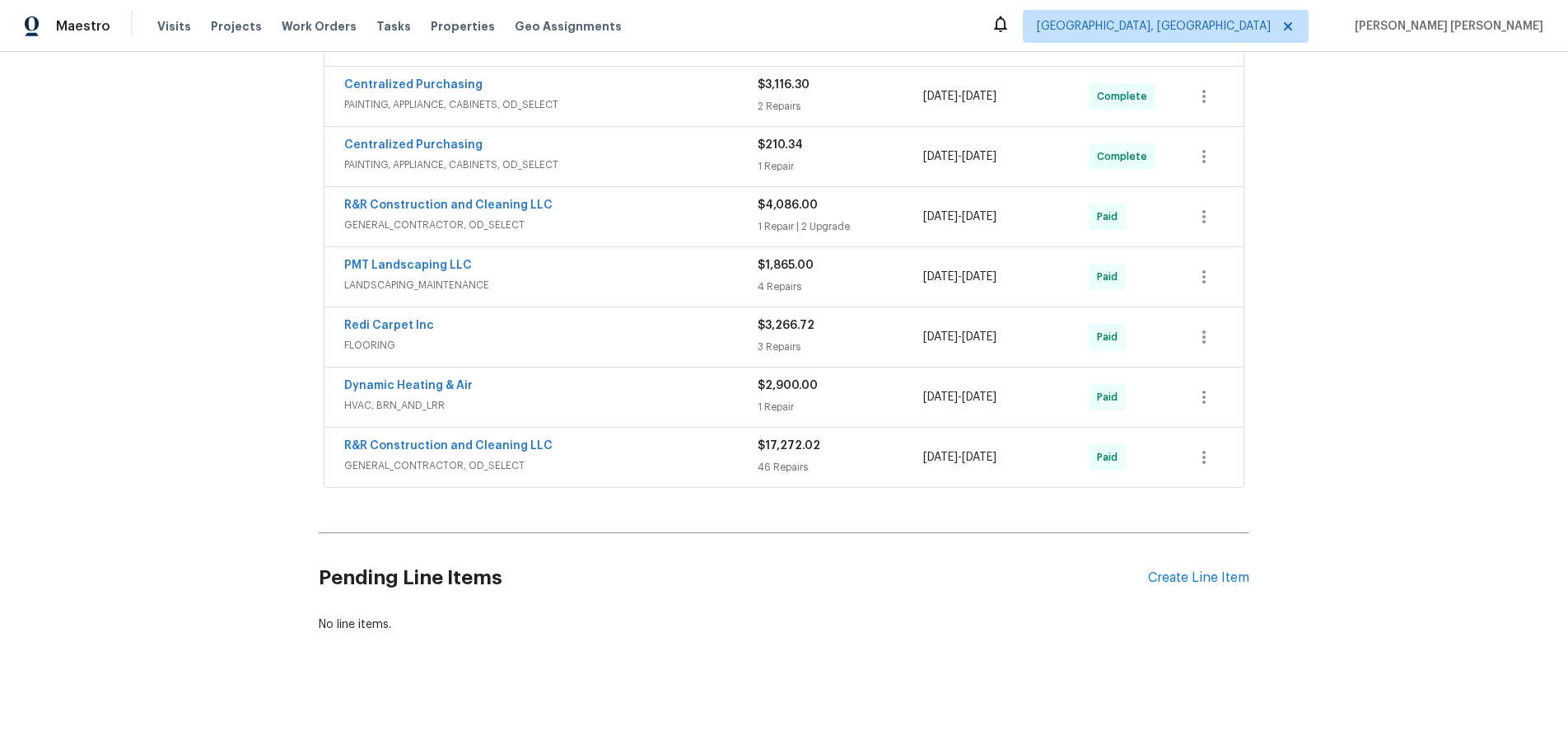
scroll to position [505, 0]
click at [684, 224] on span "GENERAL_CONTRACTOR, OD_SELECT" at bounding box center [551, 224] width 413 height 17
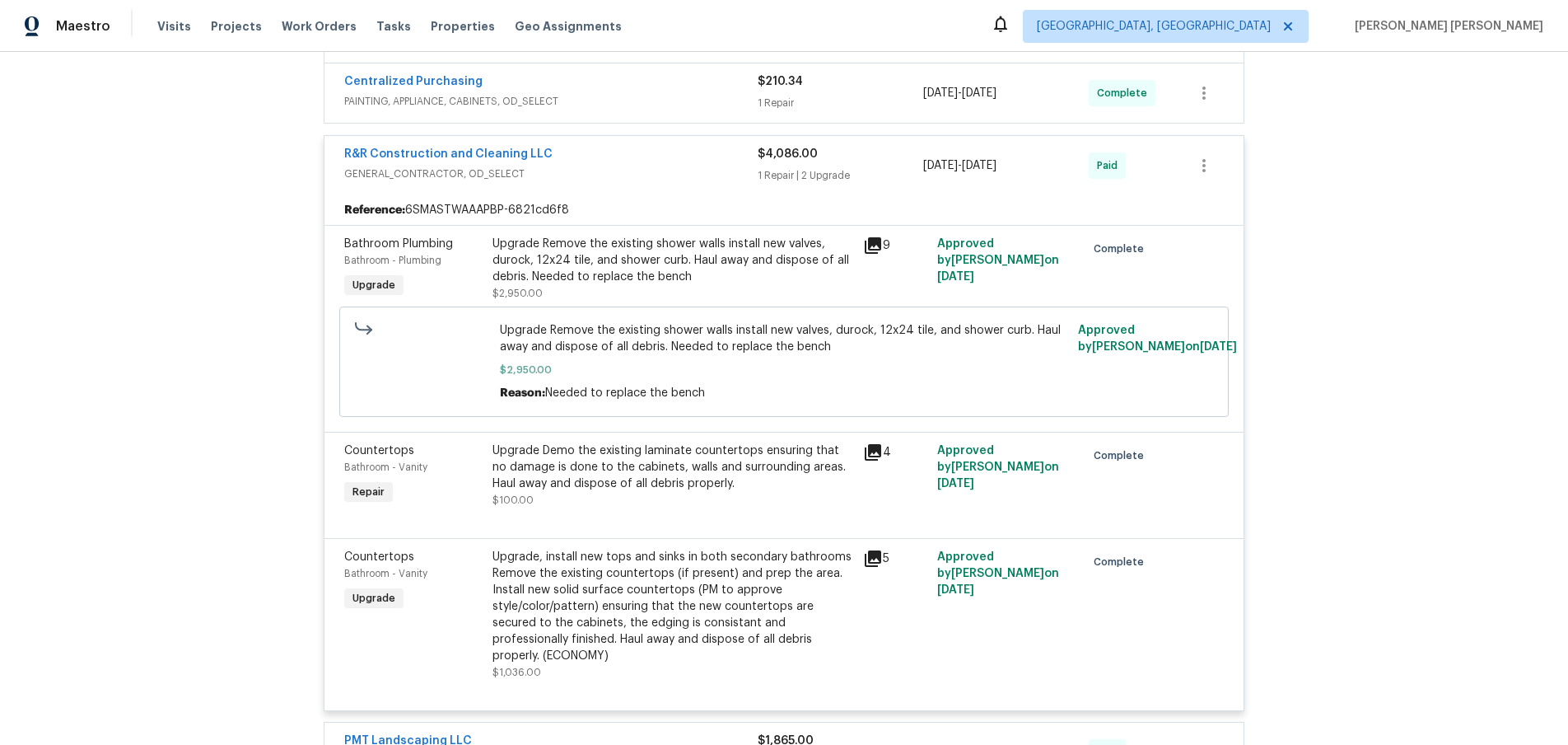
scroll to position [629, 0]
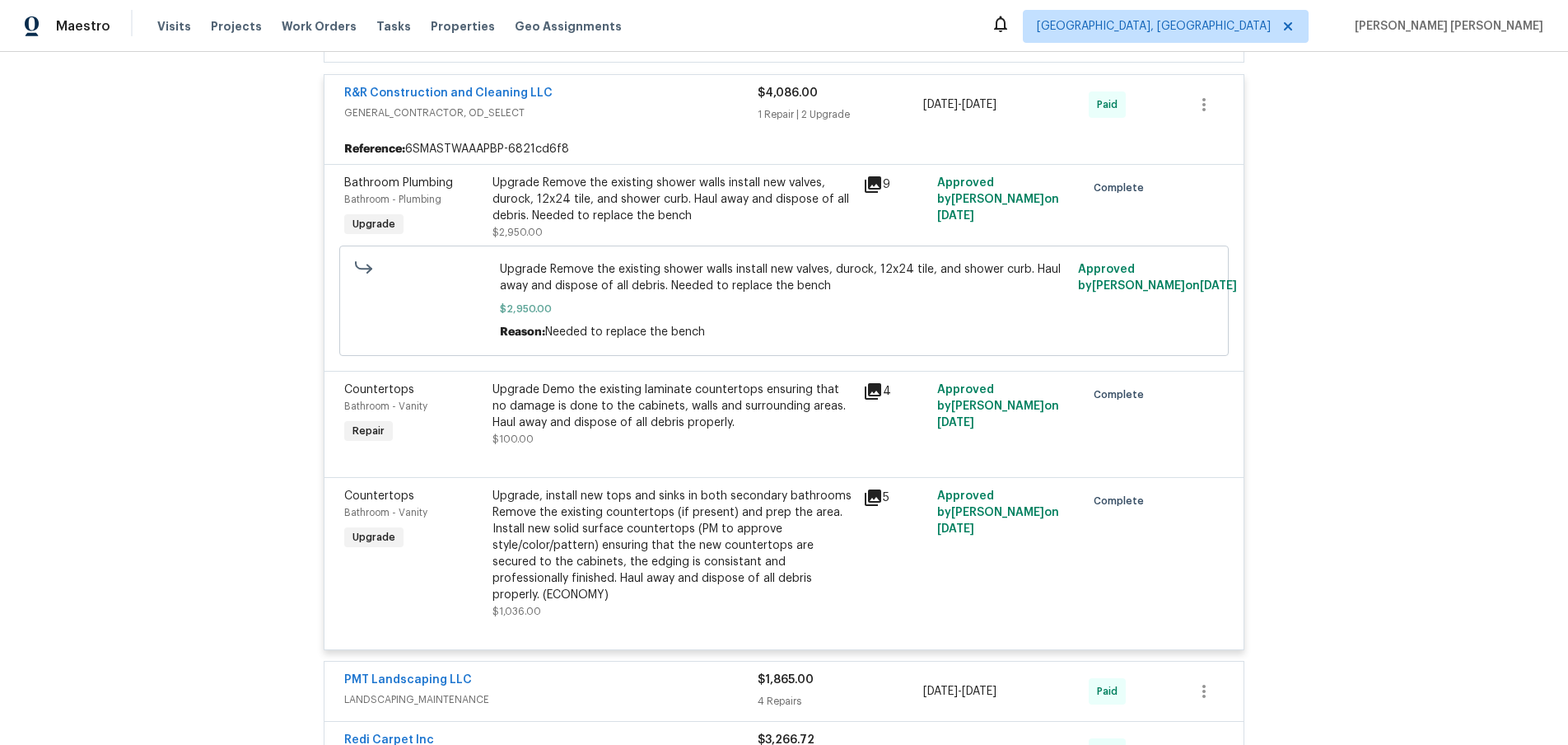
click at [653, 113] on span "GENERAL_CONTRACTOR, OD_SELECT" at bounding box center [551, 113] width 413 height 17
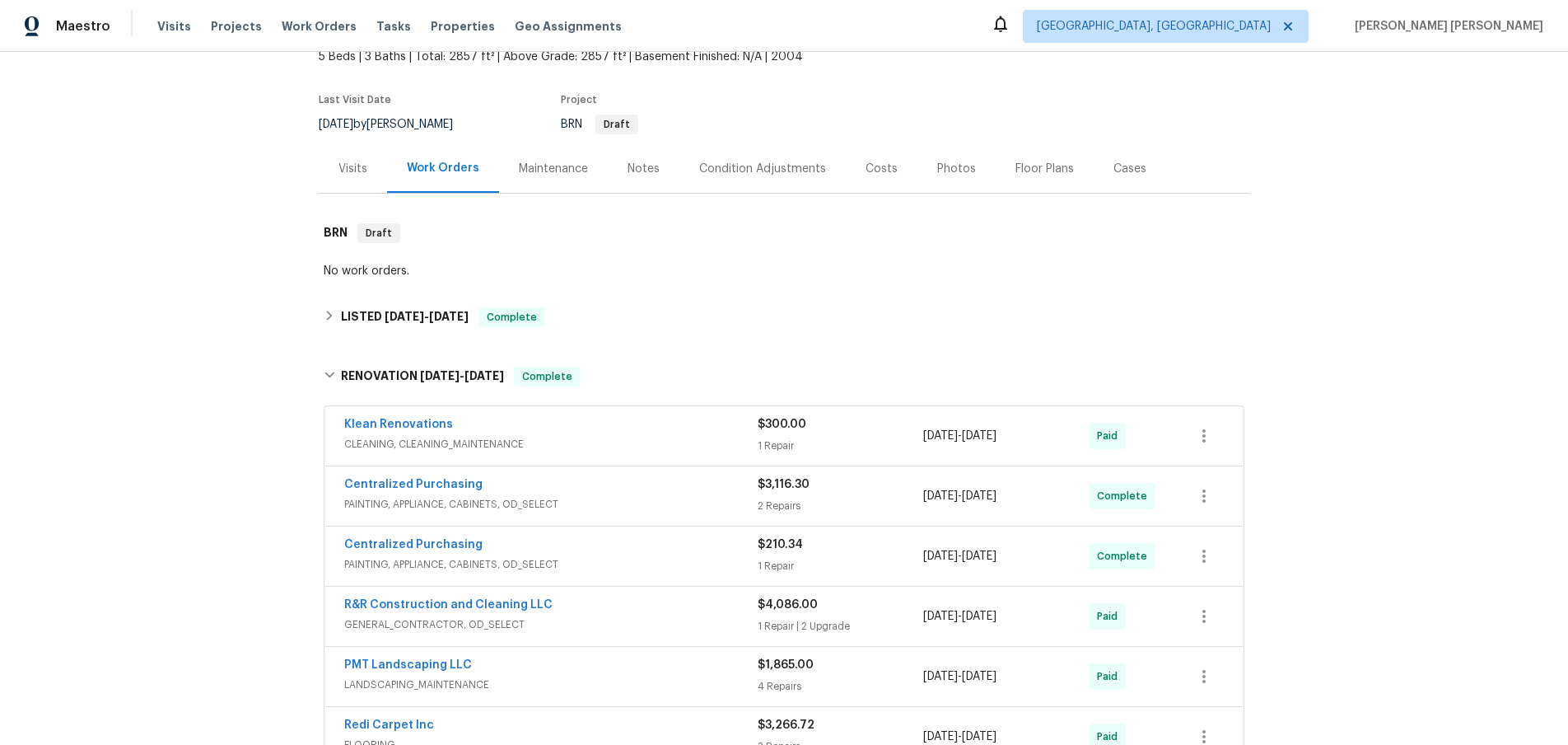
scroll to position [94, 0]
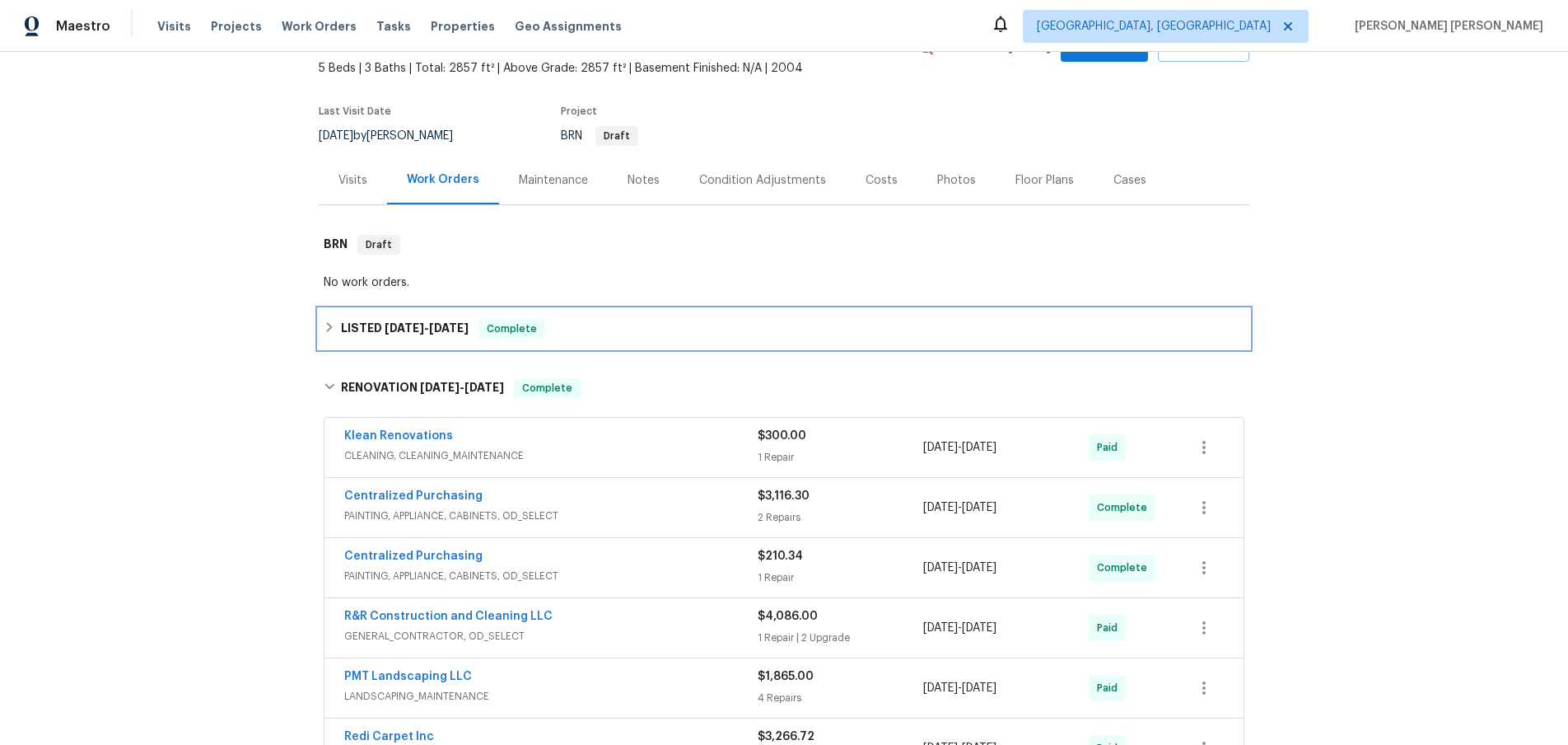
click at [326, 330] on icon at bounding box center [330, 327] width 12 height 12
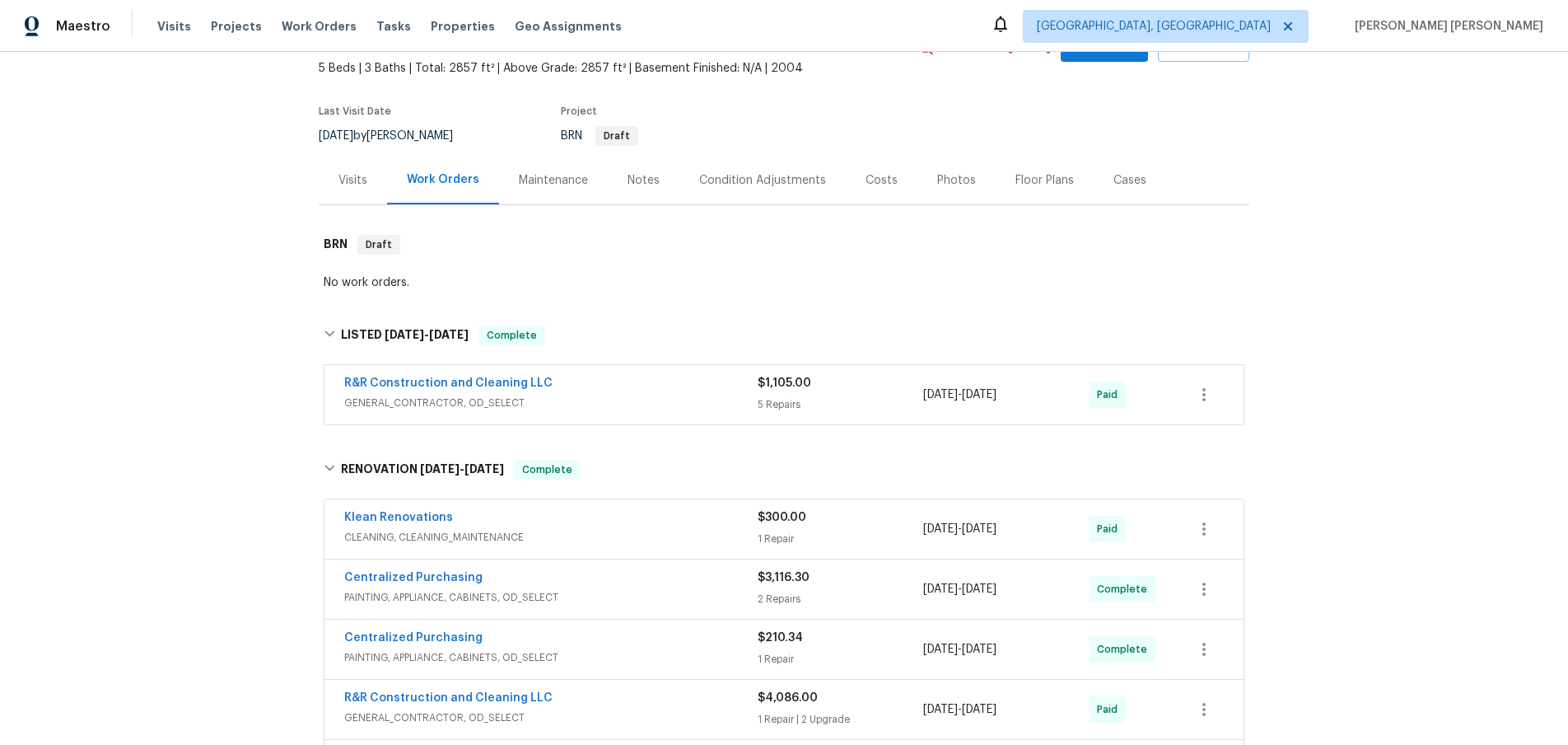
click at [539, 402] on span "GENERAL_CONTRACTOR, OD_SELECT" at bounding box center [551, 402] width 413 height 17
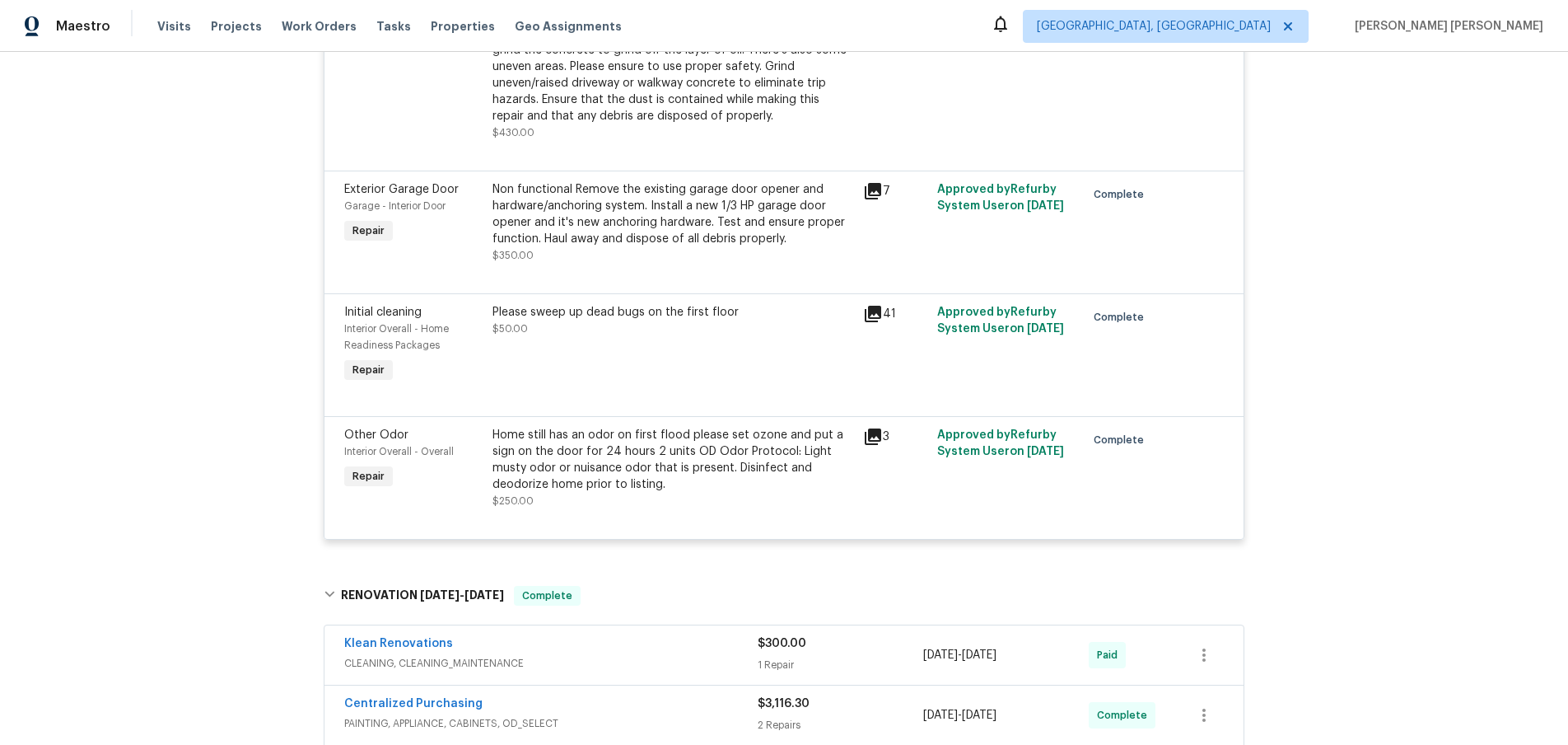
scroll to position [743, 0]
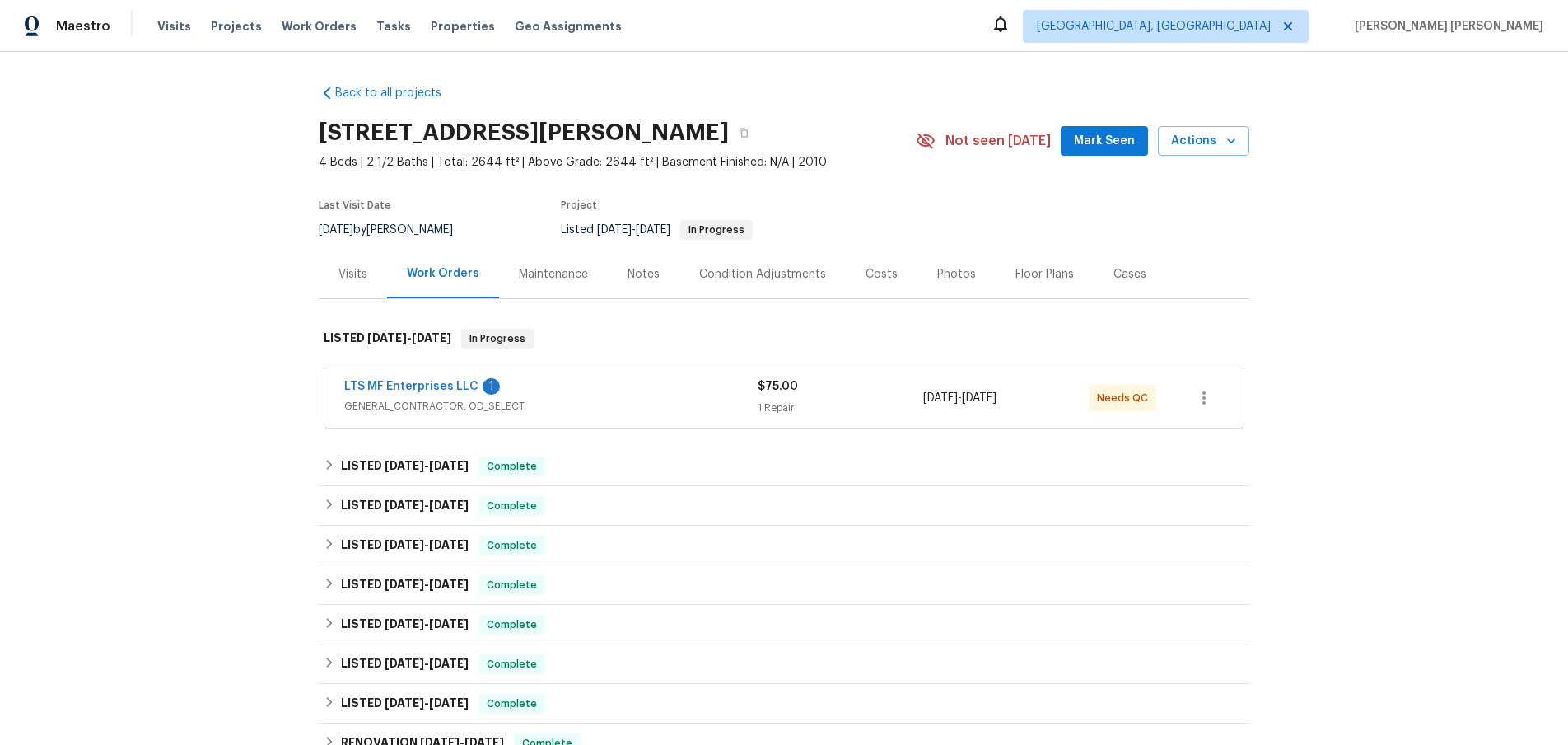
click at [417, 396] on div "LTS MF Enterprises LLC 1" at bounding box center [551, 388] width 413 height 20
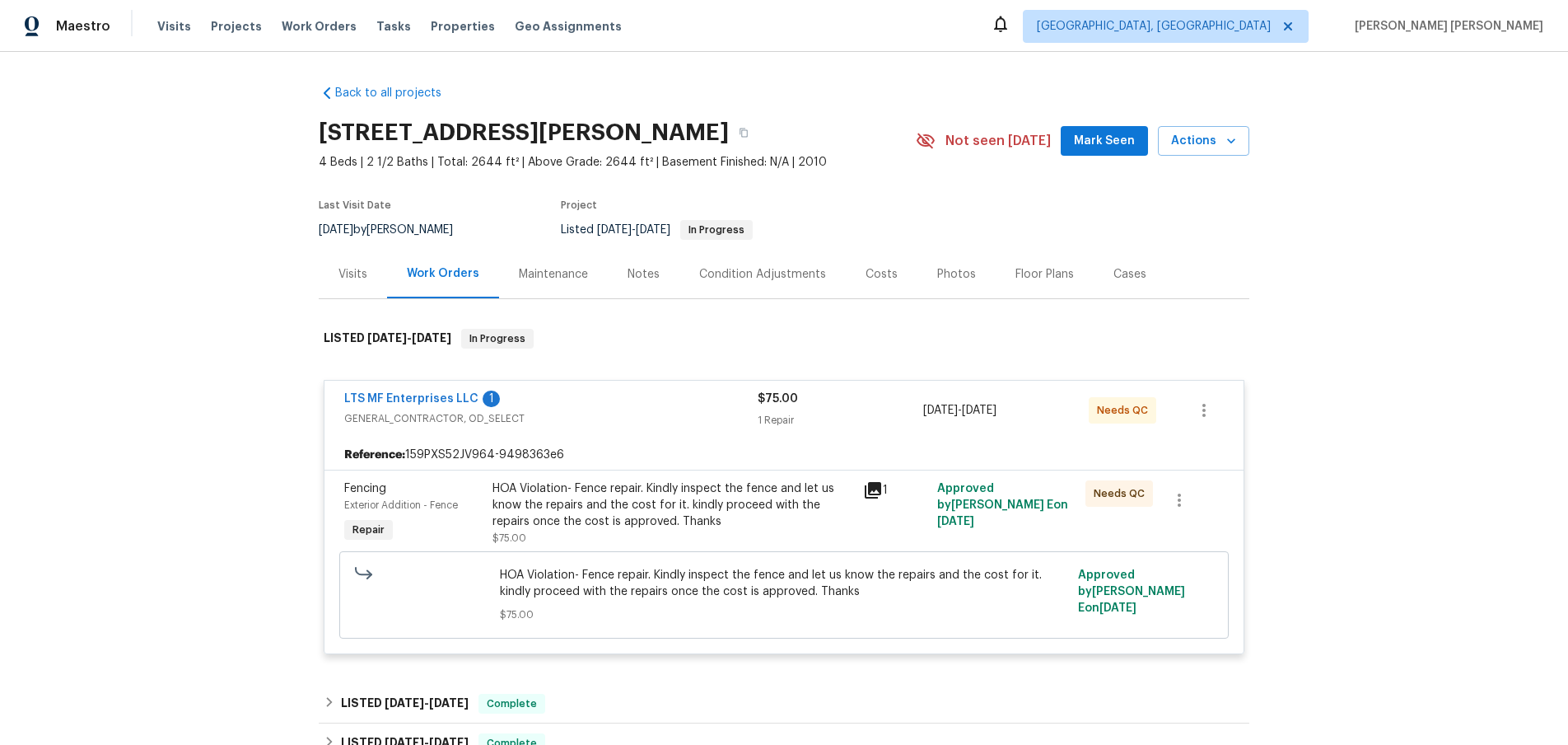
click at [654, 410] on span "GENERAL_CONTRACTOR, OD_SELECT" at bounding box center [551, 418] width 413 height 17
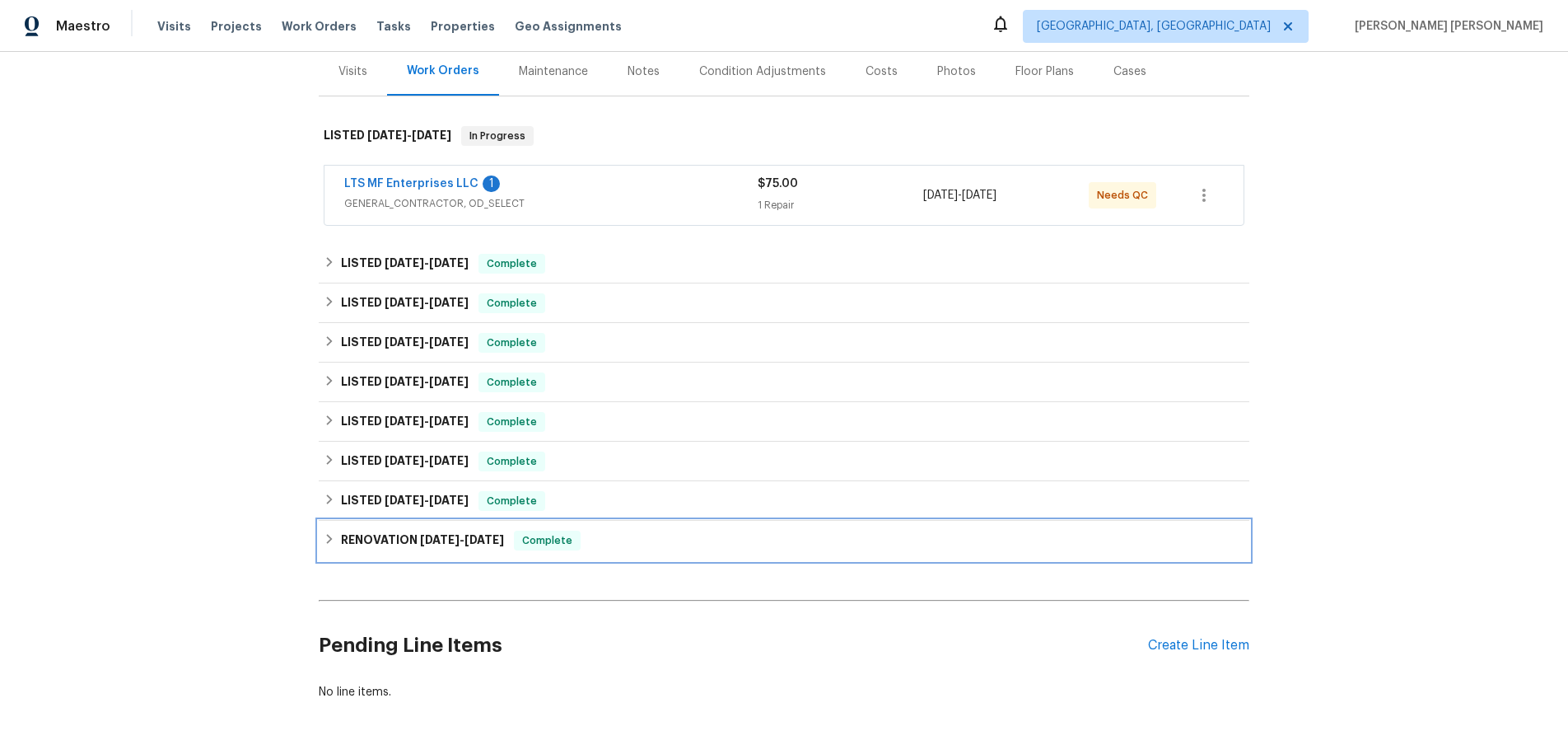
click at [328, 538] on icon at bounding box center [330, 539] width 12 height 12
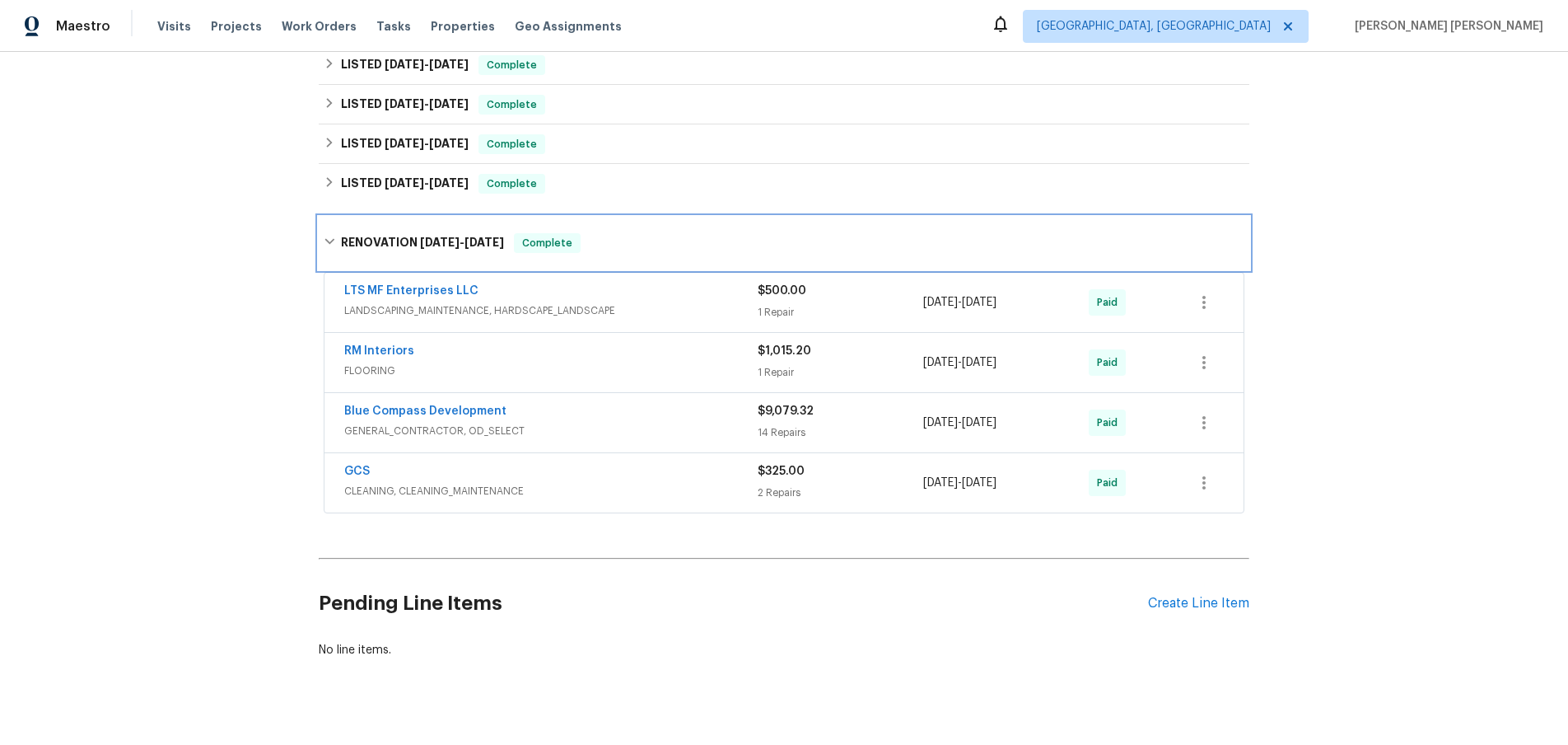
scroll to position [545, 0]
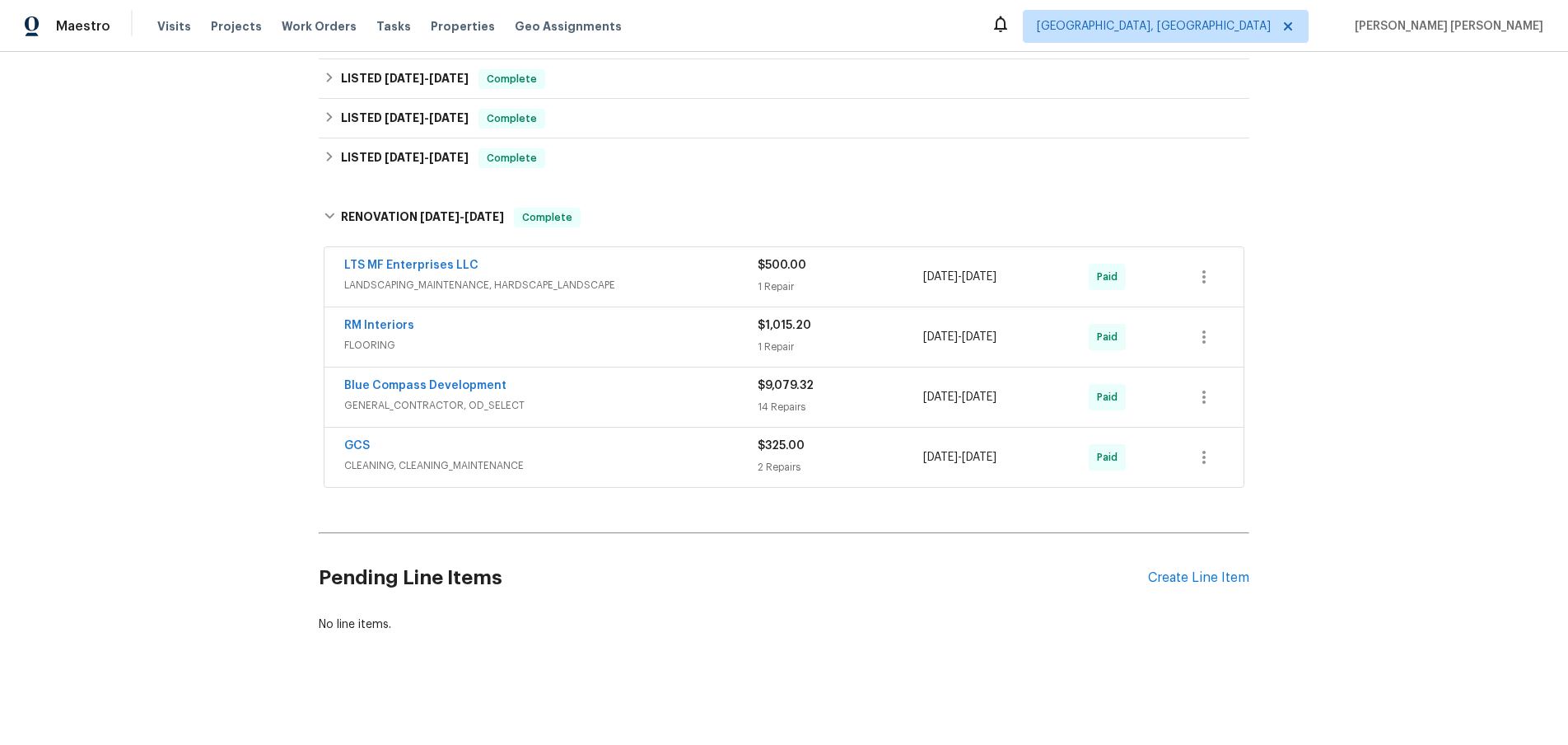
click at [674, 346] on span "FLOORING" at bounding box center [551, 345] width 413 height 17
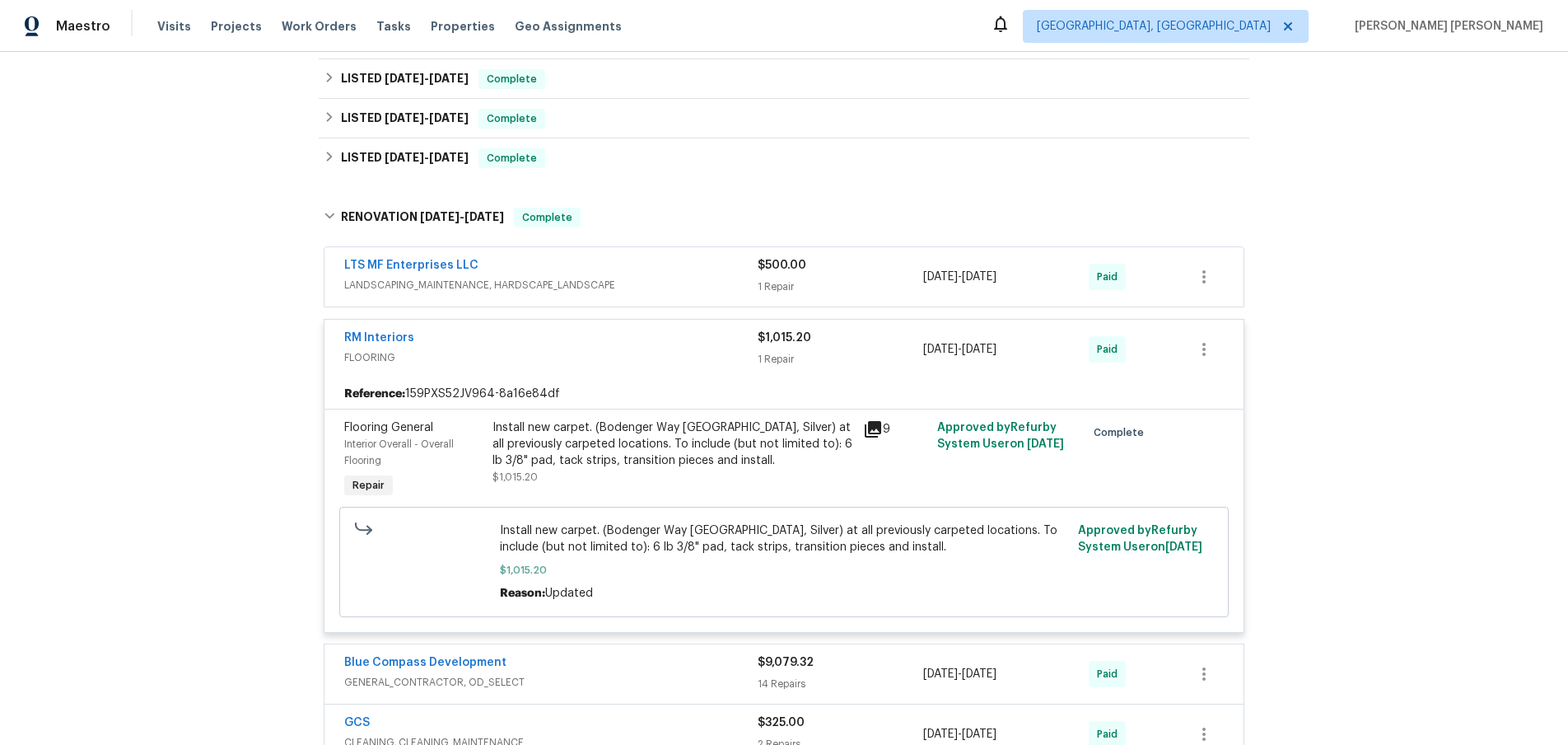
click at [872, 429] on icon at bounding box center [873, 429] width 17 height 17
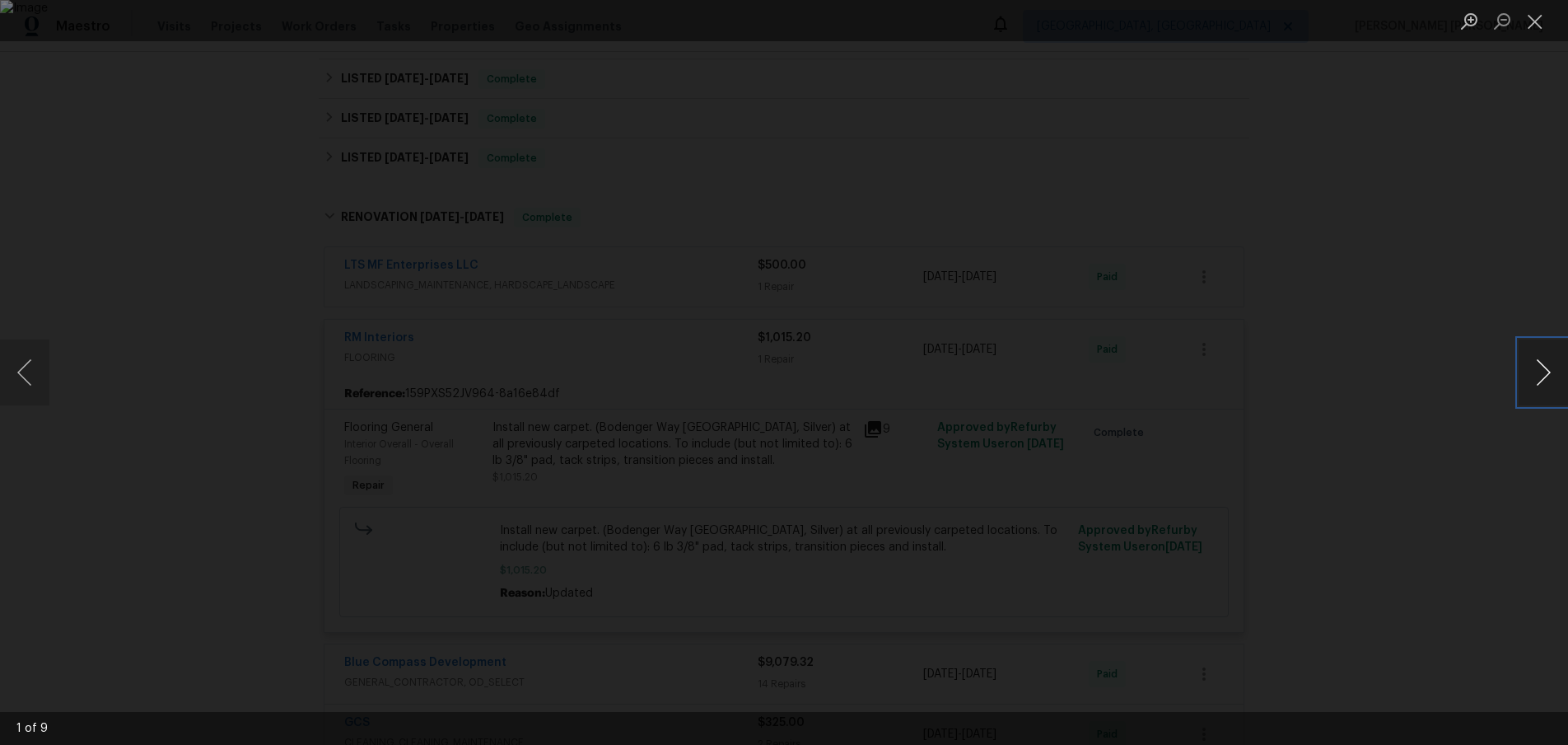
click at [1546, 382] on button "Next image" at bounding box center [1544, 372] width 49 height 66
click at [1546, 381] on button "Next image" at bounding box center [1544, 372] width 49 height 66
click at [1401, 292] on div "Lightbox" at bounding box center [784, 372] width 1568 height 745
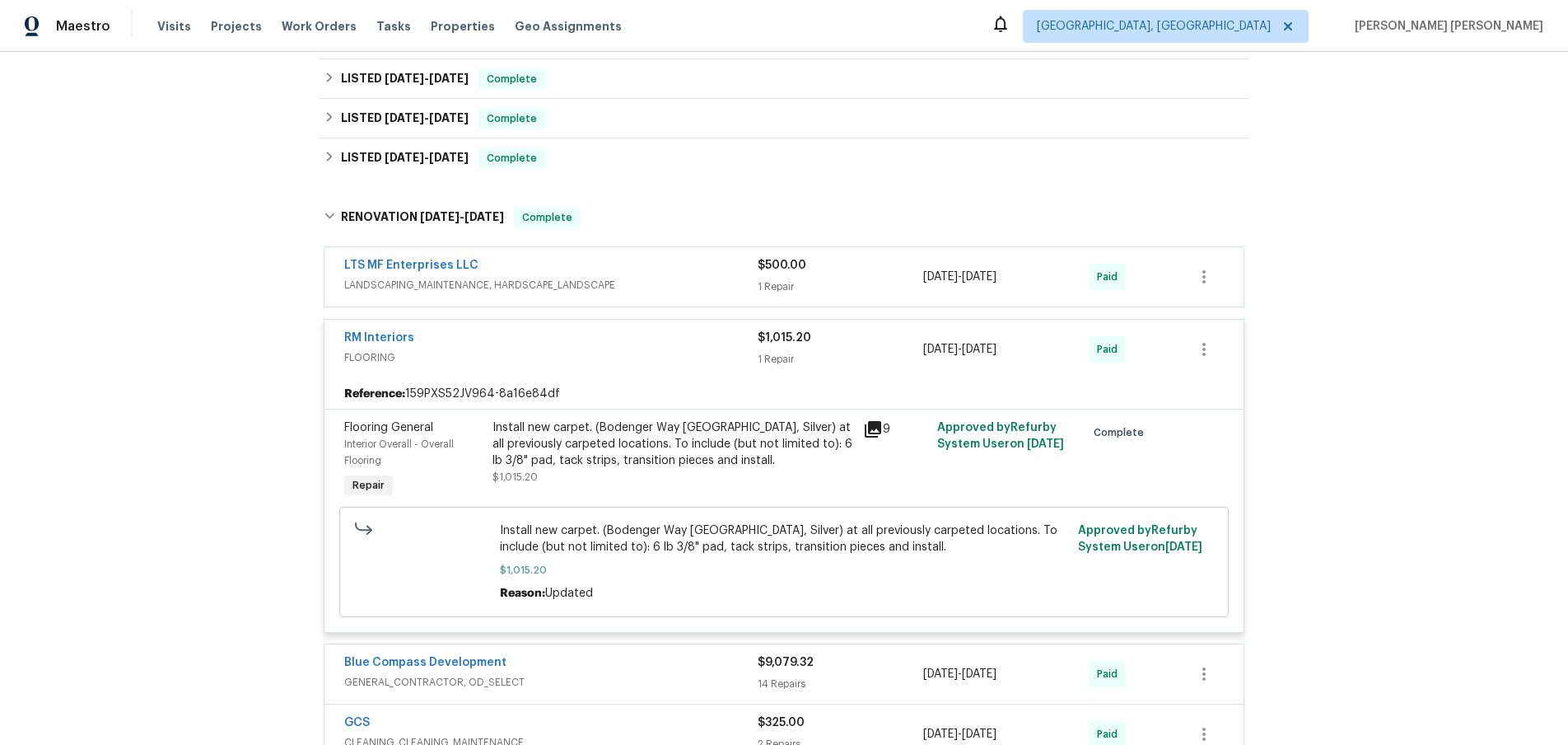
click at [1401, 292] on div "Lightbox" at bounding box center [784, 372] width 1568 height 745
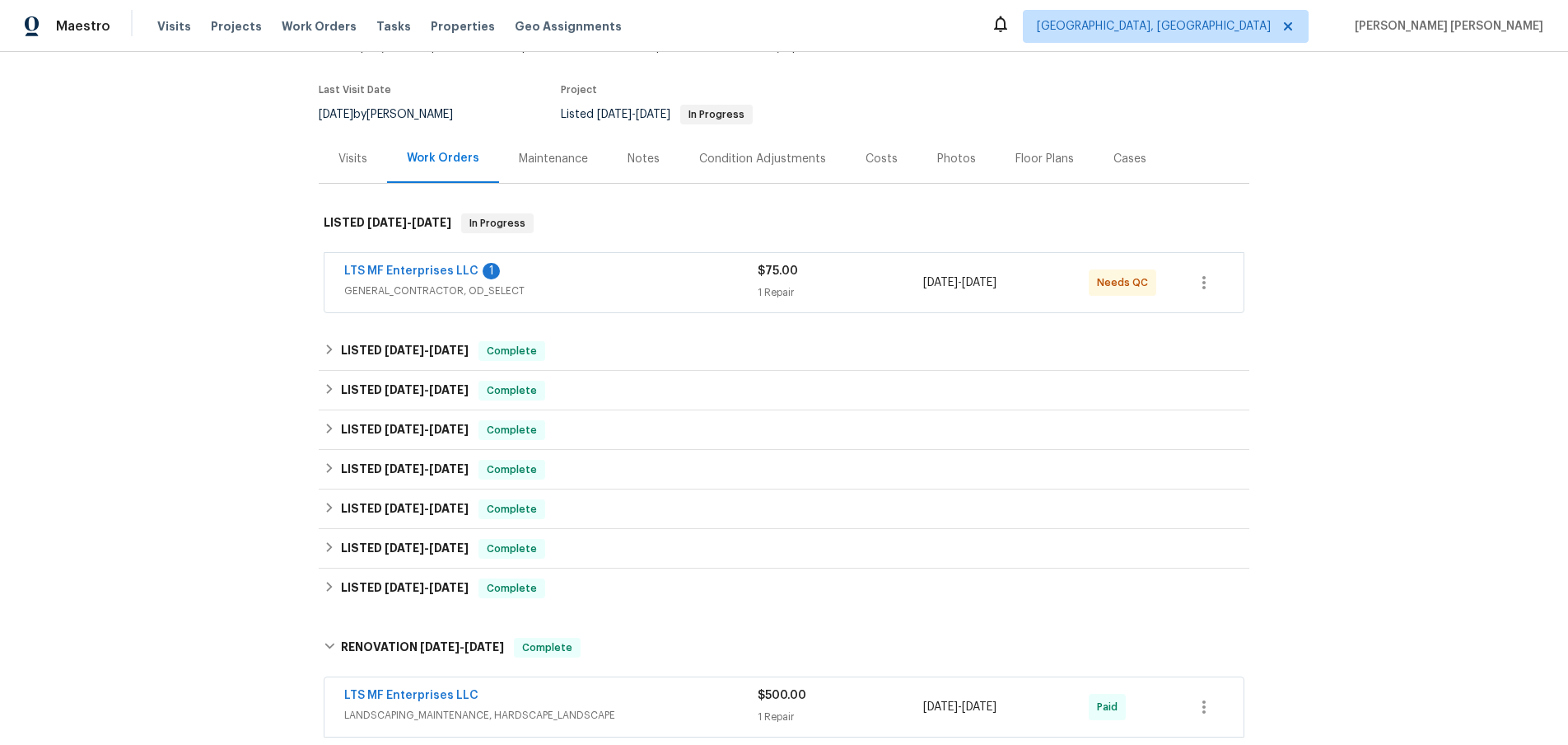
scroll to position [0, 0]
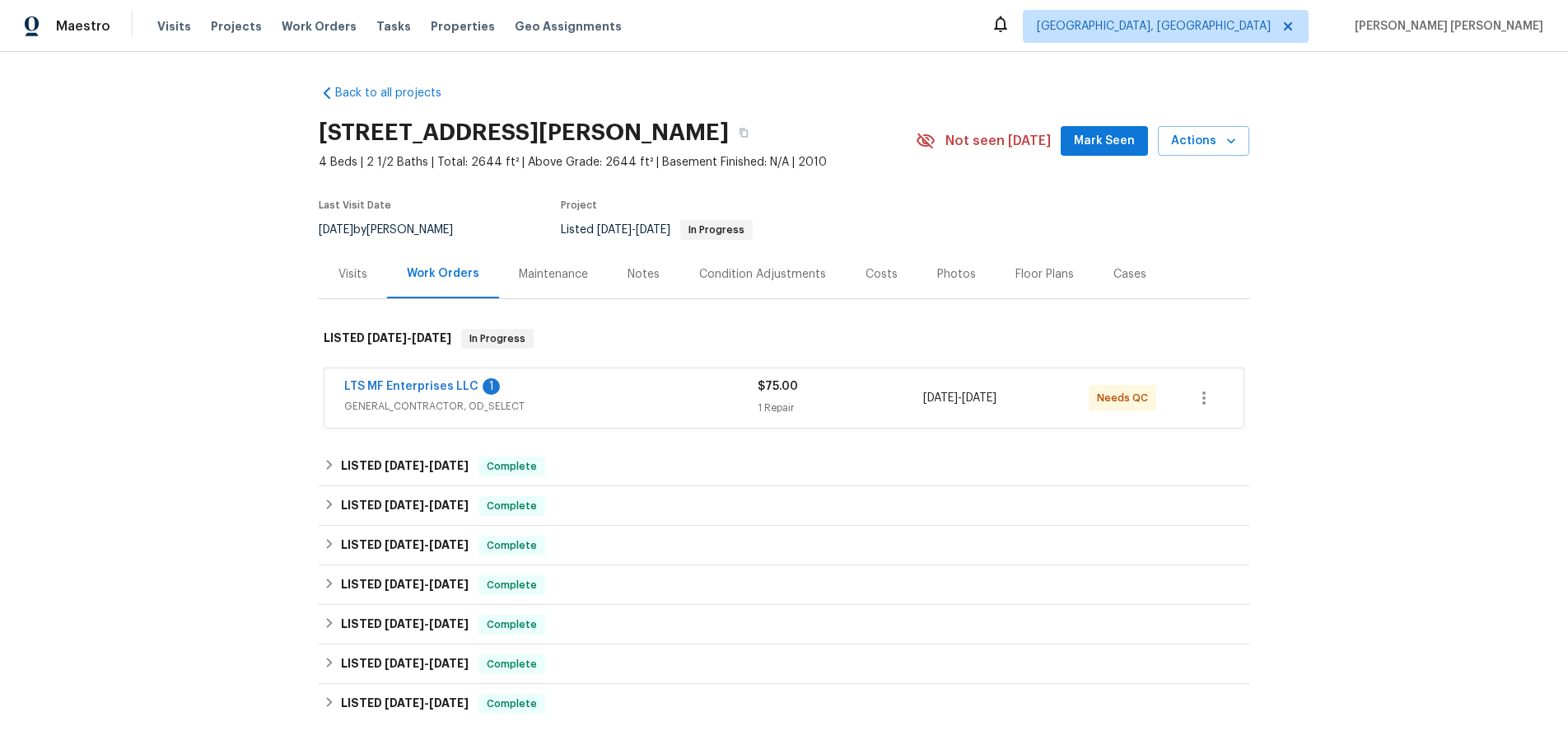
drag, startPoint x: 1047, startPoint y: 274, endPoint x: 1069, endPoint y: 434, distance: 161.5
click at [1047, 275] on div "Floor Plans" at bounding box center [1045, 274] width 59 height 17
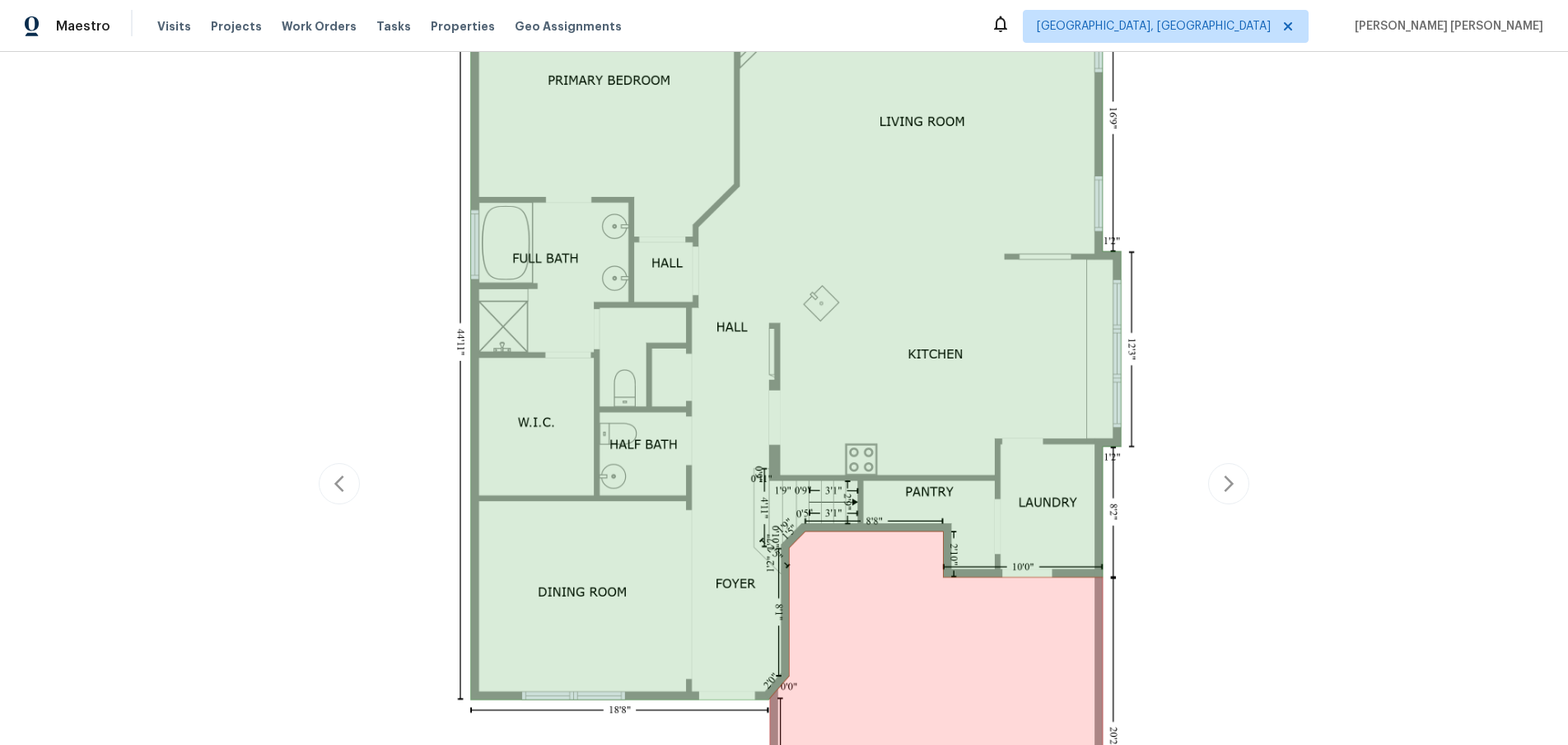
scroll to position [652, 0]
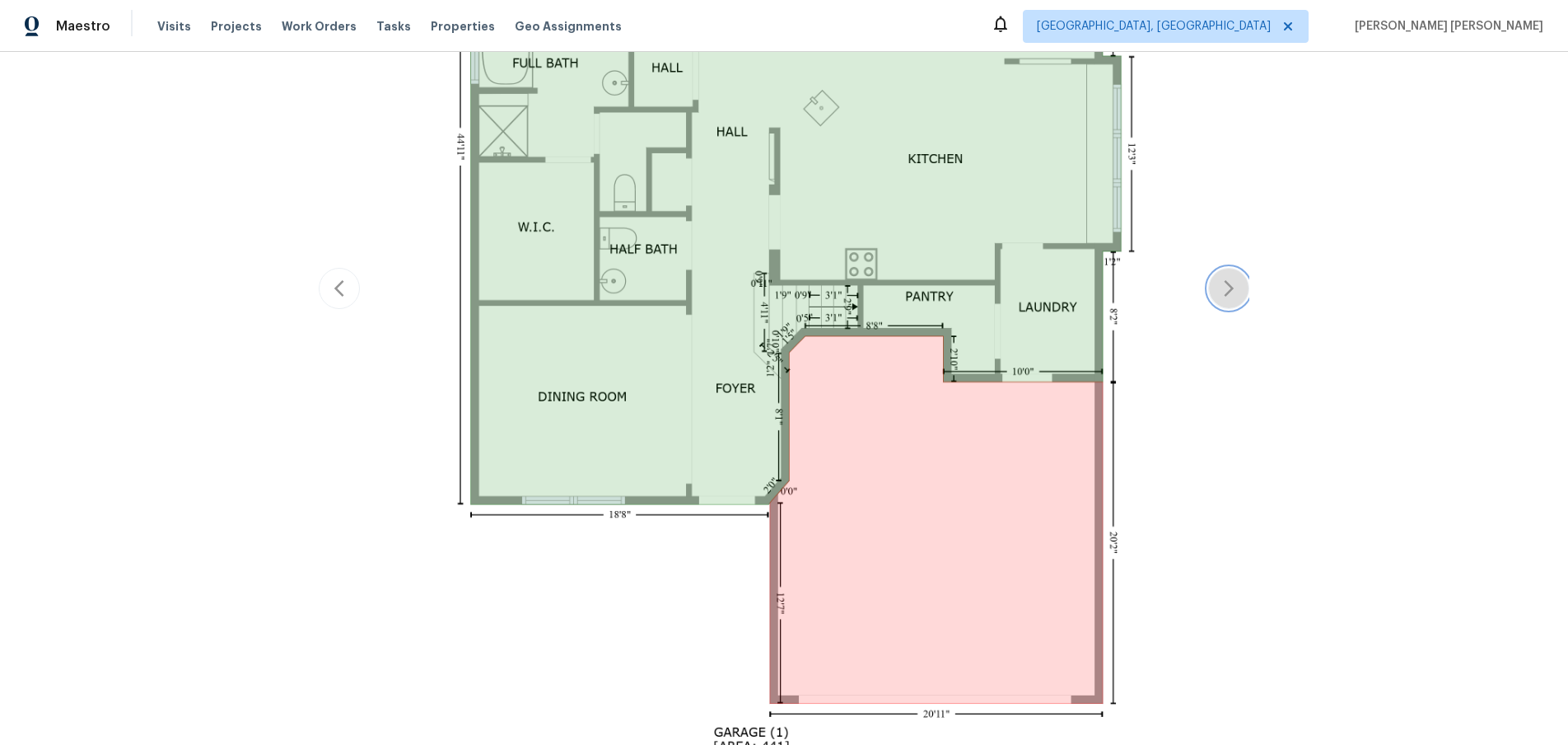
click at [1227, 289] on icon "button" at bounding box center [1229, 288] width 20 height 20
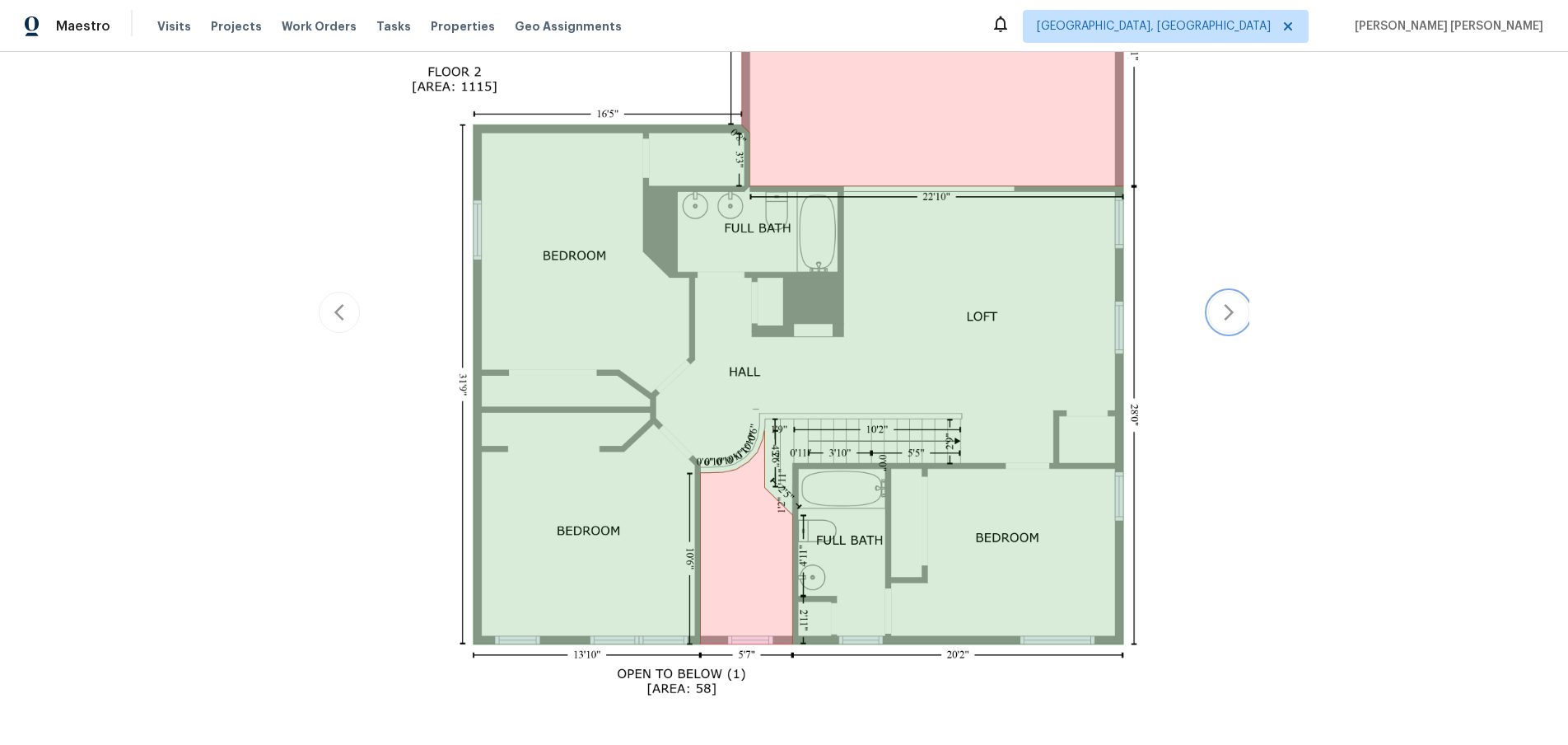
scroll to position [659, 0]
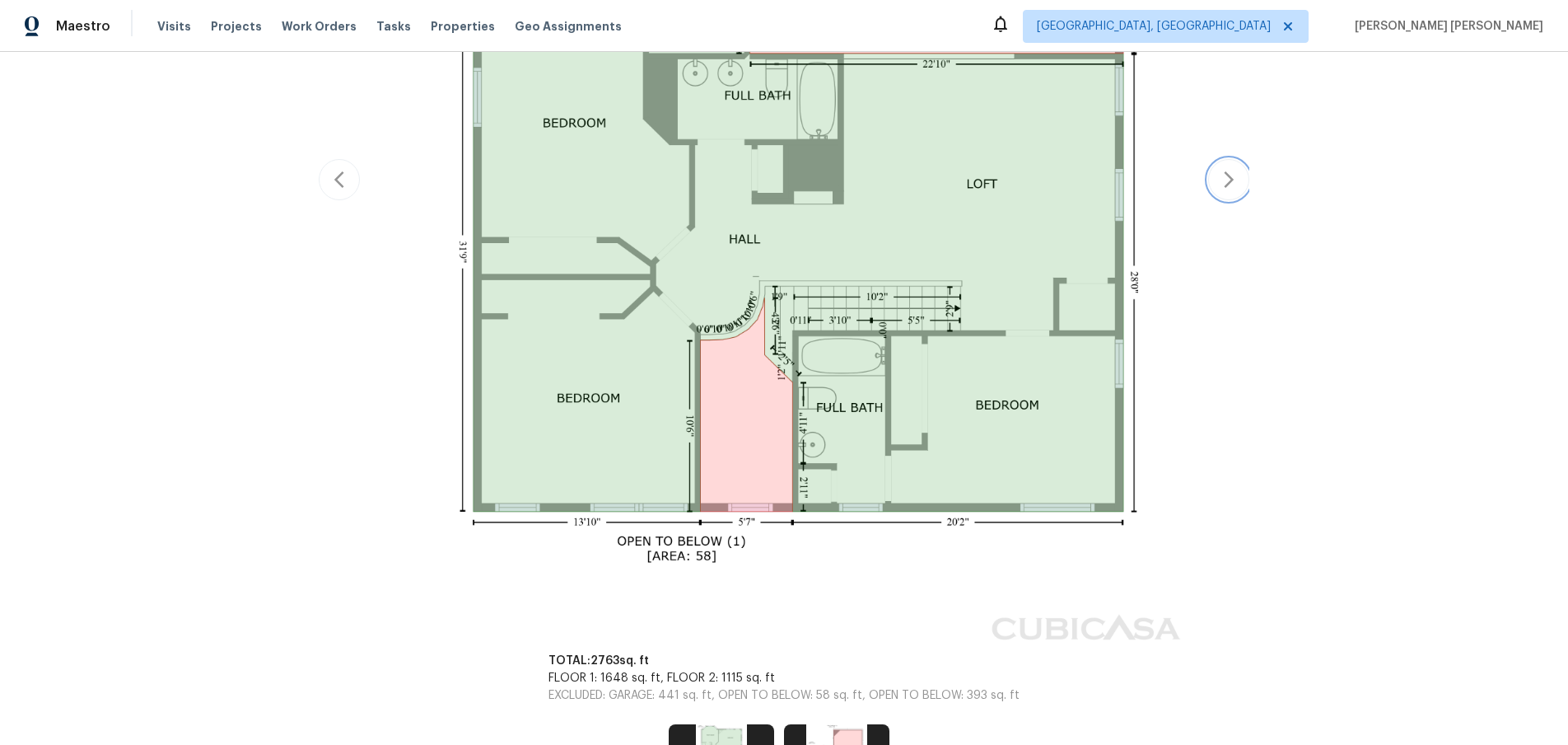
click at [1224, 185] on icon "button" at bounding box center [1229, 179] width 10 height 17
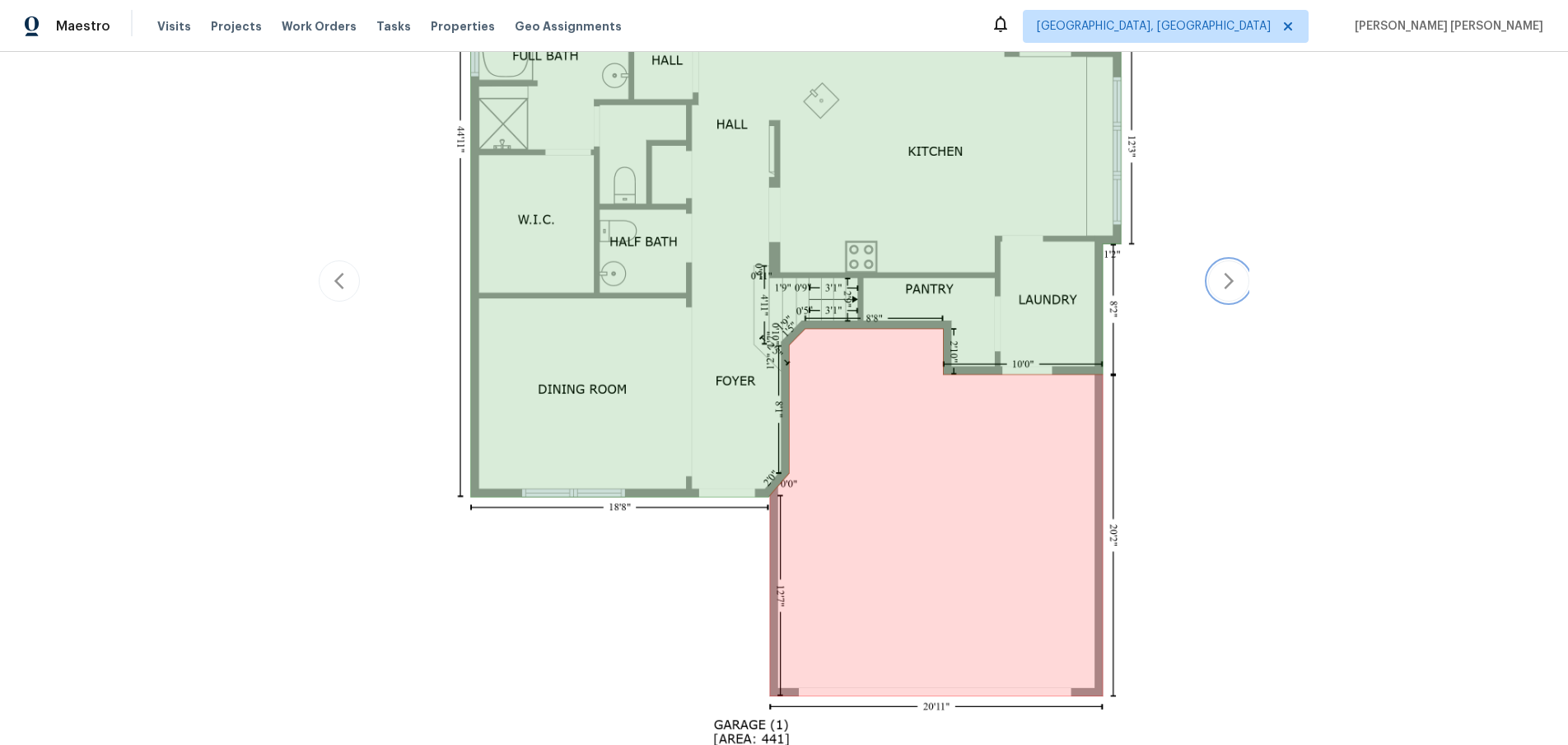
scroll to position [761, 0]
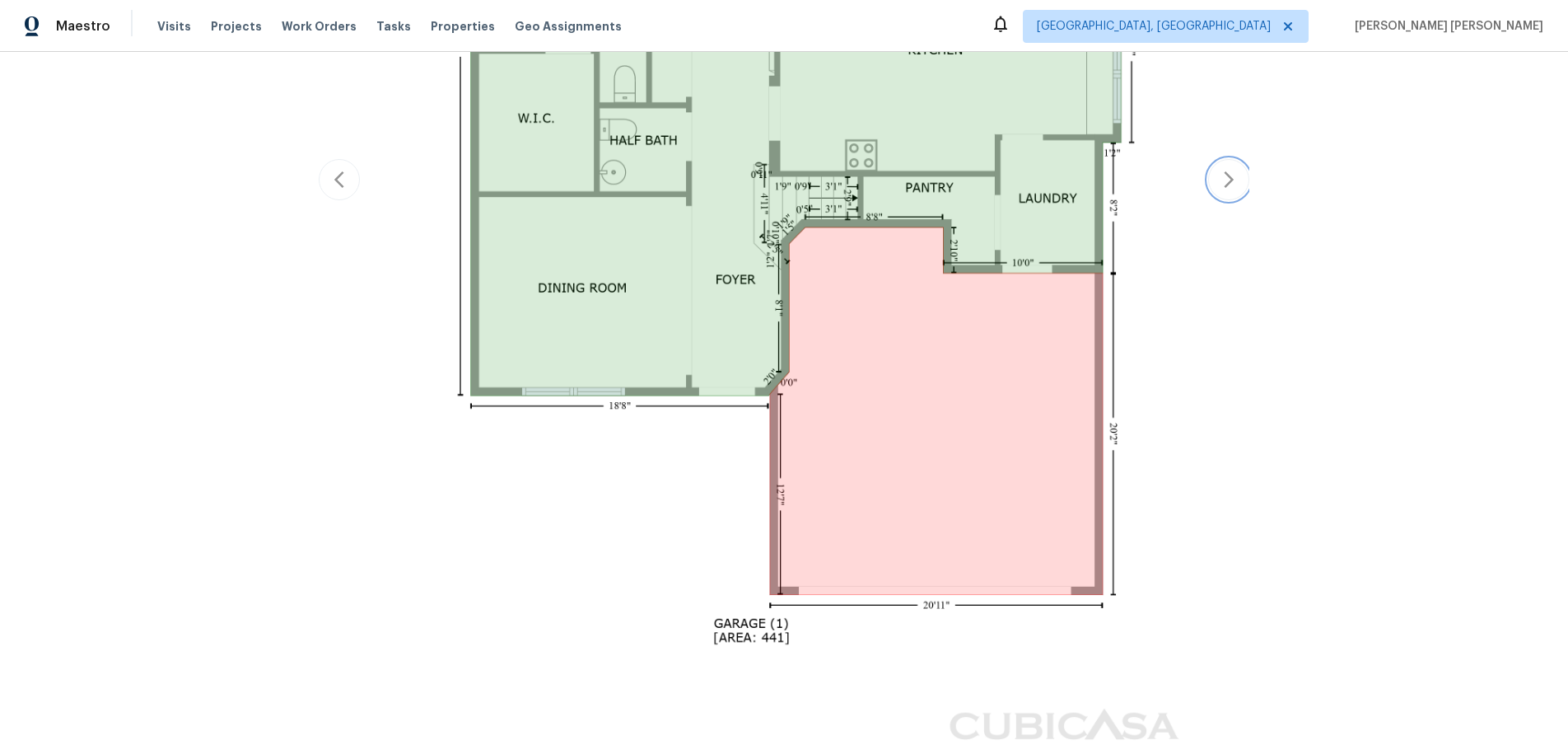
click at [1224, 185] on icon "button" at bounding box center [1229, 179] width 10 height 17
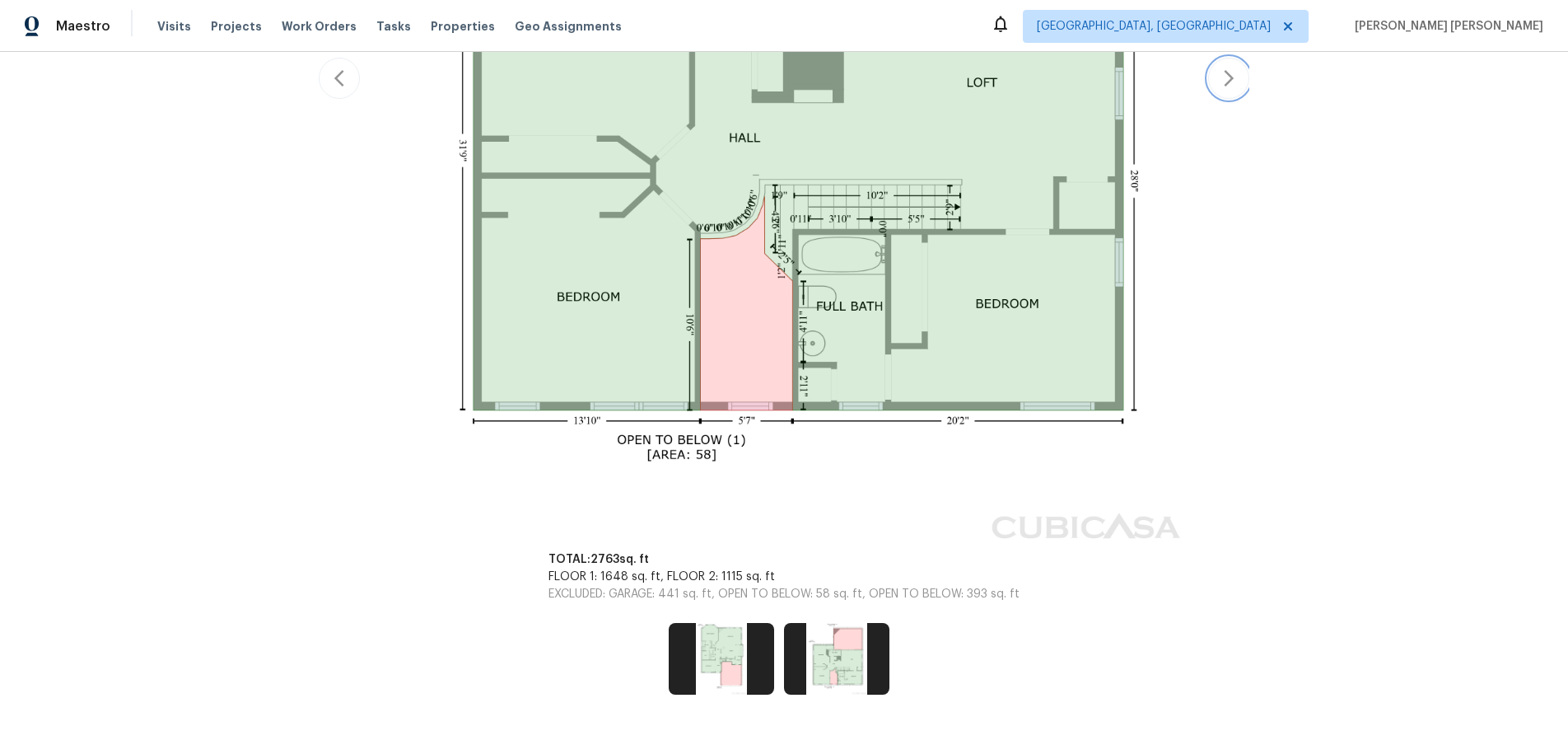
scroll to position [659, 0]
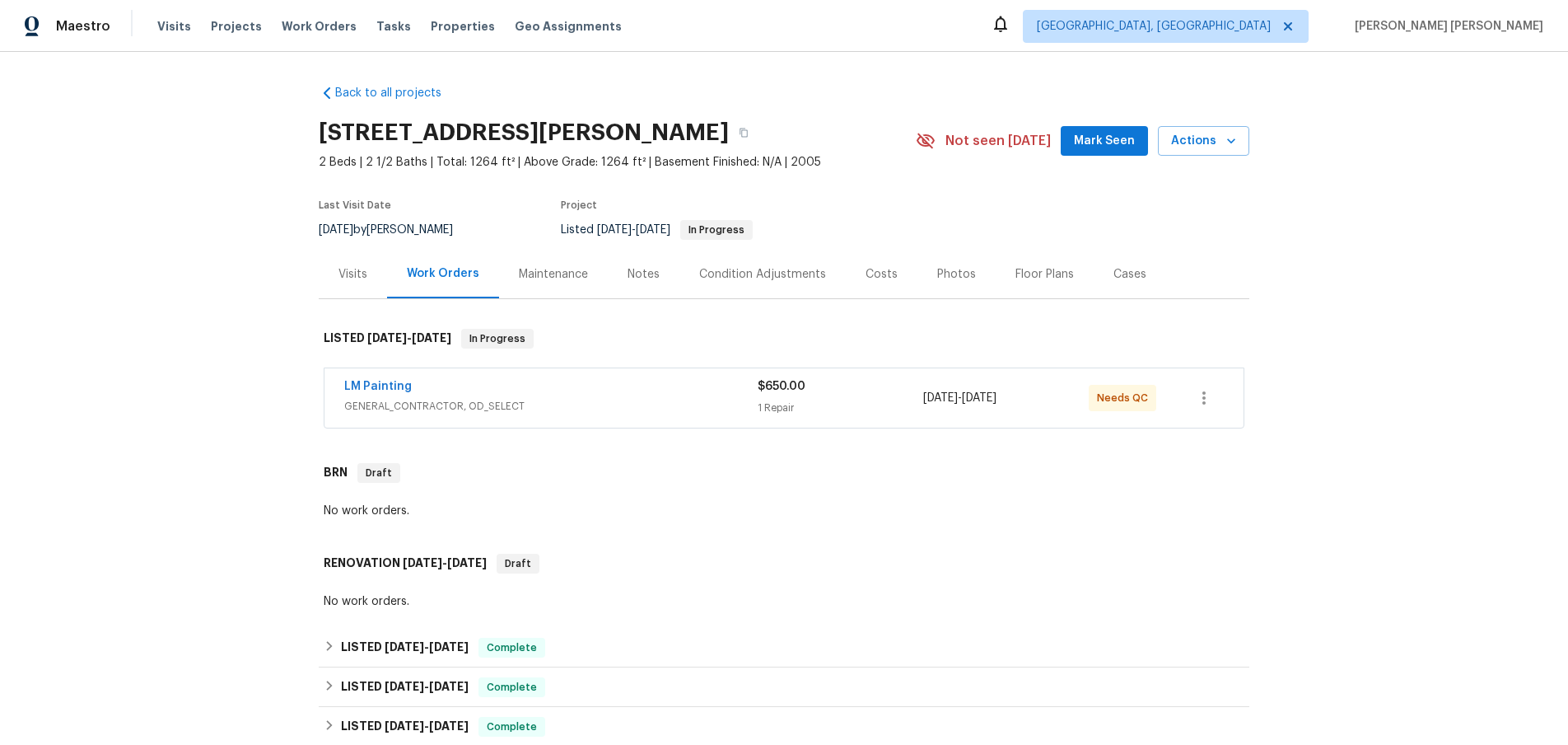
click at [575, 400] on span "GENERAL_CONTRACTOR, OD_SELECT" at bounding box center [551, 405] width 413 height 17
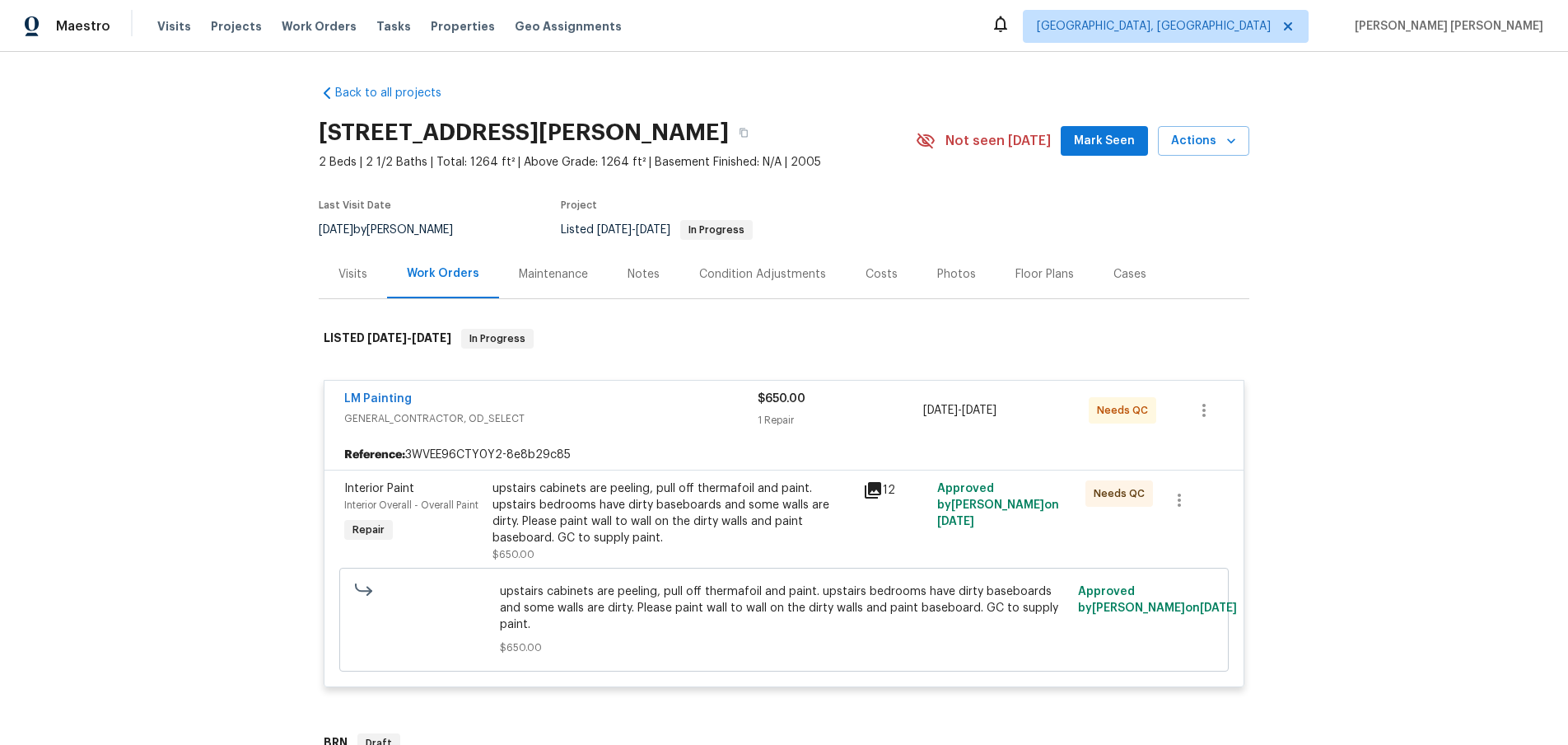
click at [601, 404] on div "LM Painting" at bounding box center [551, 400] width 413 height 20
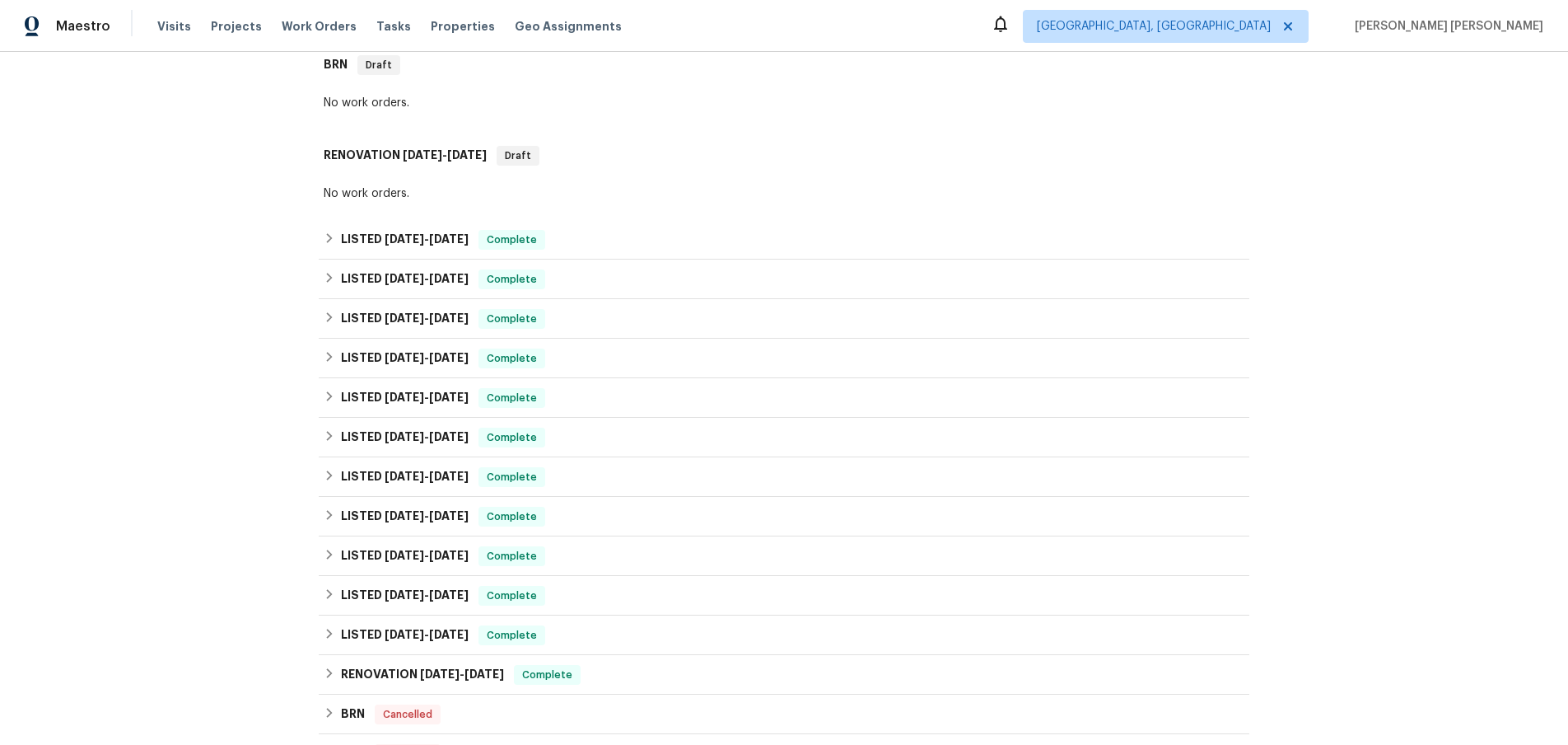
scroll to position [419, 0]
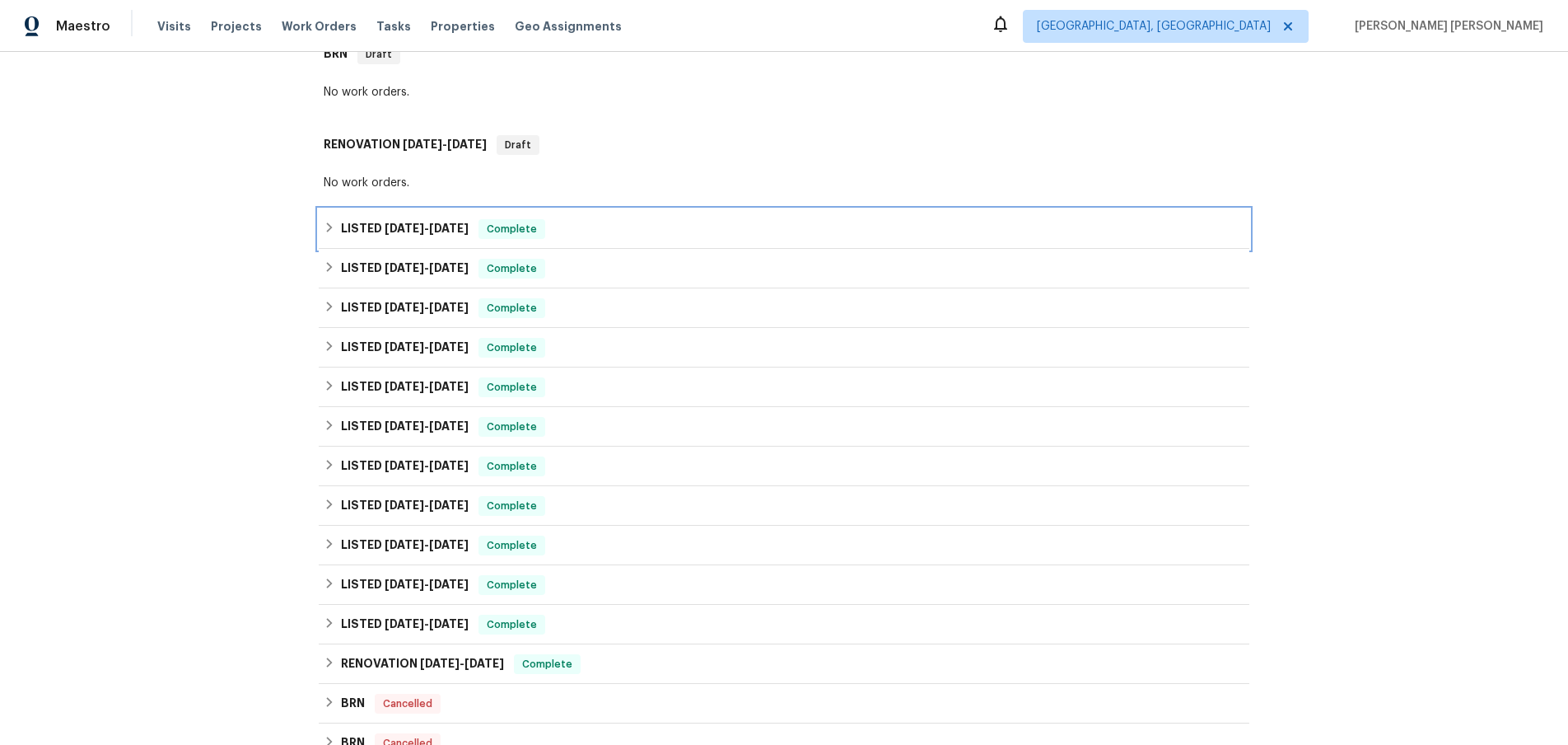
click at [328, 232] on icon at bounding box center [330, 227] width 12 height 12
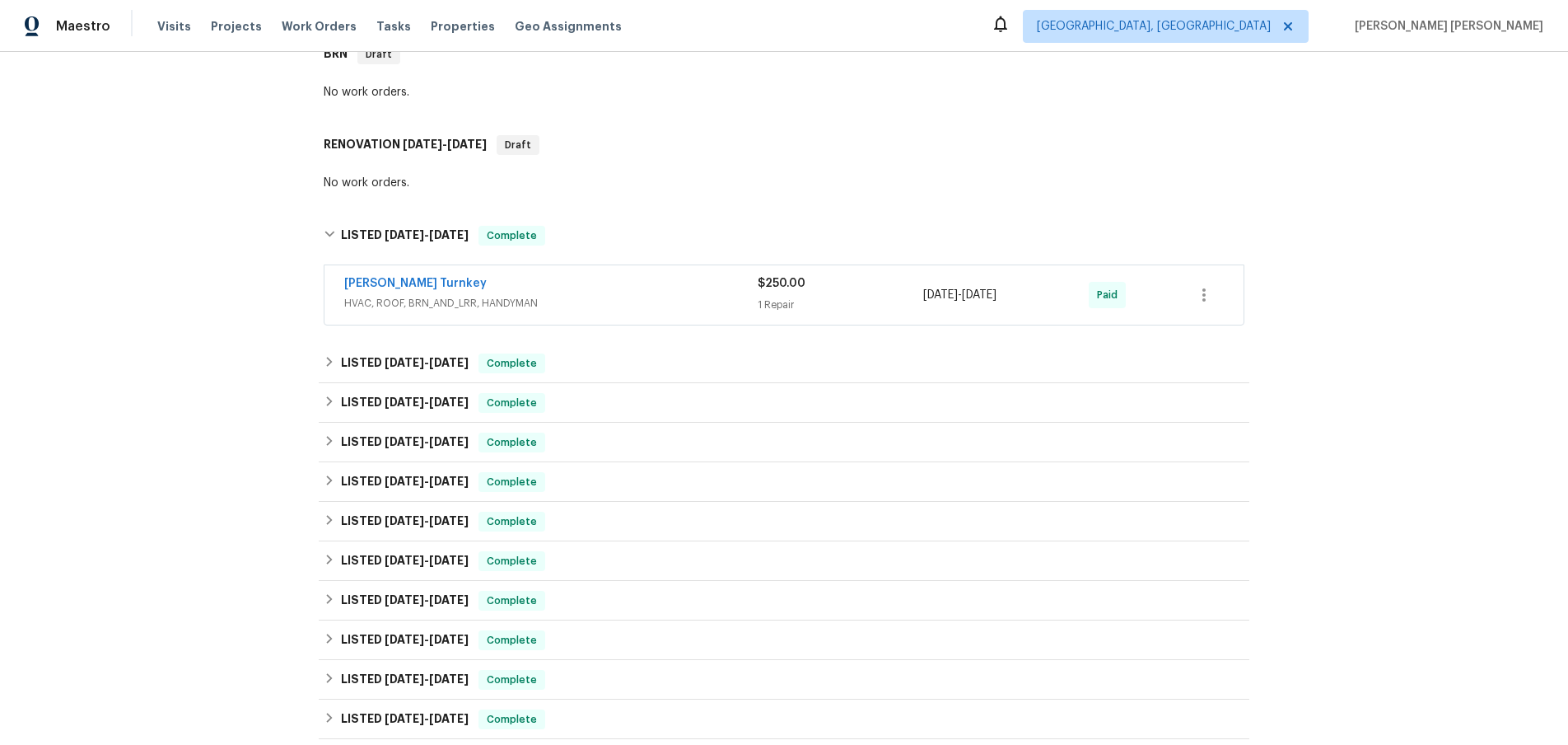
click at [485, 322] on div "Davis Turnkey HVAC, ROOF, BRN_AND_LRR, HANDYMAN $250.00 1 Repair 7/14/2025 - 7/…" at bounding box center [784, 295] width 919 height 60
click at [491, 303] on span "HVAC, ROOF, BRN_AND_LRR, HANDYMAN" at bounding box center [551, 303] width 413 height 17
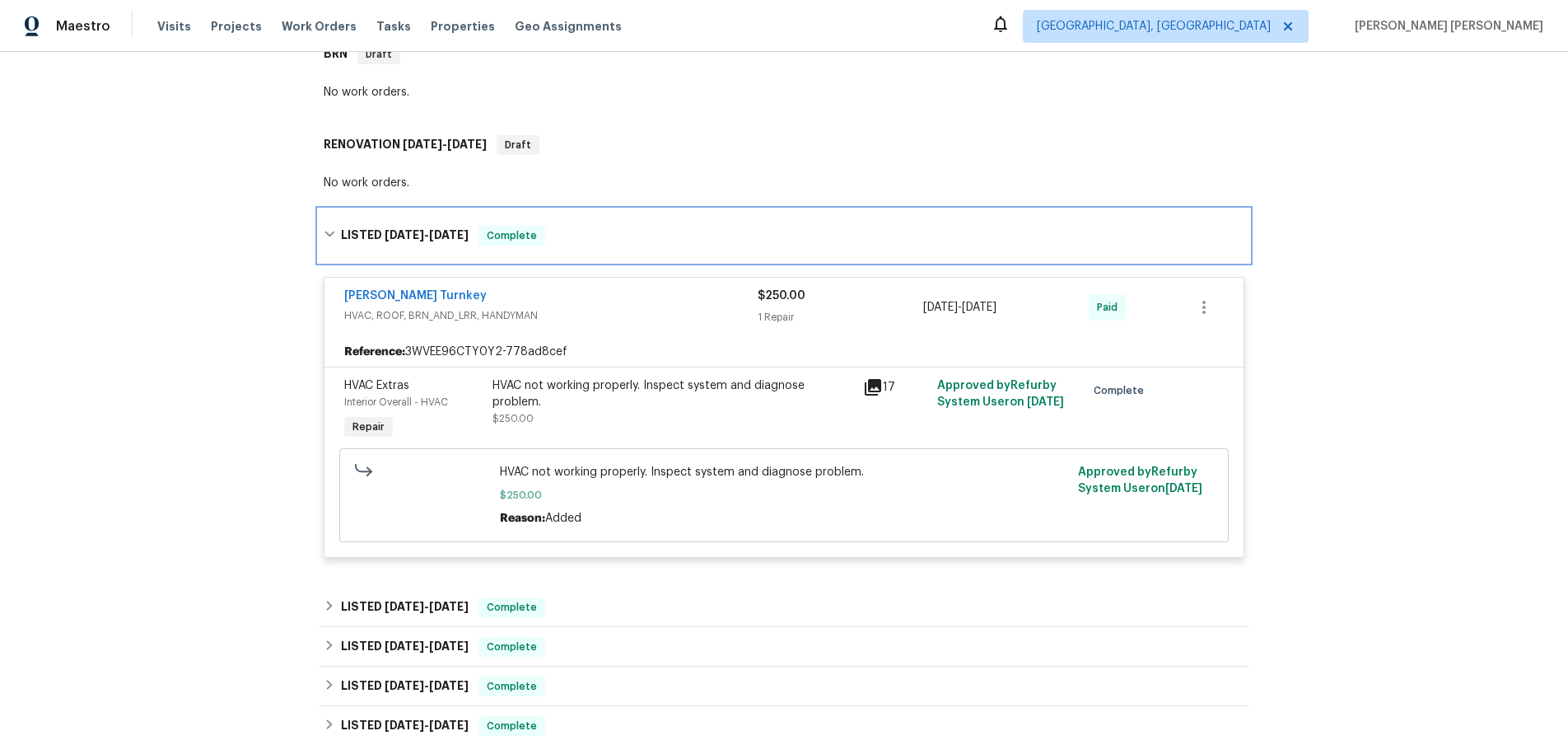
click at [326, 231] on icon at bounding box center [330, 234] width 10 height 6
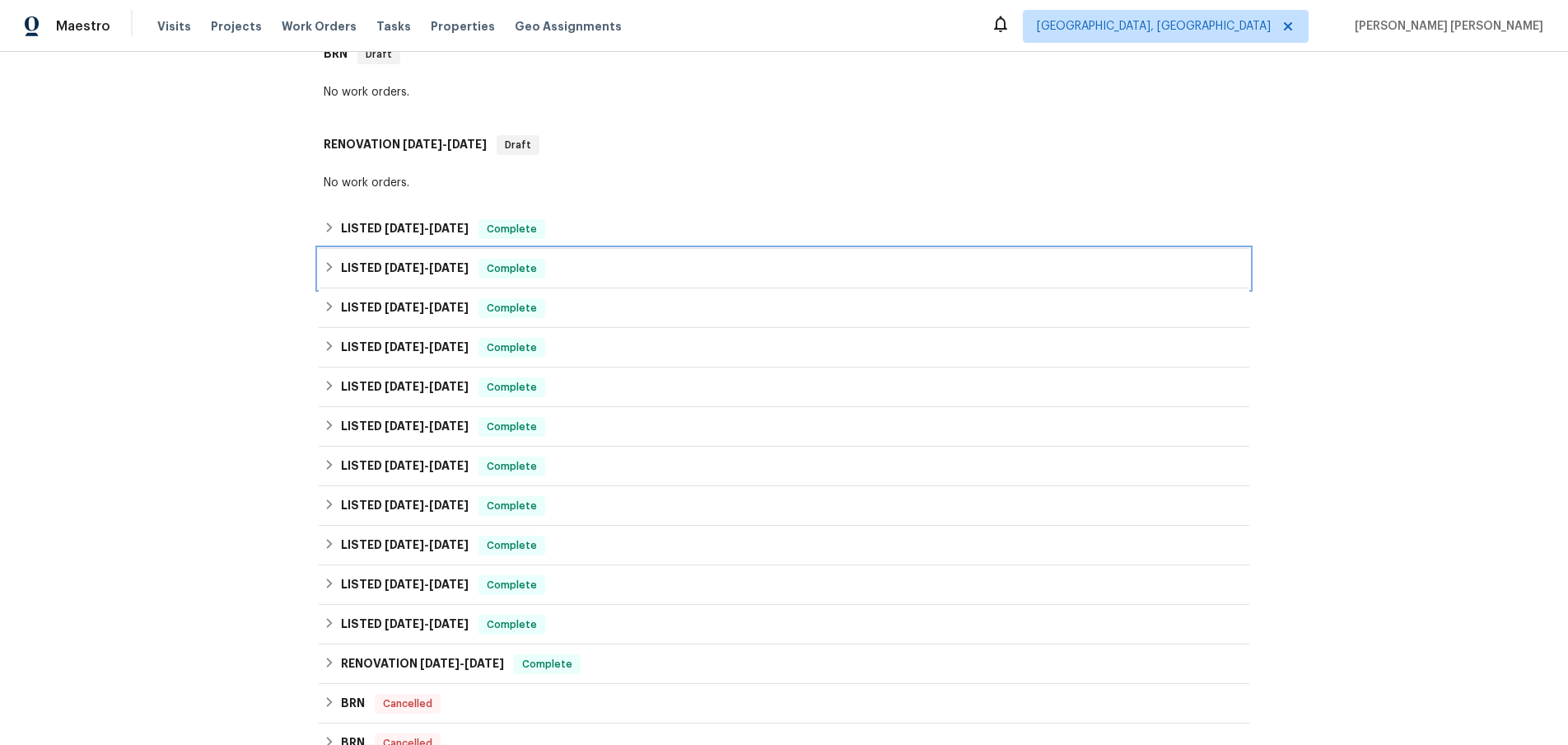
click at [334, 271] on icon at bounding box center [330, 267] width 12 height 12
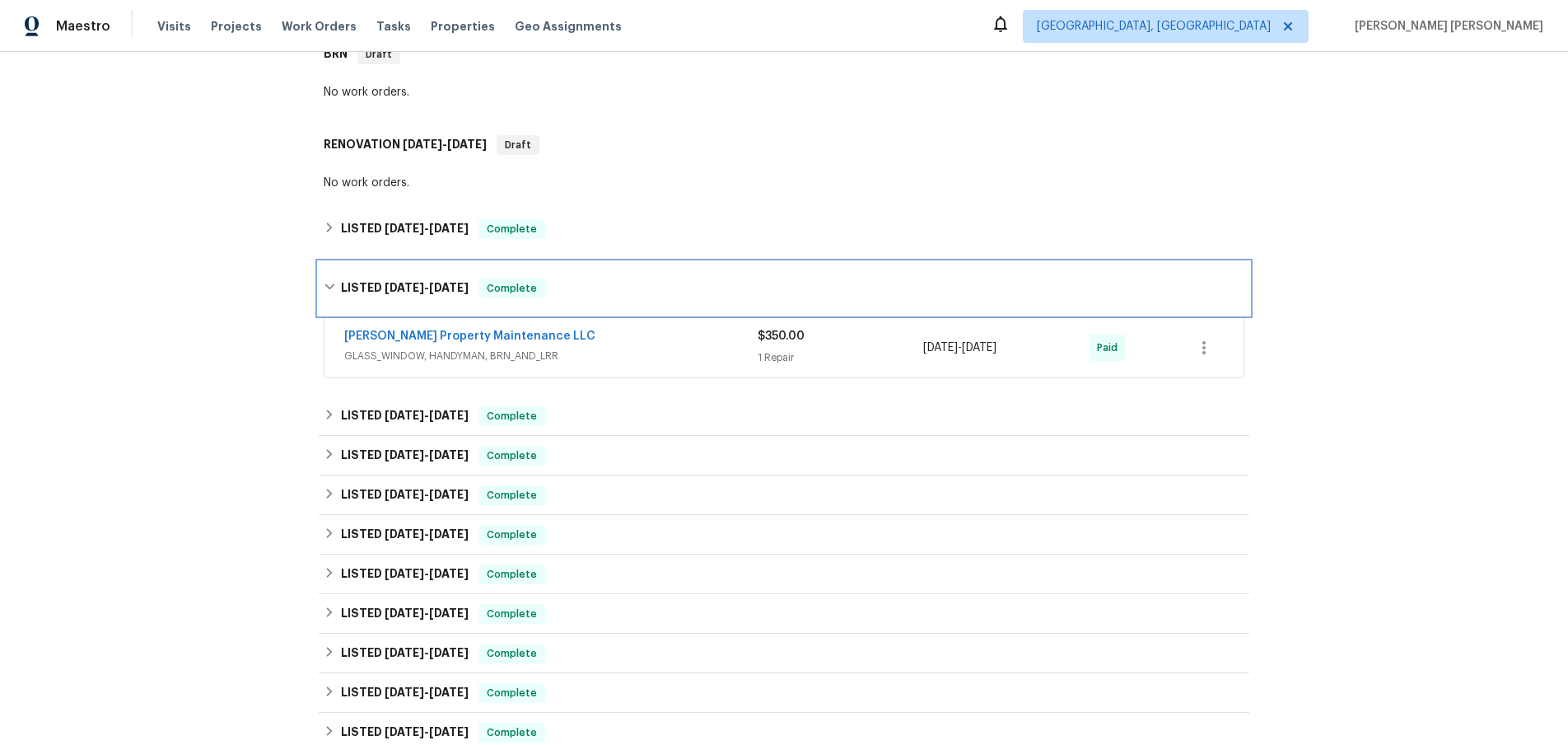
click at [330, 279] on div "LISTED 6/12/25 - 6/16/25 Complete" at bounding box center [784, 288] width 921 height 20
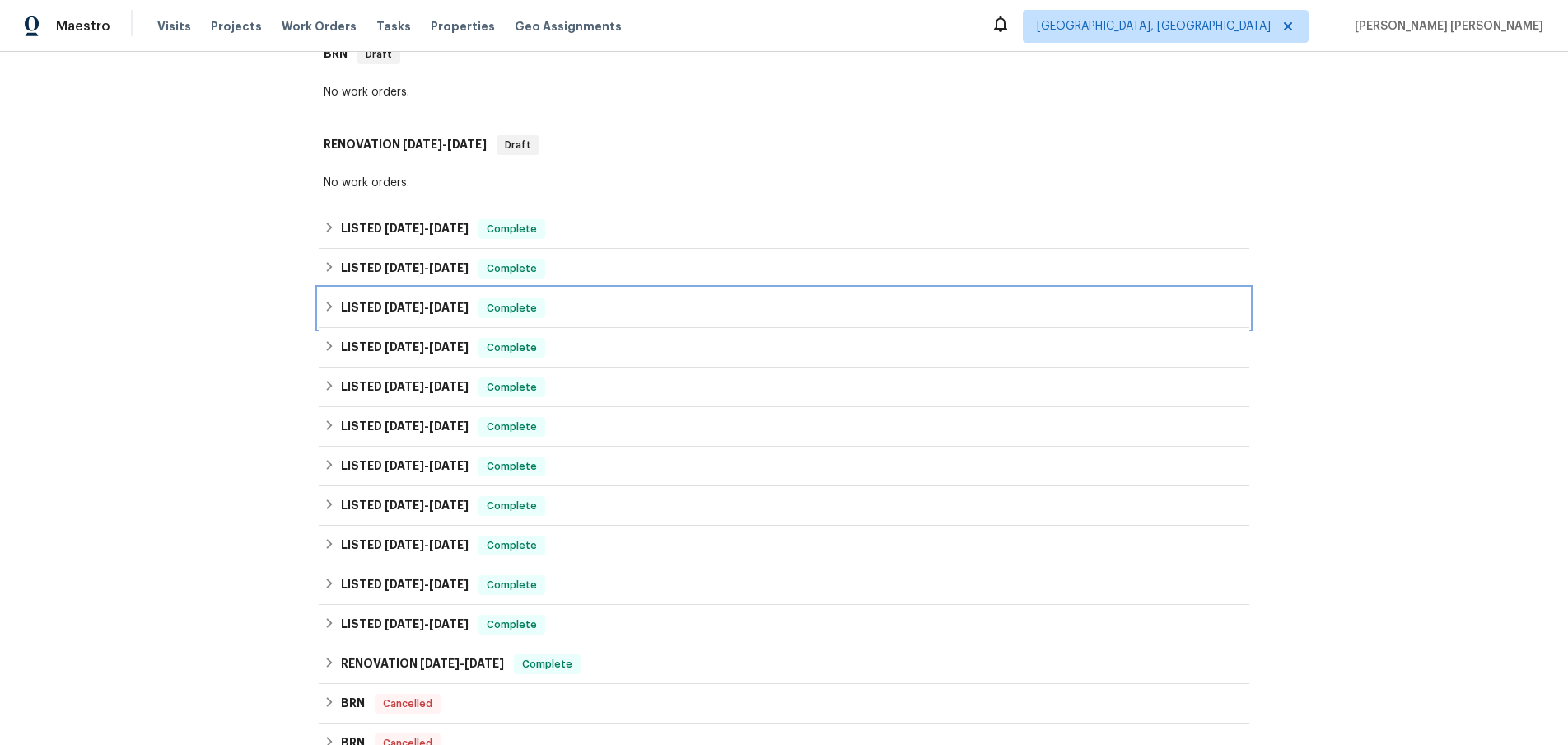
click at [325, 301] on icon at bounding box center [330, 306] width 12 height 12
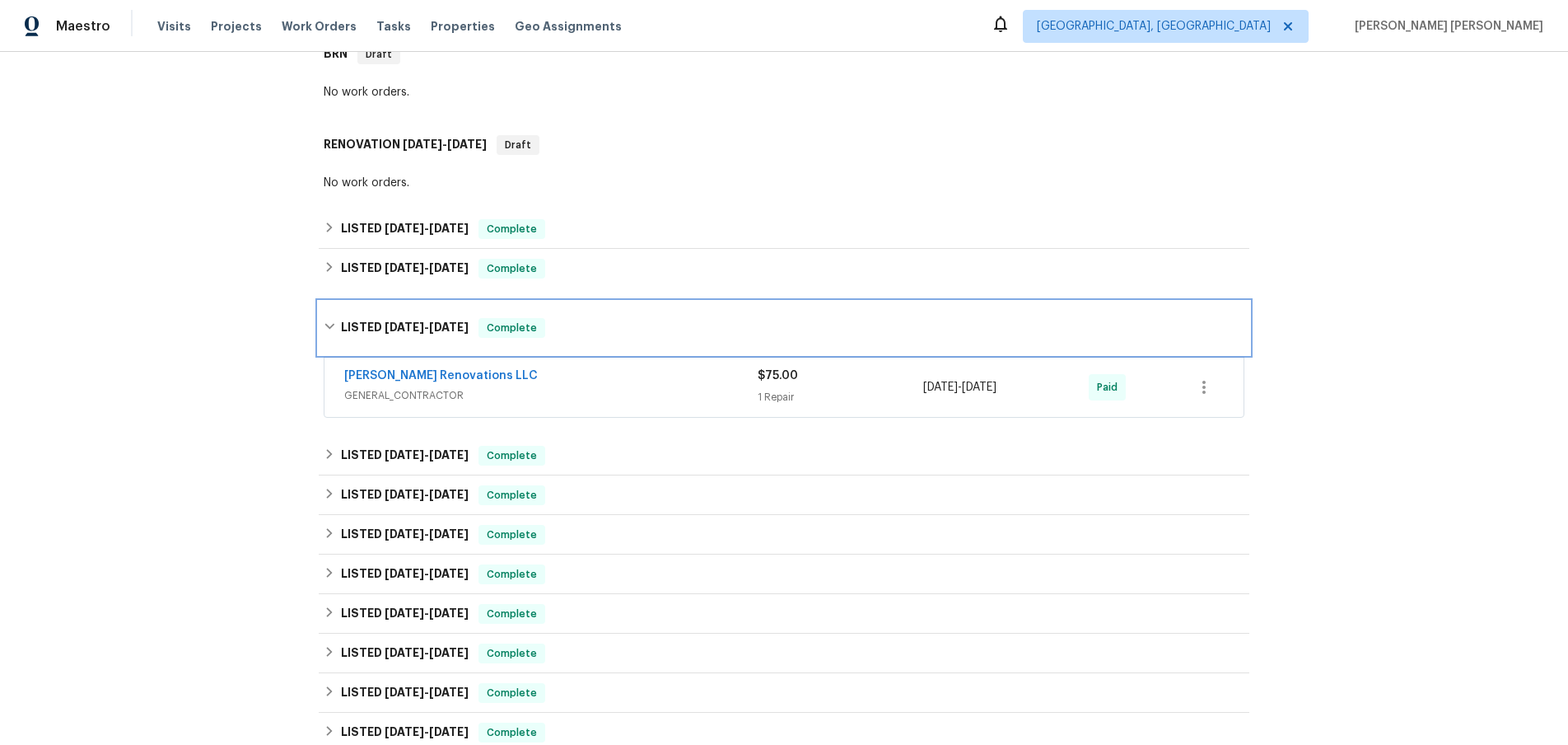
click at [333, 328] on icon at bounding box center [330, 326] width 12 height 12
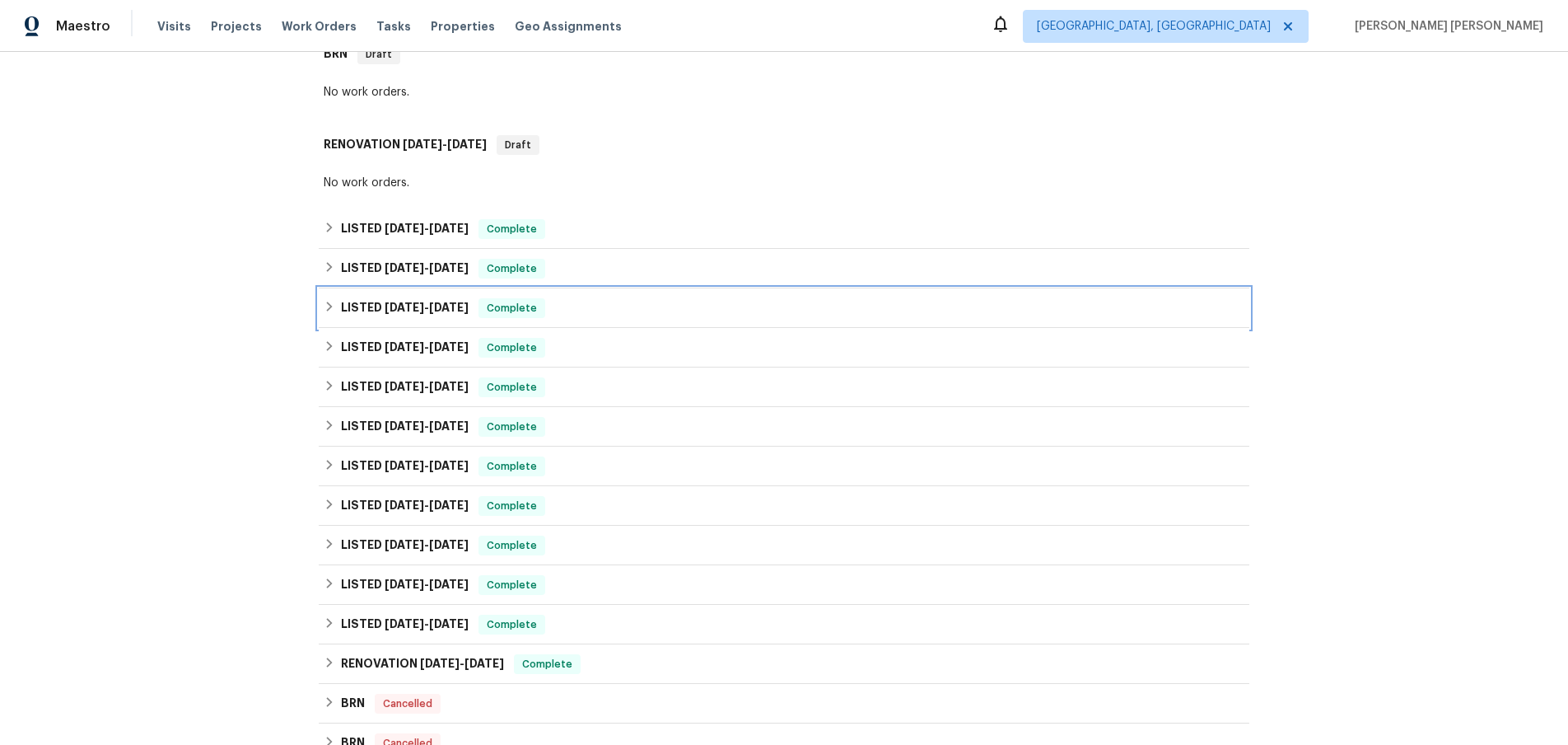
click at [328, 300] on div "LISTED 3/6/25 - 3/6/25 Complete" at bounding box center [784, 308] width 921 height 20
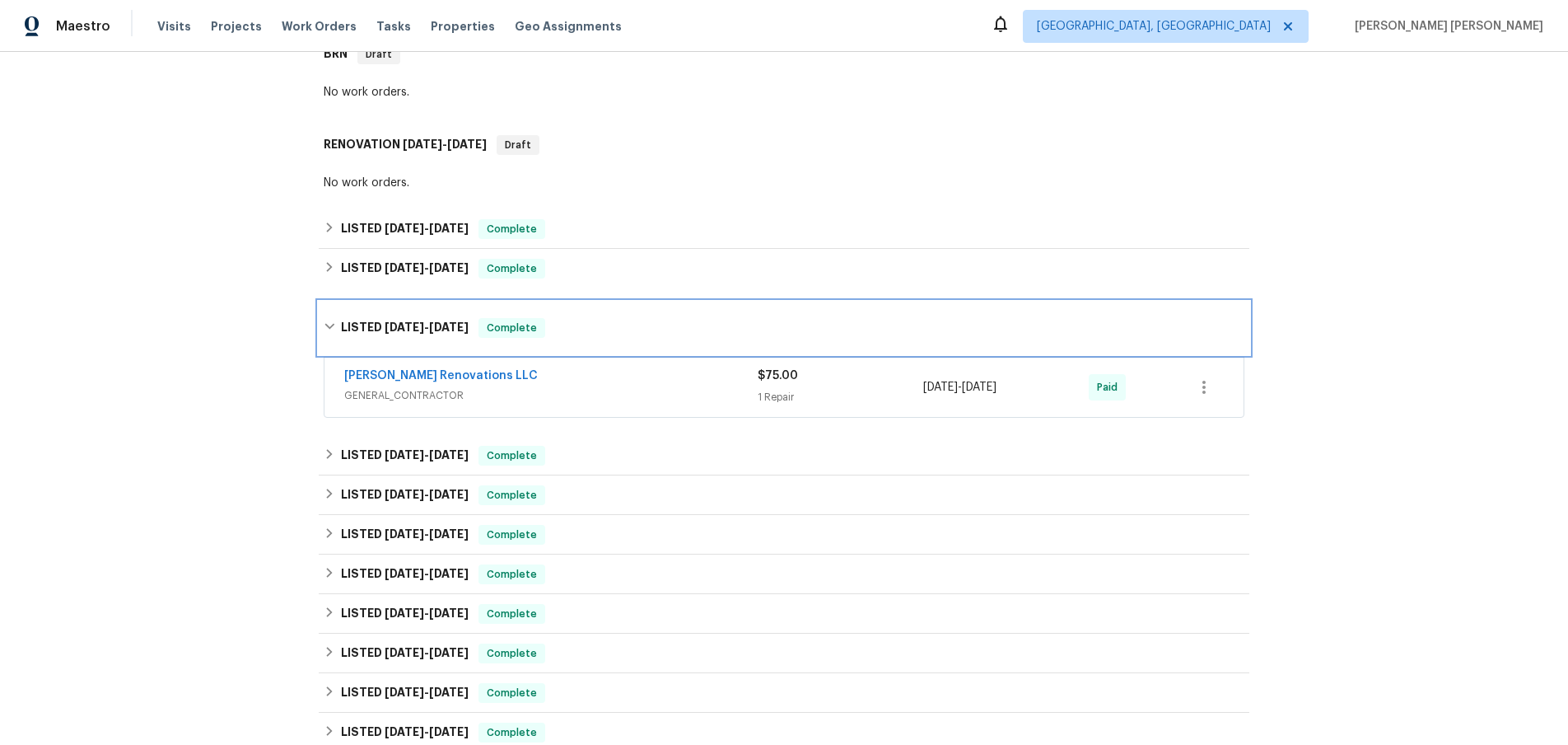
click at [325, 307] on div "LISTED 3/6/25 - 3/6/25 Complete" at bounding box center [784, 328] width 931 height 53
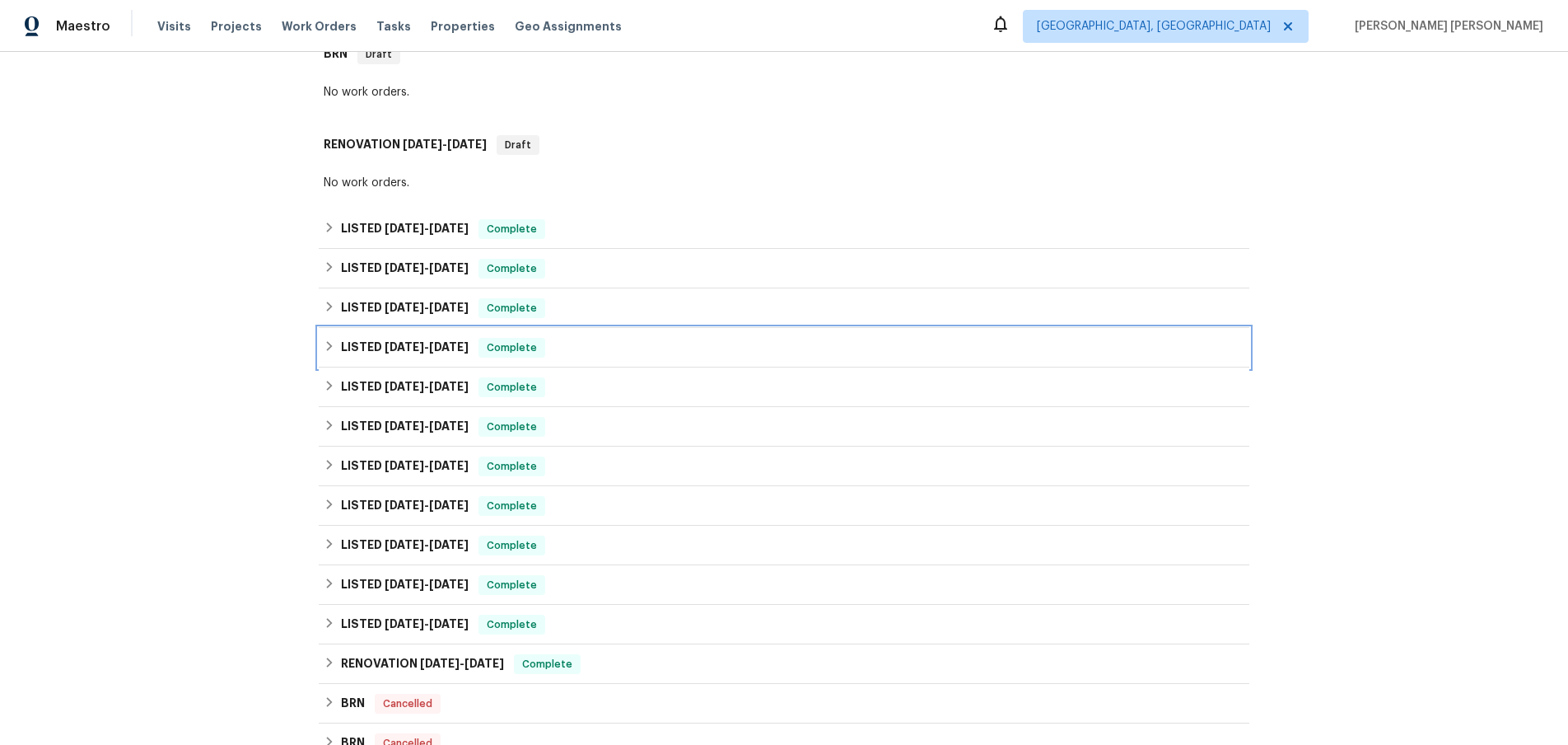
click at [326, 352] on div "LISTED 2/26/25 - 2/27/25 Complete" at bounding box center [784, 348] width 921 height 20
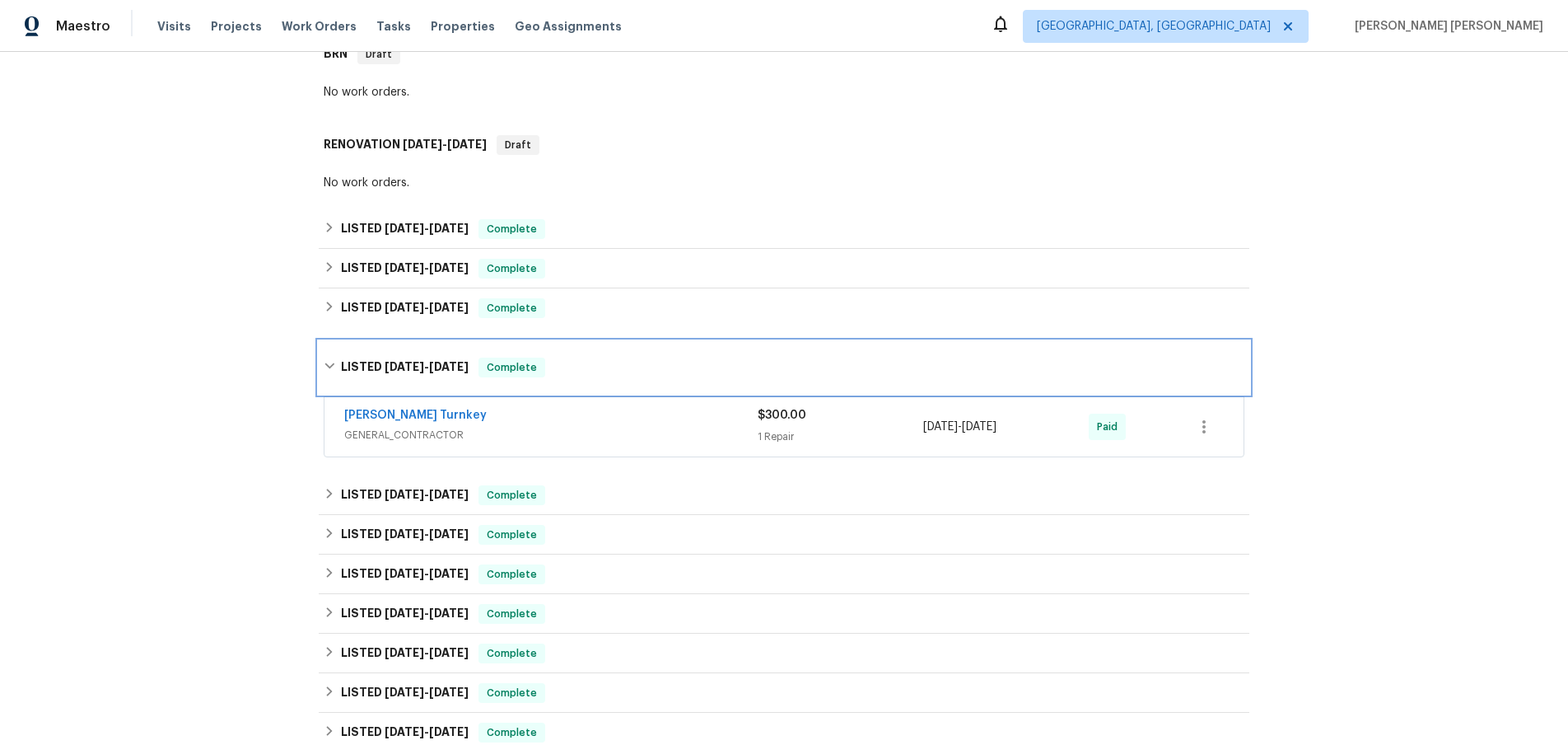
click at [326, 372] on div "LISTED 2/26/25 - 2/27/25 Complete" at bounding box center [784, 367] width 921 height 20
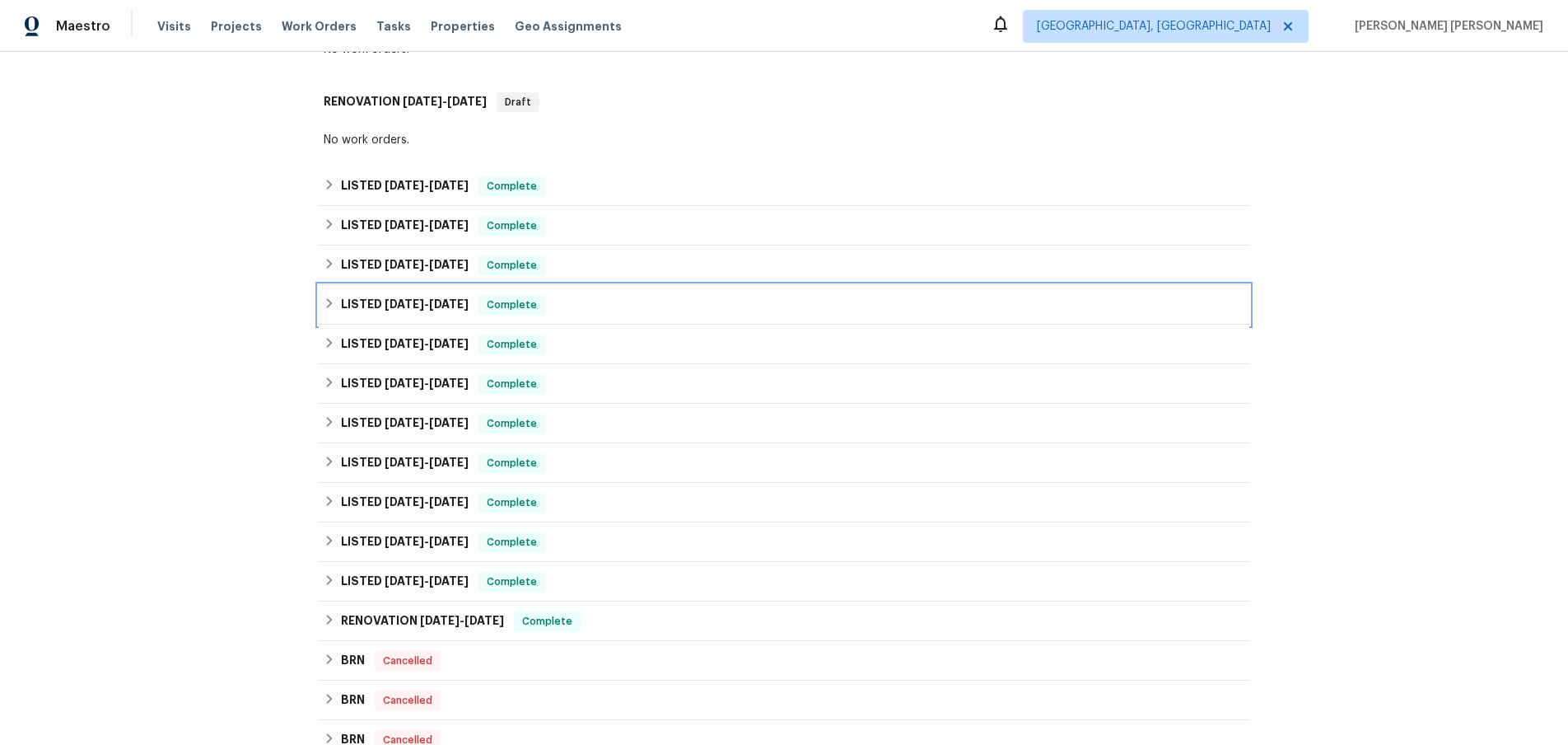
scroll to position [476, 0]
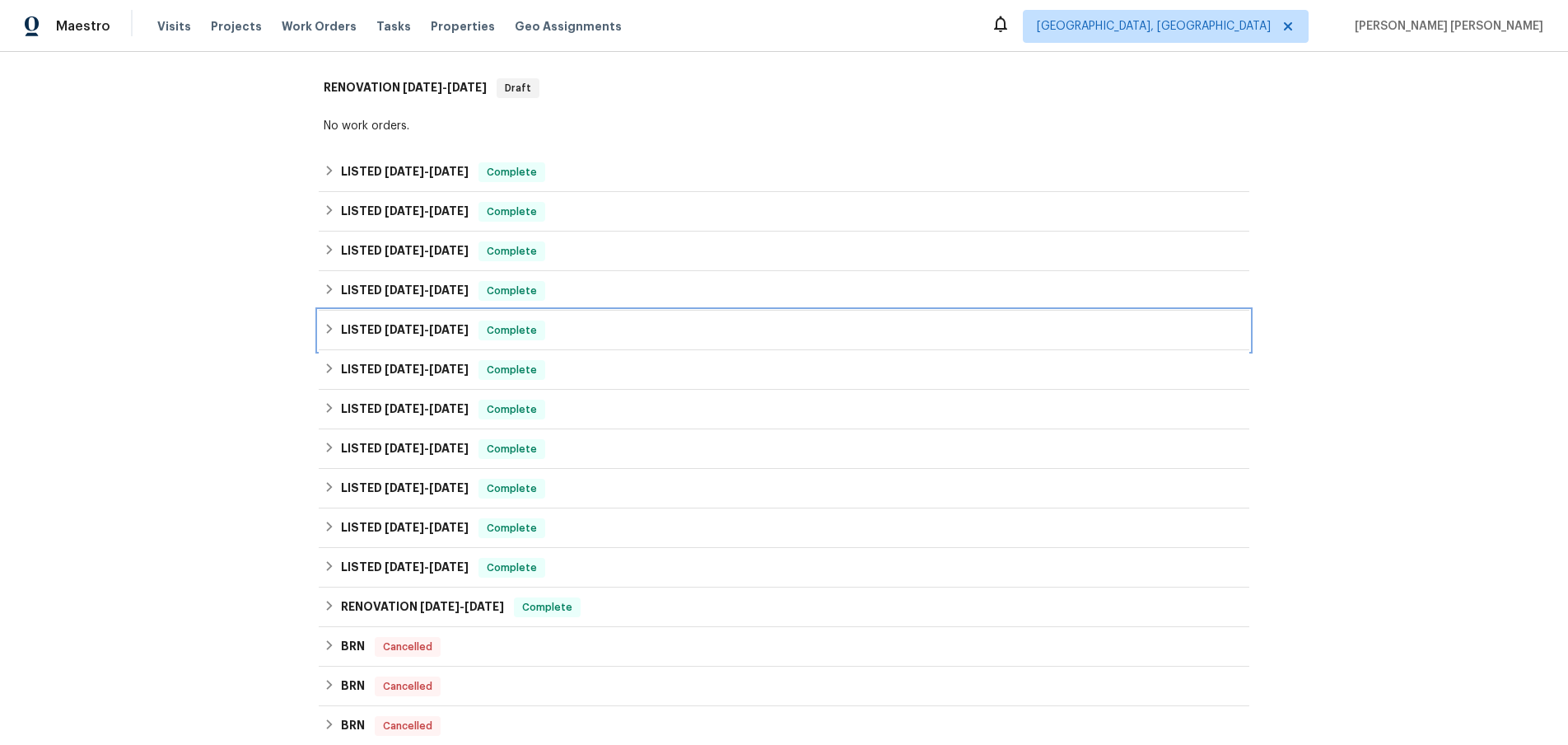
click at [331, 333] on icon at bounding box center [330, 329] width 12 height 12
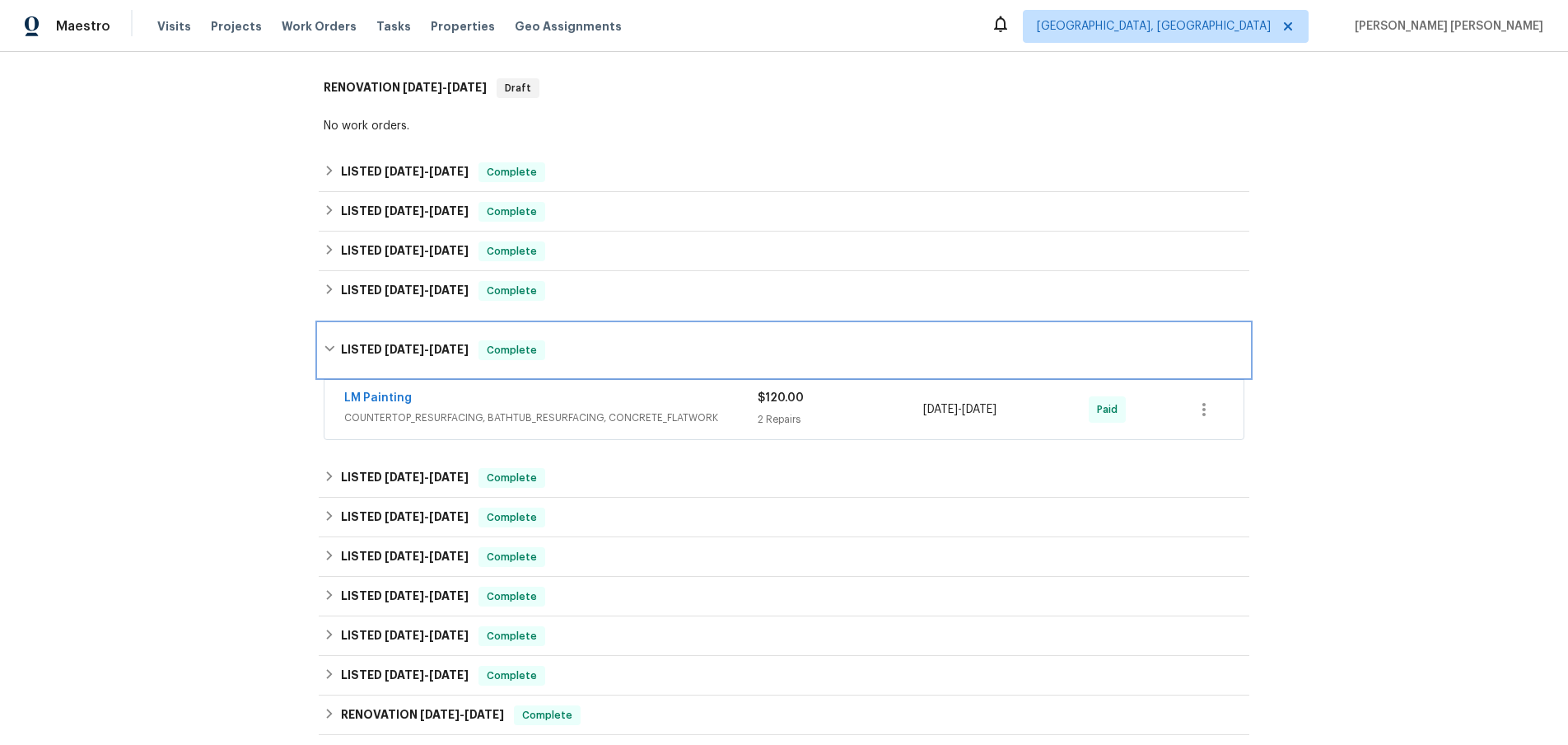
click at [328, 350] on icon at bounding box center [330, 349] width 12 height 12
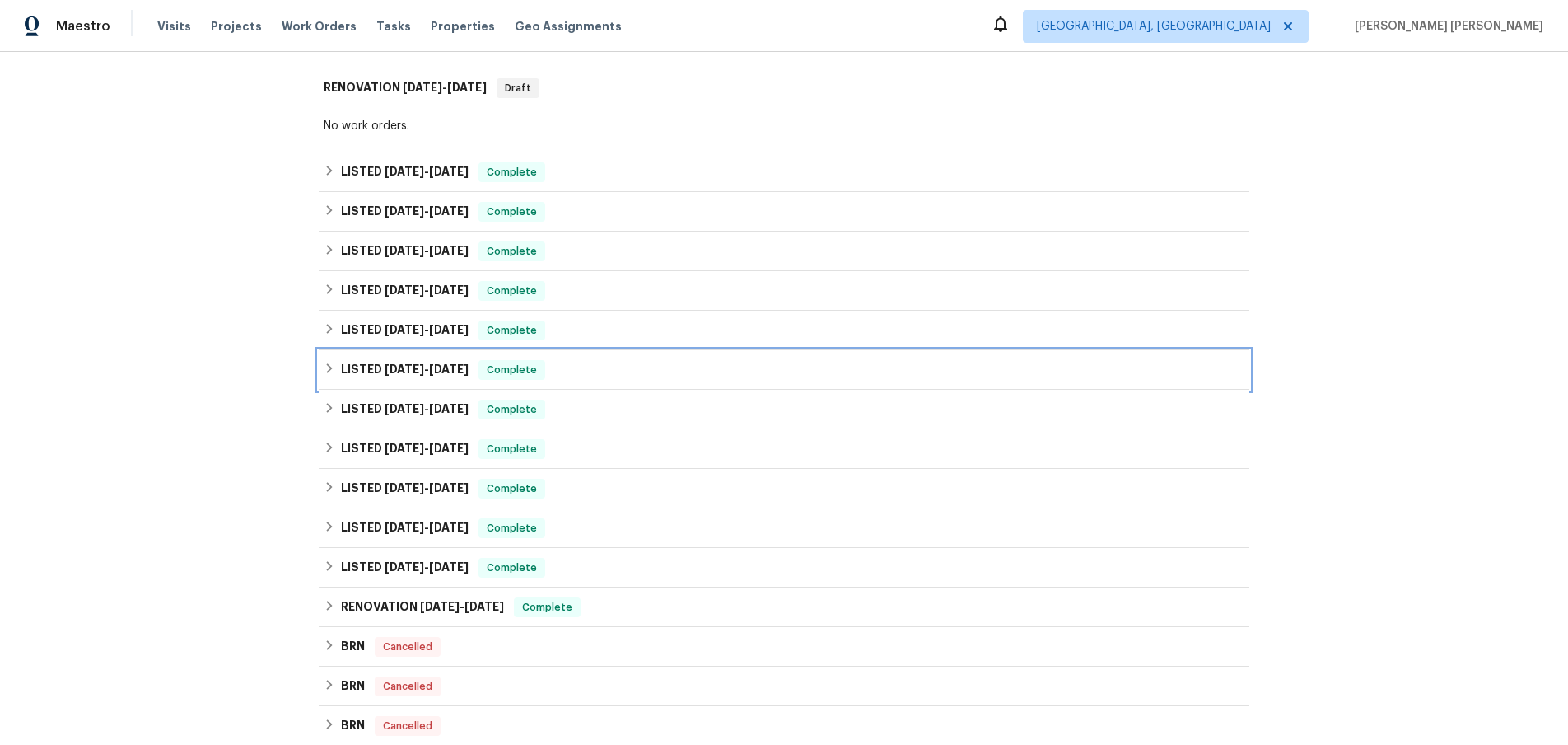
click at [328, 381] on div "LISTED 11/5/24 - 11/5/24 Complete" at bounding box center [784, 370] width 931 height 39
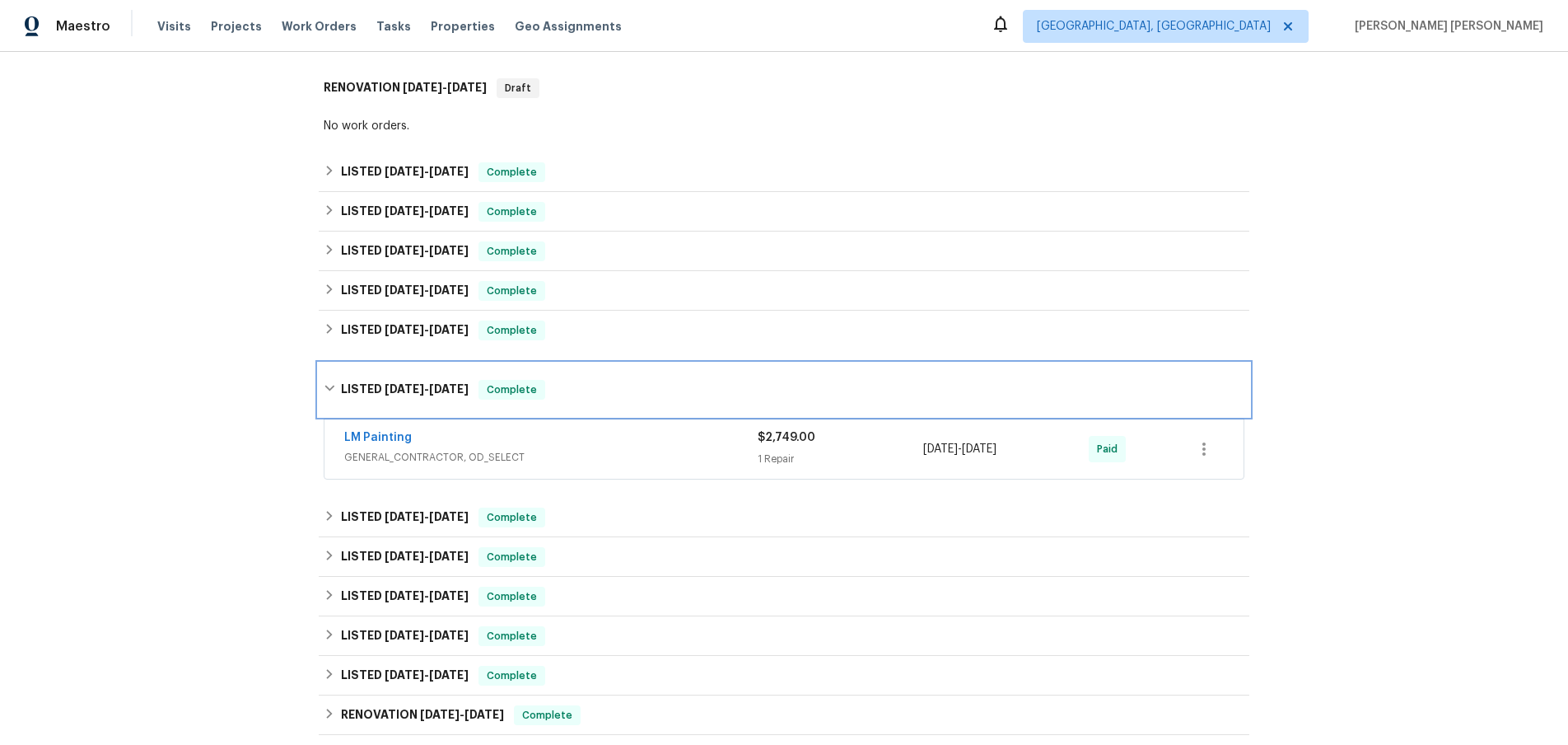
click at [332, 397] on div "LISTED 11/5/24 - 11/5/24 Complete" at bounding box center [784, 390] width 921 height 20
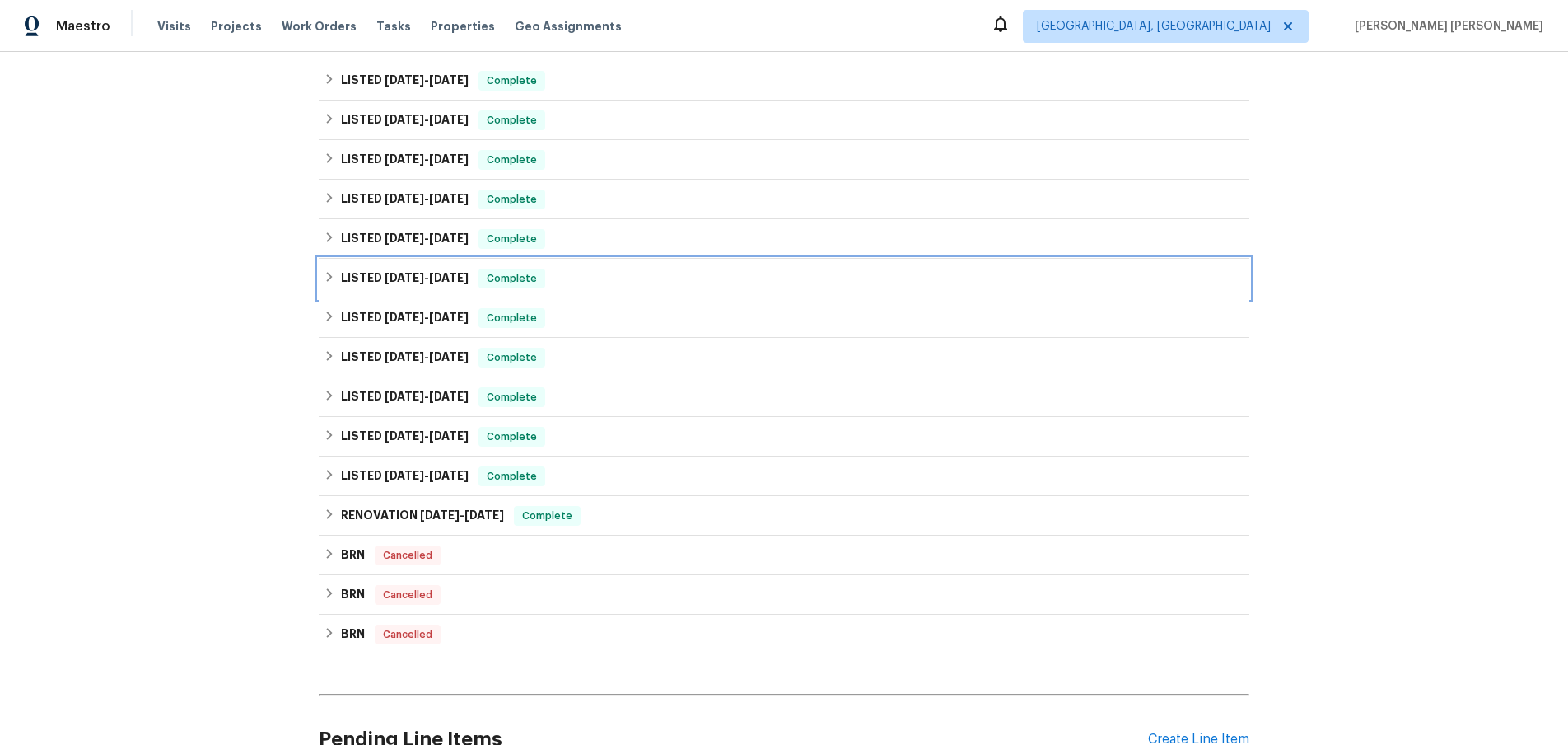
scroll to position [571, 0]
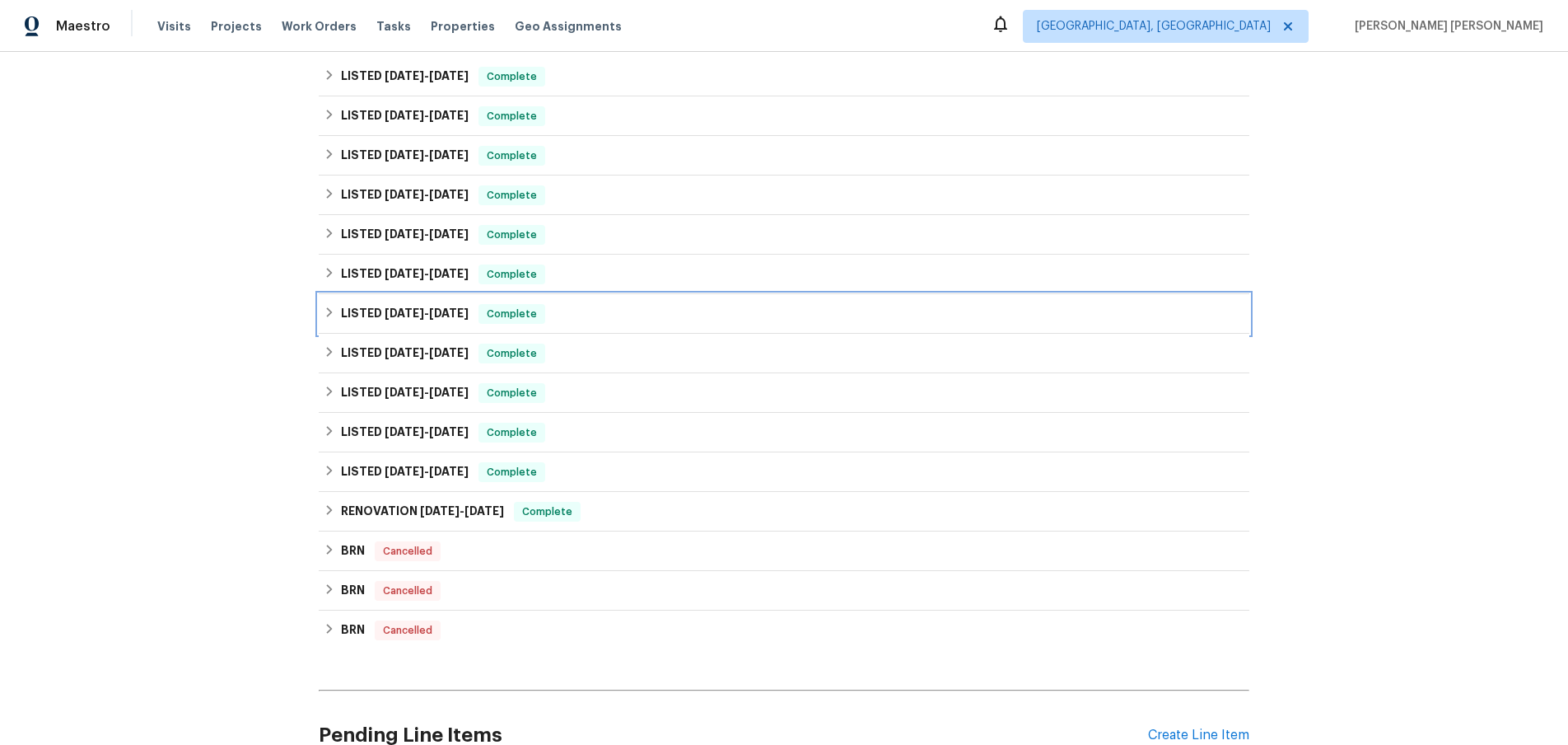
click at [335, 311] on icon at bounding box center [330, 312] width 12 height 12
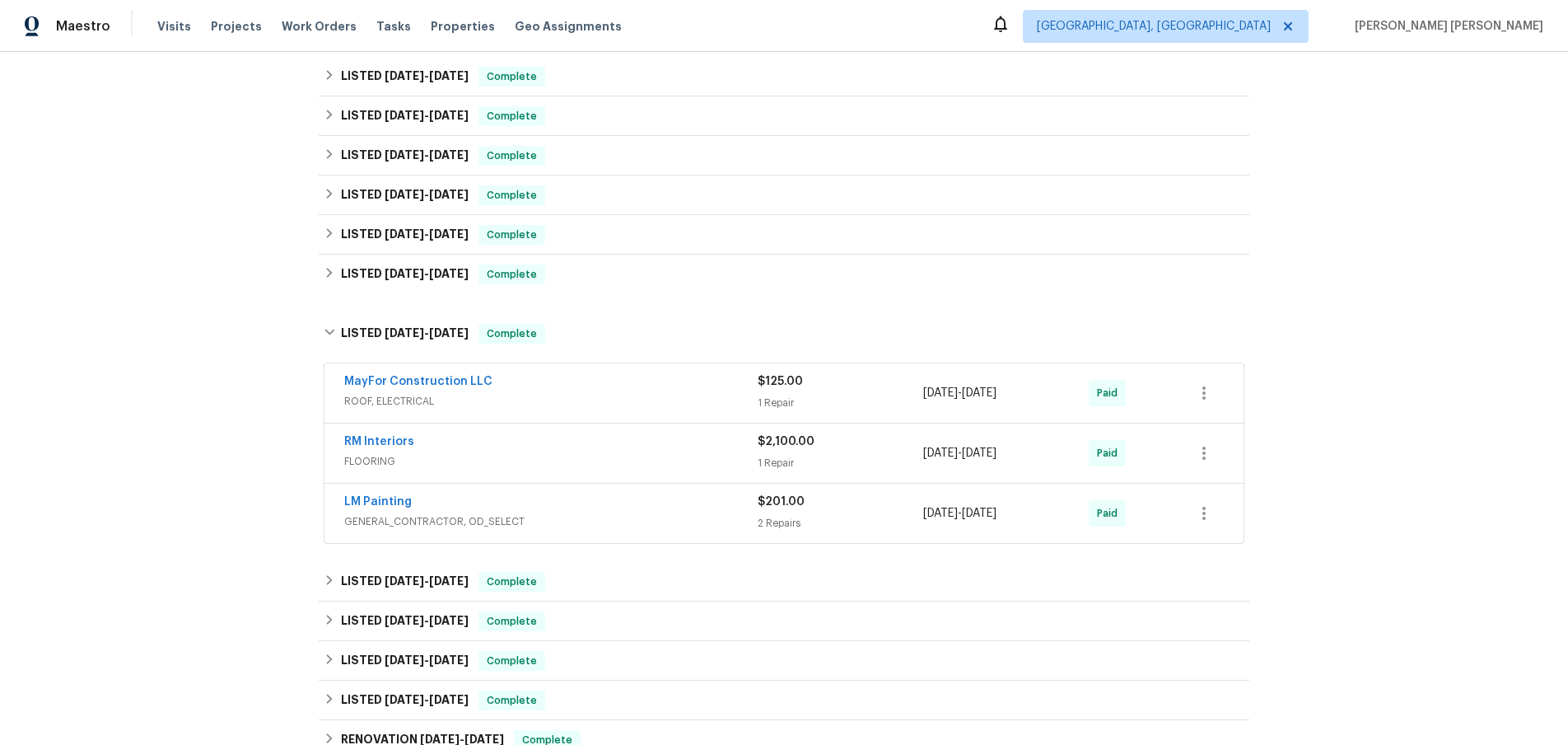
click at [647, 393] on span "ROOF, ELECTRICAL" at bounding box center [551, 400] width 413 height 17
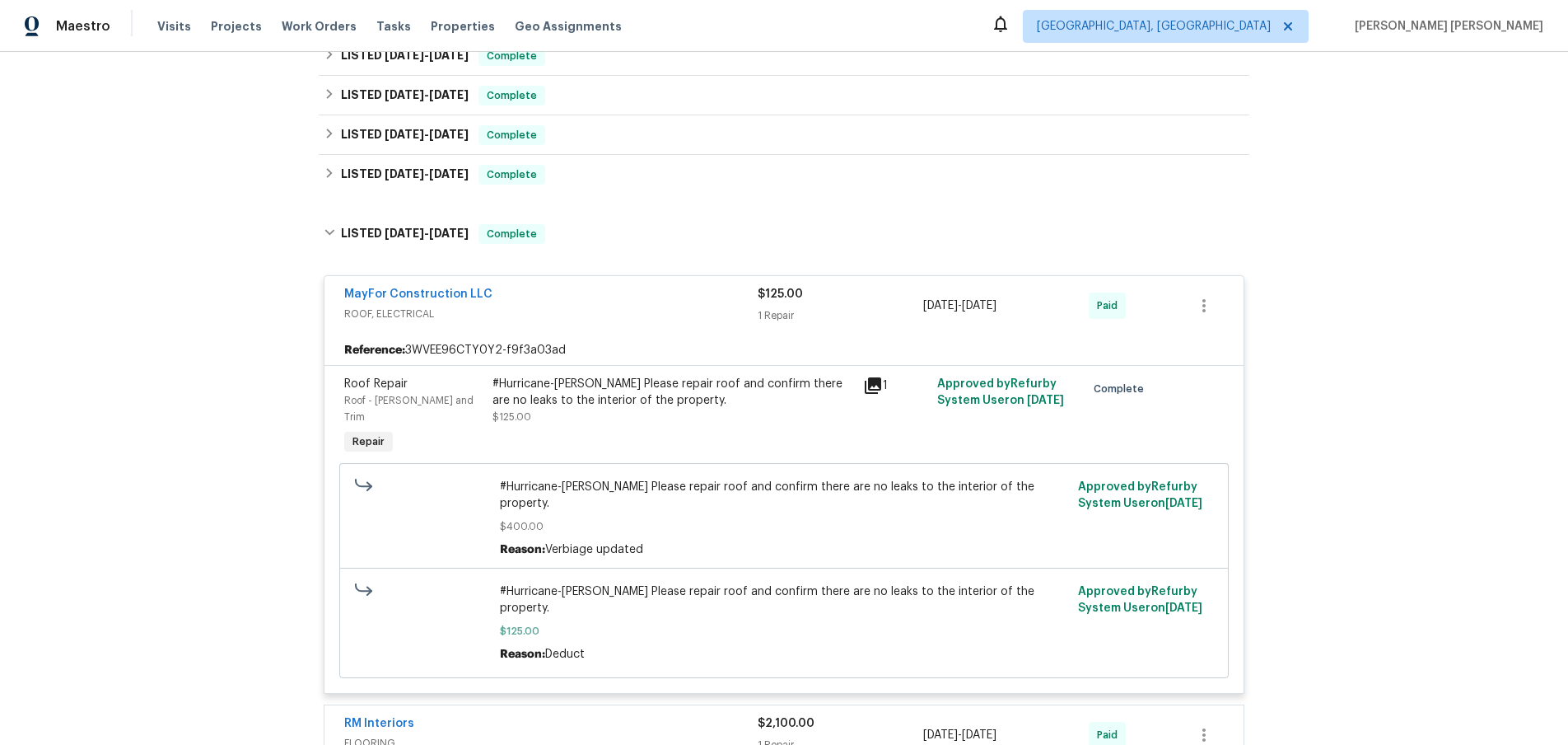
scroll to position [674, 0]
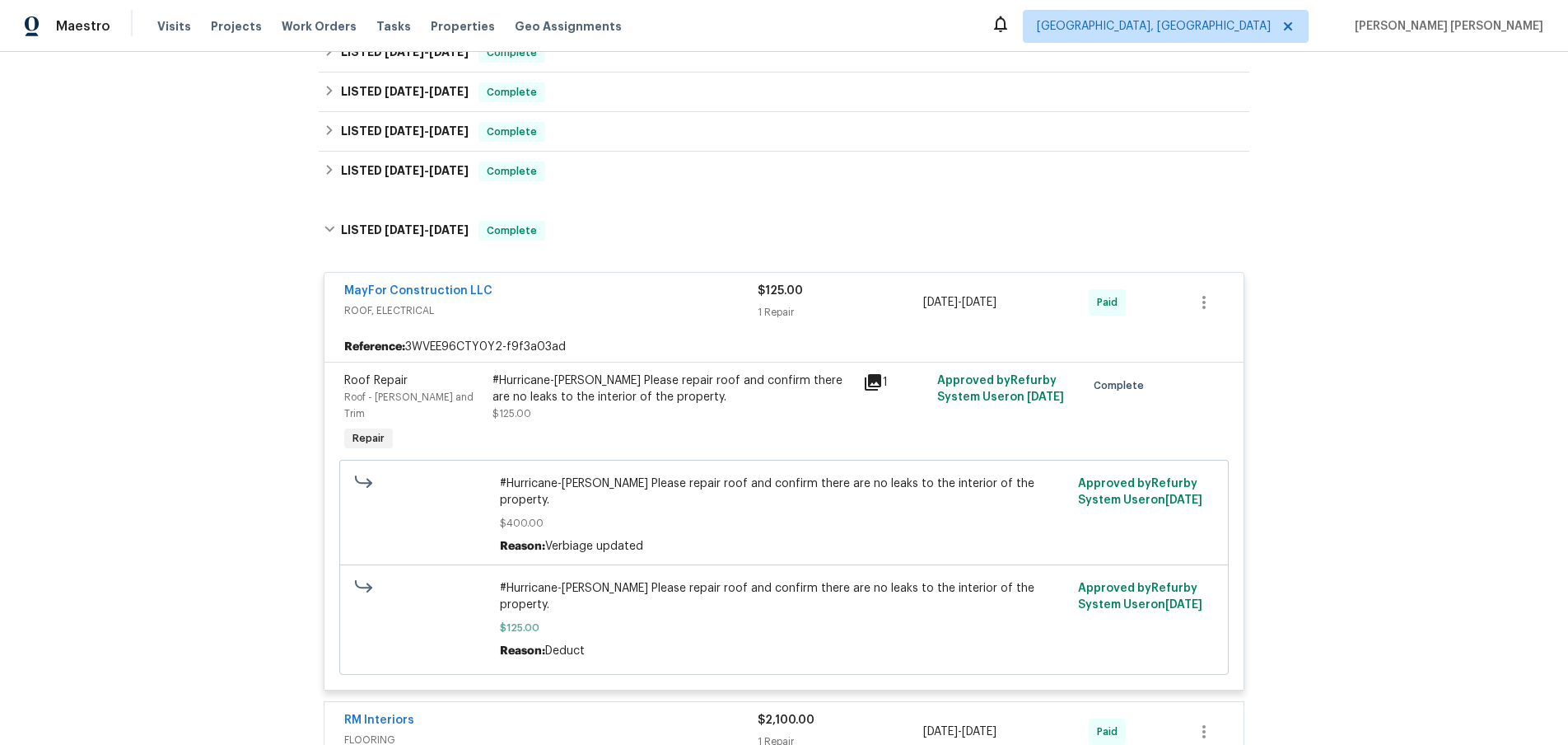
click at [872, 386] on icon at bounding box center [873, 382] width 17 height 17
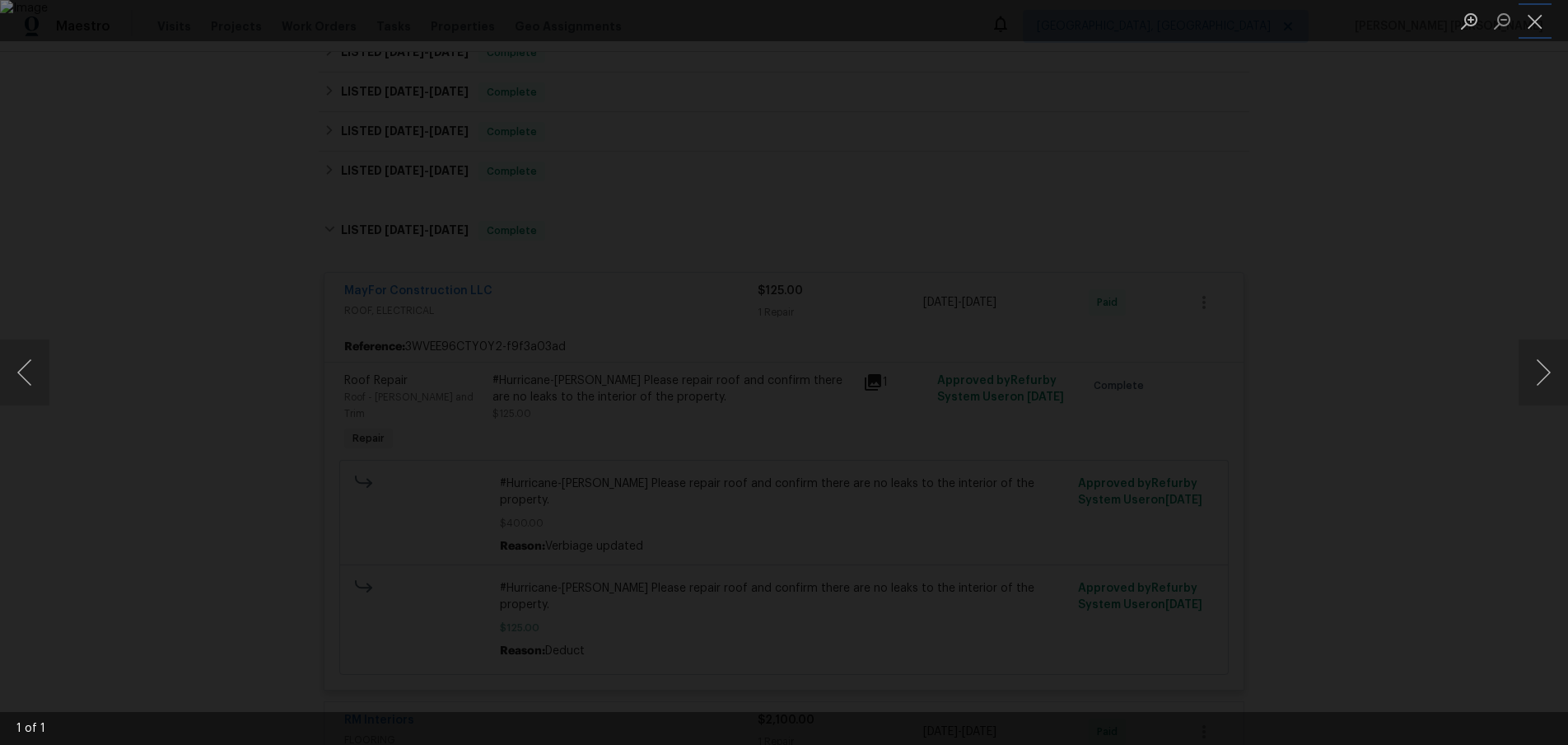
drag, startPoint x: 1531, startPoint y: 21, endPoint x: 1289, endPoint y: 138, distance: 268.8
click at [1531, 21] on button "Close lightbox" at bounding box center [1536, 21] width 33 height 28
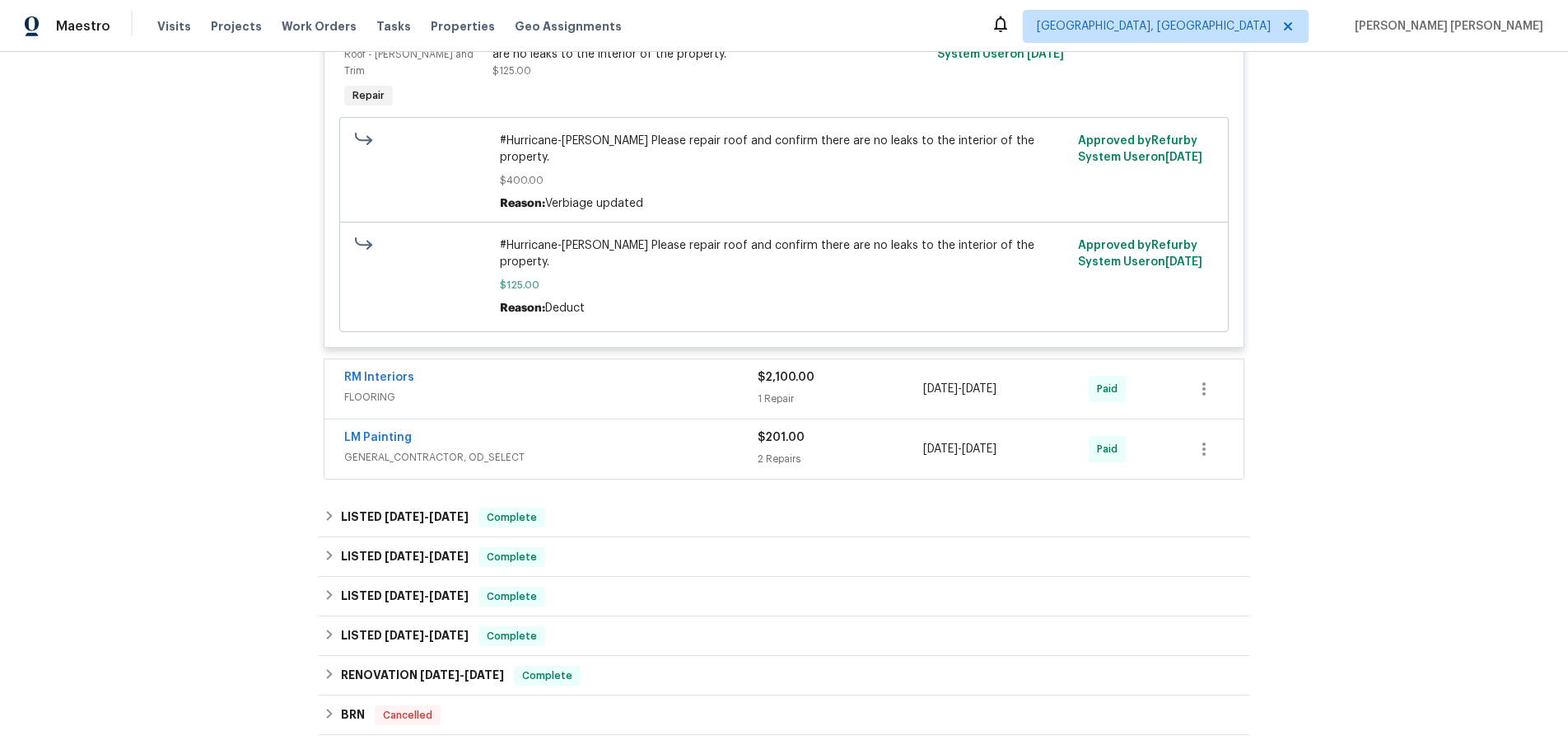
scroll to position [1022, 0]
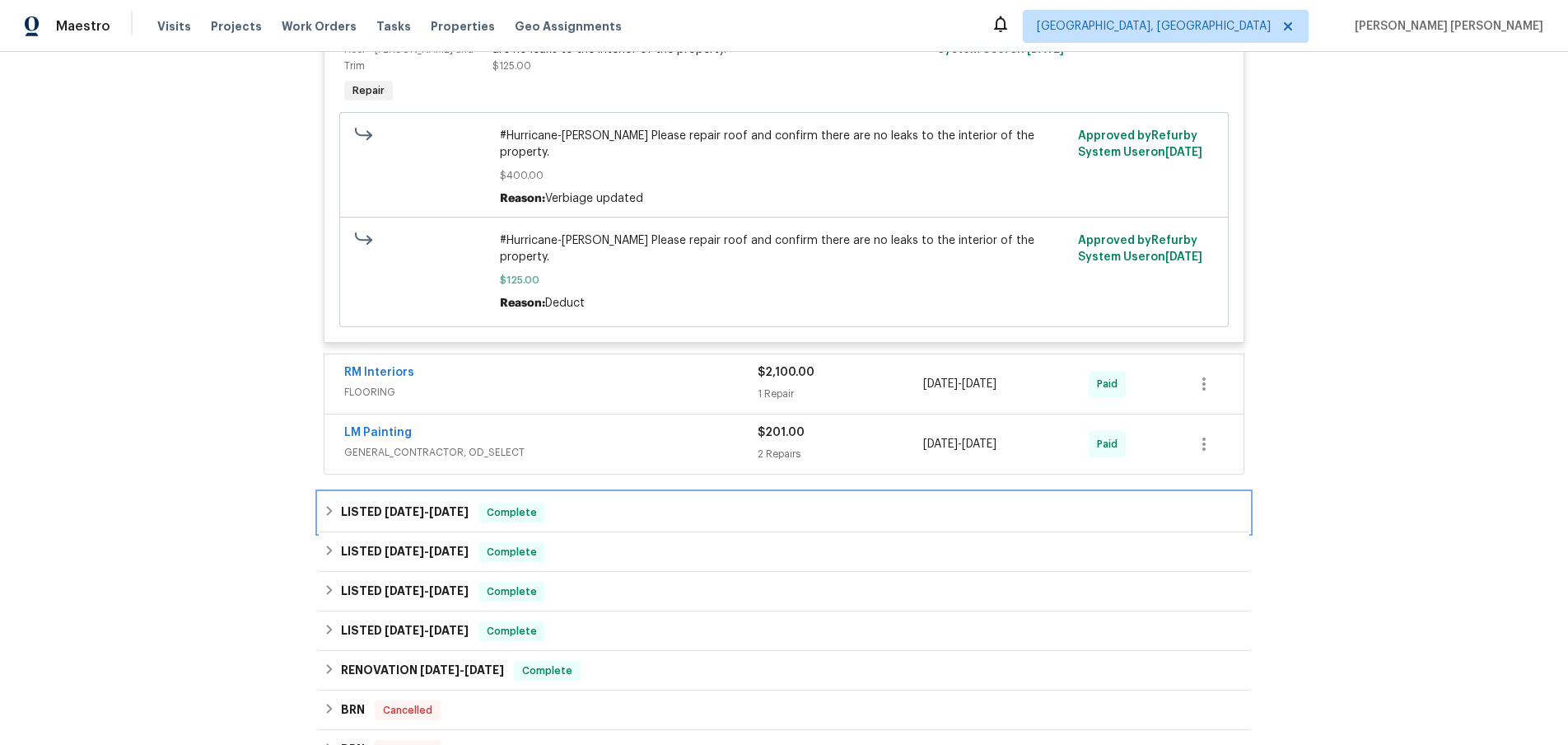
click at [328, 505] on icon at bounding box center [330, 511] width 12 height 12
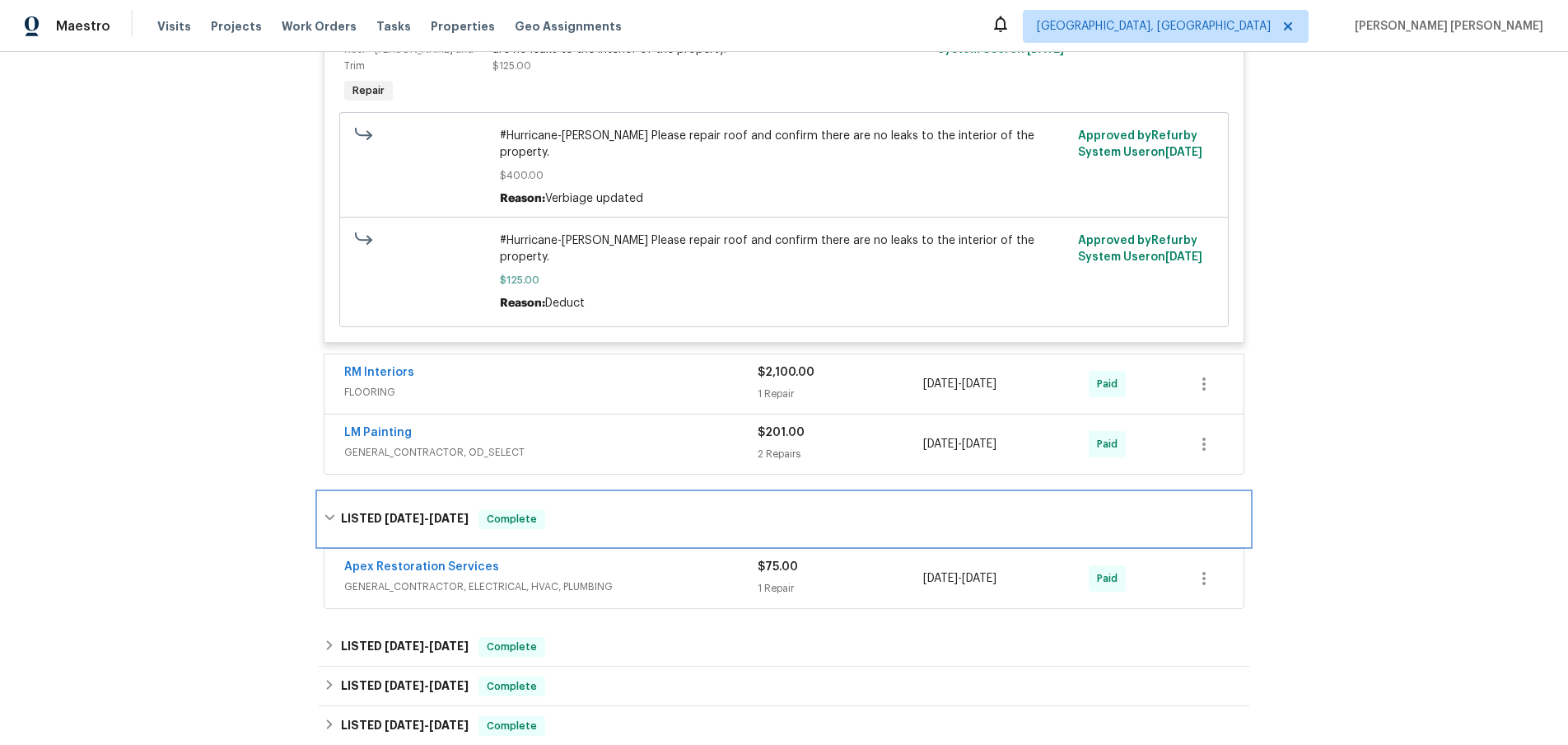
click at [328, 512] on icon at bounding box center [330, 518] width 12 height 12
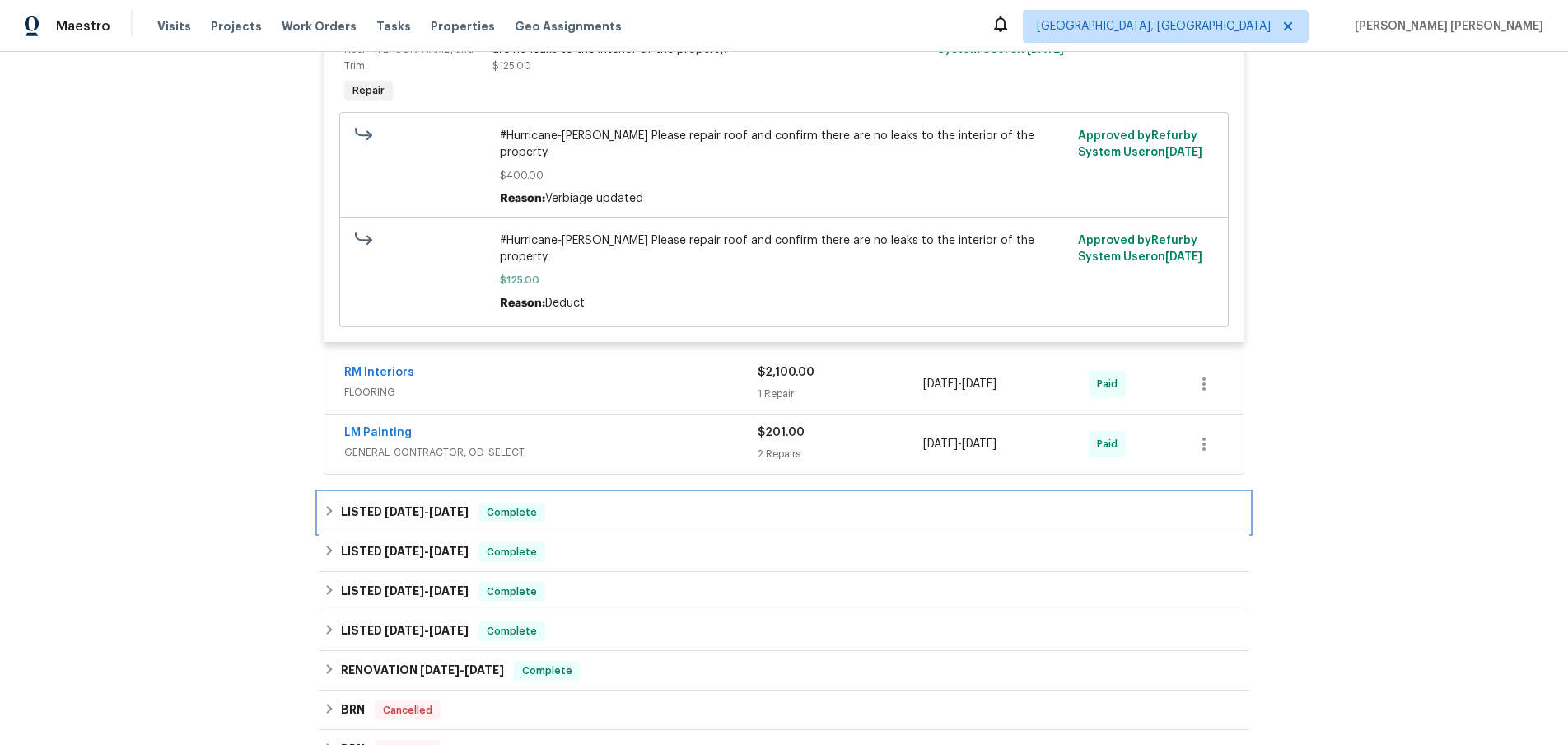
scroll to position [1050, 0]
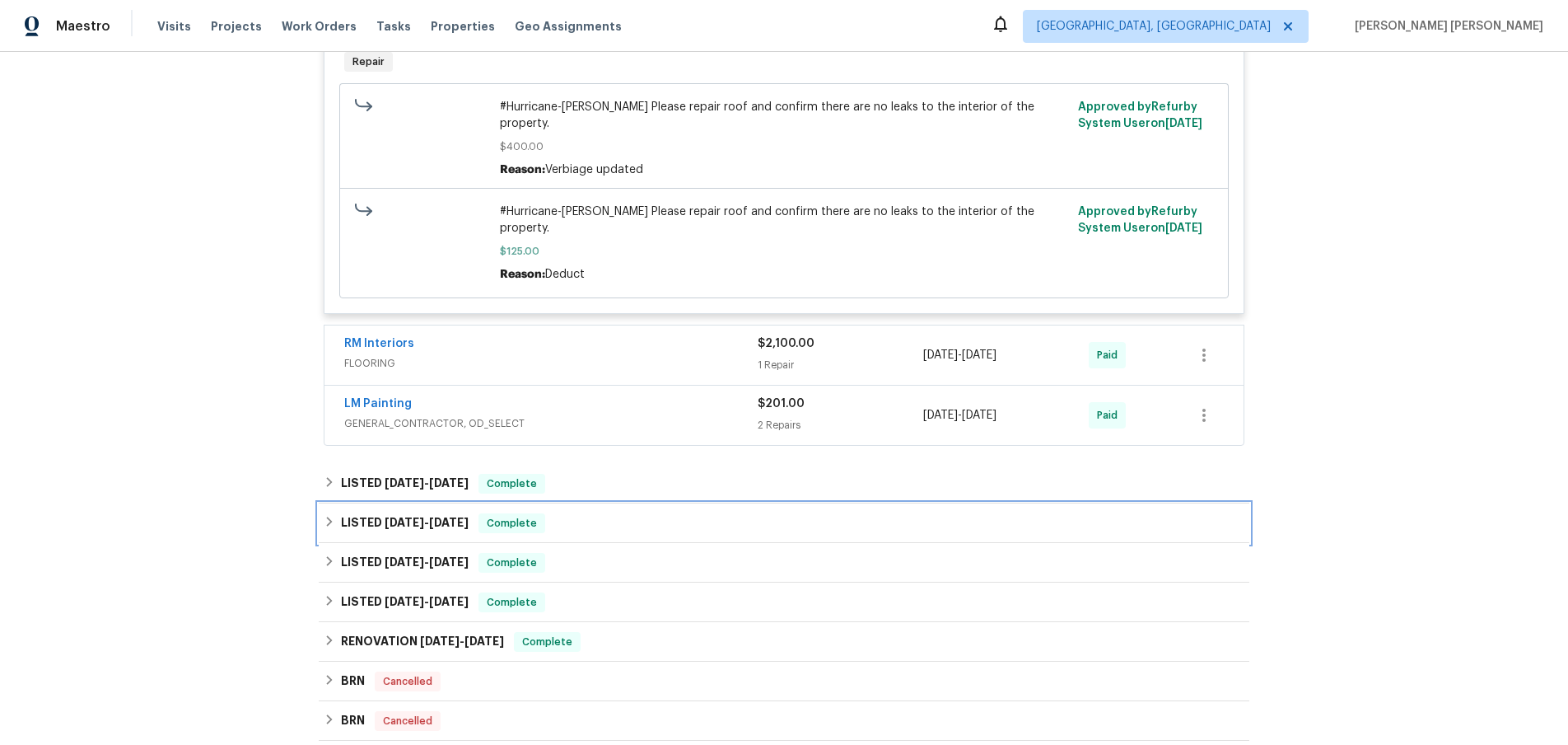
click at [328, 516] on icon at bounding box center [330, 522] width 12 height 12
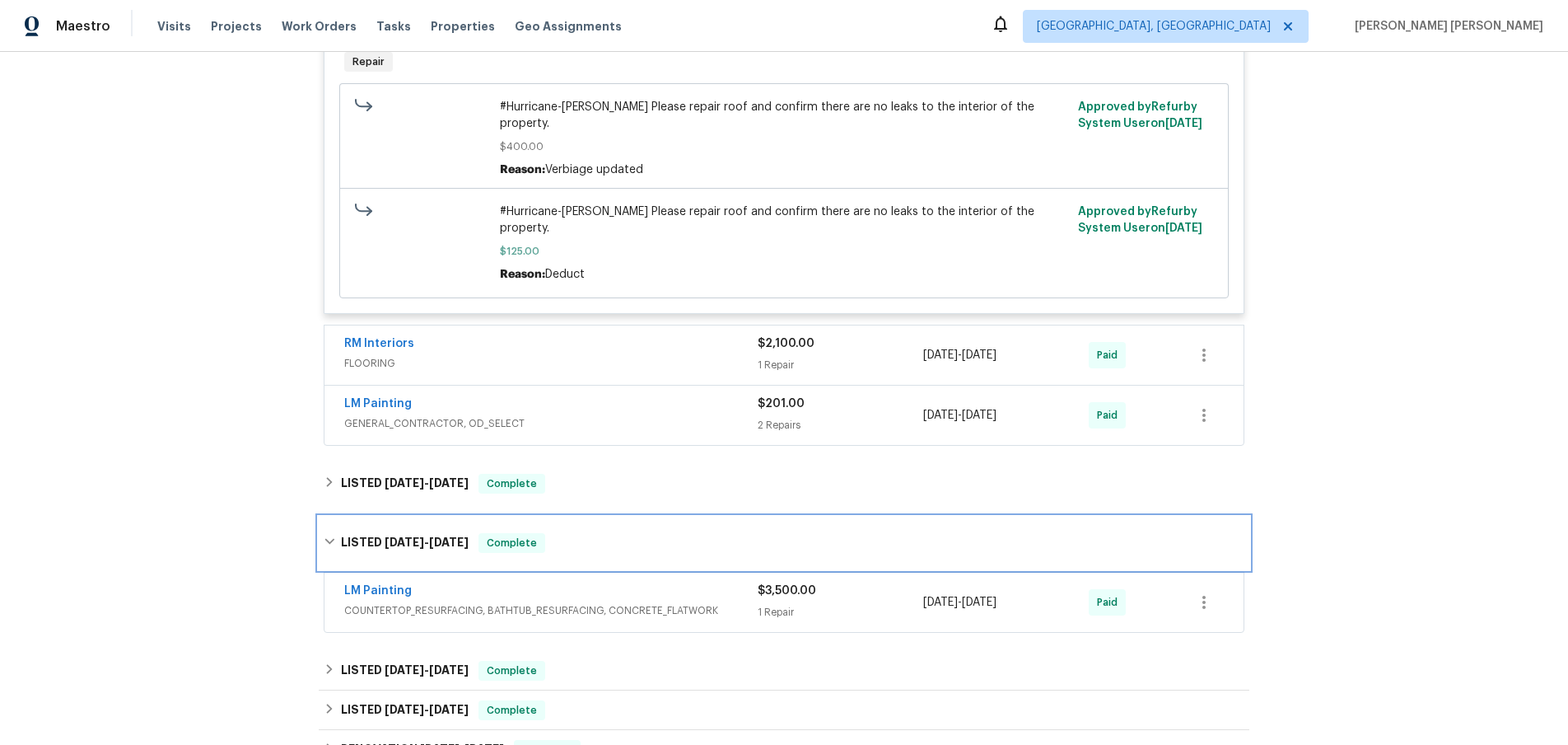
click at [329, 517] on div "LISTED 9/11/24 - 9/27/24 Complete" at bounding box center [784, 543] width 931 height 53
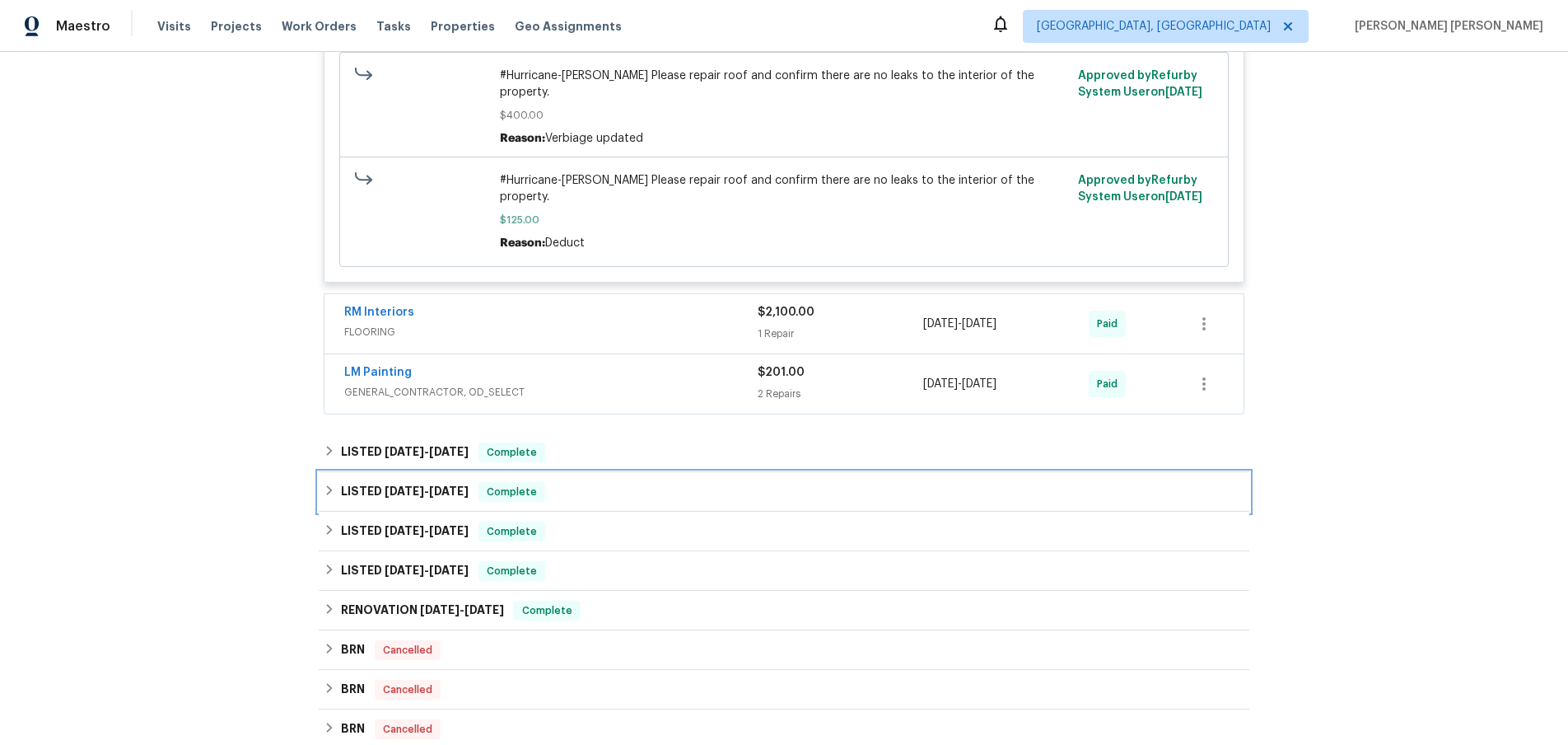
scroll to position [1088, 0]
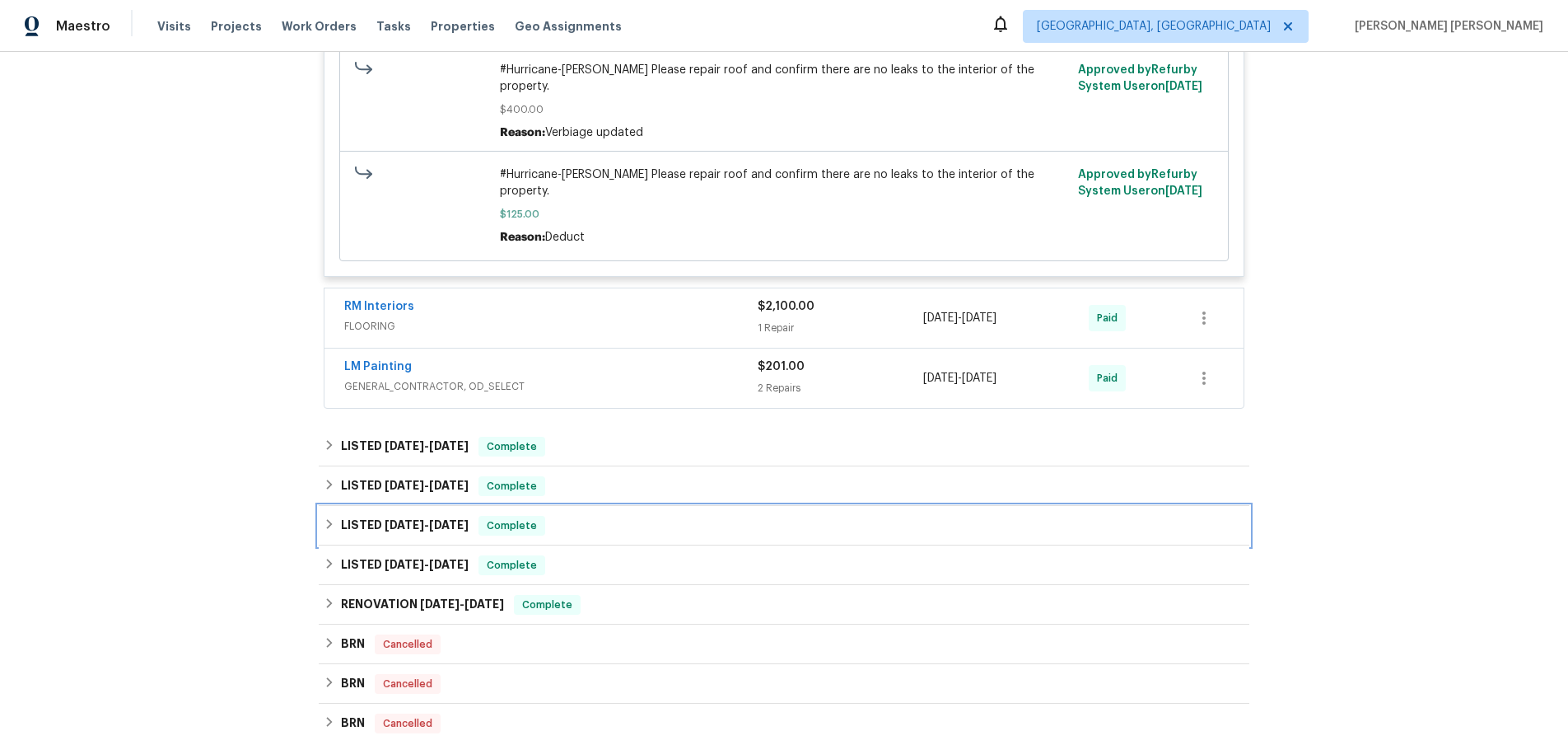
click at [329, 518] on icon at bounding box center [330, 524] width 12 height 12
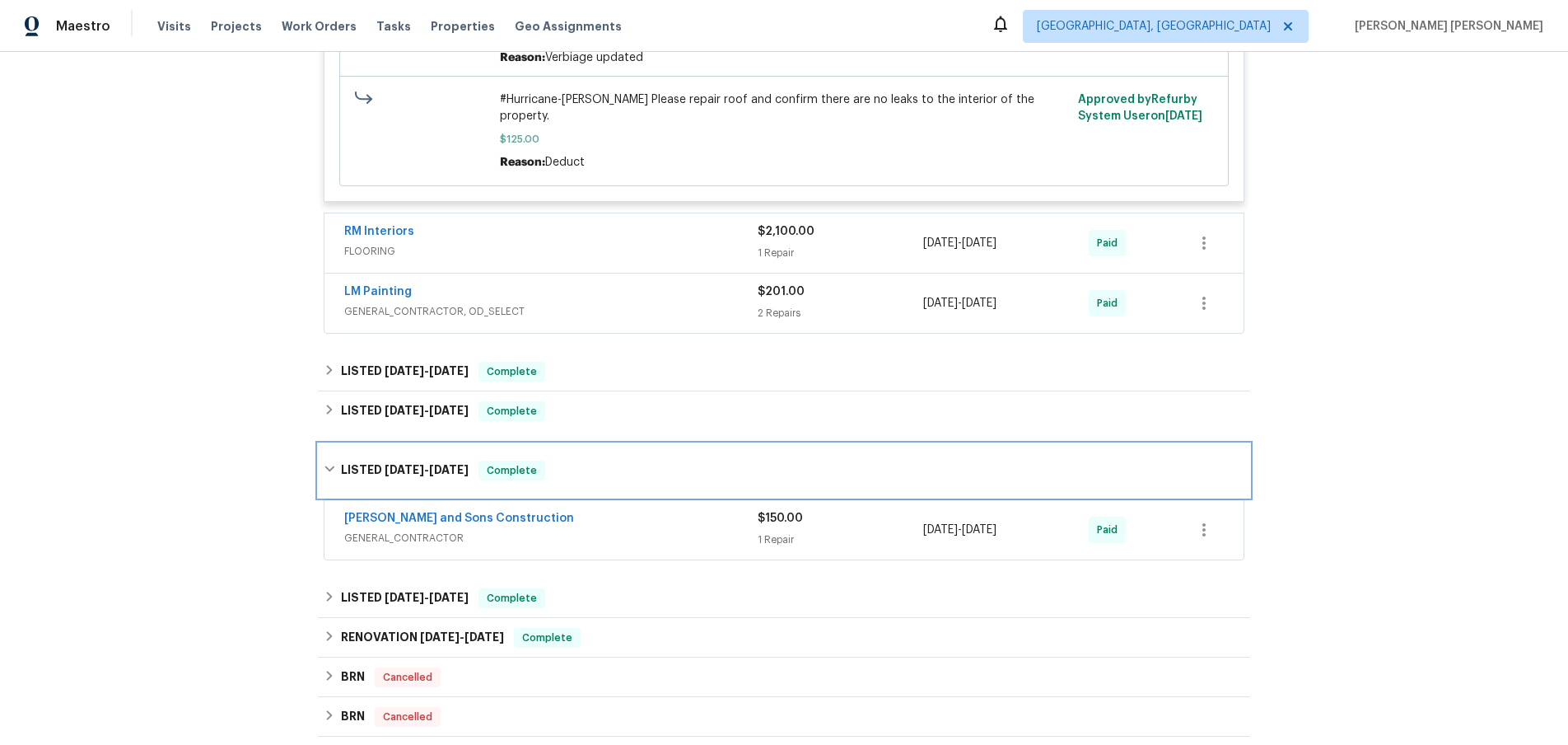
scroll to position [1175, 0]
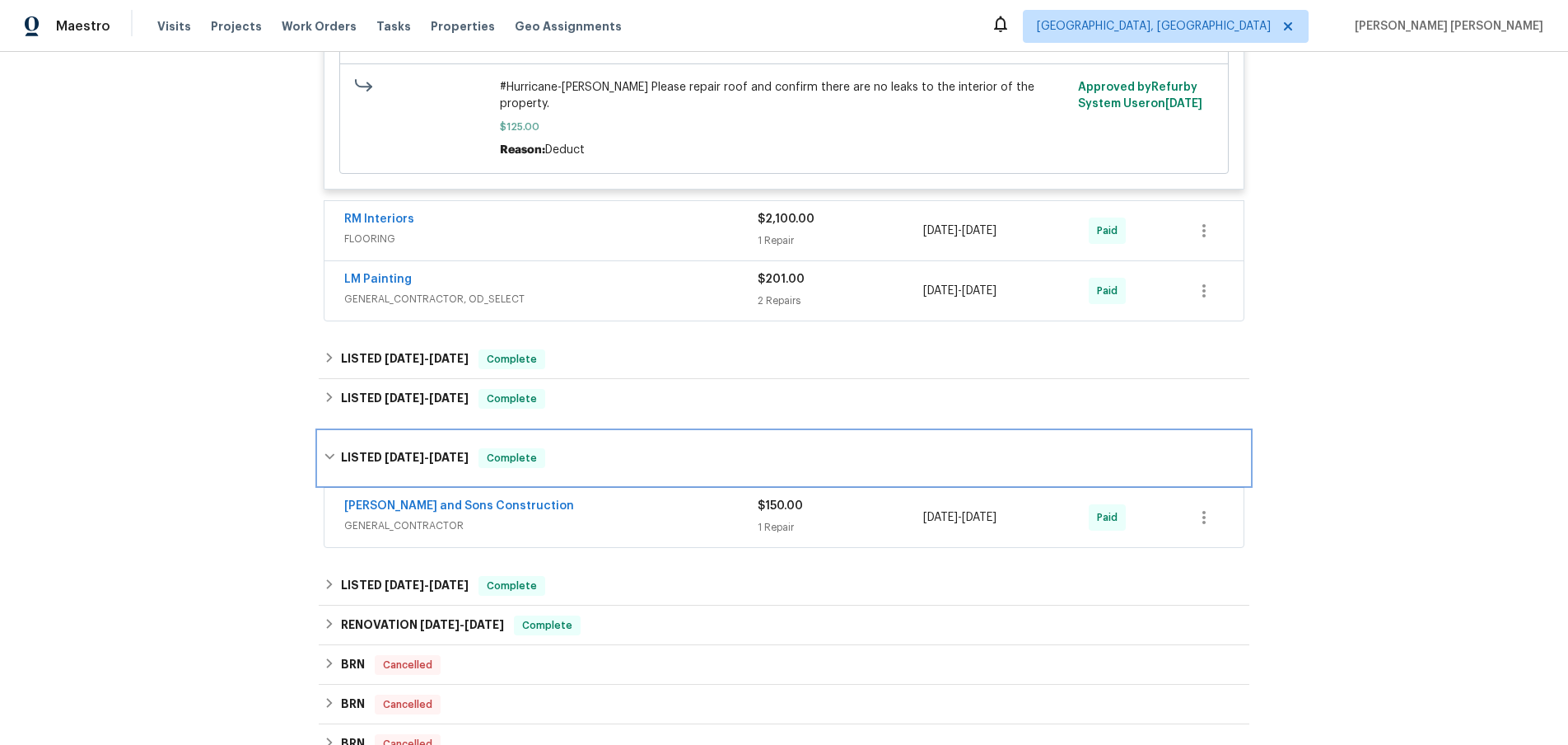
click at [329, 450] on icon at bounding box center [330, 456] width 12 height 12
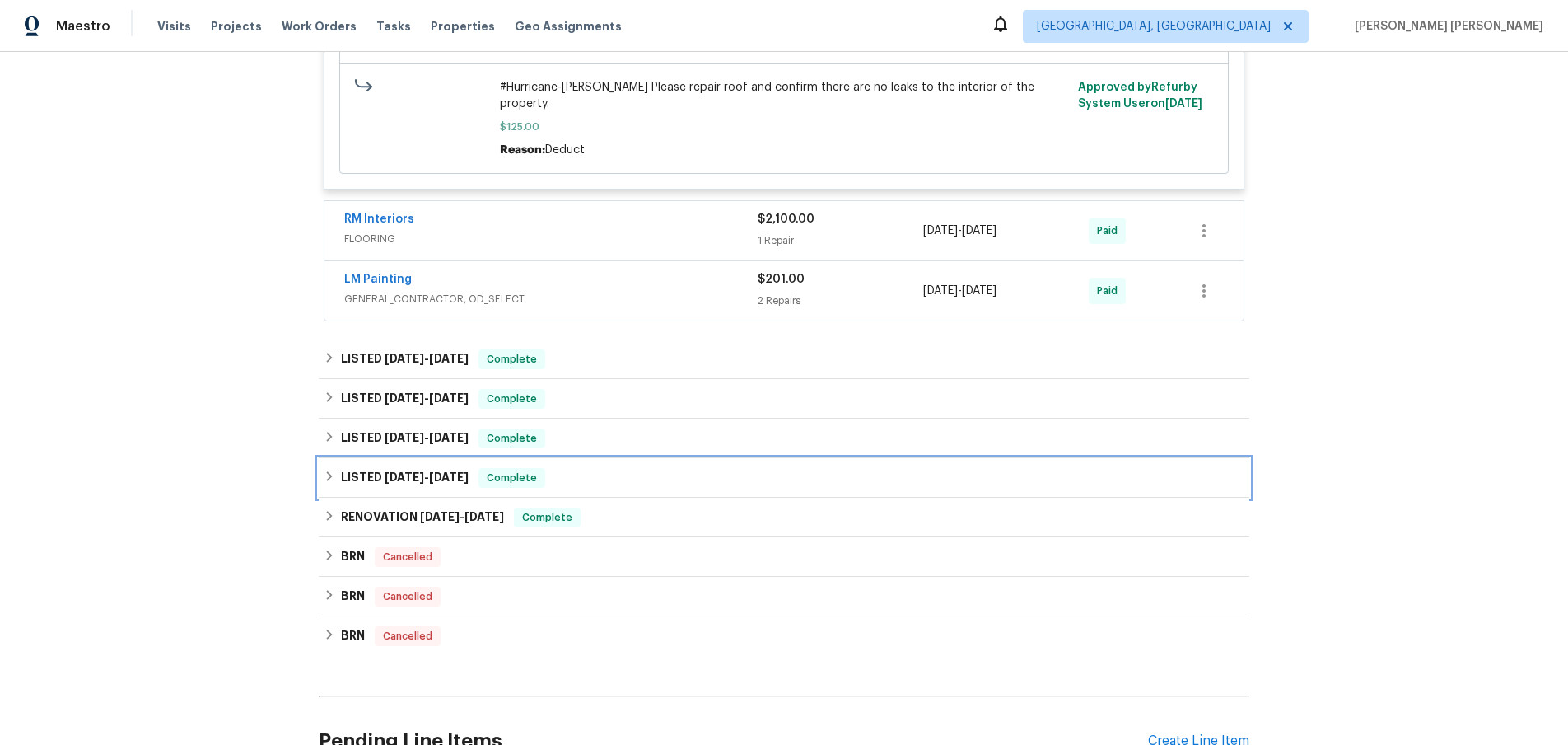
click at [330, 468] on div "LISTED 1/3/24 - 1/4/24 Complete" at bounding box center [784, 478] width 921 height 20
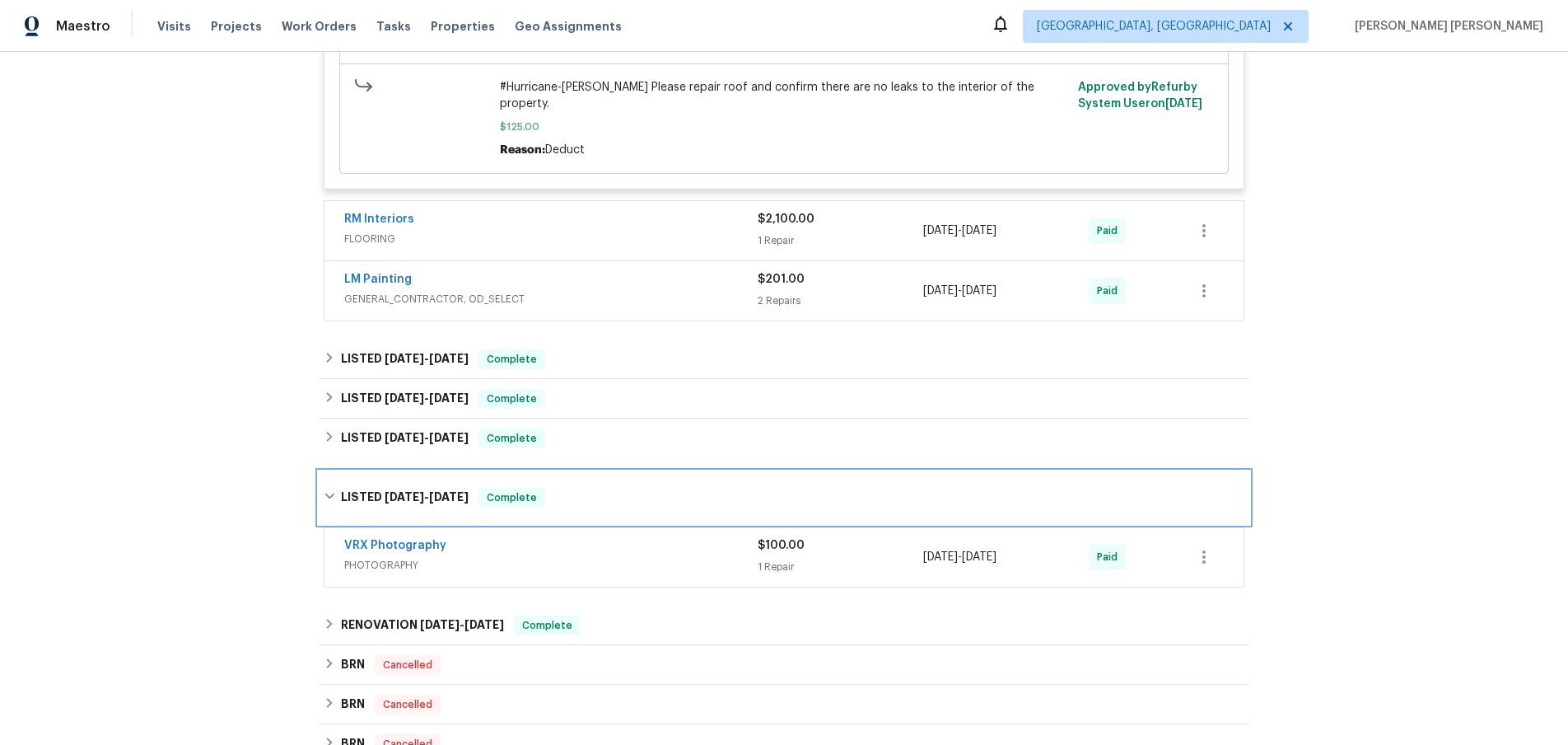
click at [331, 490] on icon at bounding box center [330, 496] width 12 height 12
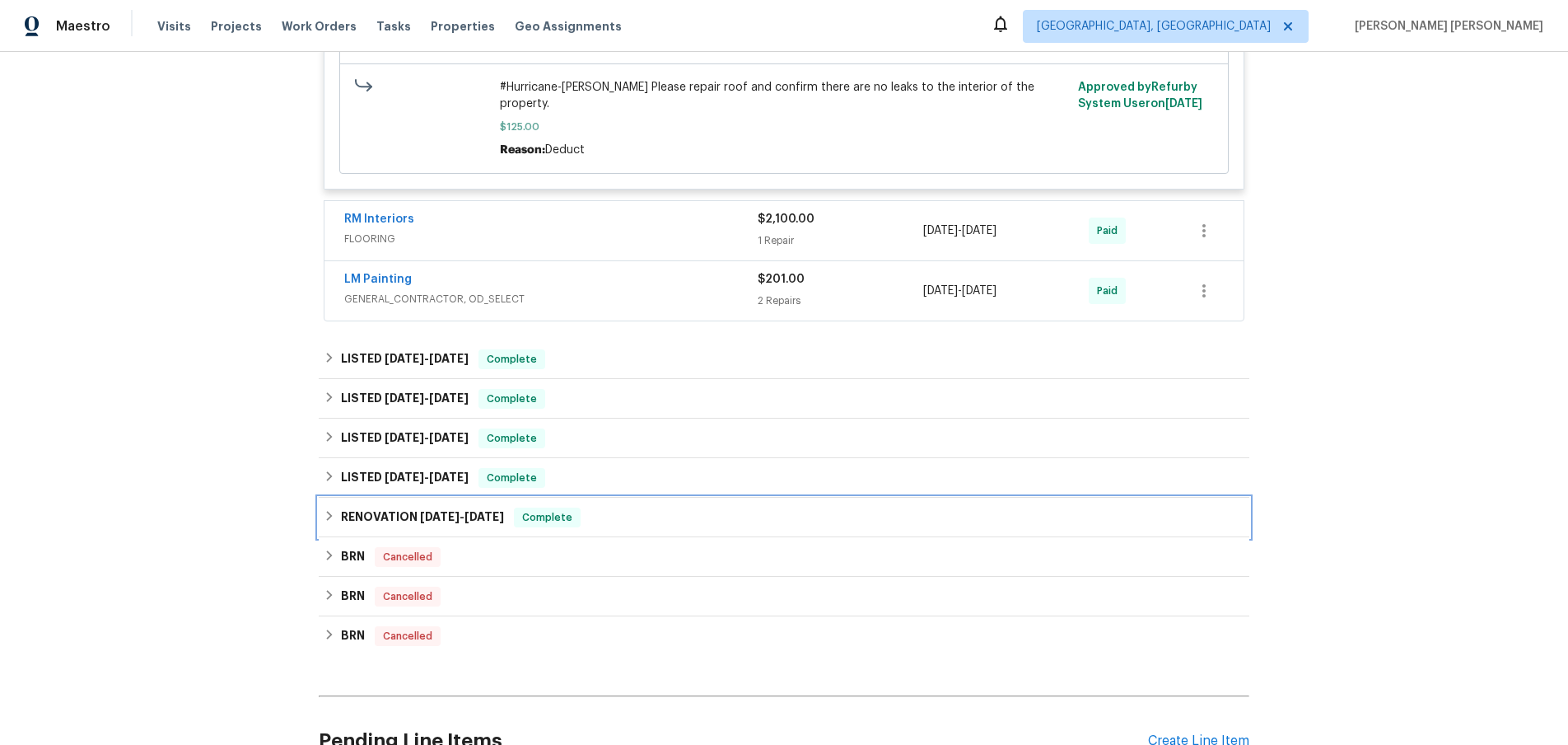
click at [326, 497] on div "RENOVATION 12/6/23 - 12/16/23 Complete" at bounding box center [784, 517] width 931 height 39
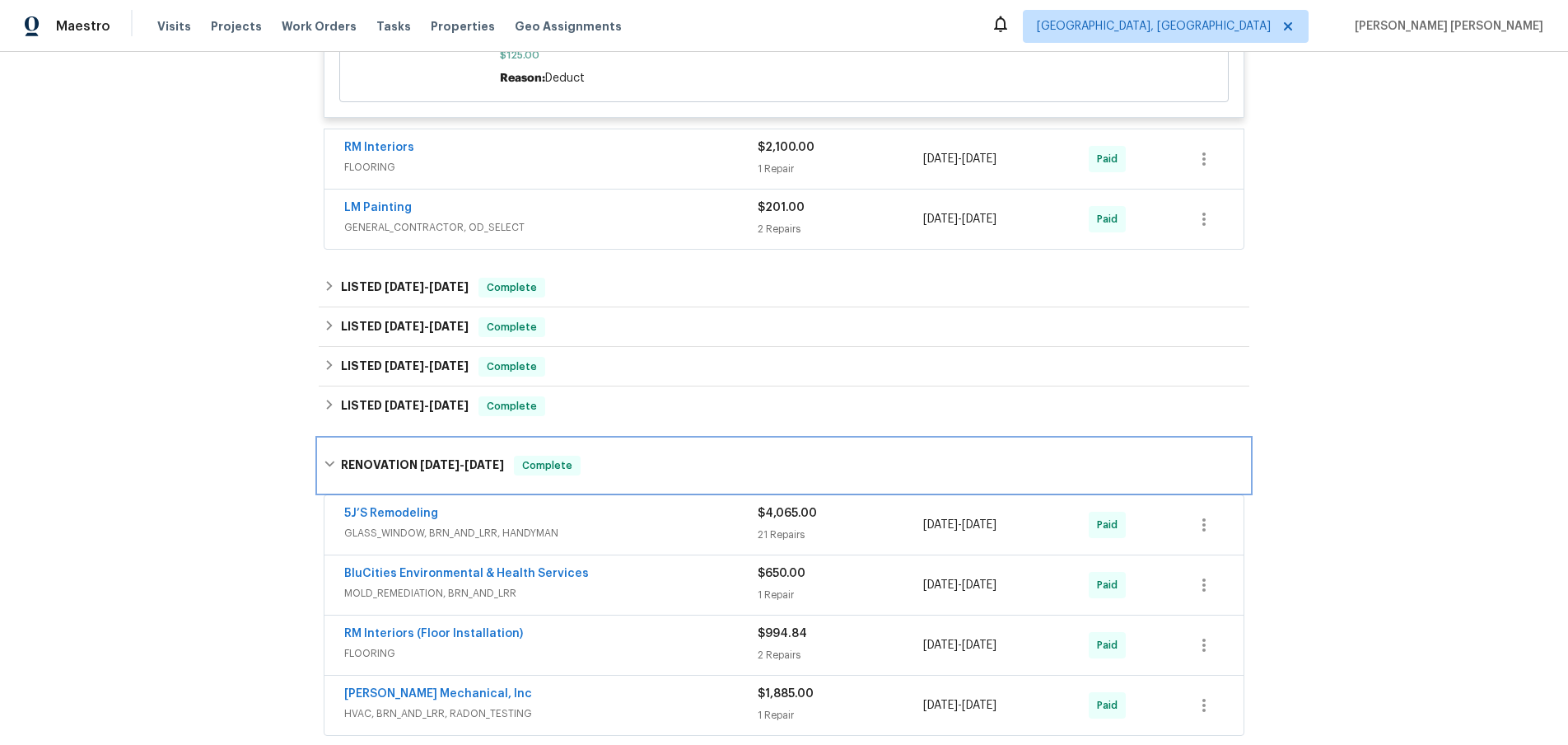
scroll to position [0, 0]
